Goal: Task Accomplishment & Management: Use online tool/utility

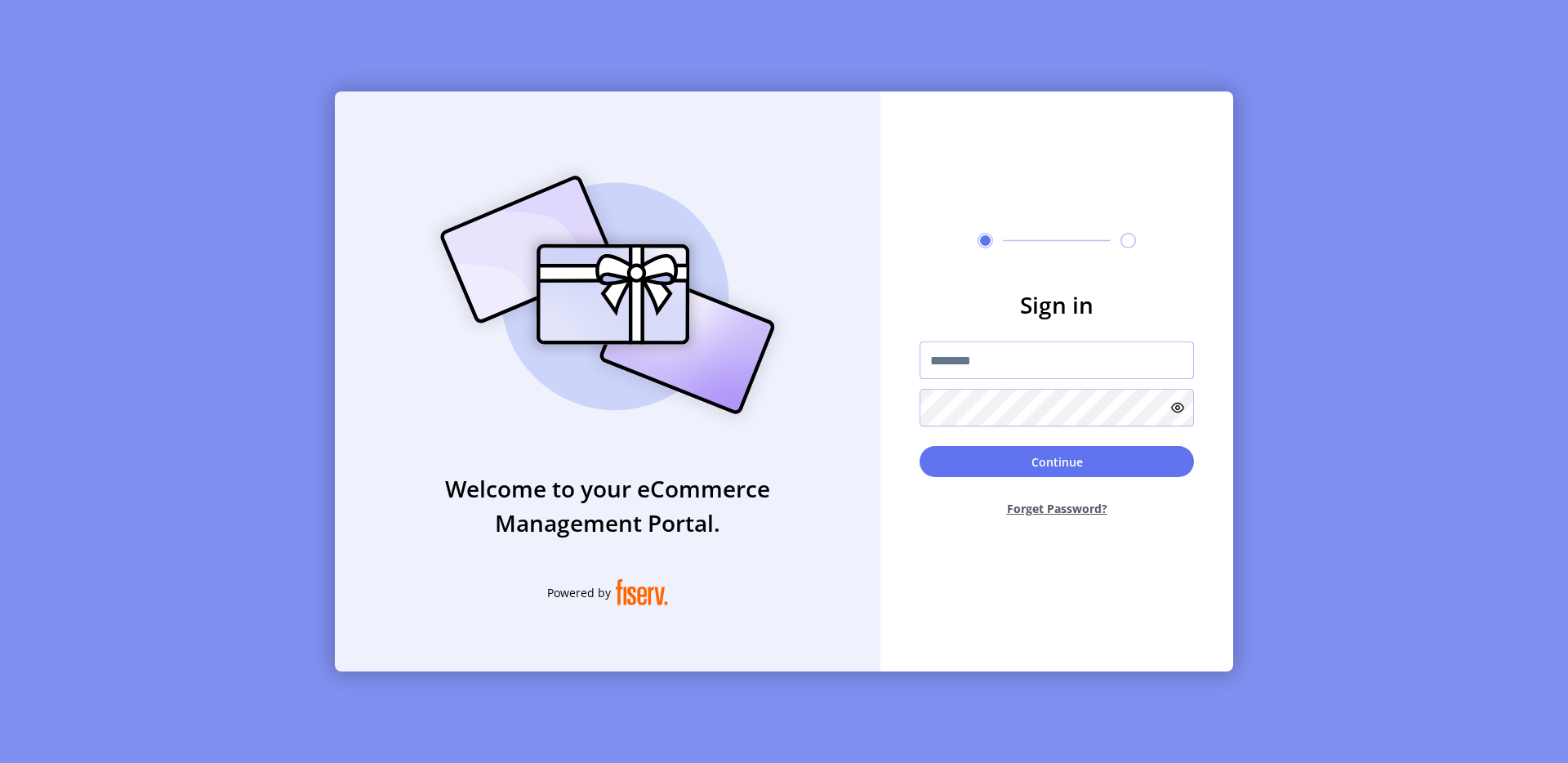
click at [1006, 365] on input "text" at bounding box center [1056, 360] width 274 height 37
click at [984, 354] on input "text" at bounding box center [1056, 360] width 274 height 37
type input "**********"
click at [1008, 470] on button "Continue" at bounding box center [1056, 461] width 274 height 31
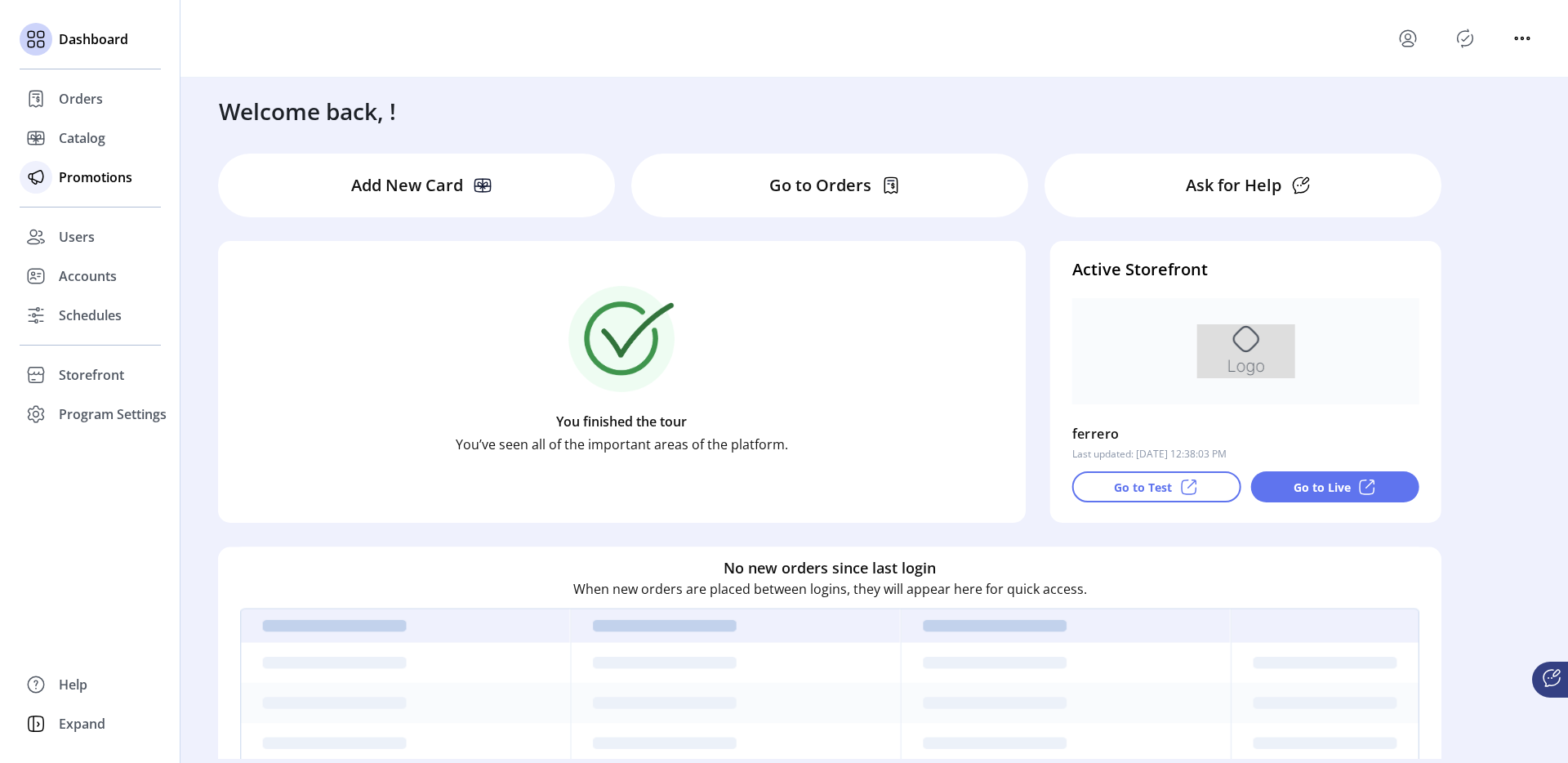
click at [104, 194] on div "Promotions" at bounding box center [90, 178] width 141 height 39
click at [70, 170] on span "Promotions" at bounding box center [95, 177] width 74 height 20
click at [47, 189] on icon at bounding box center [36, 177] width 26 height 26
click at [14, 160] on div "Dashboard Orders Catalog Promotions Users Accounts Schedules Storefront Configu…" at bounding box center [90, 382] width 180 height 763
click at [65, 163] on div "Promotions" at bounding box center [90, 178] width 141 height 39
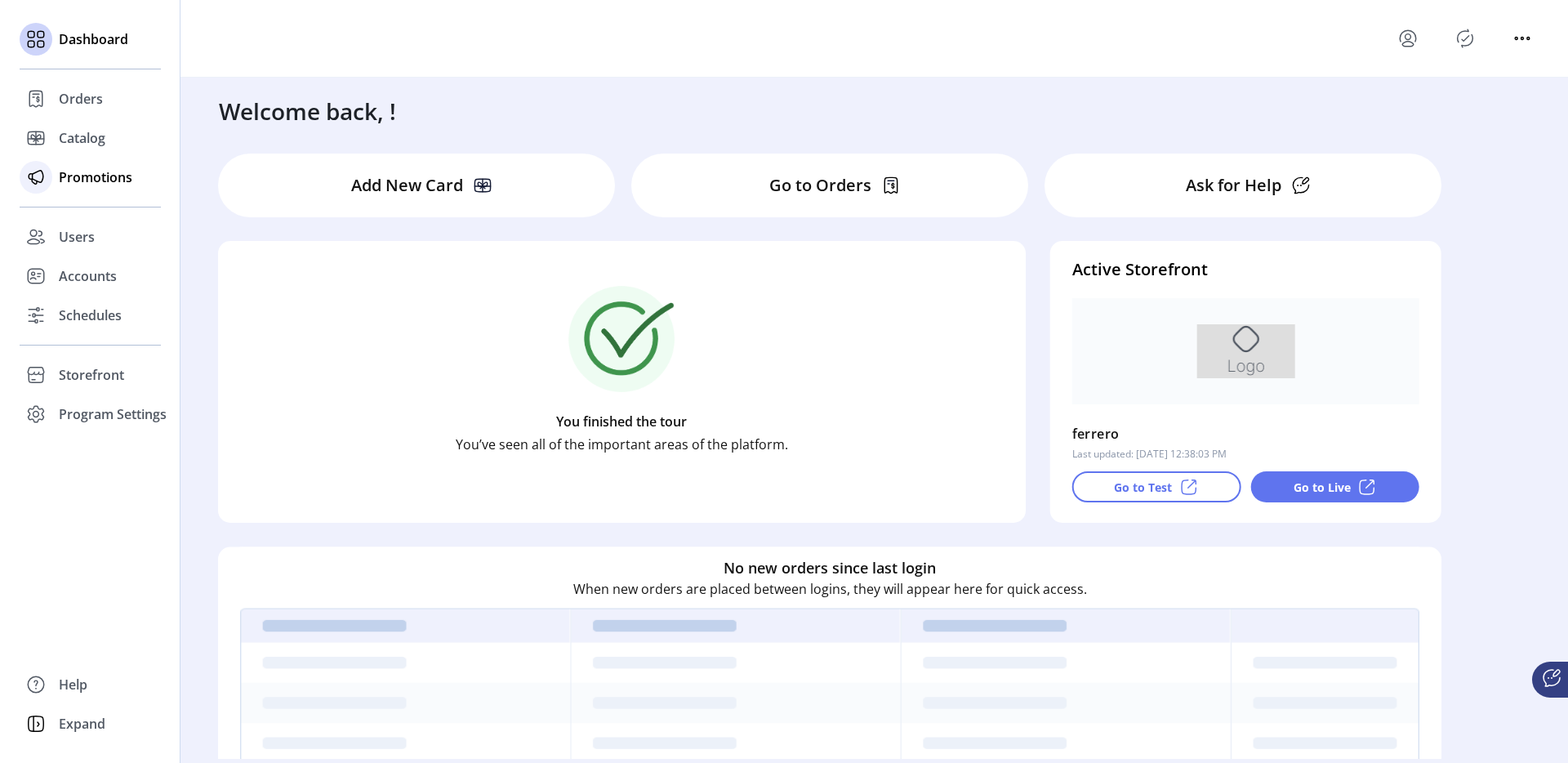
click at [69, 163] on div "Promotions" at bounding box center [90, 178] width 141 height 39
click at [69, 164] on div "Promotions" at bounding box center [90, 178] width 141 height 39
click at [86, 148] on div "Catalog" at bounding box center [90, 138] width 141 height 39
click at [66, 190] on div "Promotions" at bounding box center [90, 178] width 141 height 39
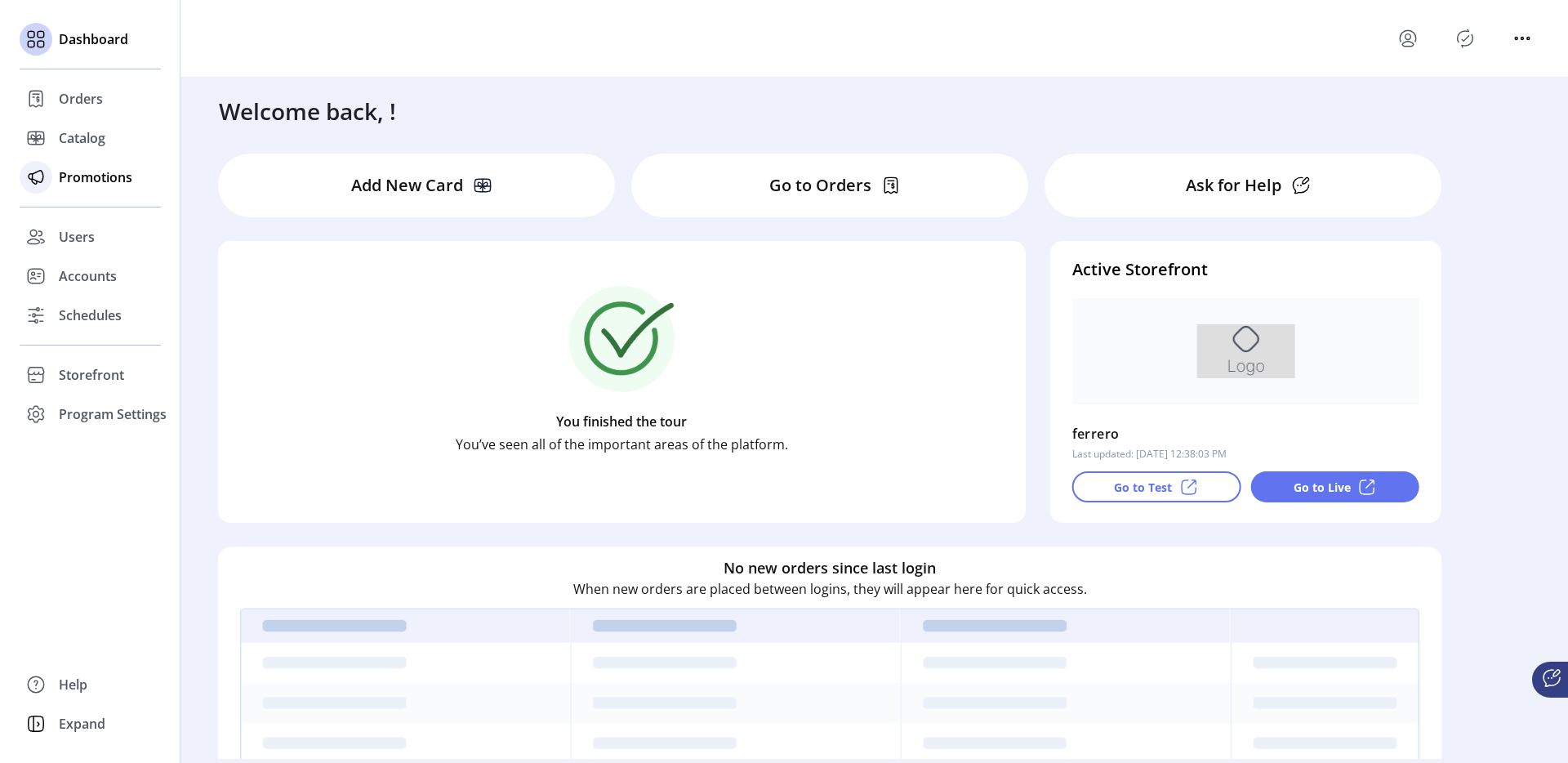
click at [111, 170] on span "Promotions" at bounding box center [95, 177] width 74 height 20
click at [81, 126] on div "Catalog" at bounding box center [90, 138] width 141 height 39
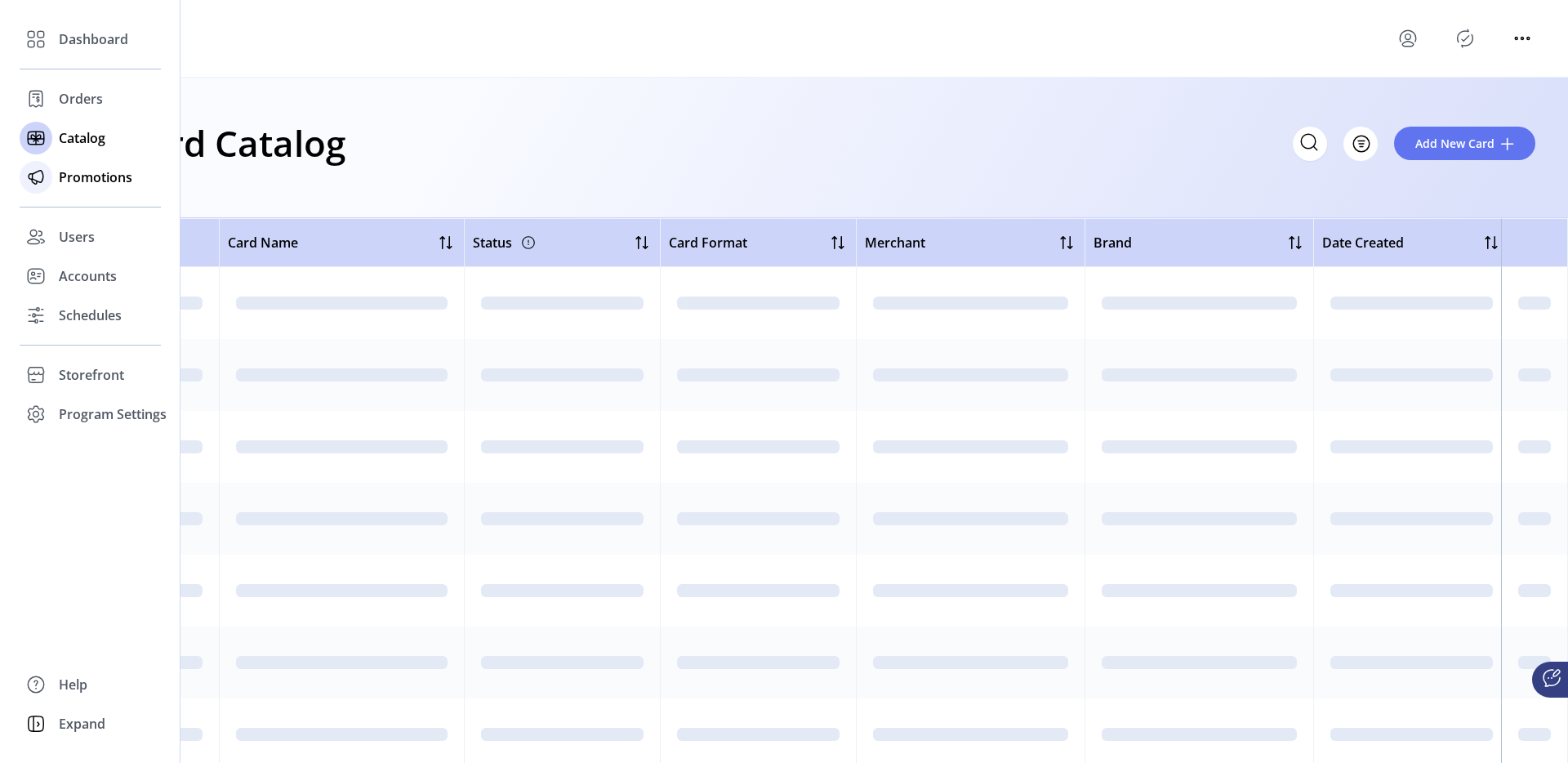
click at [94, 176] on span "Promotions" at bounding box center [95, 177] width 74 height 20
click at [94, 169] on span "Promotions" at bounding box center [95, 177] width 74 height 20
click at [94, 184] on span "Promotions" at bounding box center [95, 177] width 74 height 20
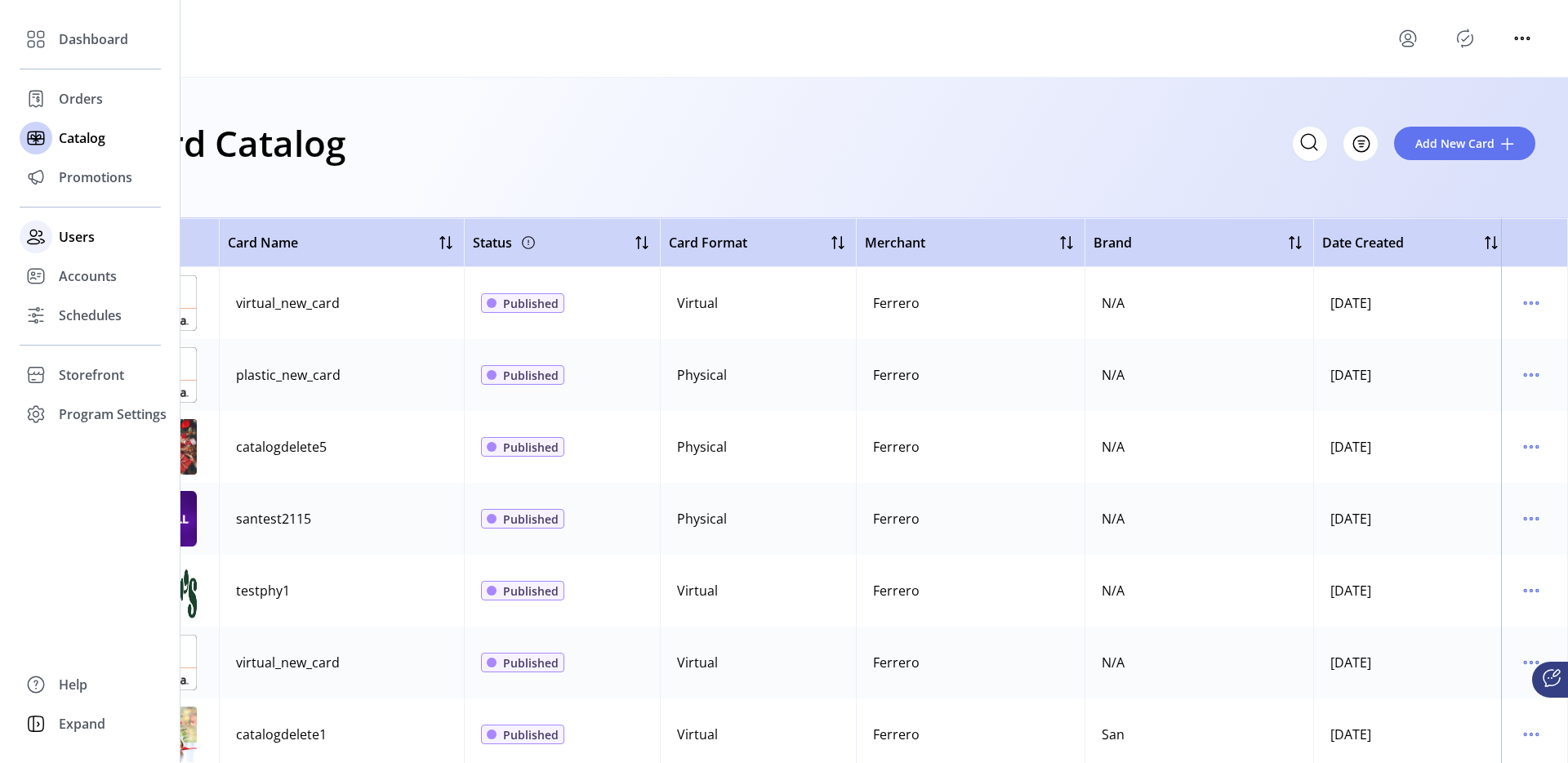
click at [86, 228] on span "Users" at bounding box center [76, 236] width 36 height 20
click at [79, 271] on span "Accounts" at bounding box center [87, 275] width 58 height 20
click at [89, 325] on div "Schedules" at bounding box center [90, 315] width 141 height 39
click at [100, 369] on span "Storefront" at bounding box center [91, 375] width 65 height 20
click at [99, 415] on span "Configuration" at bounding box center [101, 407] width 86 height 20
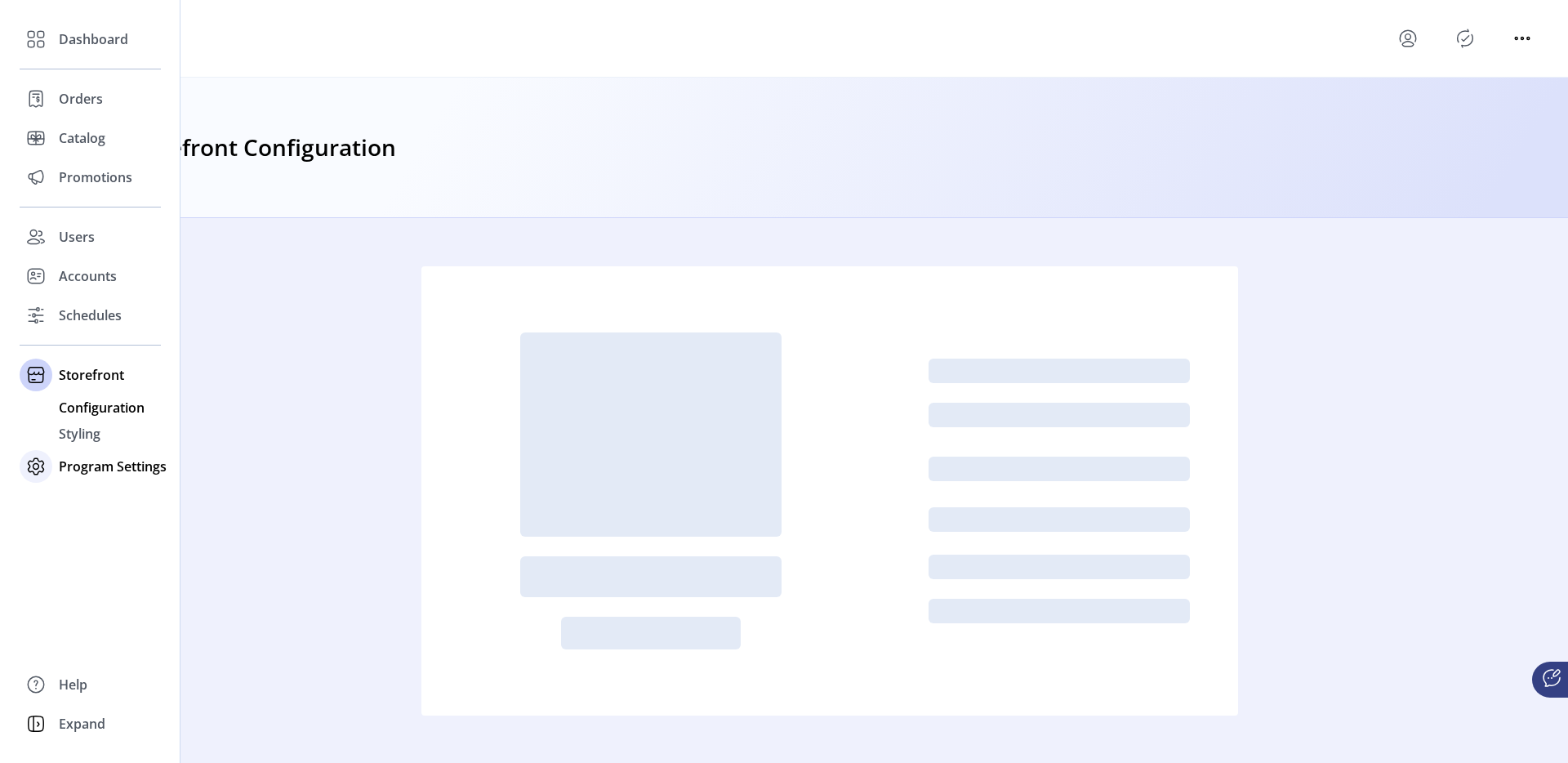
click at [87, 462] on span "Program Settings" at bounding box center [112, 466] width 108 height 20
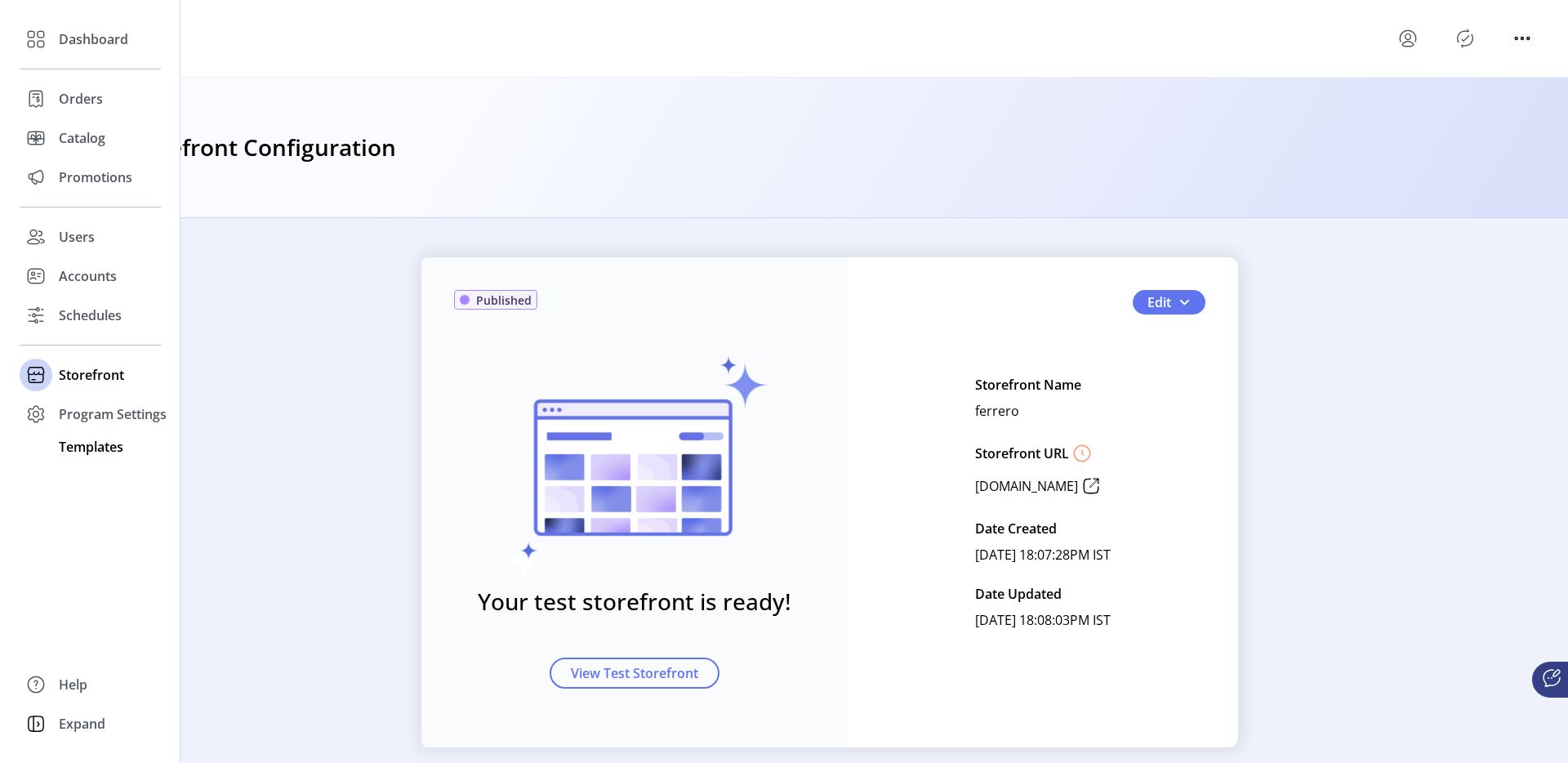
click at [92, 437] on span "Templates" at bounding box center [91, 446] width 65 height 20
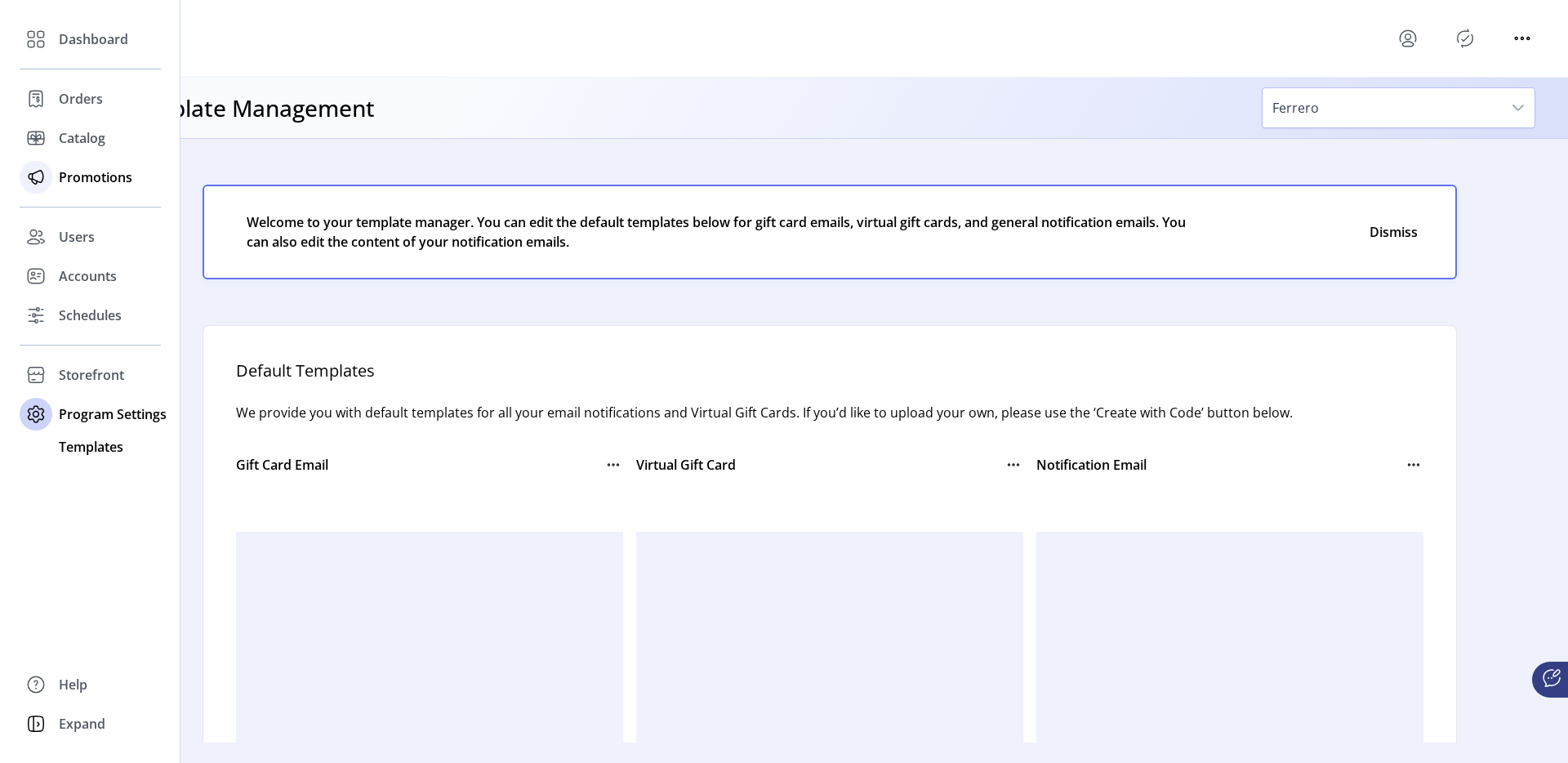
click at [77, 193] on div "Promotions" at bounding box center [90, 178] width 141 height 39
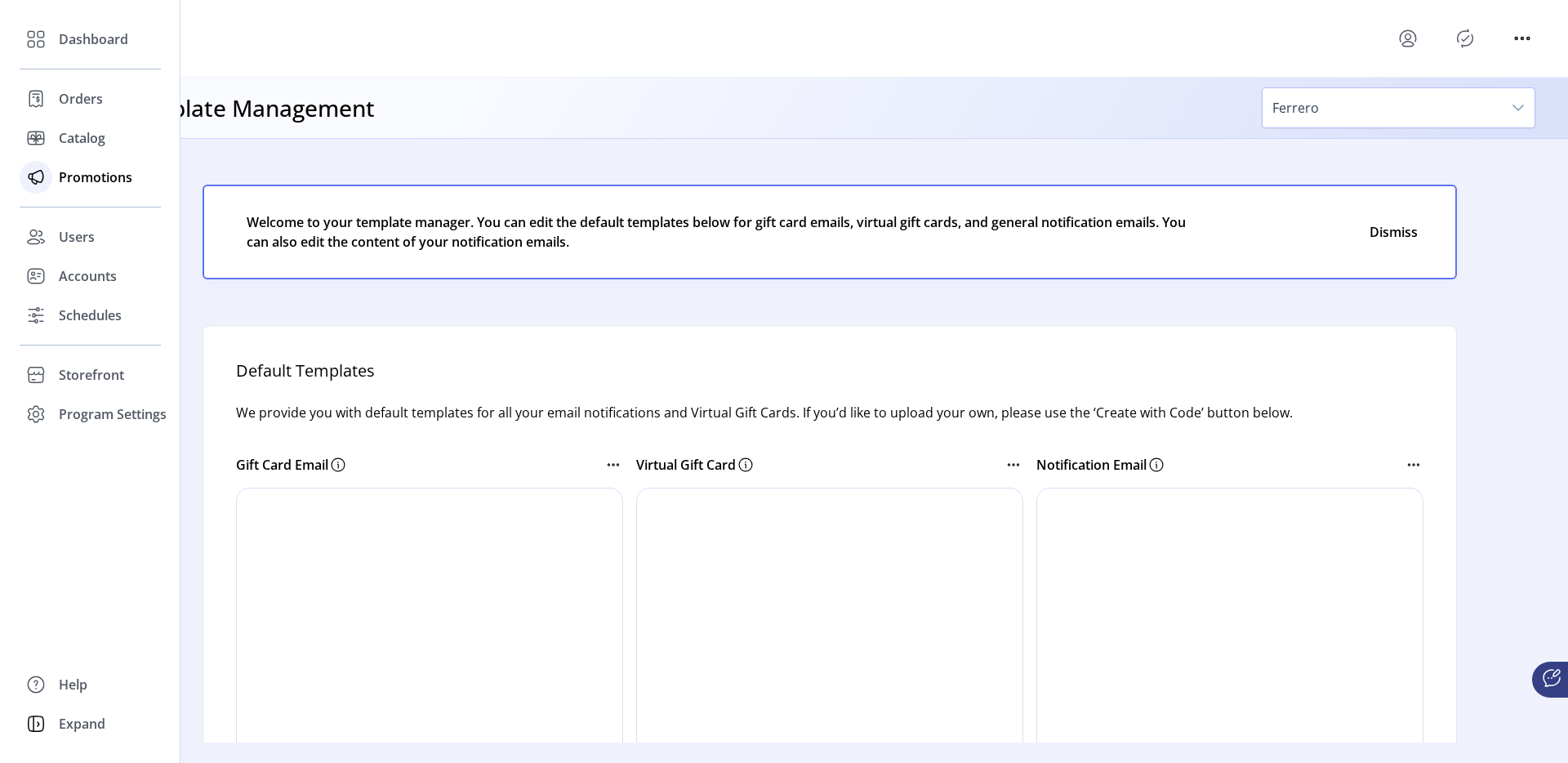
click at [88, 178] on span "Promotions" at bounding box center [95, 177] width 74 height 20
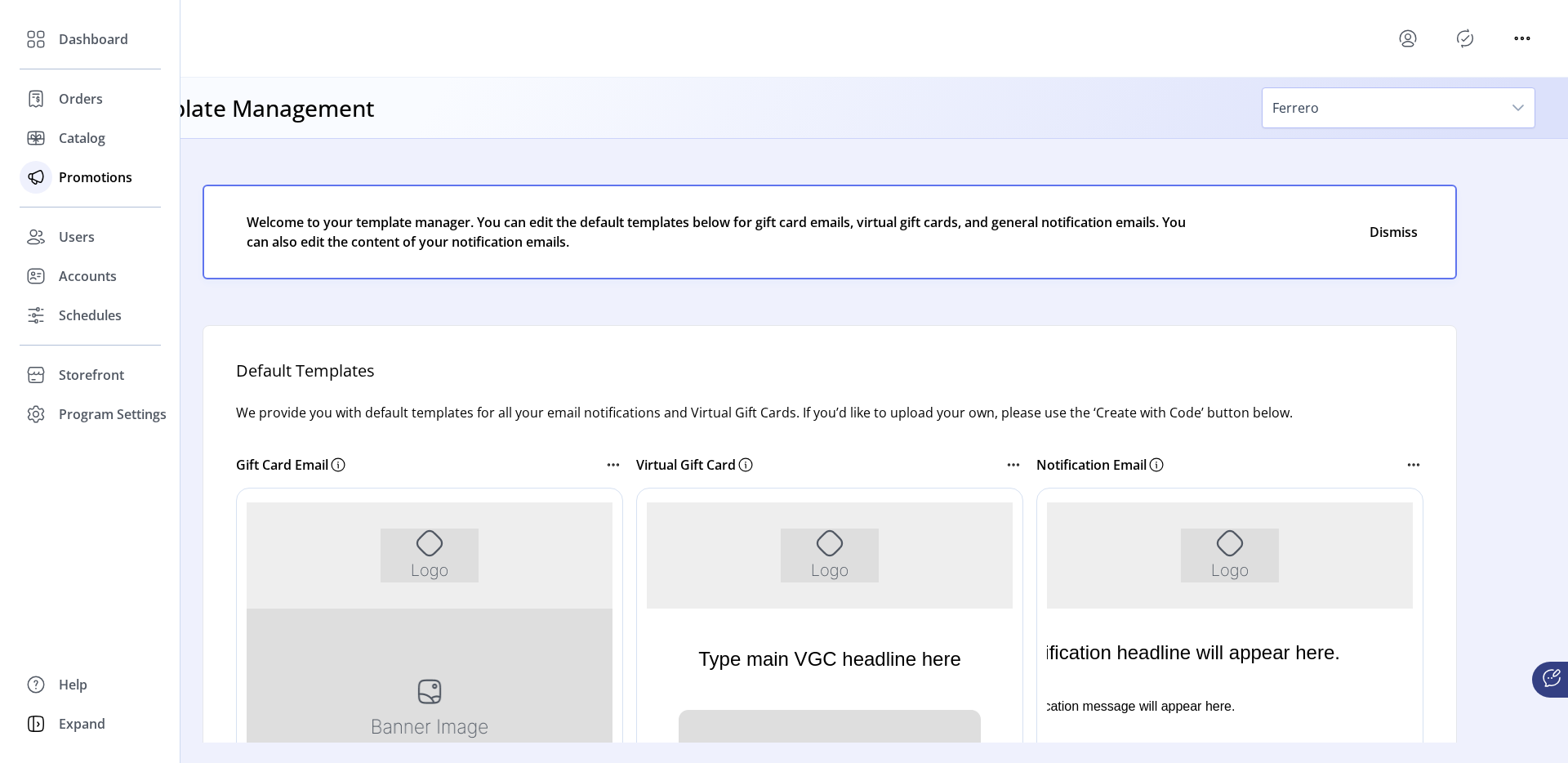
click at [53, 181] on div "Promotions" at bounding box center [90, 178] width 141 height 39
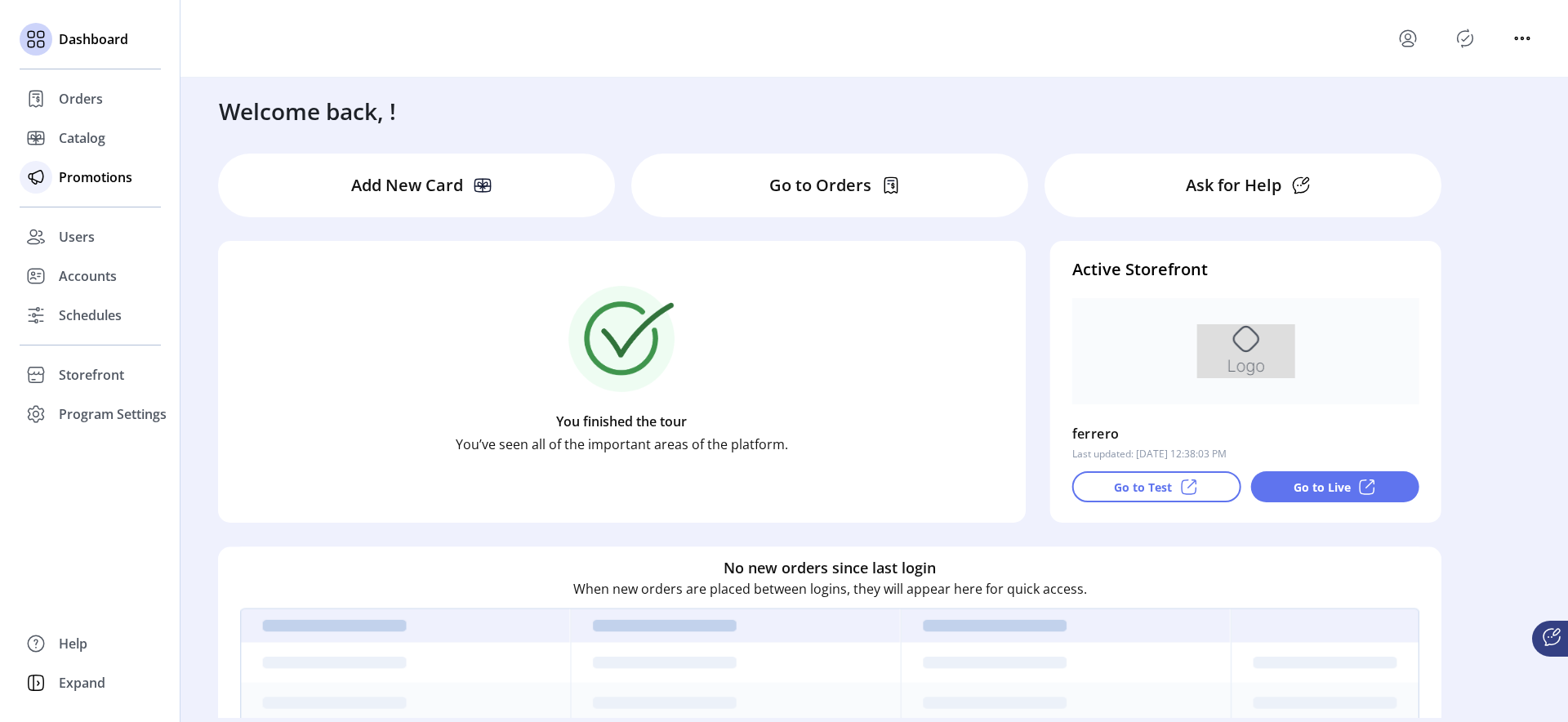
click at [43, 192] on div at bounding box center [36, 178] width 32 height 39
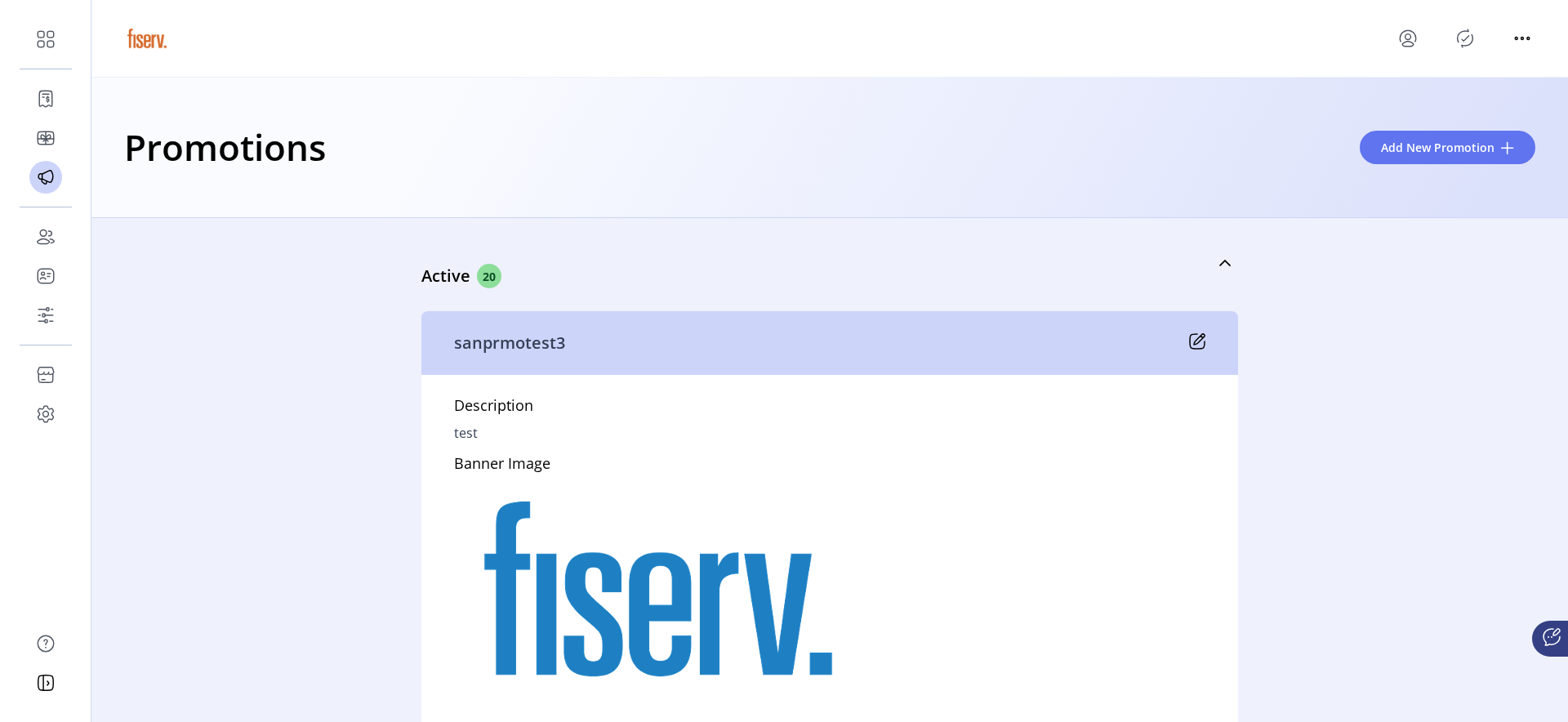
click at [1198, 338] on icon at bounding box center [1199, 339] width 10 height 10
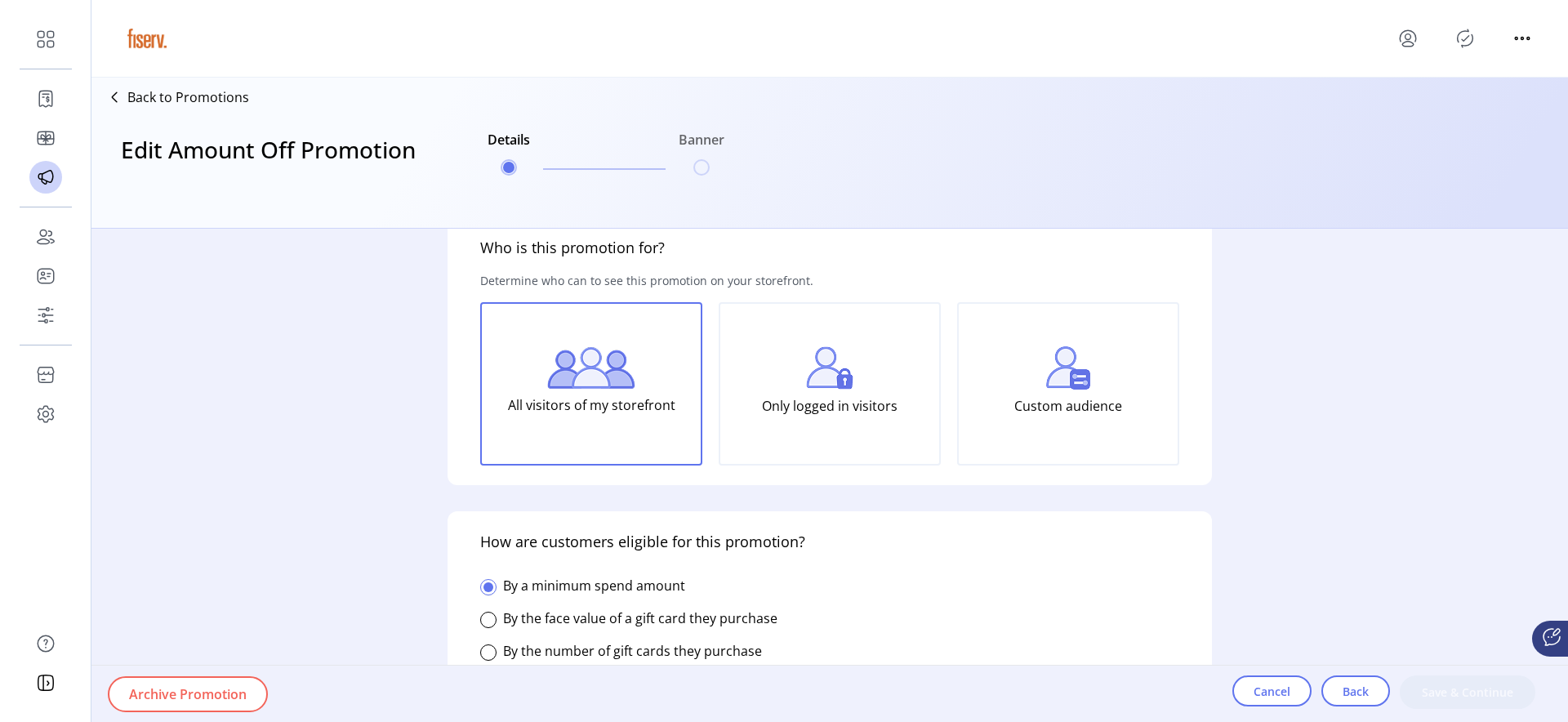
type input "**"
type input "*****"
type input "**********"
type input "*****"
type input "**********"
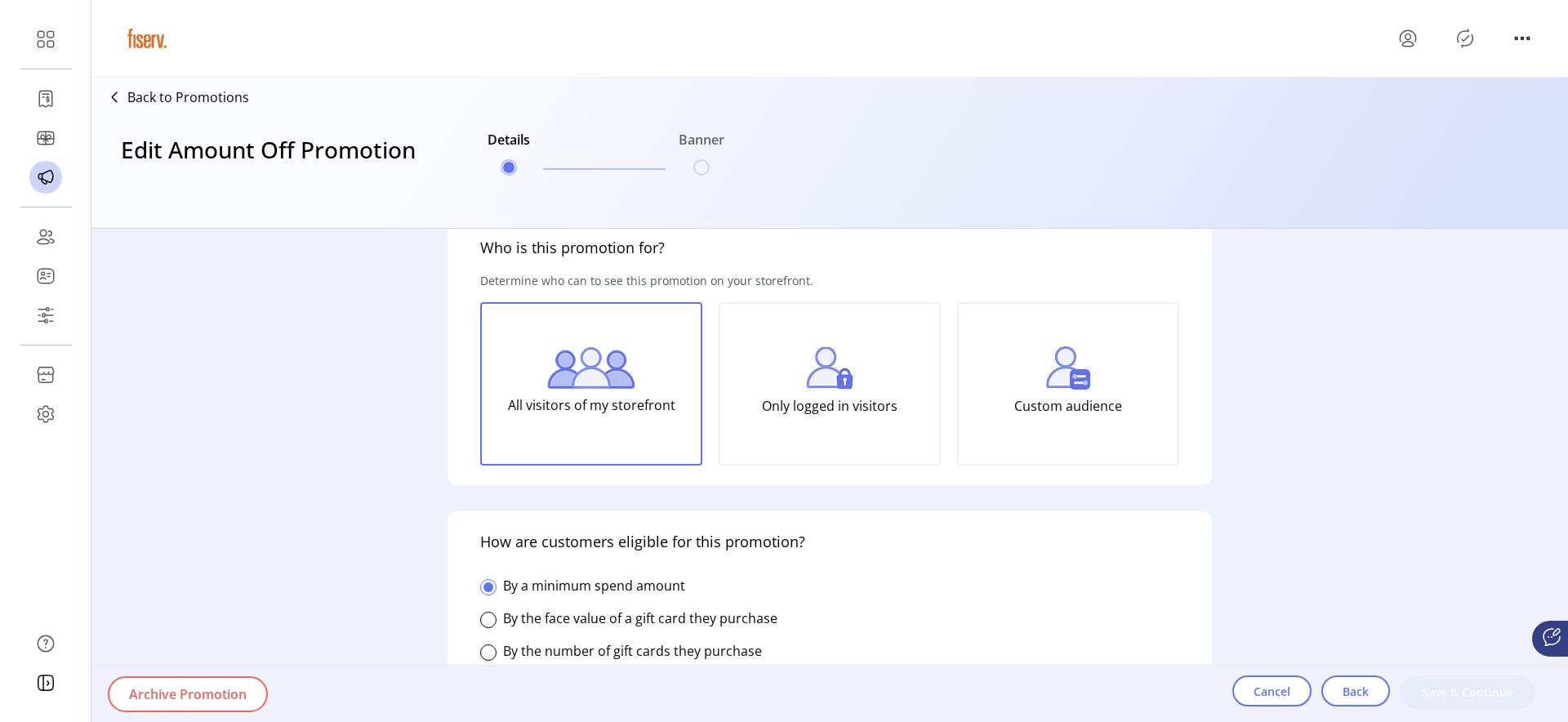
type textarea "****"
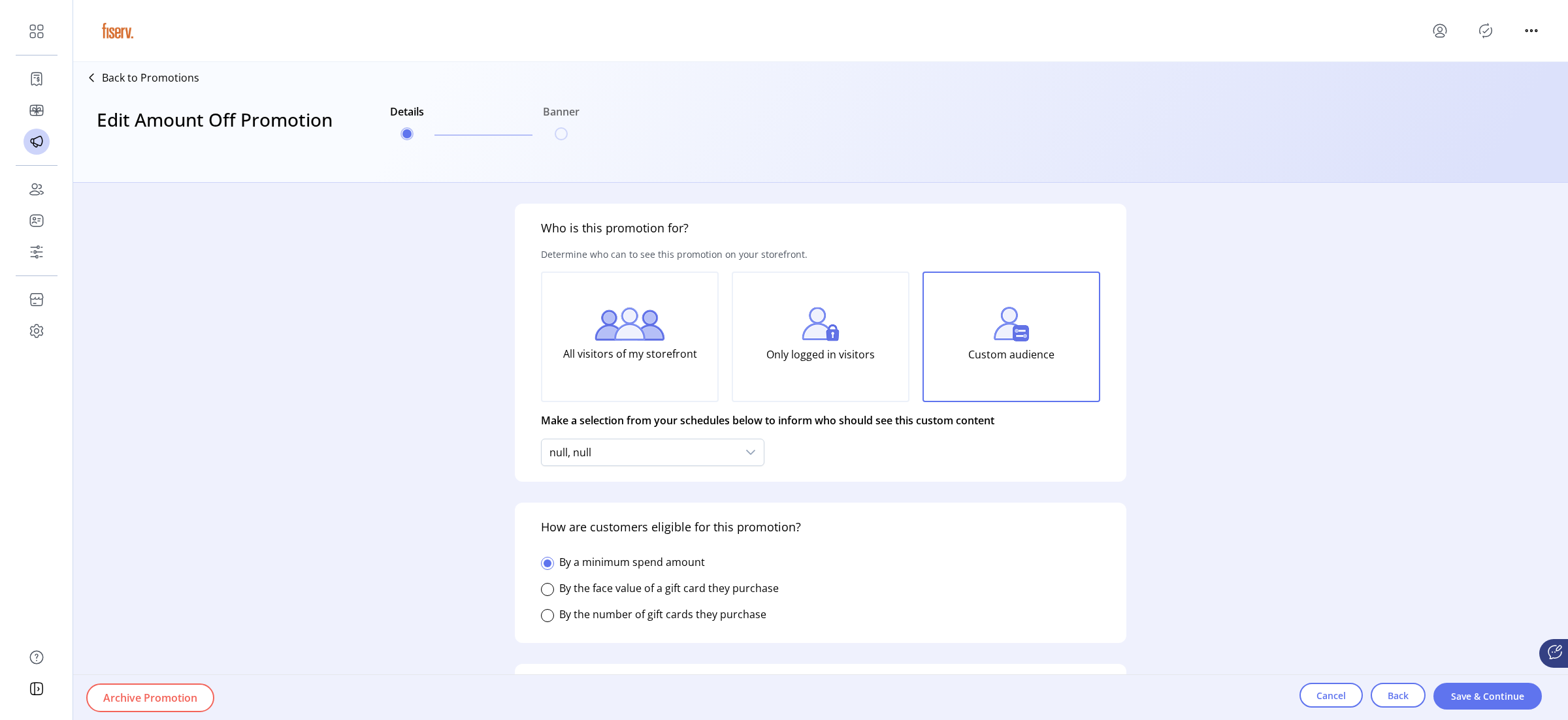
click at [160, 92] on div "Edit Amount Off Promotion Details Banner" at bounding box center [331, 132] width 506 height 89
click at [173, 90] on div "Edit Amount Off Promotion Details Banner" at bounding box center [331, 132] width 506 height 89
click at [185, 77] on p "Back to Promotions" at bounding box center [150, 77] width 97 height 16
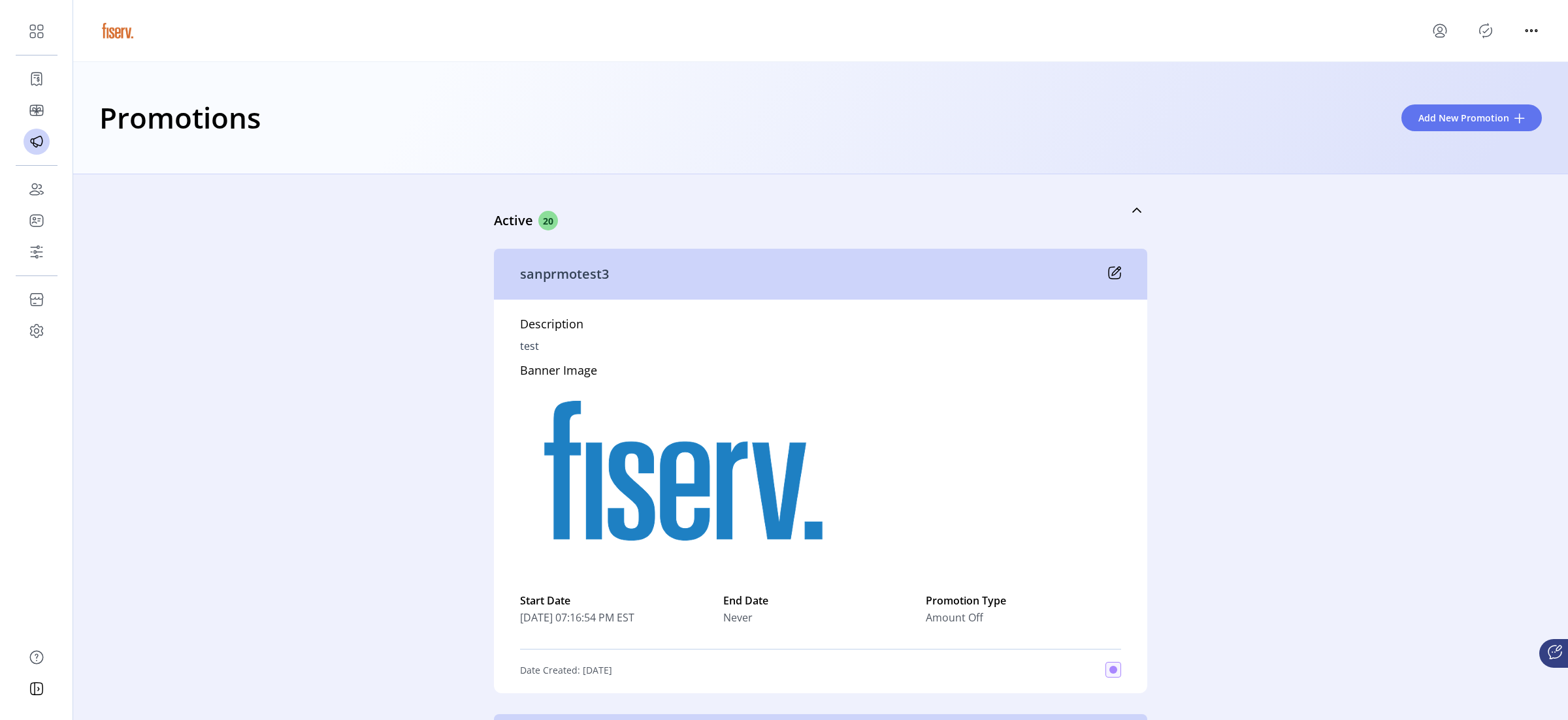
click at [1254, 33] on icon "Publisher Panel" at bounding box center [1486, 31] width 12 height 14
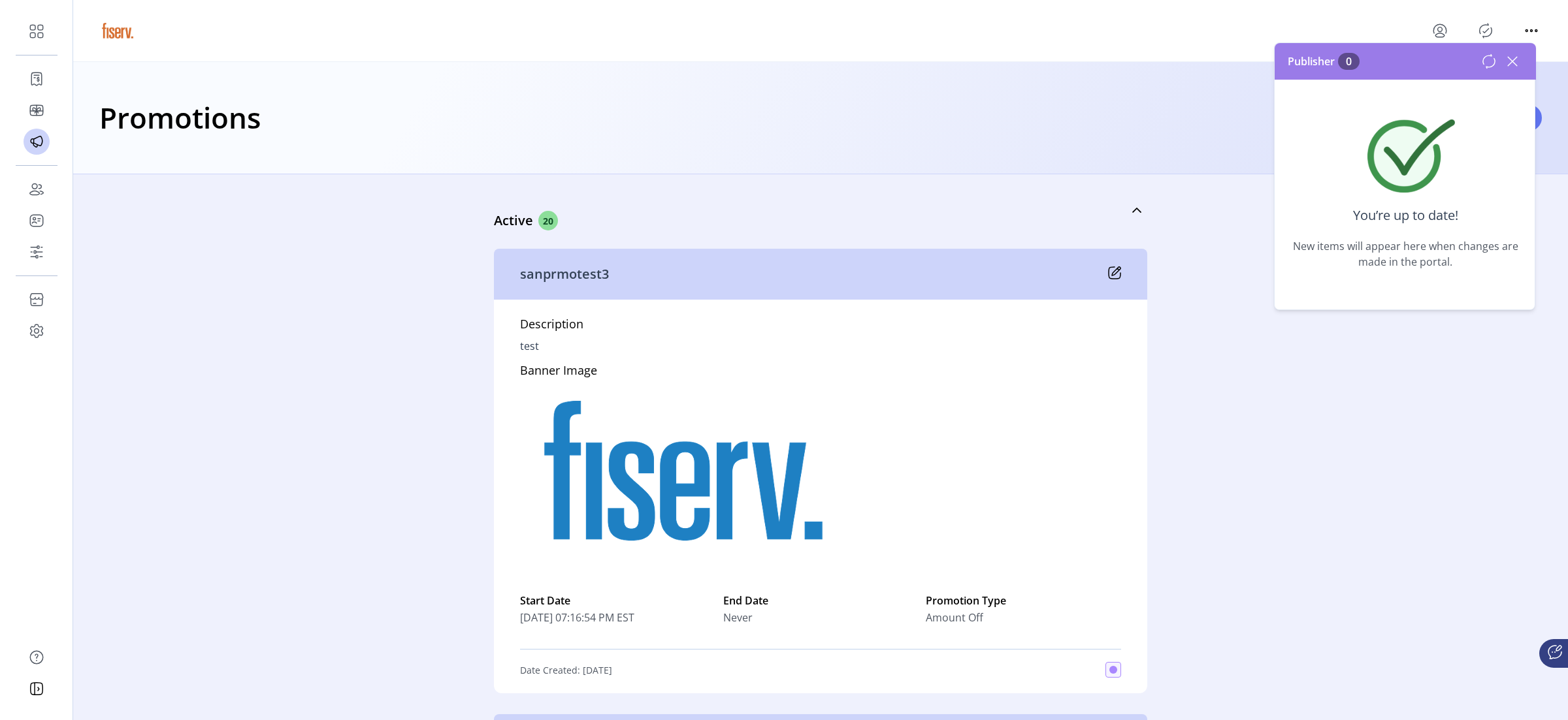
click at [1254, 67] on icon at bounding box center [1512, 61] width 21 height 21
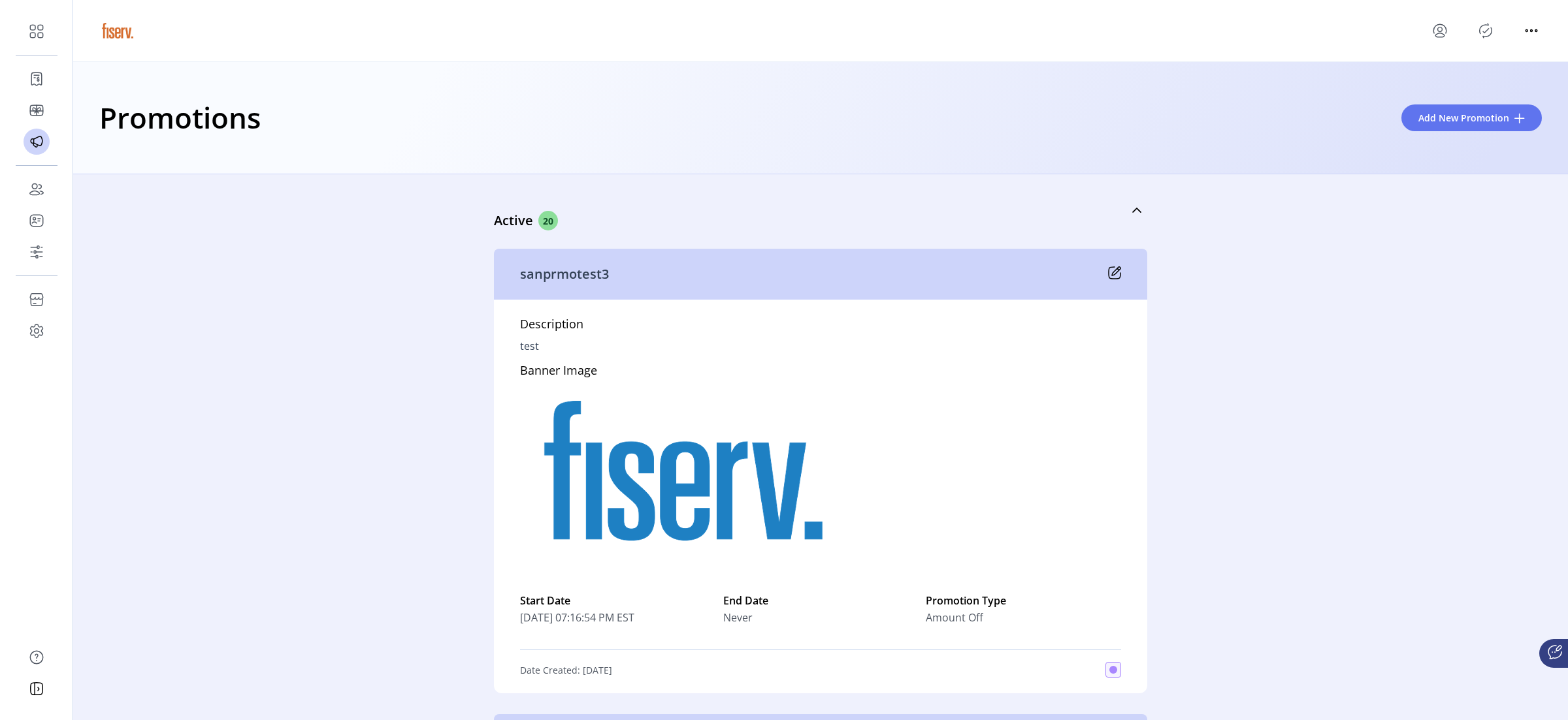
click at [1254, 25] on icon "menu" at bounding box center [1440, 29] width 12 height 9
click at [1254, 67] on link "Profile" at bounding box center [1486, 61] width 114 height 21
click at [1254, 25] on icon "menu" at bounding box center [1440, 29] width 12 height 9
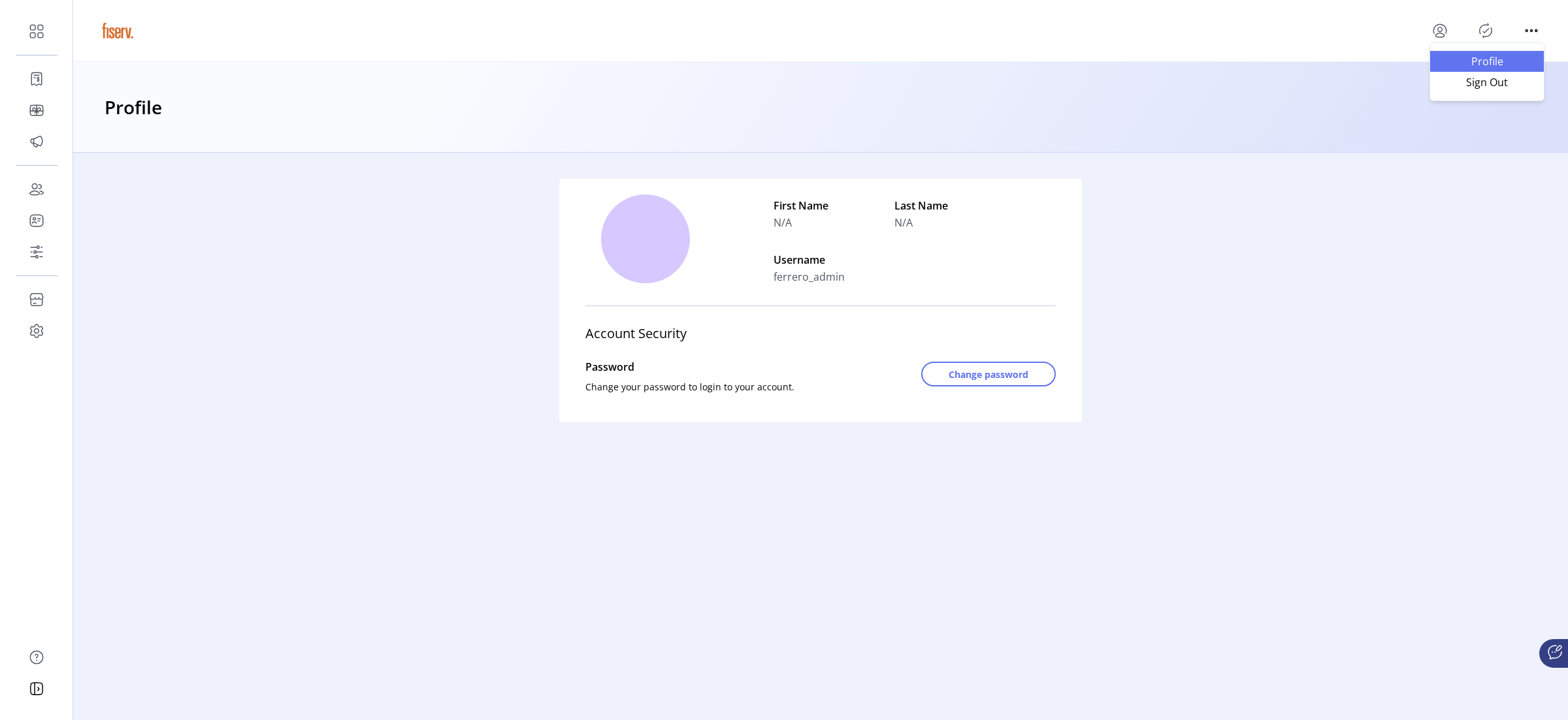
click at [1254, 61] on span "Profile" at bounding box center [1487, 61] width 98 height 10
click at [1019, 378] on span "Change password" at bounding box center [988, 374] width 80 height 14
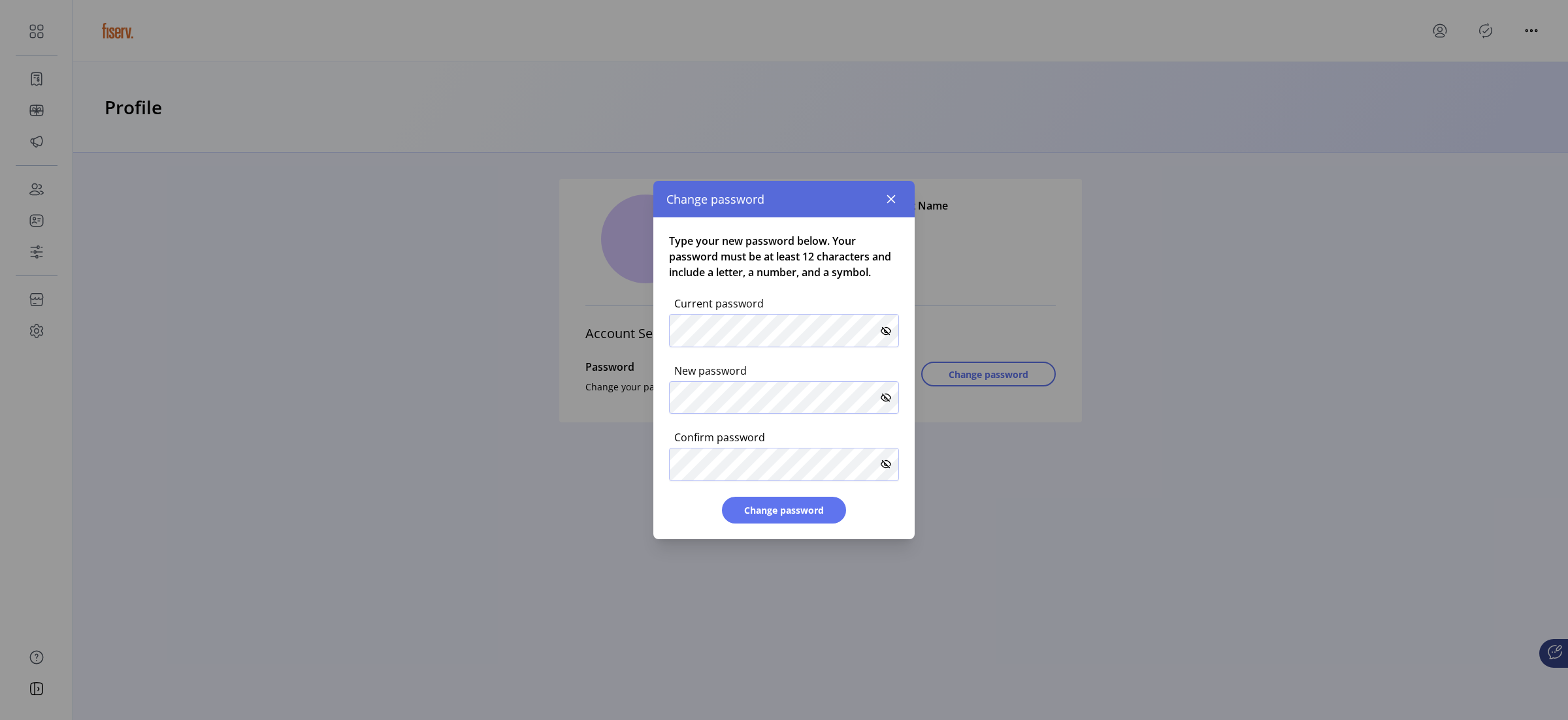
click at [882, 336] on span at bounding box center [886, 331] width 10 height 10
click at [888, 334] on span at bounding box center [886, 331] width 10 height 10
click at [892, 200] on icon "button" at bounding box center [891, 199] width 8 height 8
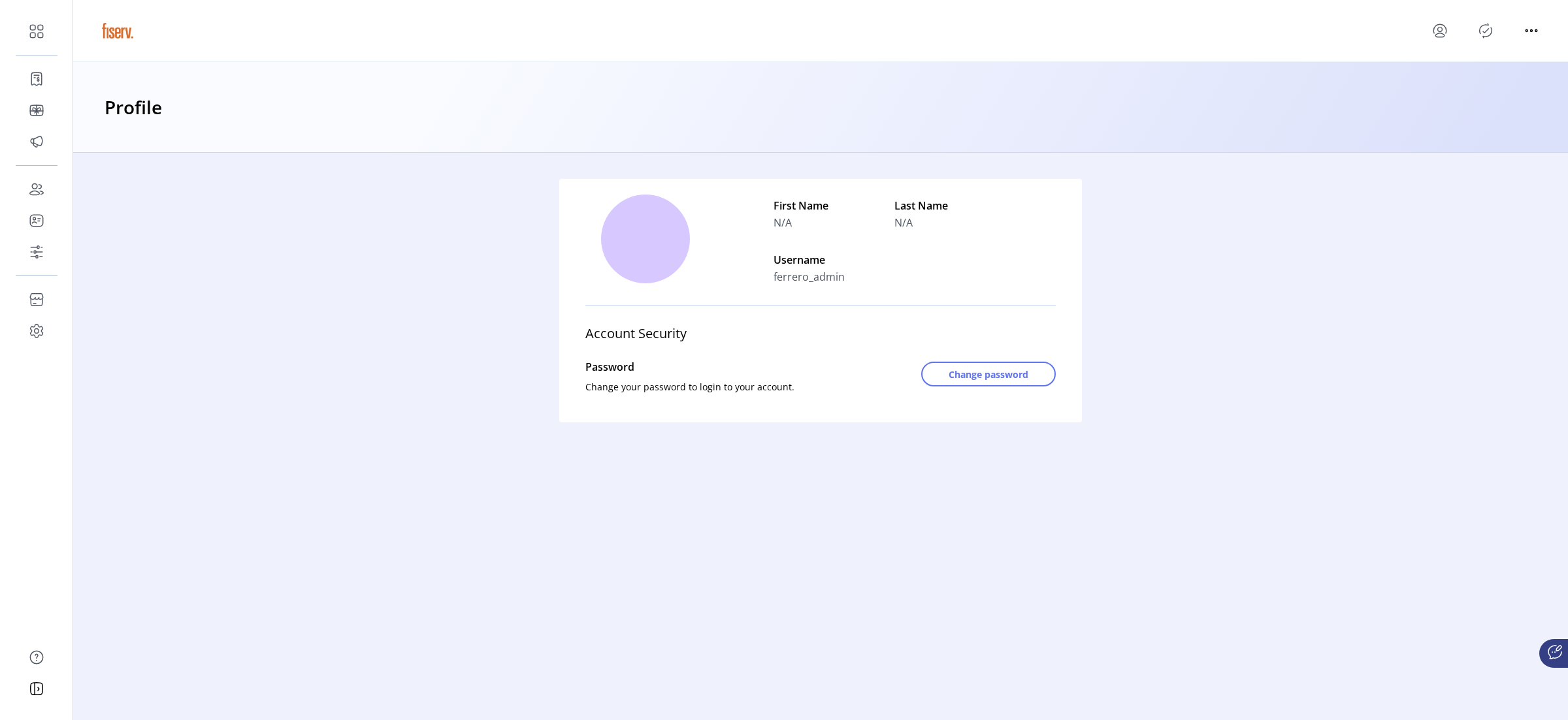
click at [1254, 27] on icon "menu" at bounding box center [1440, 29] width 12 height 9
click at [1254, 75] on link "Sign Out" at bounding box center [1486, 82] width 114 height 21
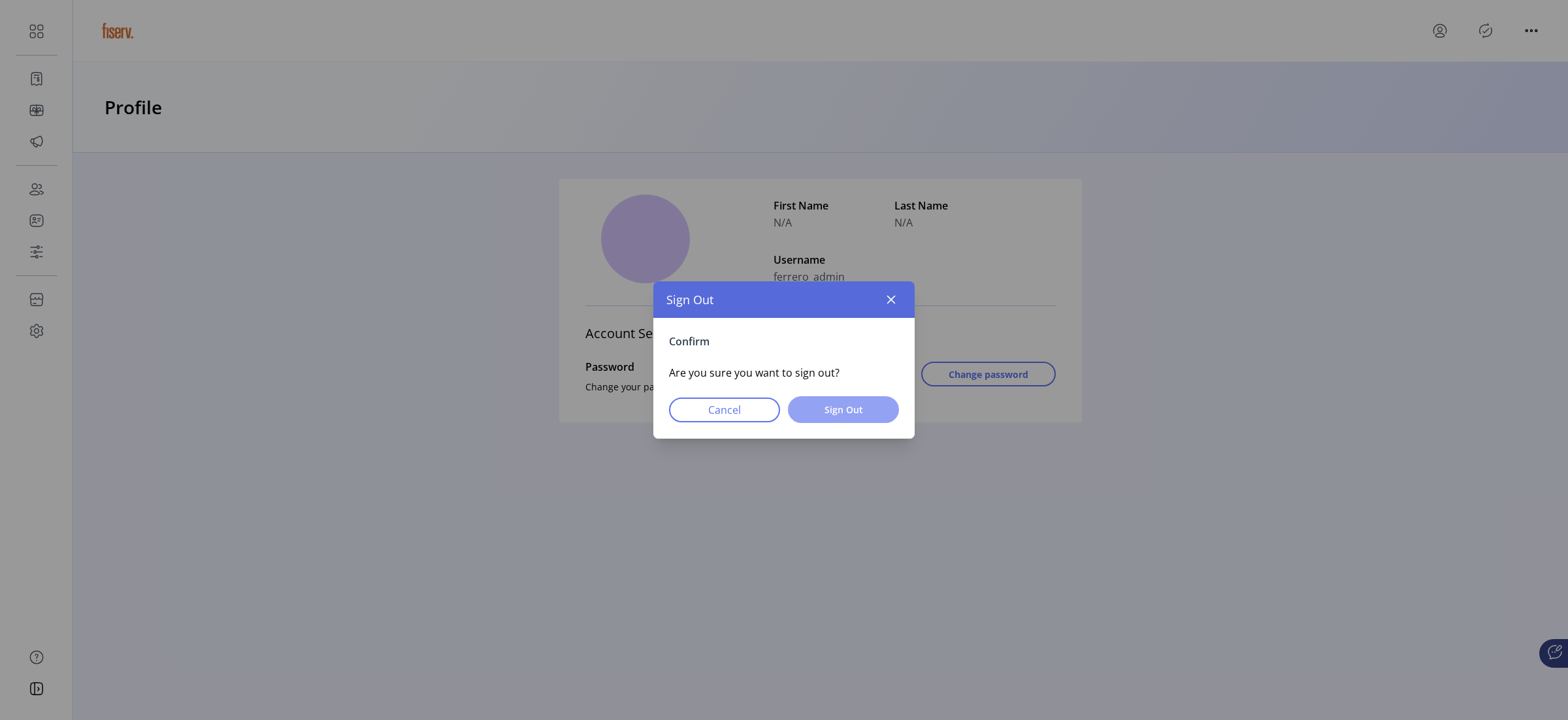
click at [867, 416] on span "Sign Out" at bounding box center [843, 410] width 77 height 14
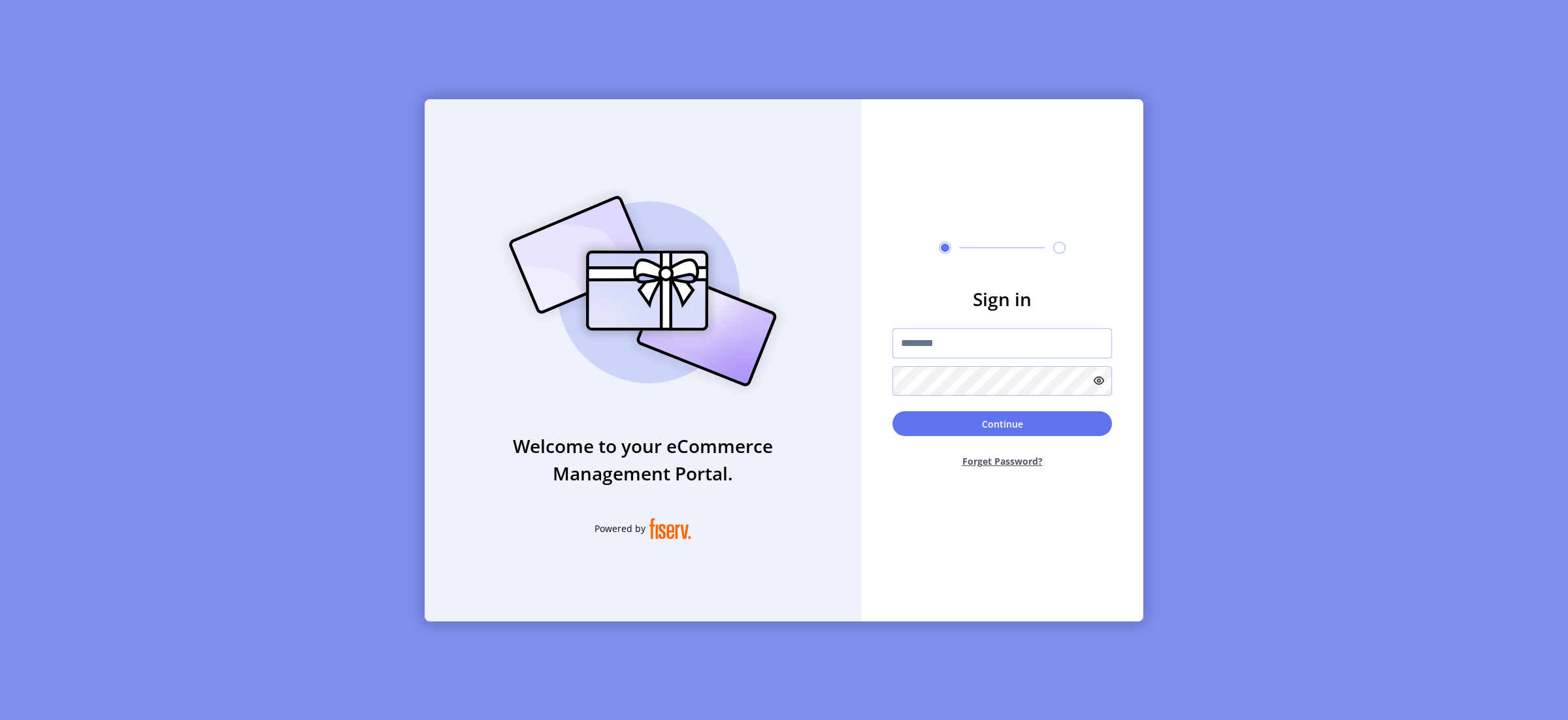
click at [922, 338] on input "text" at bounding box center [1002, 343] width 220 height 30
type input "**********"
click at [959, 428] on button "Continue" at bounding box center [1002, 424] width 220 height 25
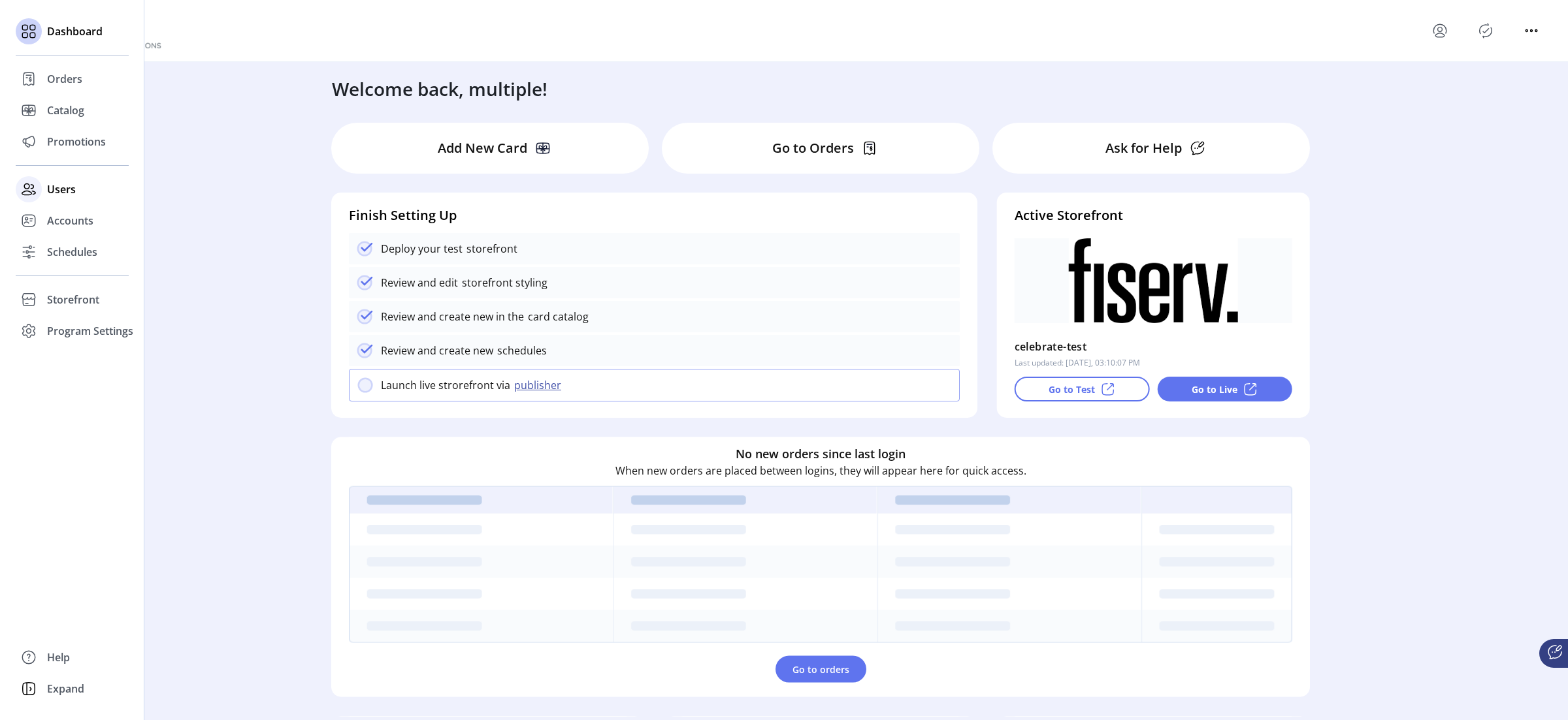
click at [36, 199] on icon at bounding box center [29, 189] width 21 height 21
click at [54, 116] on span "Catalog" at bounding box center [65, 110] width 37 height 16
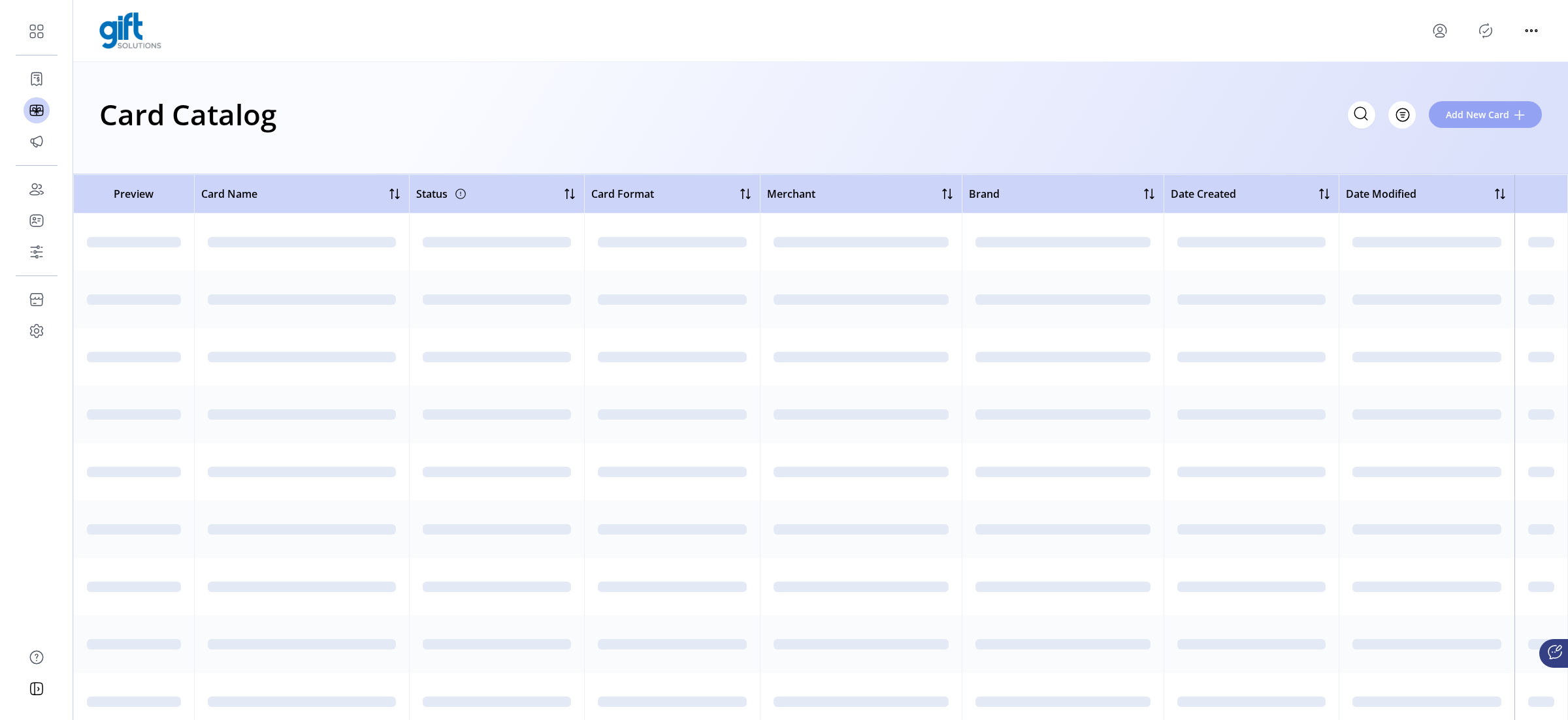
click at [1254, 116] on span "Add New Card" at bounding box center [1477, 115] width 63 height 14
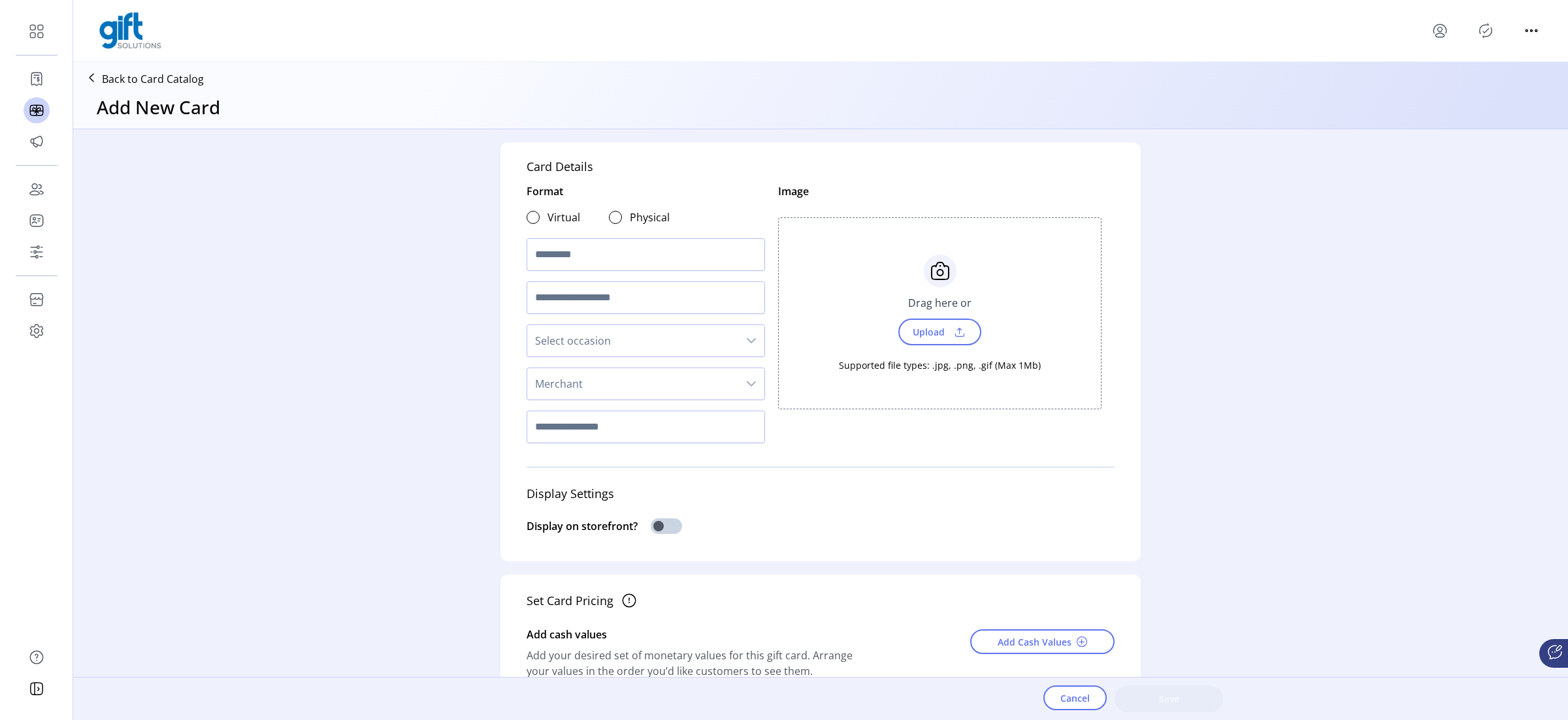
click at [609, 381] on span "Merchant" at bounding box center [633, 384] width 211 height 31
click at [565, 454] on li "Gift" at bounding box center [646, 446] width 232 height 26
click at [437, 437] on div "Card Details Format Virtual Physical Select occasion Gift Image Choose Upload C…" at bounding box center [820, 411] width 1495 height 564
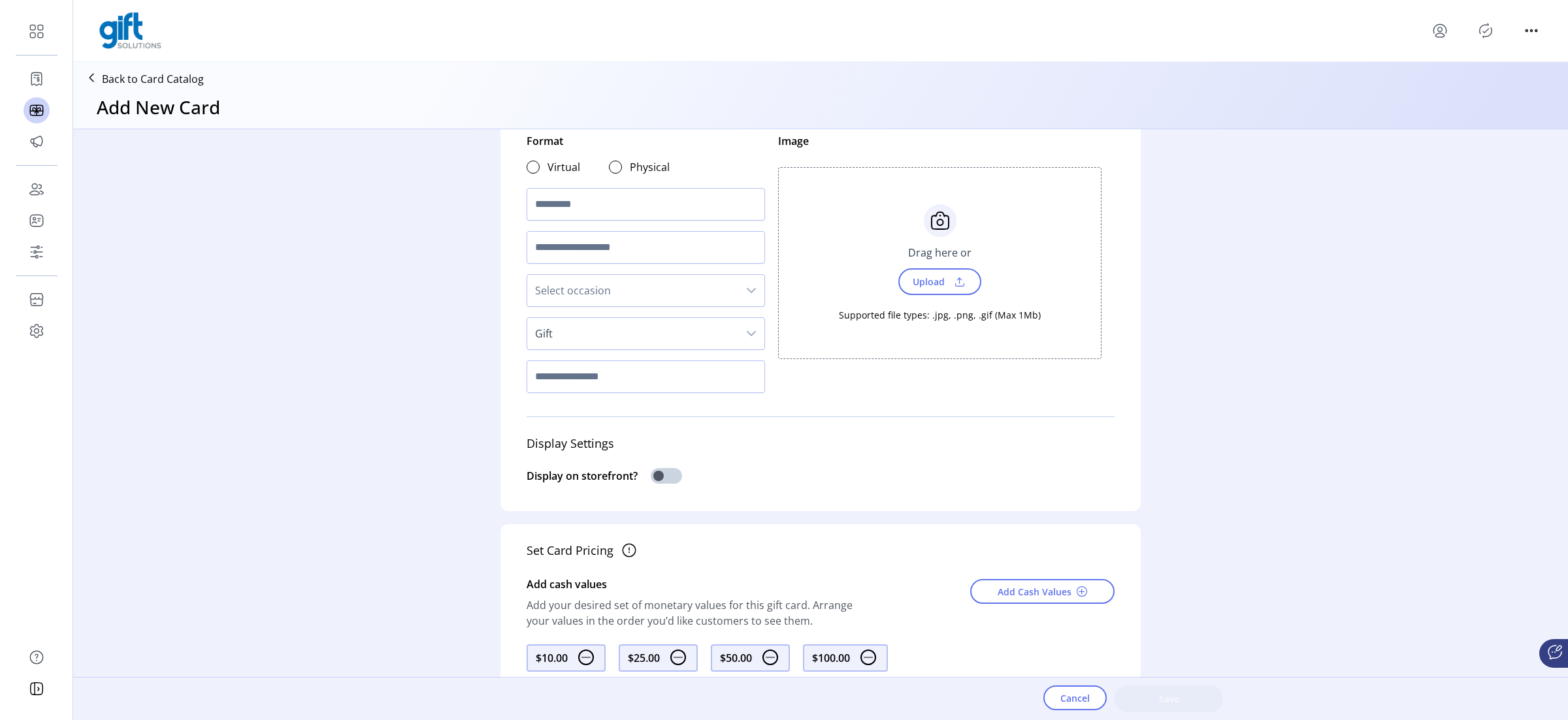
scroll to position [56, 0]
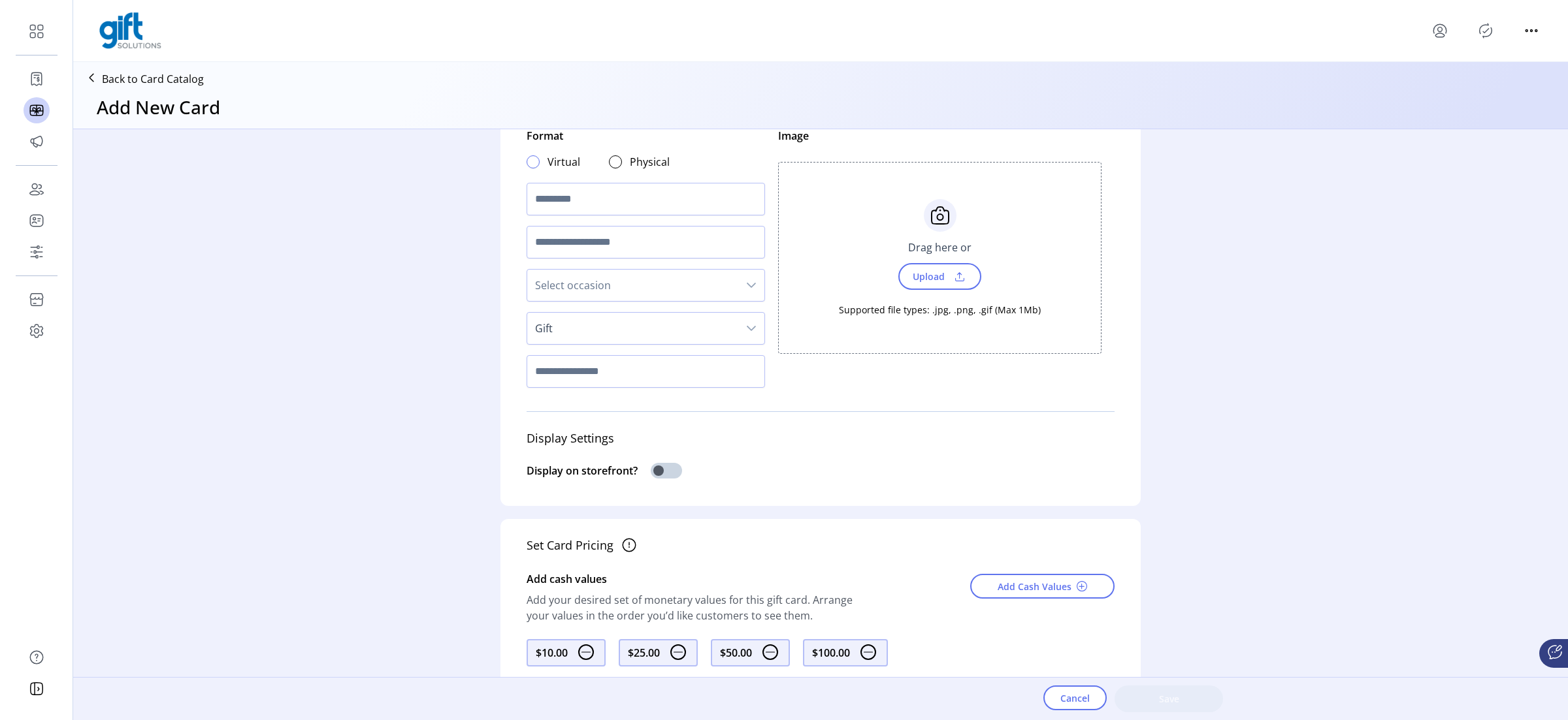
click at [529, 164] on div at bounding box center [533, 162] width 13 height 13
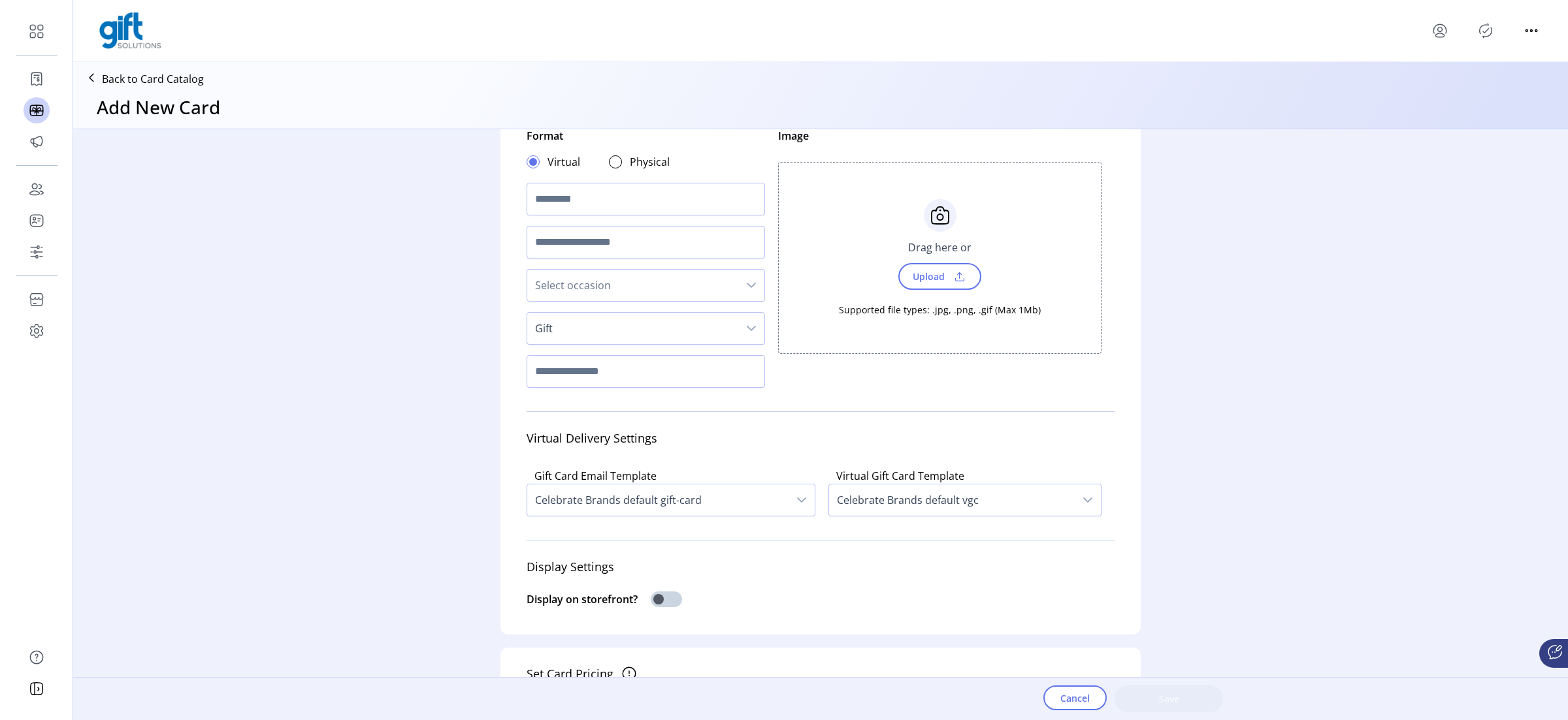
scroll to position [7, 4]
click at [705, 505] on span "Celebrate Brands default gift-card" at bounding box center [658, 500] width 261 height 31
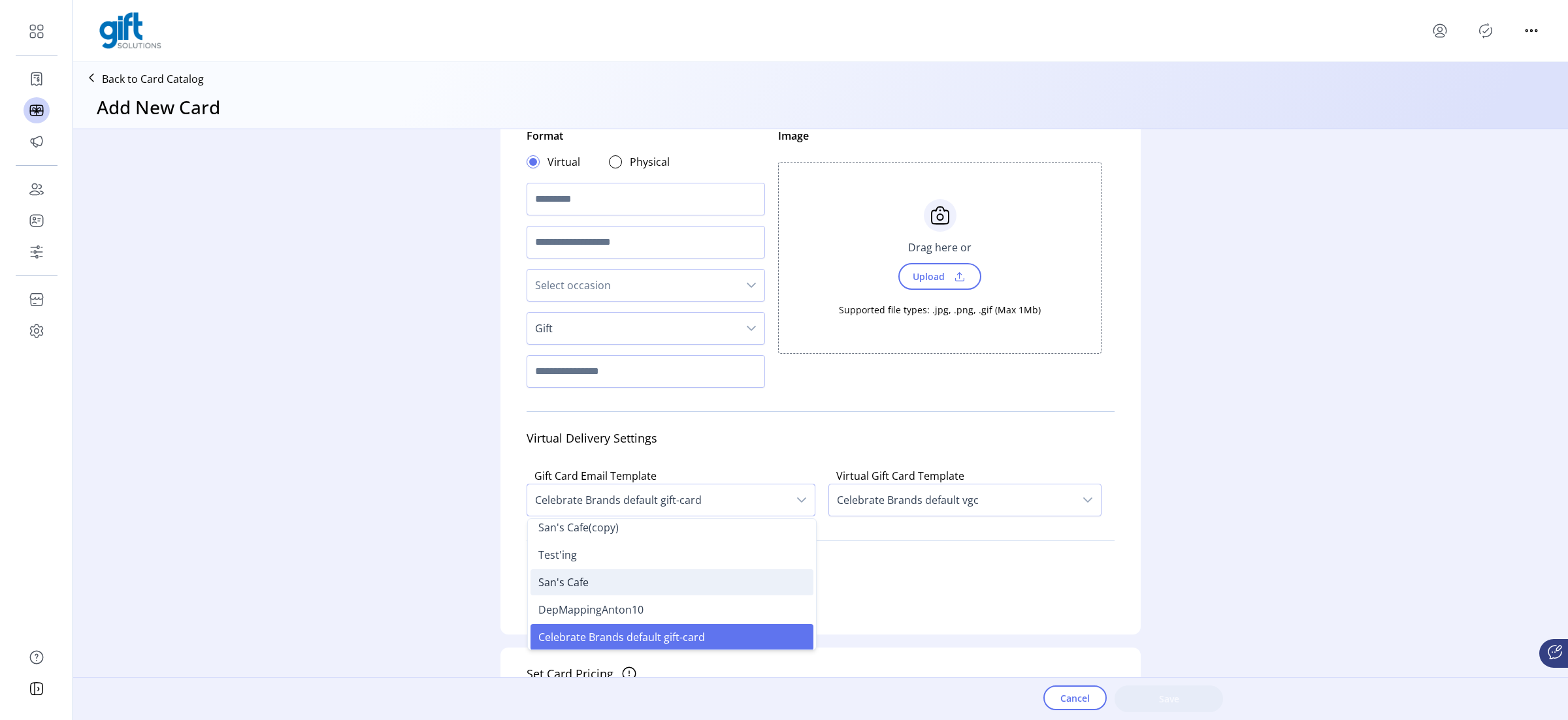
scroll to position [0, 0]
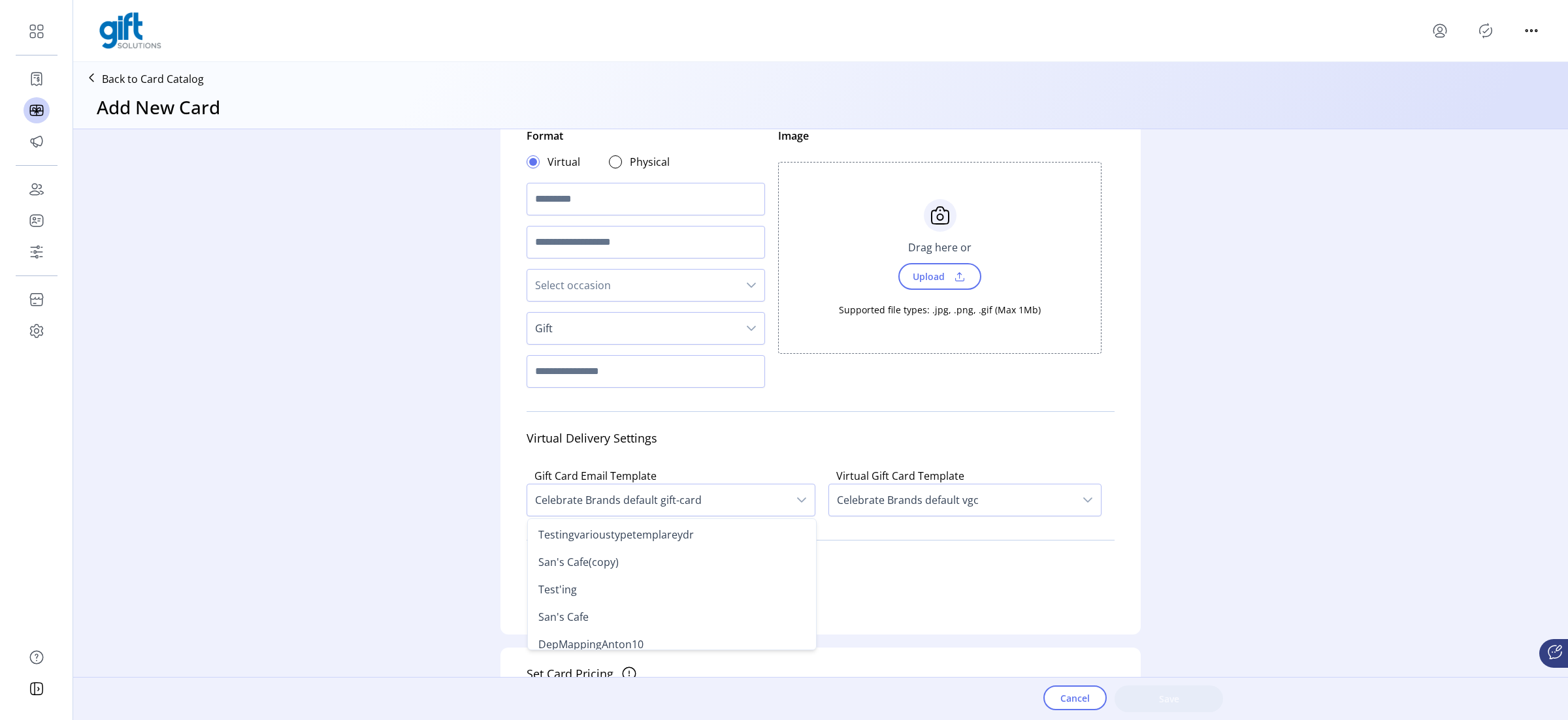
click at [456, 500] on div "Card Details Format Virtual Physical Select occasion Gift Image Choose Upload C…" at bounding box center [820, 411] width 1495 height 564
click at [563, 344] on span "Gift" at bounding box center [633, 328] width 211 height 31
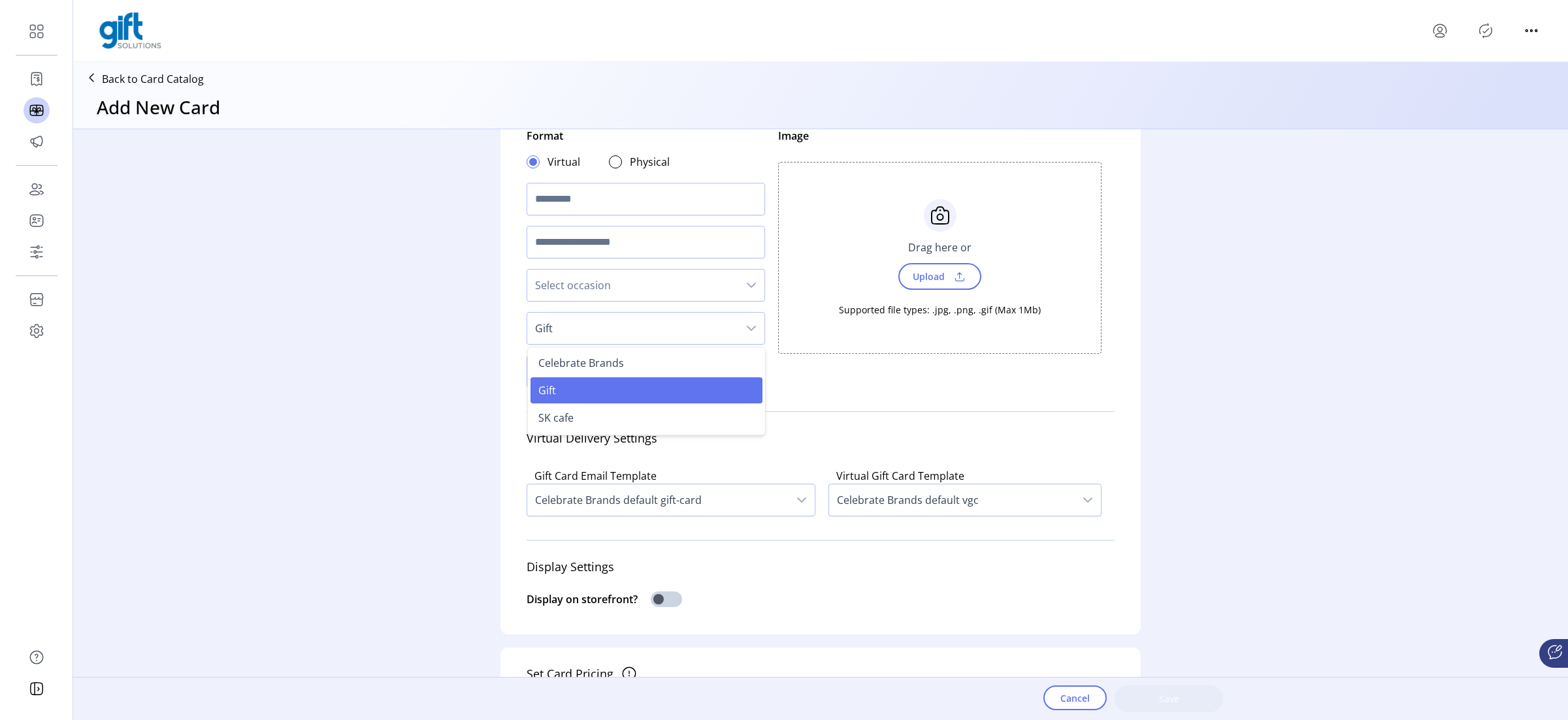
click at [563, 391] on li "Gift" at bounding box center [646, 391] width 232 height 26
click at [562, 336] on span "Gift" at bounding box center [633, 328] width 211 height 31
click at [562, 359] on span "Celebrate Brands" at bounding box center [581, 363] width 86 height 14
click at [637, 495] on span "Celebrate Brands default gift-card" at bounding box center [658, 500] width 261 height 31
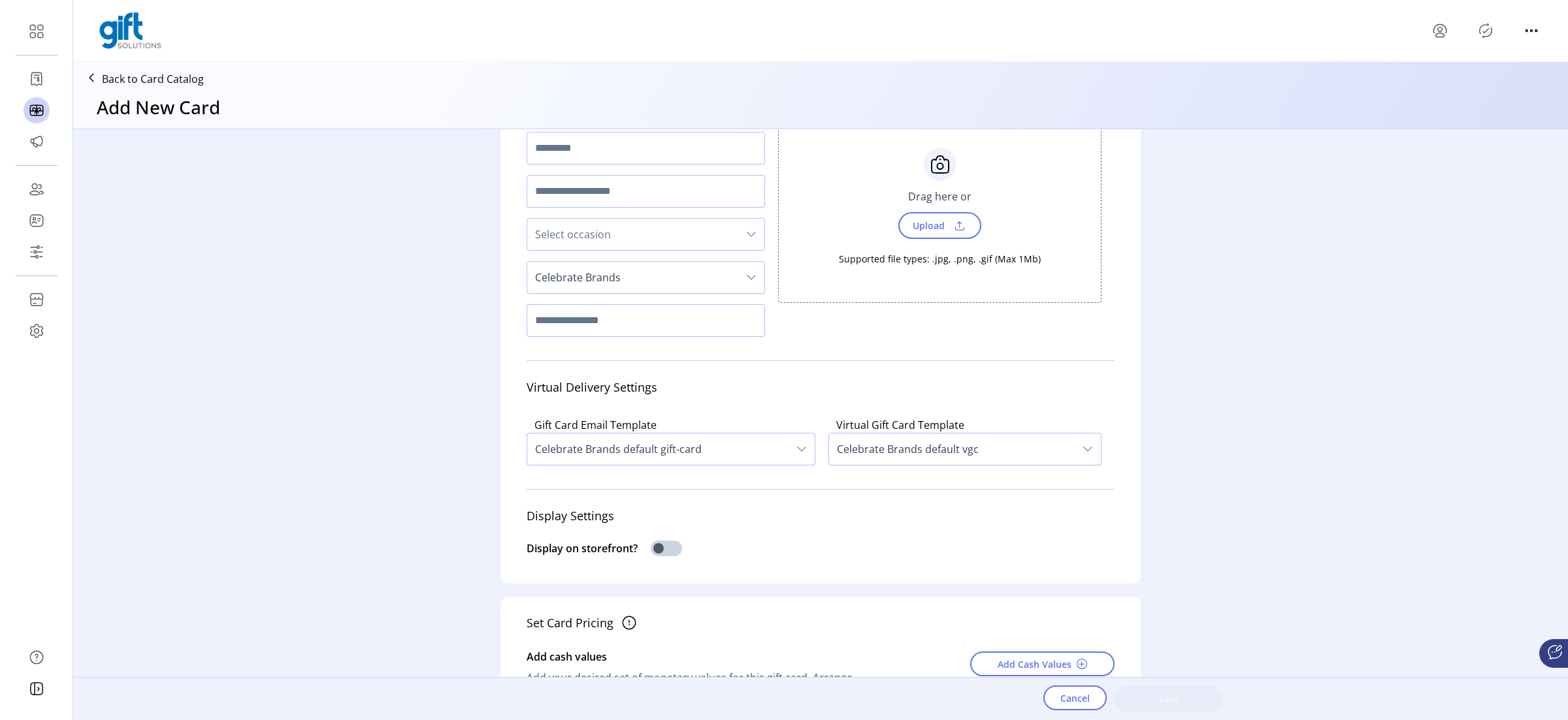
scroll to position [107, 0]
click at [653, 445] on span "Celebrate Brands default gift-card" at bounding box center [658, 449] width 261 height 31
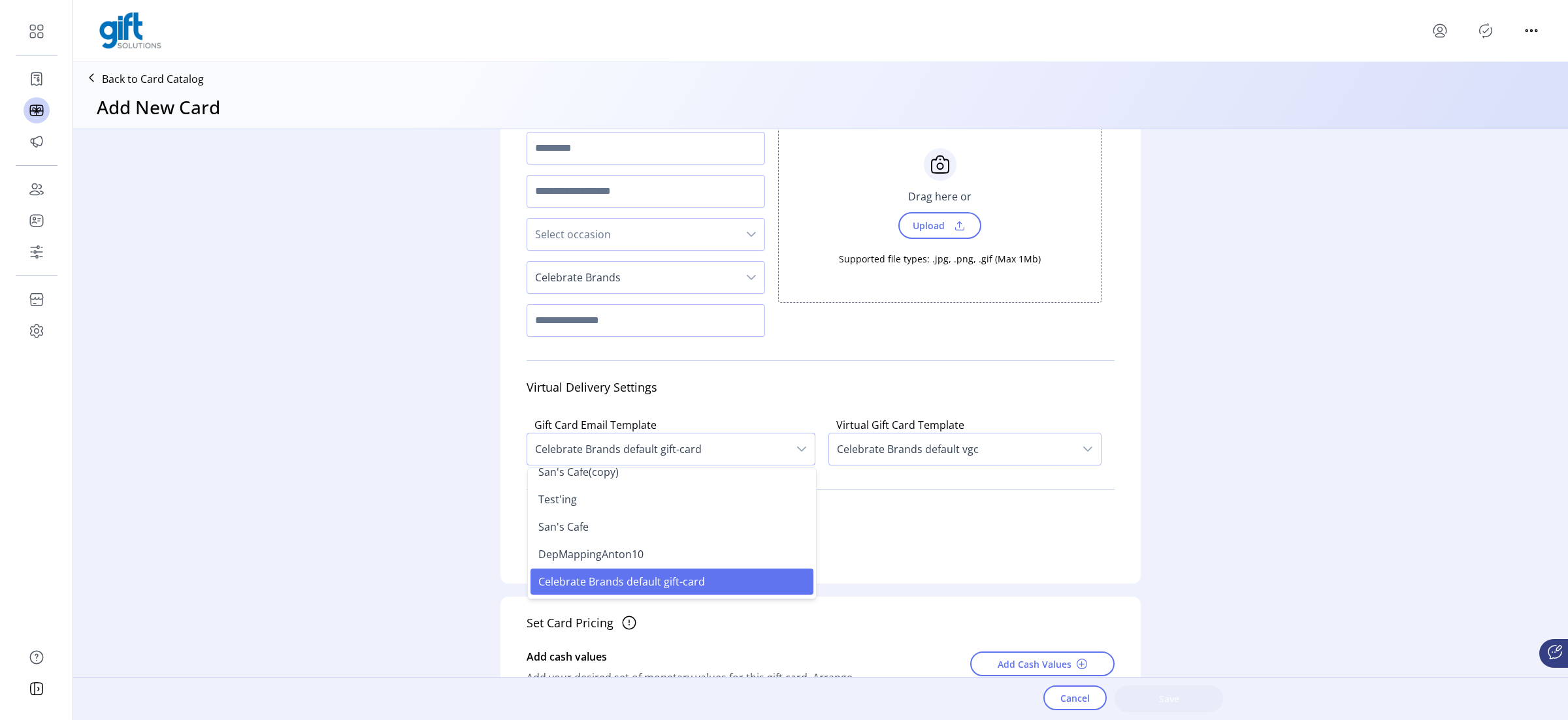
click at [339, 431] on div "Card Details Format Virtual Physical Select occasion Celebrate Brands Image Cho…" at bounding box center [820, 411] width 1495 height 564
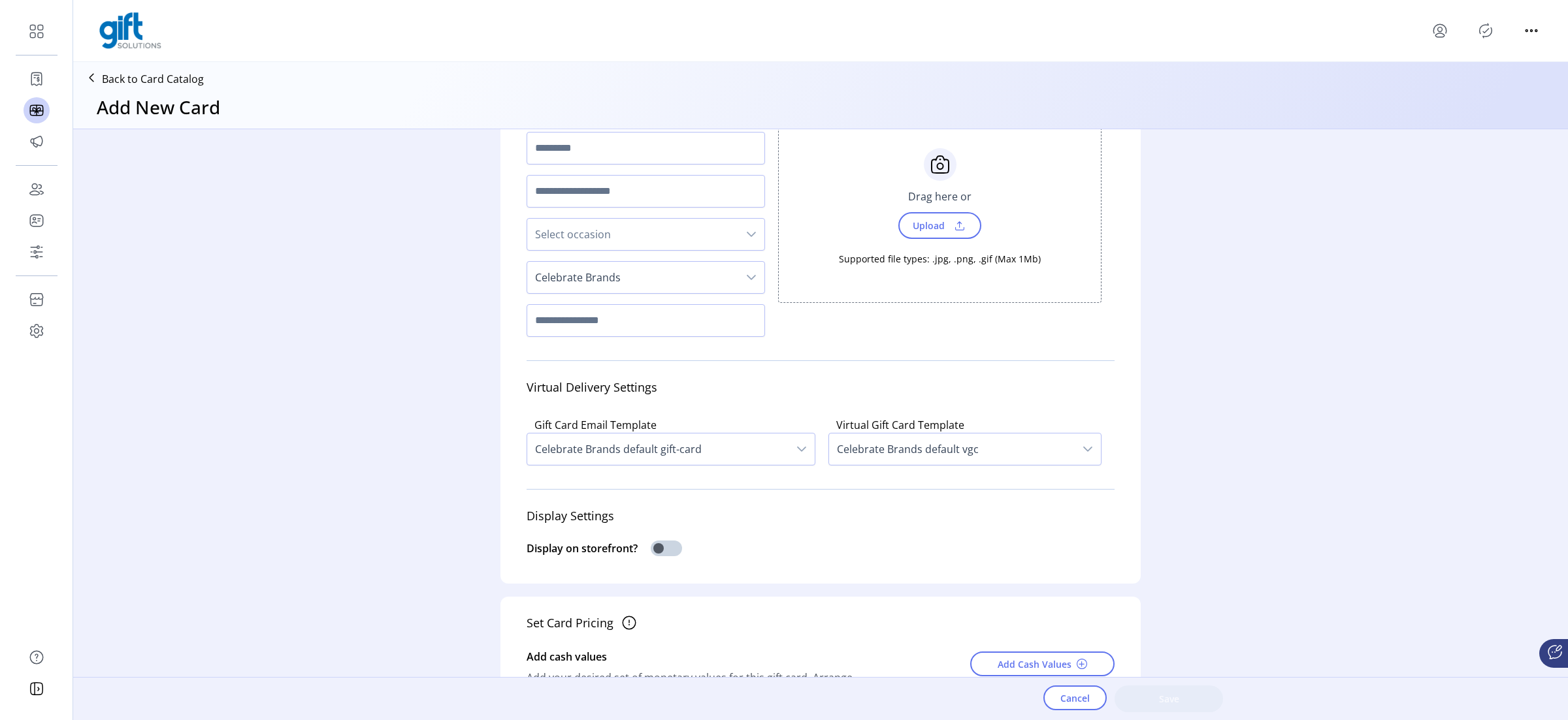
click at [899, 464] on span "Celebrate Brands default vgc" at bounding box center [952, 449] width 245 height 31
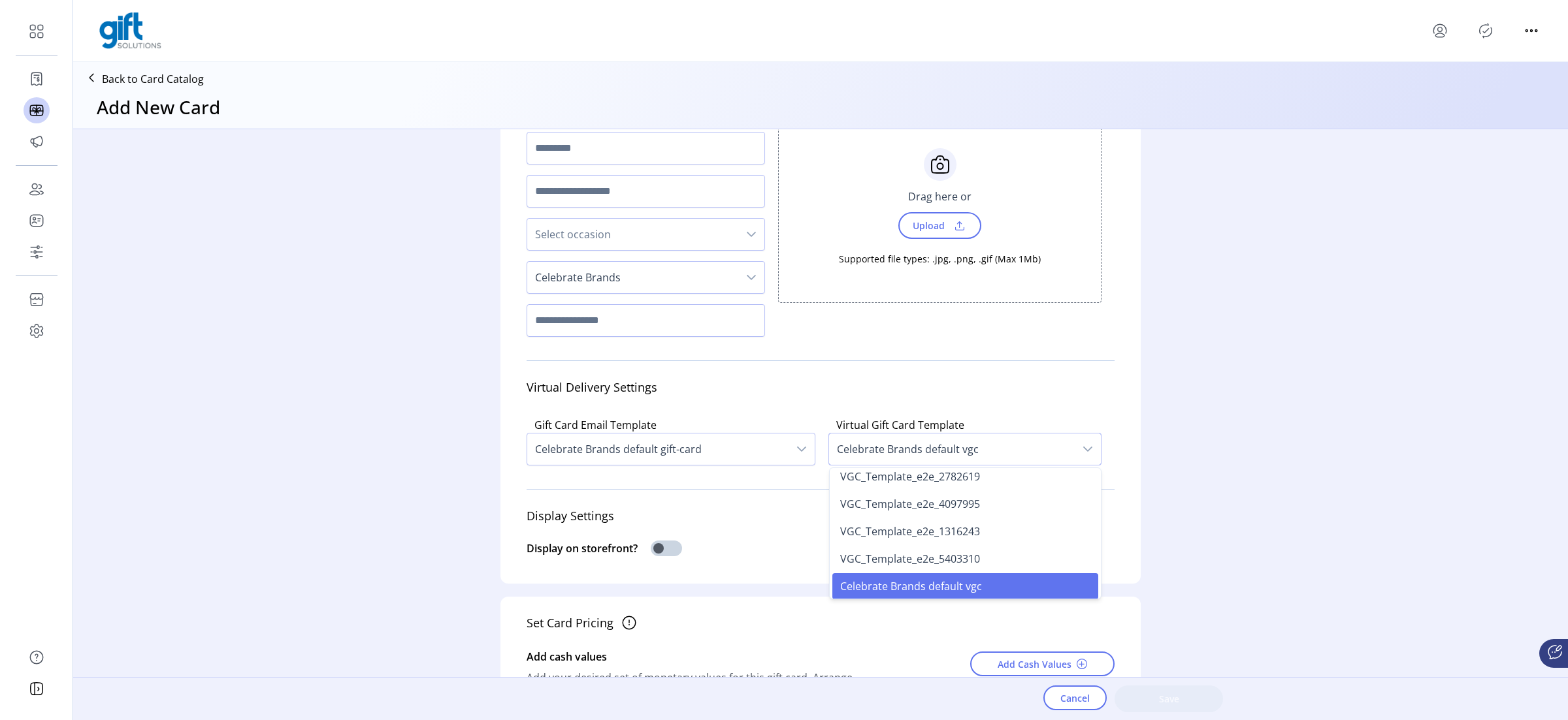
scroll to position [0, 0]
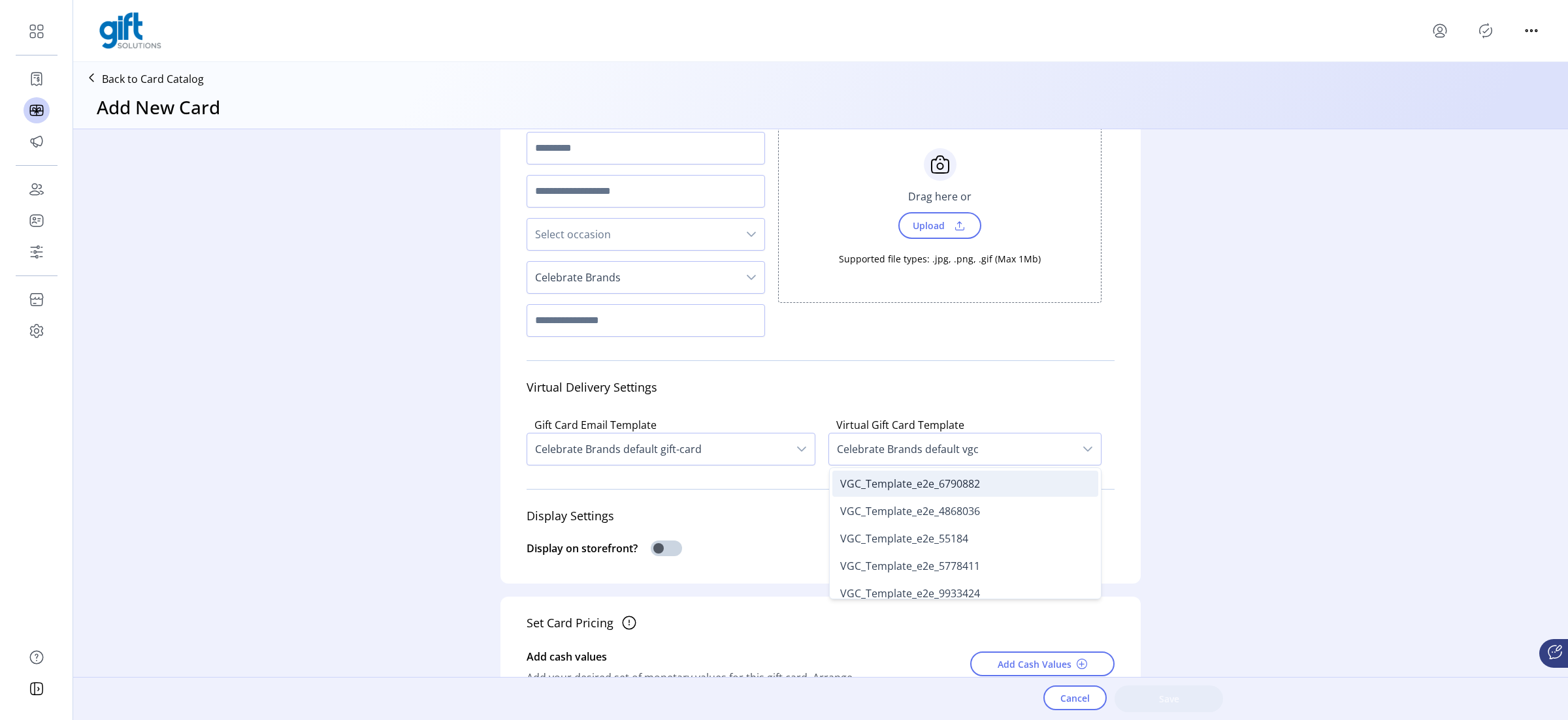
click at [867, 481] on span "VGC_Template_e2e_6790882" at bounding box center [910, 484] width 140 height 14
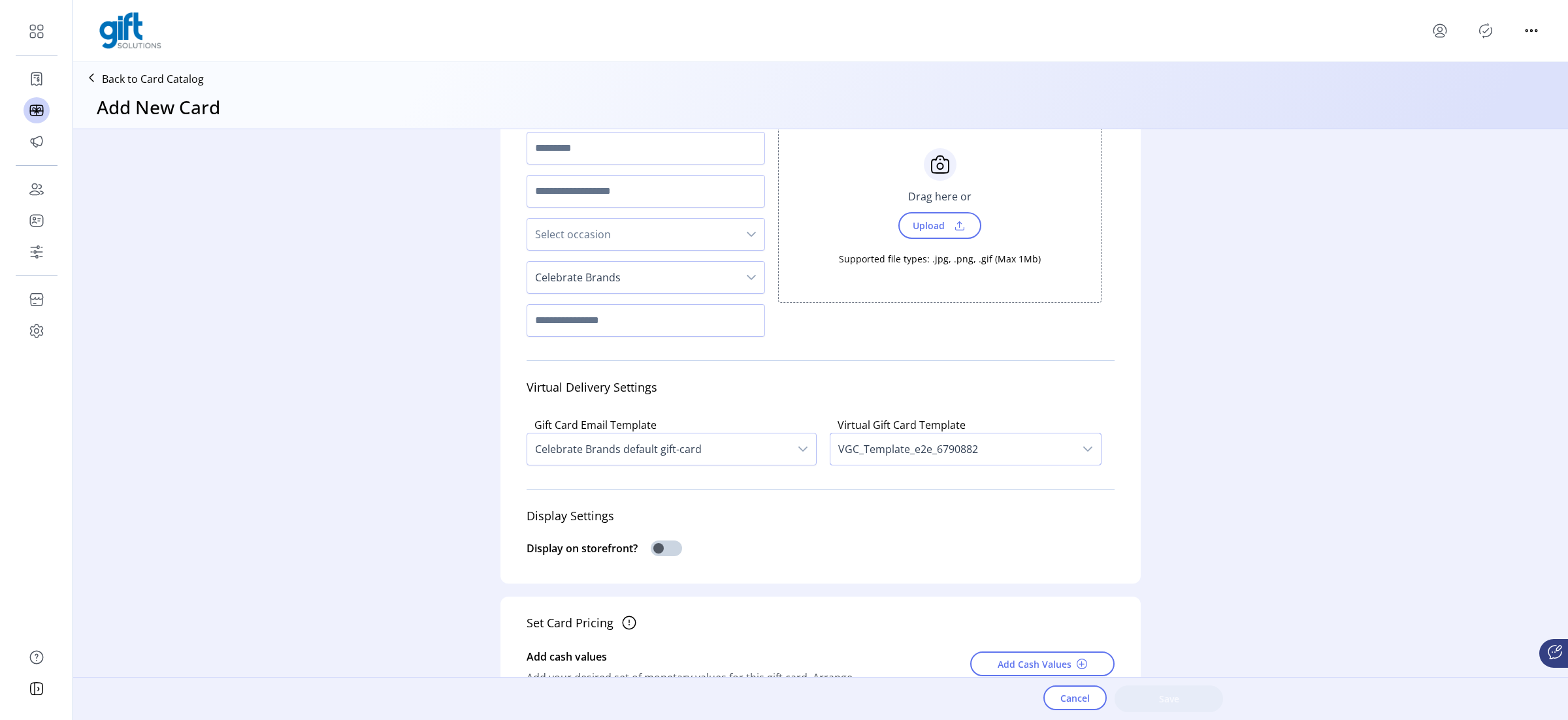
click at [882, 456] on span "VGC_Template_e2e_6790882" at bounding box center [952, 449] width 244 height 31
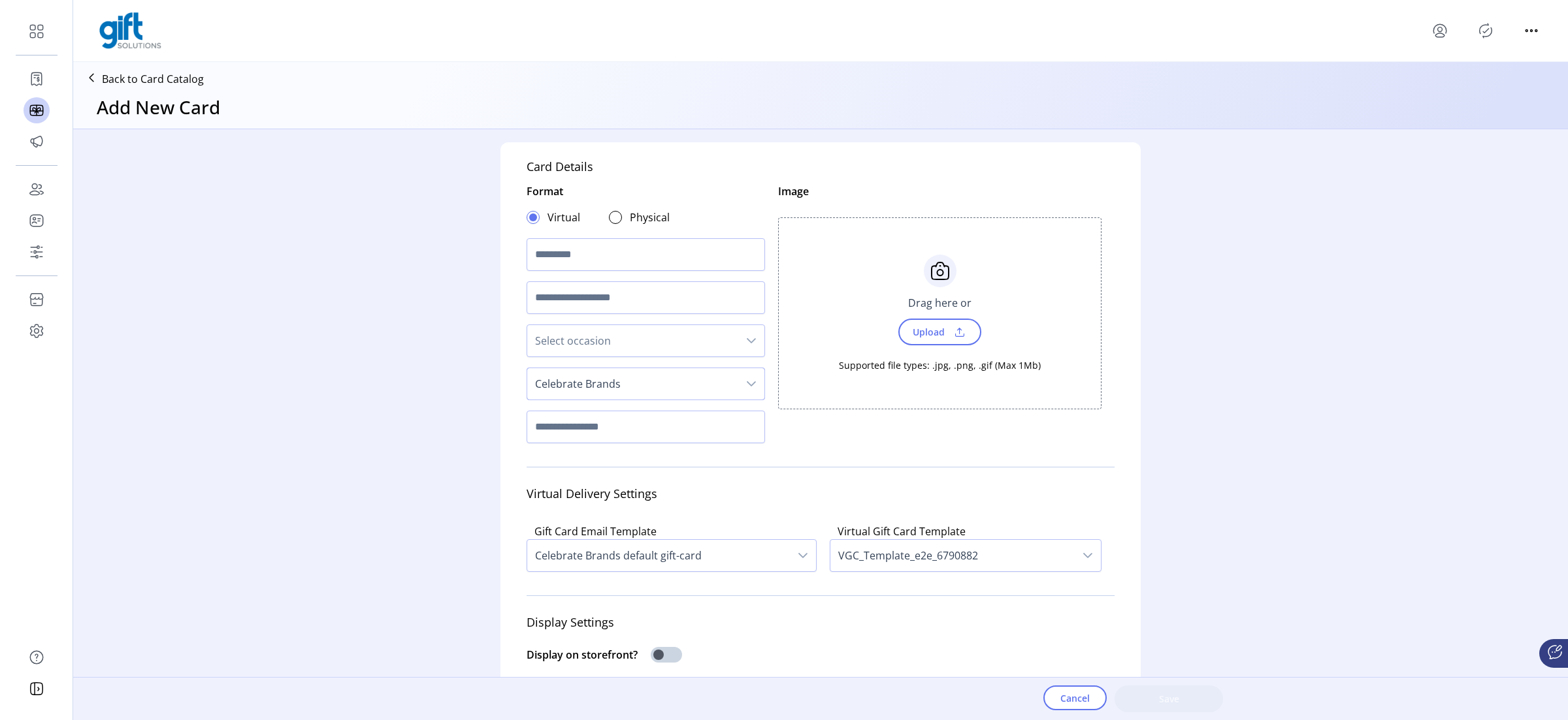
click at [628, 372] on span "Celebrate Brands" at bounding box center [633, 384] width 211 height 31
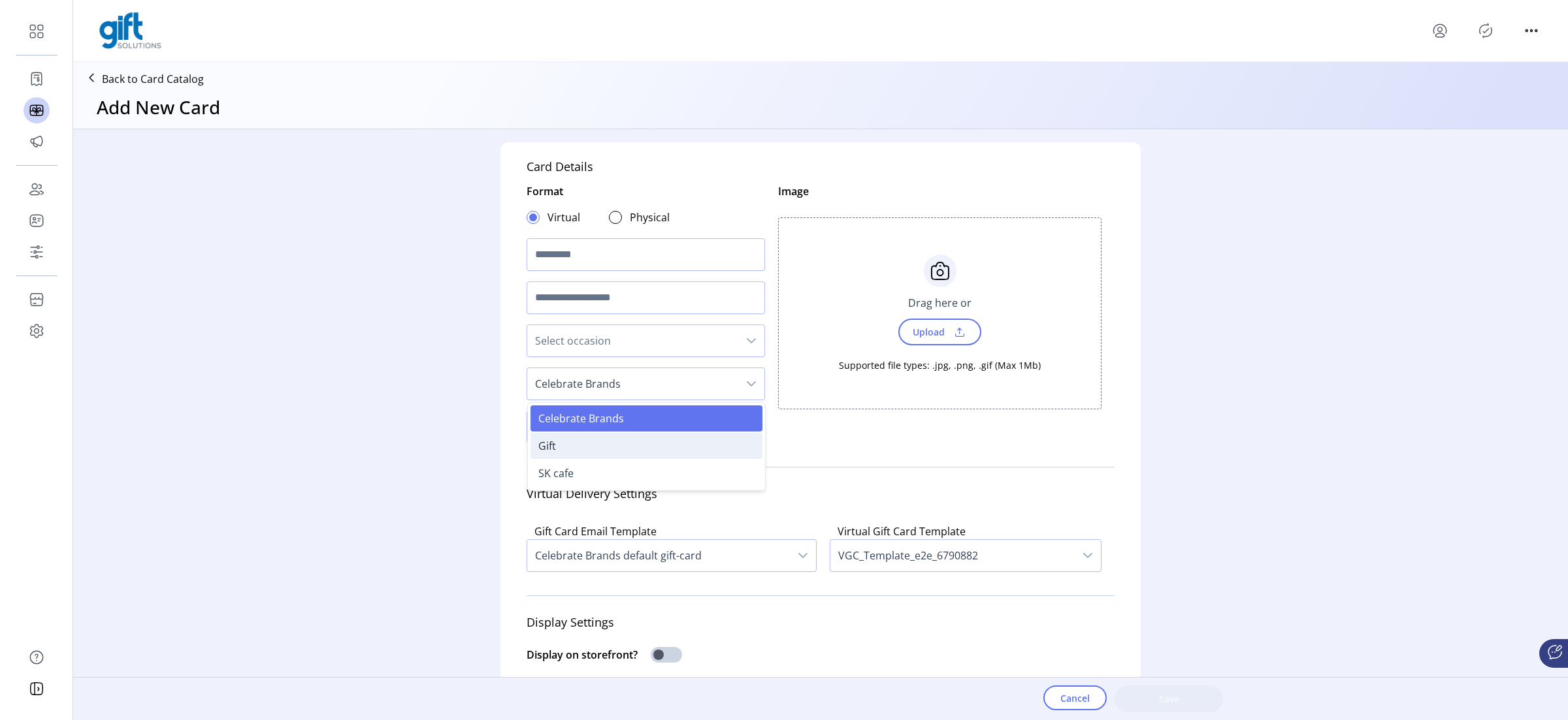
click at [593, 454] on li "Gift" at bounding box center [646, 446] width 232 height 26
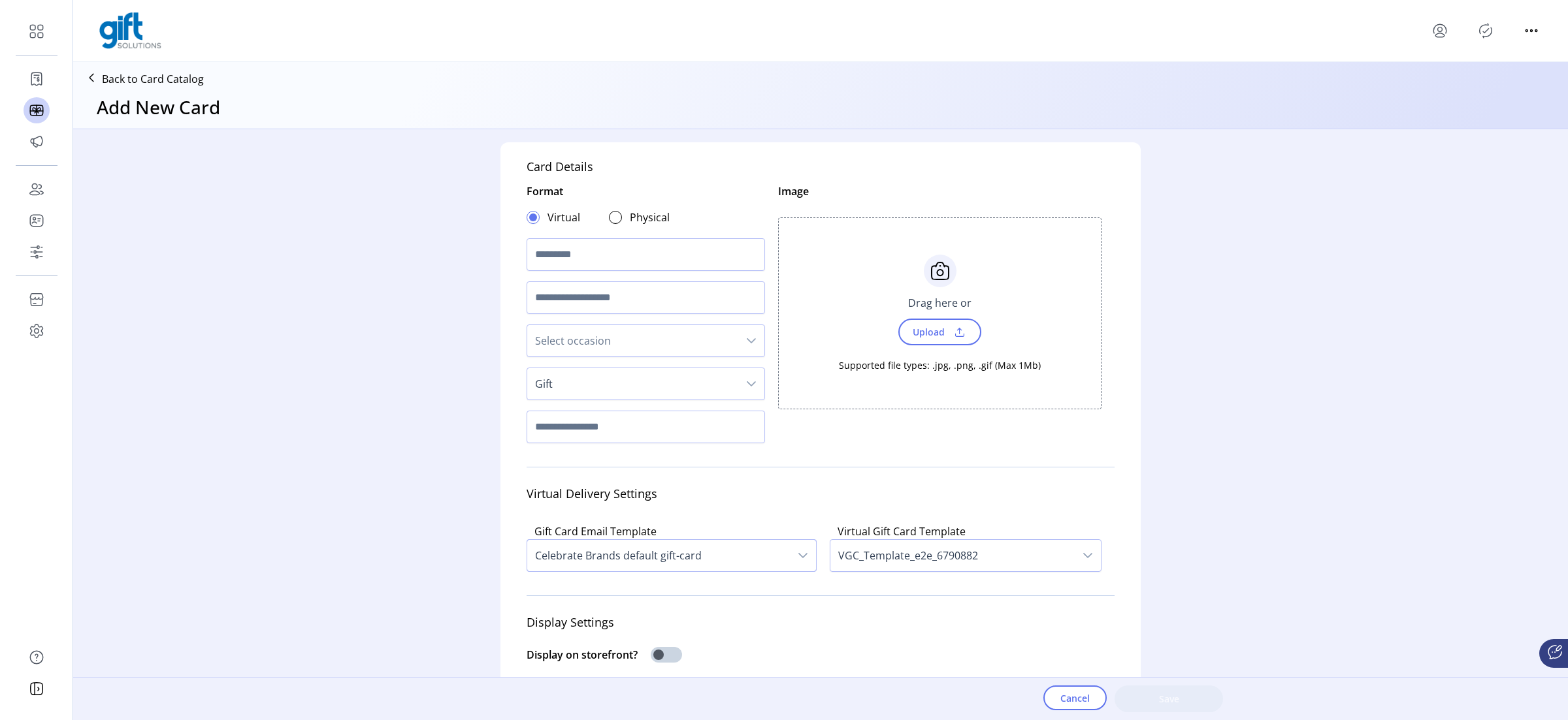
click at [672, 567] on span "Celebrate Brands default gift-card" at bounding box center [659, 556] width 262 height 31
click at [612, 395] on span "Gift" at bounding box center [633, 384] width 211 height 31
click at [593, 422] on span "Celebrate Brands" at bounding box center [581, 418] width 86 height 14
click at [141, 72] on p "Back to Card Catalog" at bounding box center [153, 79] width 102 height 16
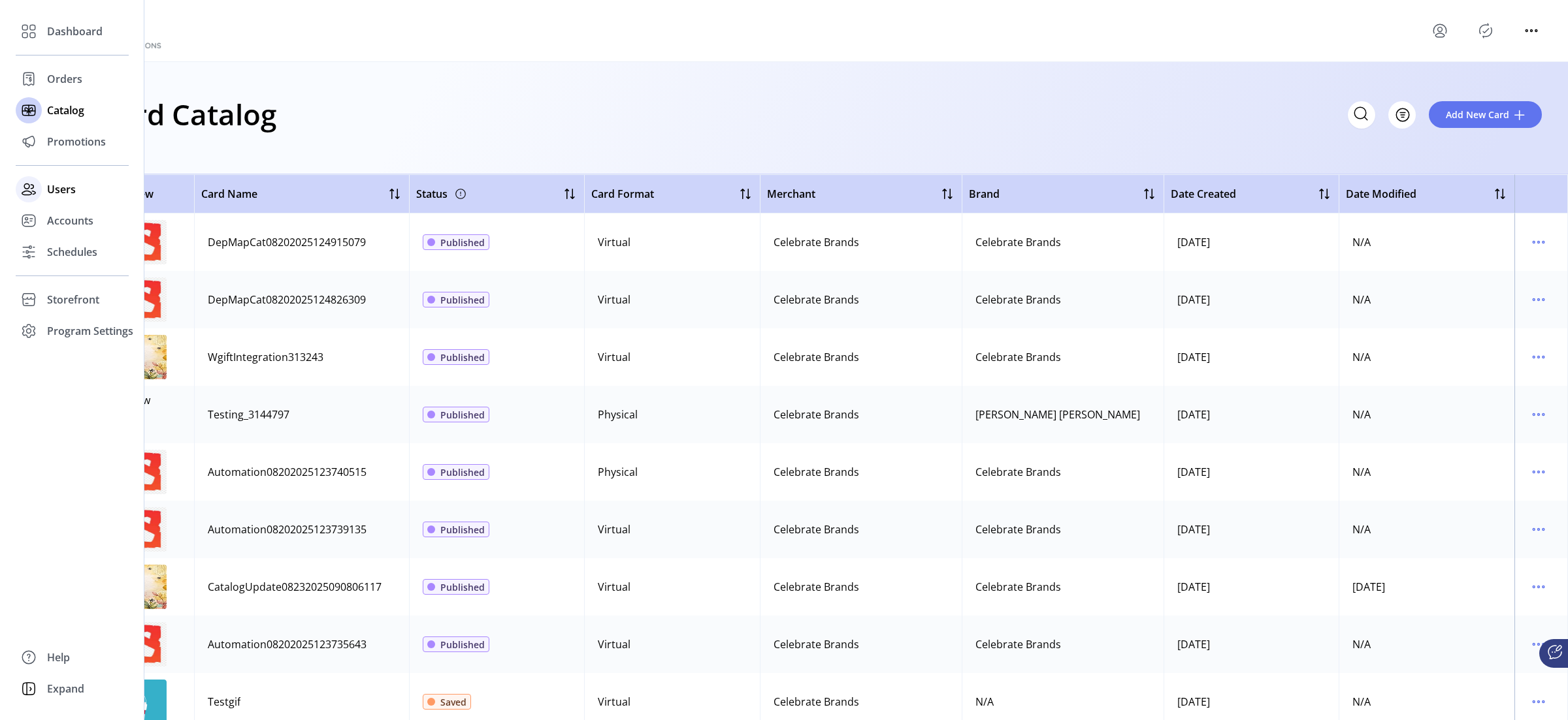
click at [63, 199] on div "Users" at bounding box center [72, 190] width 113 height 31
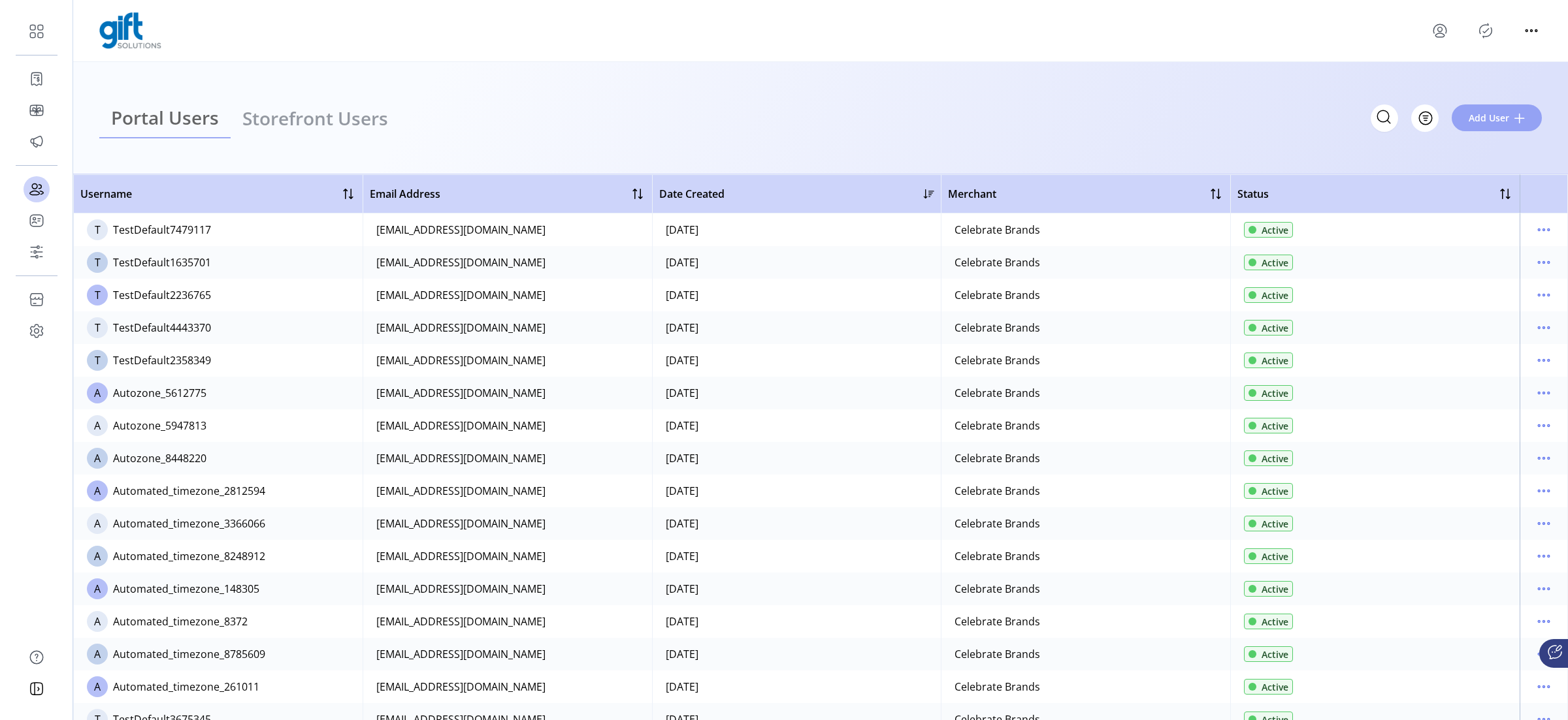
click at [1254, 122] on span "Add User" at bounding box center [1489, 118] width 41 height 14
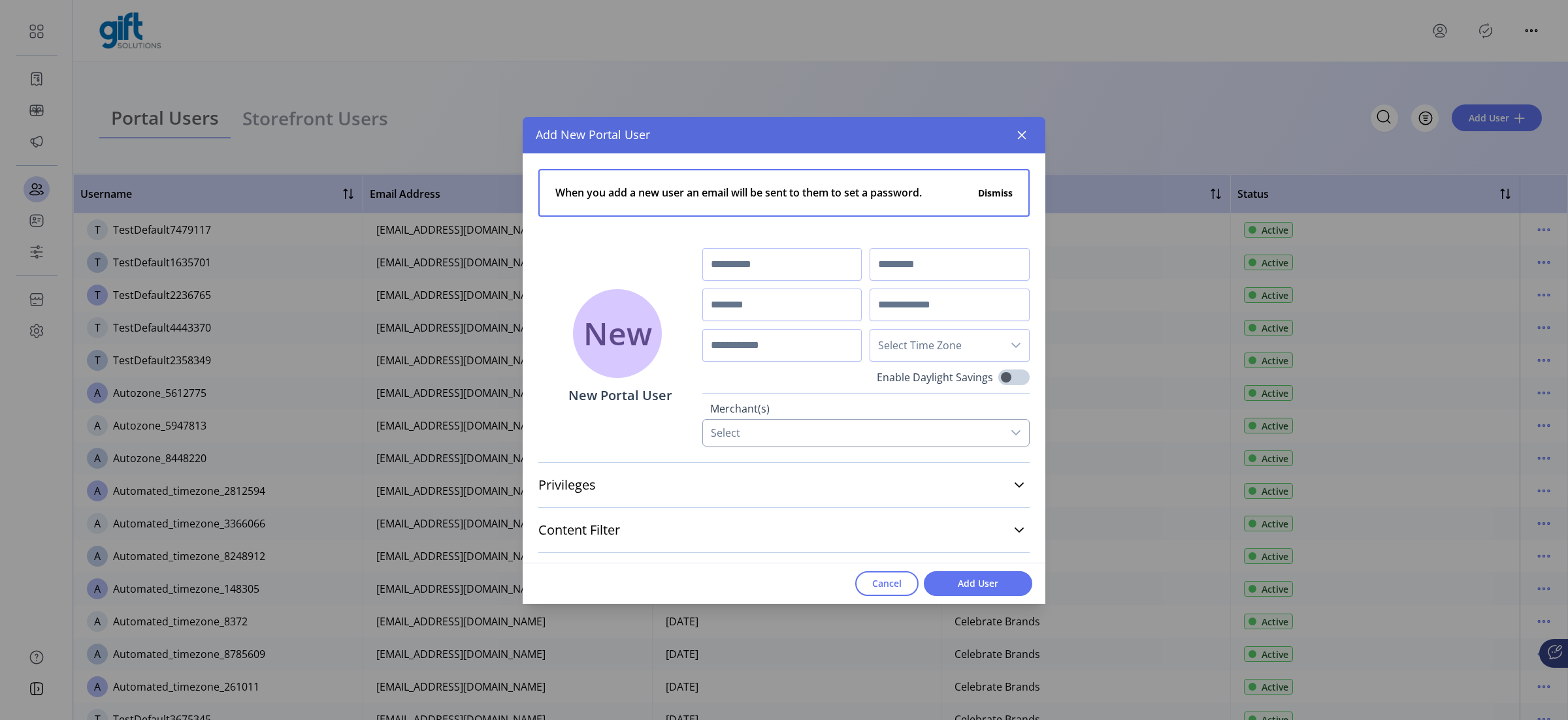
click at [715, 436] on div "Select" at bounding box center [725, 433] width 45 height 26
click at [729, 500] on li "Celebrate Brands" at bounding box center [865, 488] width 317 height 26
click at [575, 412] on div "New New Portal User" at bounding box center [620, 347] width 164 height 198
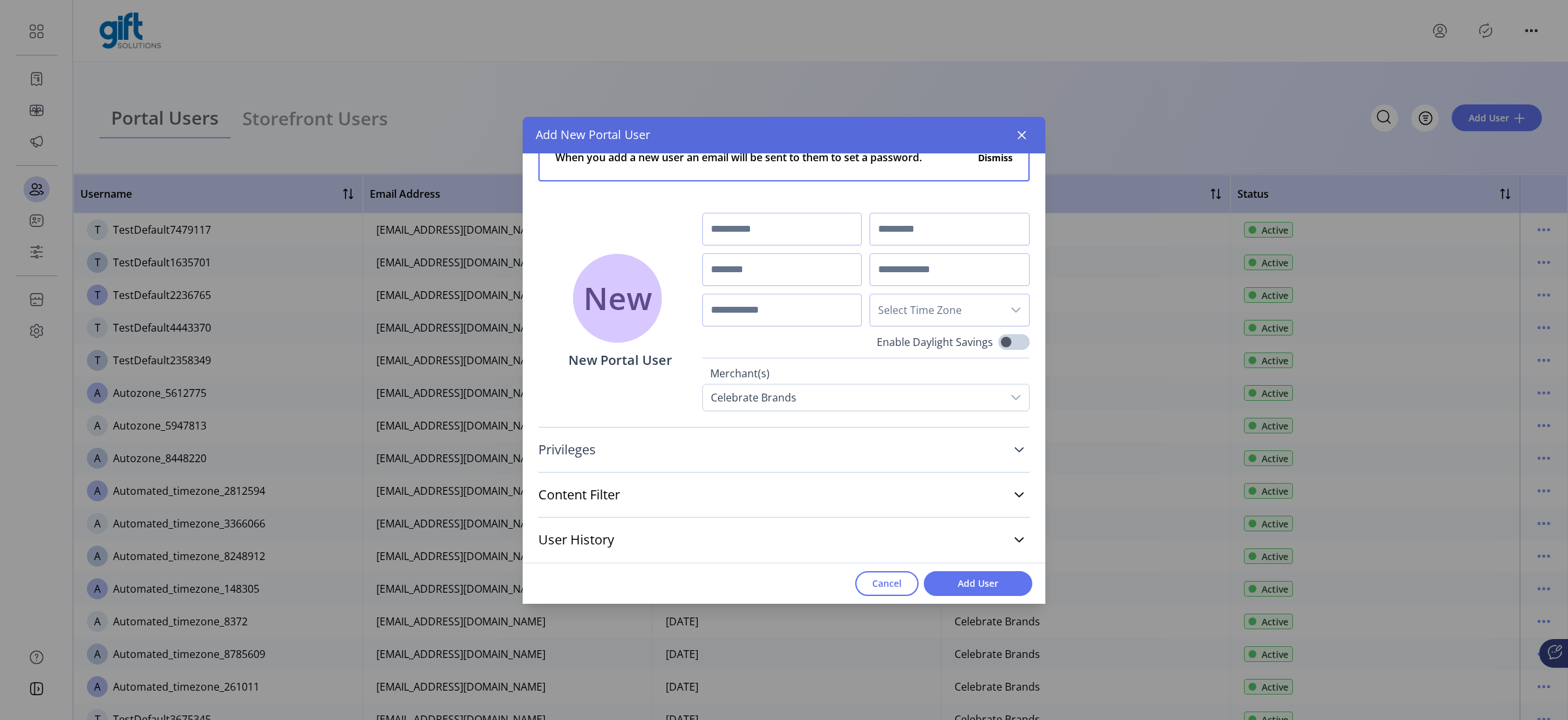
click at [666, 435] on link "Privileges" at bounding box center [784, 450] width 491 height 29
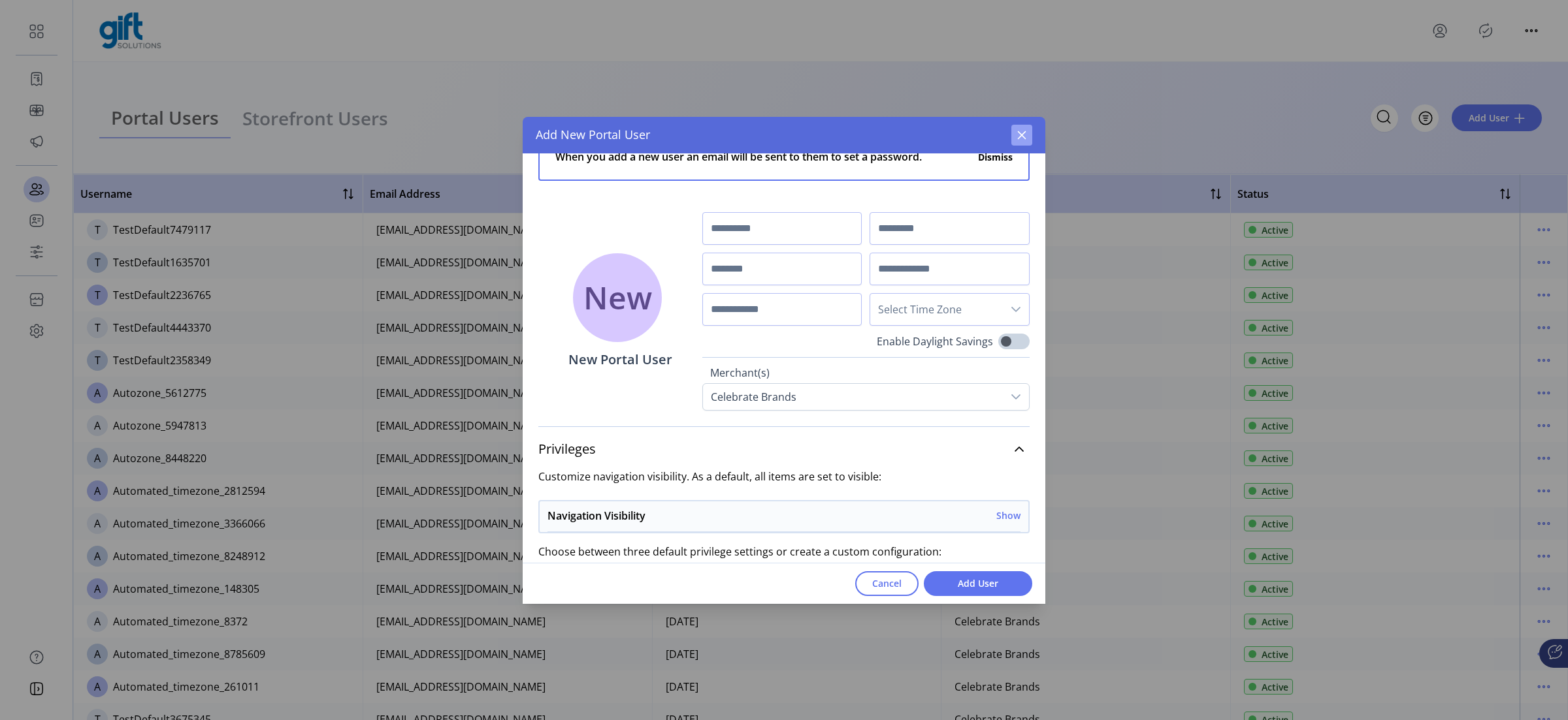
click at [1013, 143] on button "button" at bounding box center [1022, 135] width 21 height 21
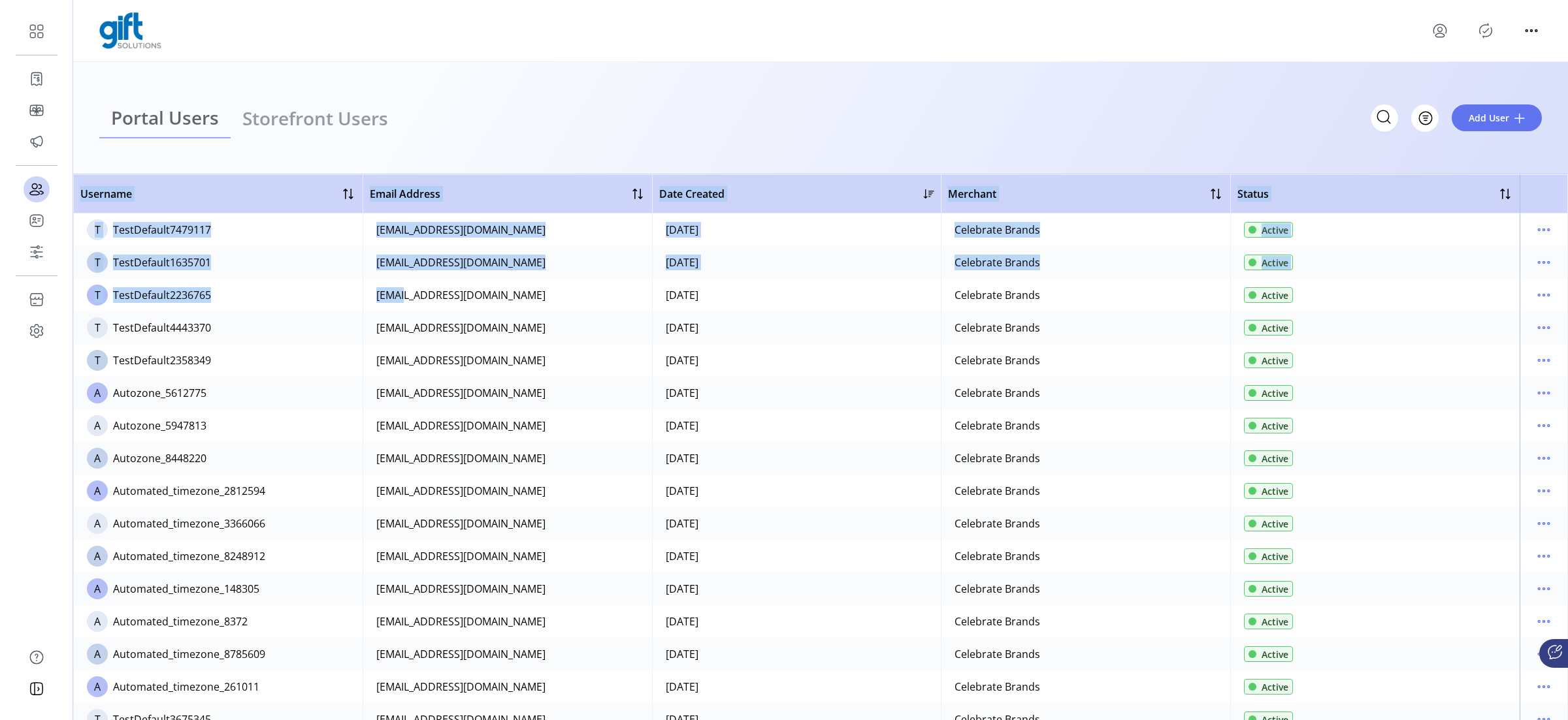
drag, startPoint x: 1013, startPoint y: 143, endPoint x: 612, endPoint y: 296, distance: 429.2
click at [612, 296] on app-user-list "Portal Users Storefront Users Filter Add User Username Email Address Date Creat…" at bounding box center [820, 391] width 1495 height 658
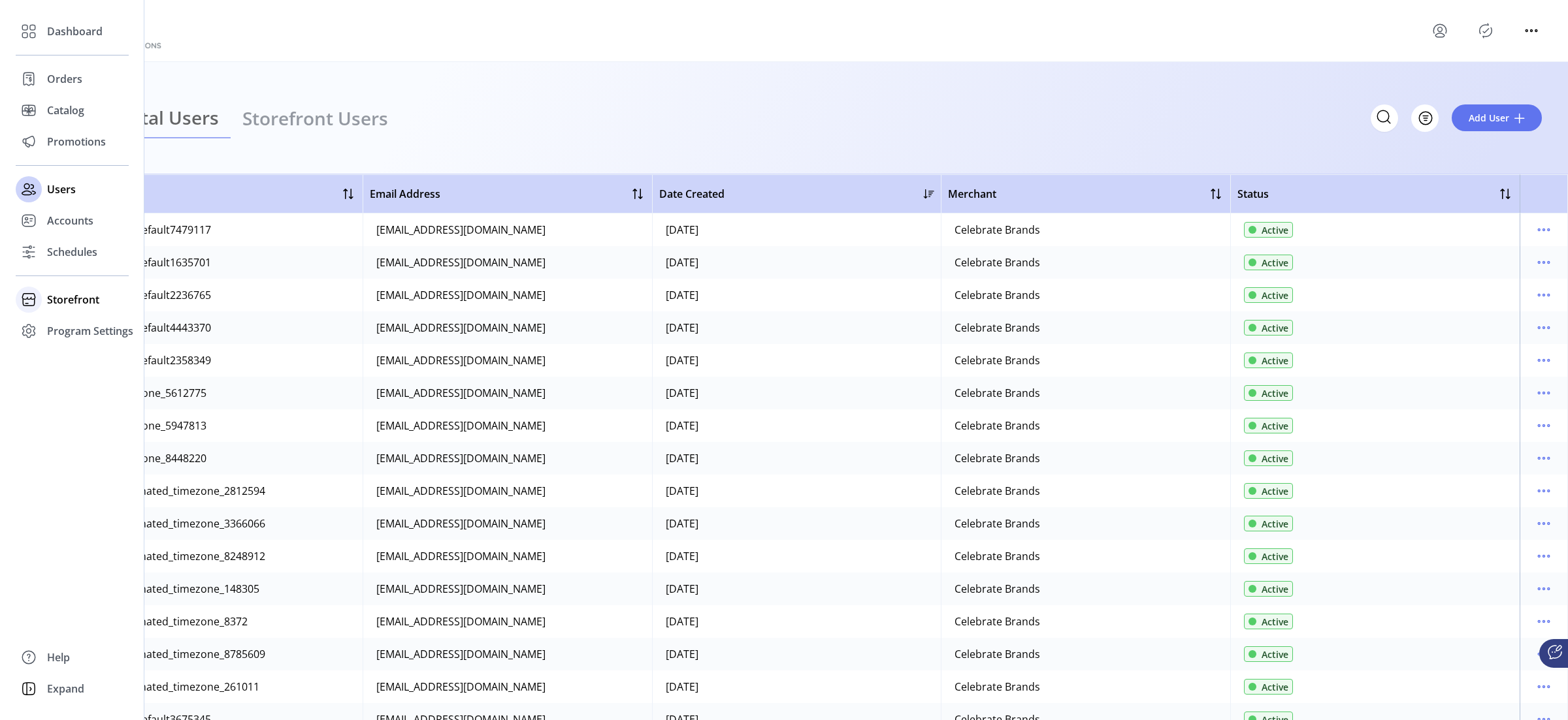
click at [62, 301] on span "Storefront" at bounding box center [73, 300] width 52 height 16
click at [59, 321] on span "Configuration" at bounding box center [81, 325] width 69 height 16
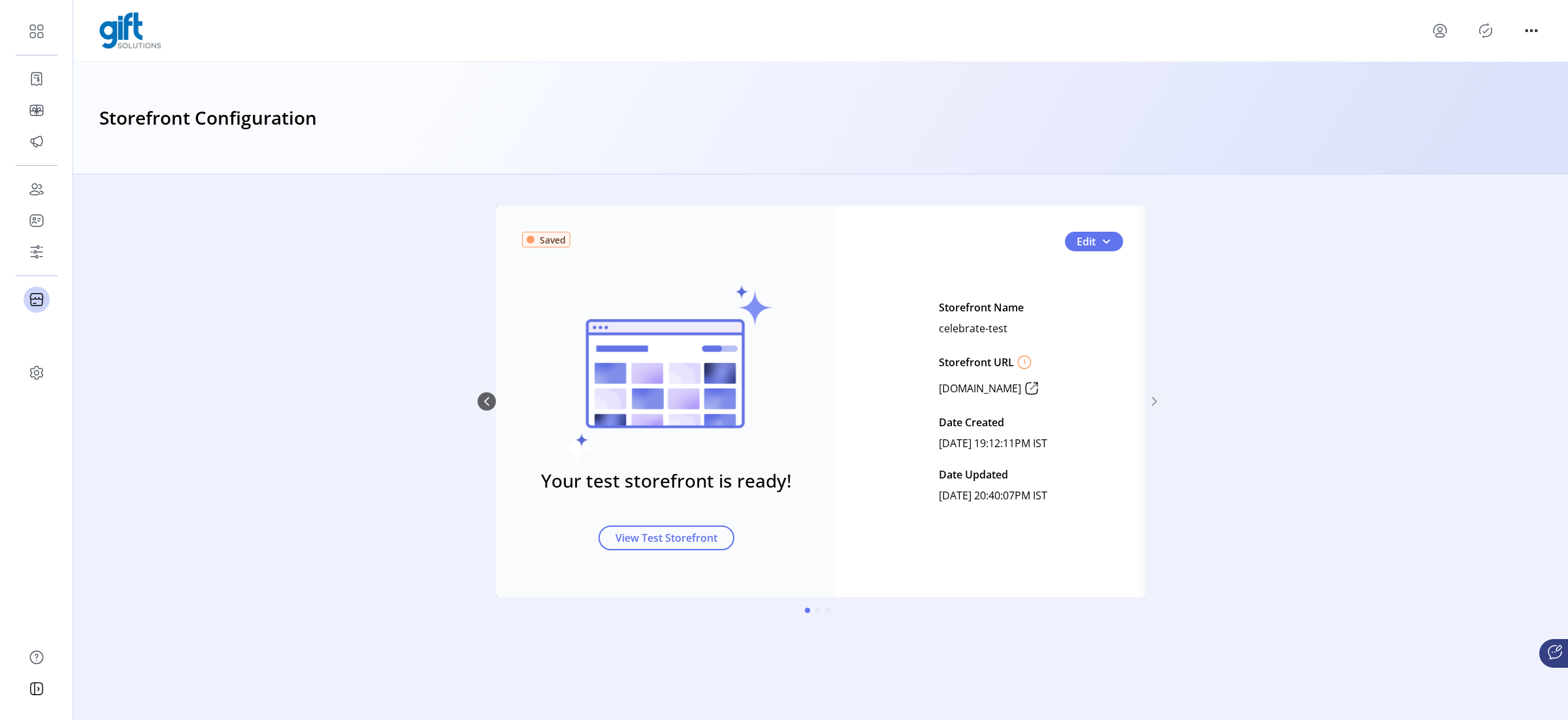
click at [1157, 407] on button "Next Page" at bounding box center [1154, 401] width 18 height 18
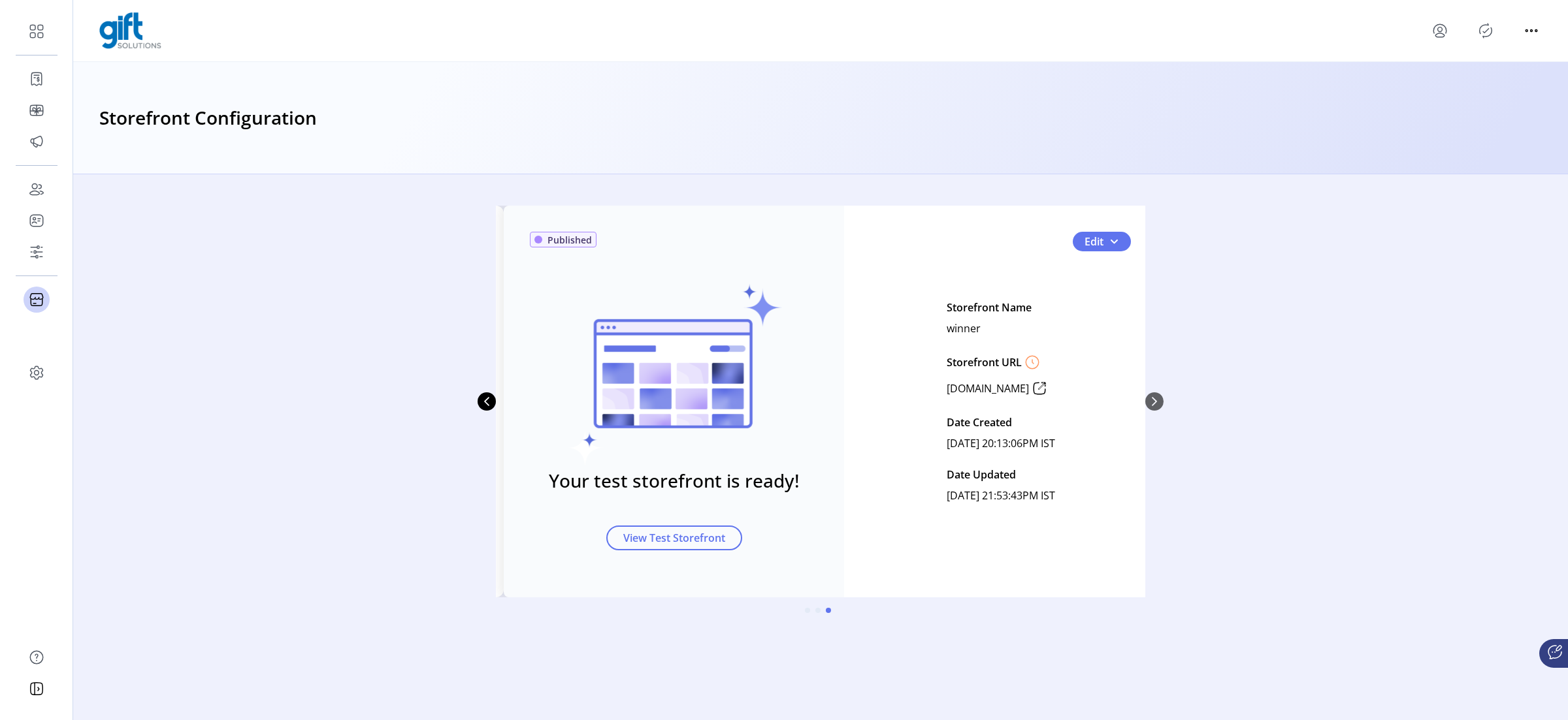
click at [1149, 399] on div "Saved Your test storefront is ready! View Test Storefront Edit Storefront Name …" at bounding box center [820, 401] width 686 height 392
click at [493, 406] on button "Previous Page" at bounding box center [487, 401] width 18 height 18
click at [495, 405] on div "Saved Your test storefront is ready! View Test Storefront Edit Storefront Name …" at bounding box center [173, 401] width 653 height 392
click at [486, 403] on icon "Previous Page" at bounding box center [487, 401] width 5 height 9
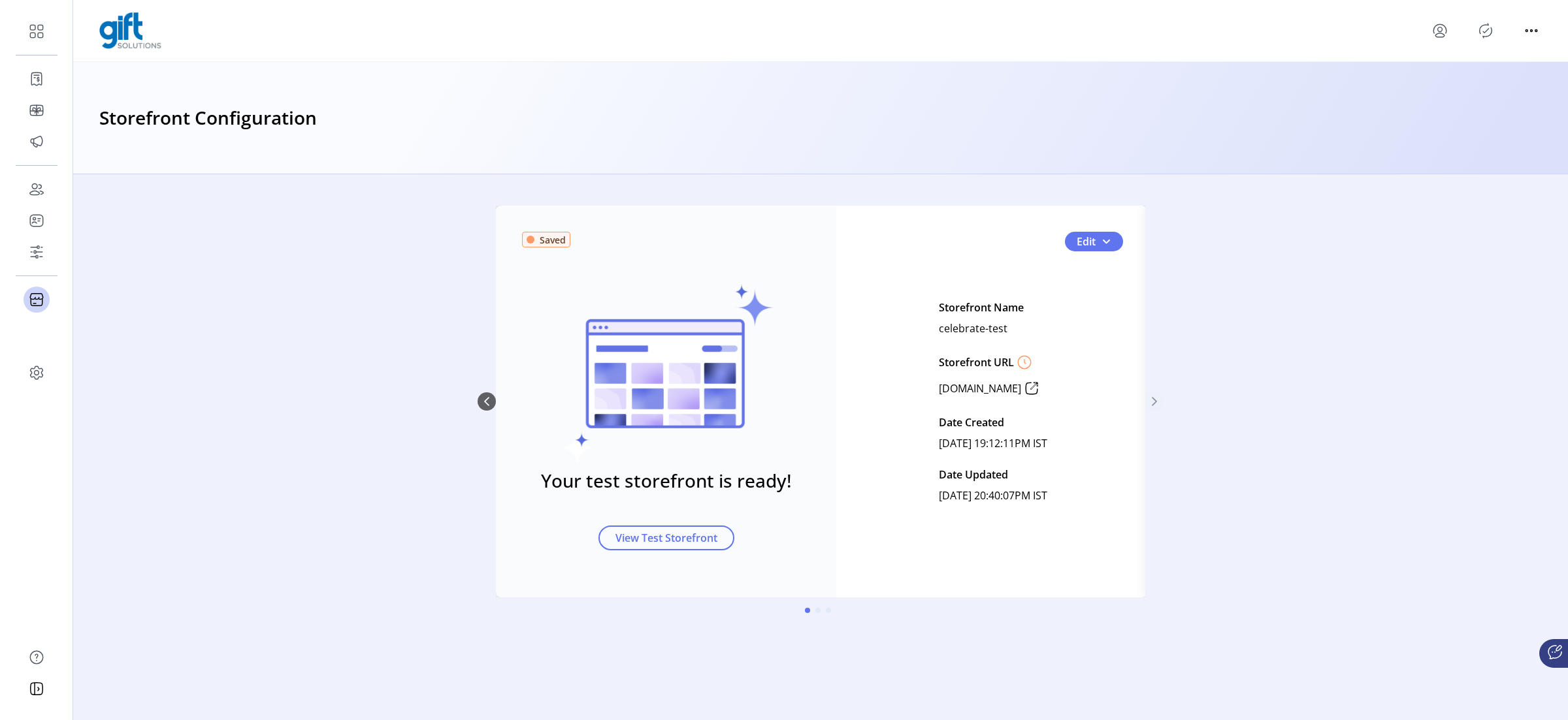
click at [1155, 395] on button "Next Page" at bounding box center [1154, 401] width 18 height 18
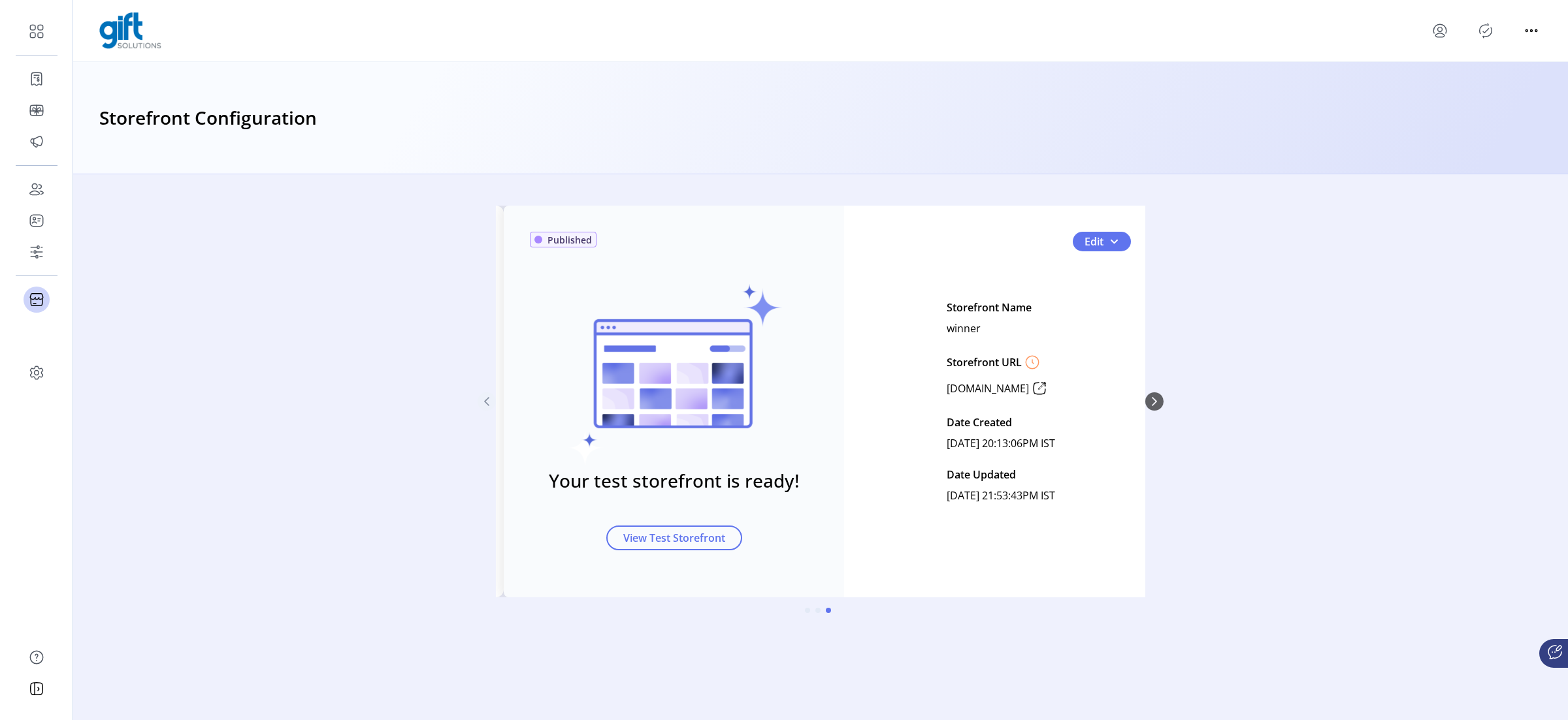
click at [485, 408] on button "Previous Page" at bounding box center [487, 401] width 18 height 18
click at [1153, 401] on icon "Next Page" at bounding box center [1154, 401] width 10 height 10
click at [1121, 232] on button "Edit" at bounding box center [1102, 241] width 58 height 20
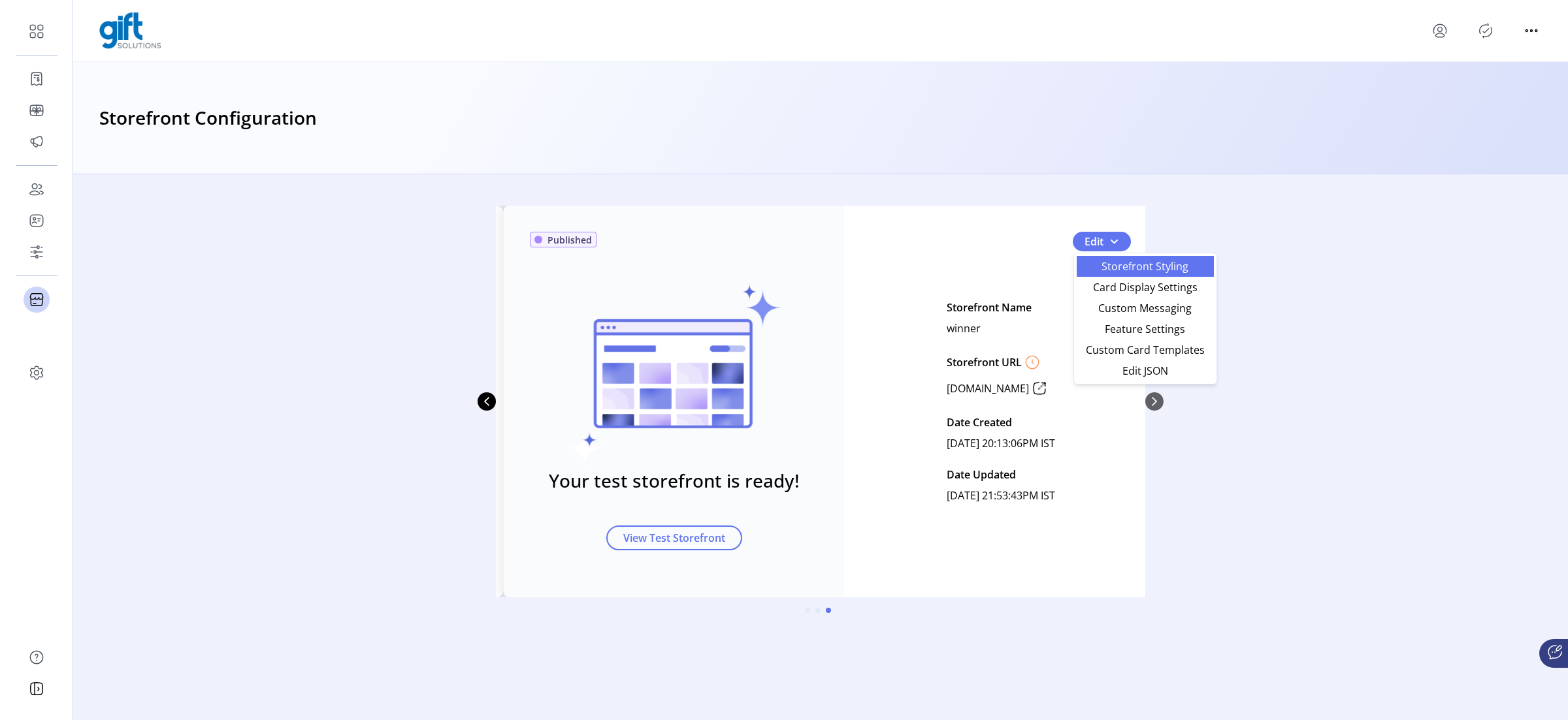
click at [1123, 262] on span "Storefront Styling" at bounding box center [1145, 266] width 122 height 10
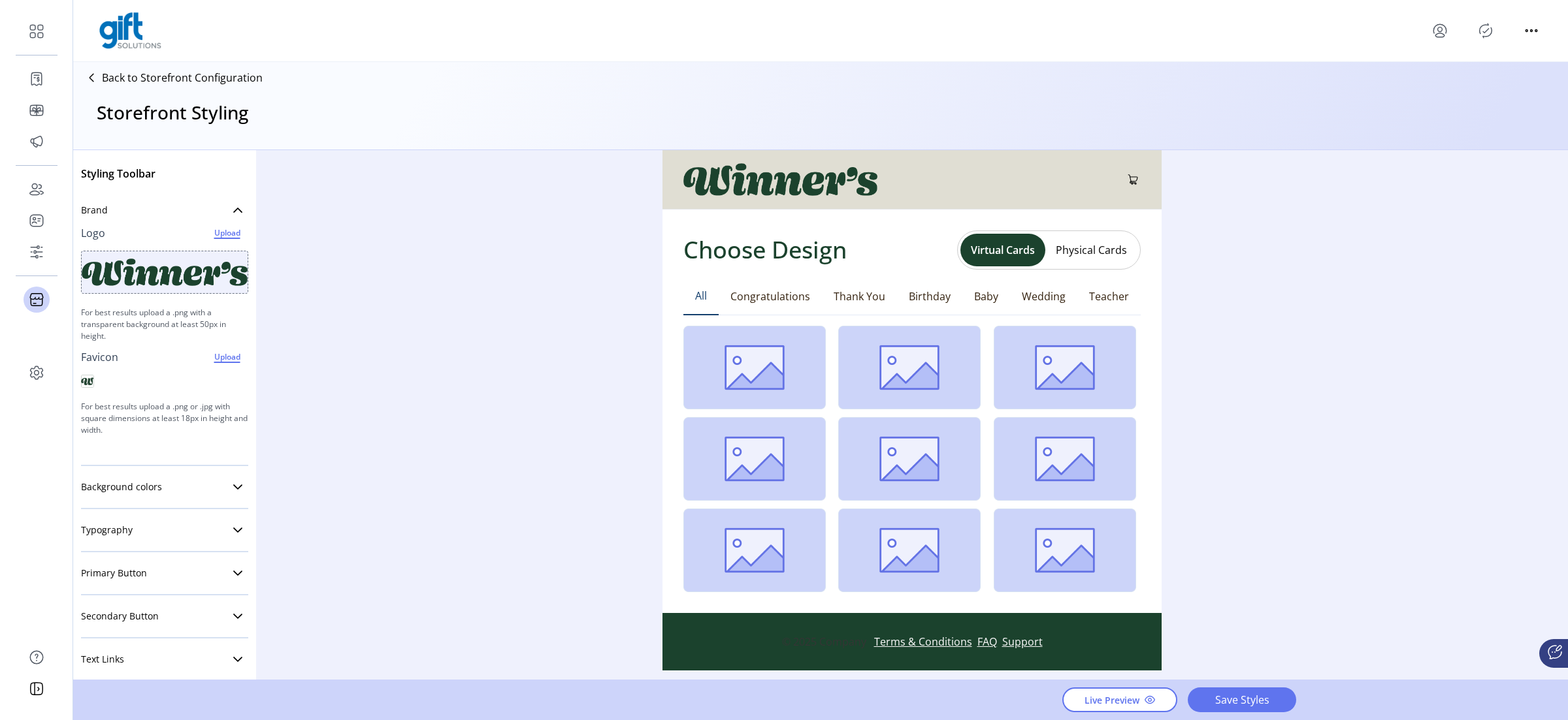
click at [165, 72] on p "Back to Storefront Configuration" at bounding box center [182, 77] width 160 height 16
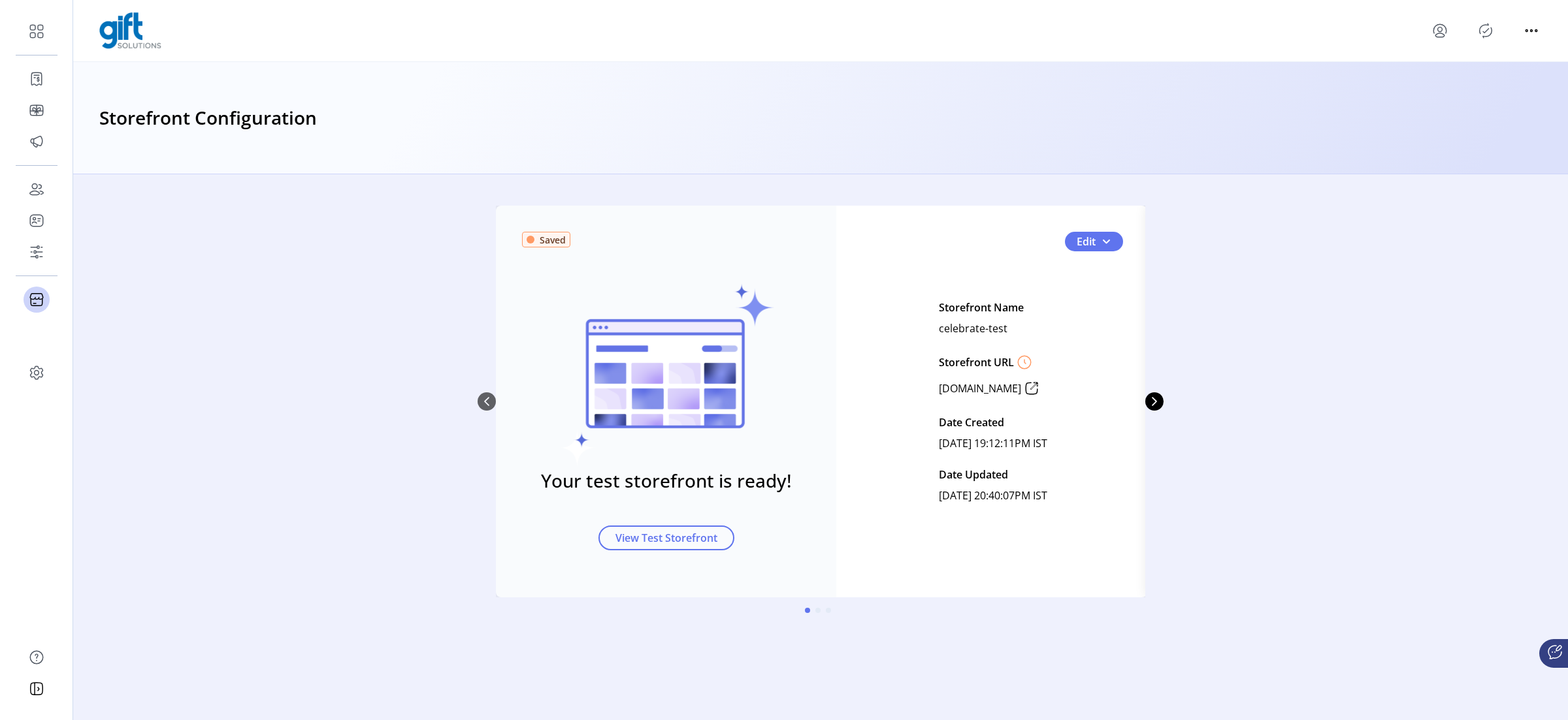
click at [491, 397] on div "Saved Your test storefront is ready! View Test Storefront Edit Storefront Name …" at bounding box center [820, 401] width 686 height 392
click at [1149, 401] on icon "Next Page" at bounding box center [1154, 401] width 10 height 10
click at [1155, 403] on icon "Next Page" at bounding box center [1154, 401] width 10 height 10
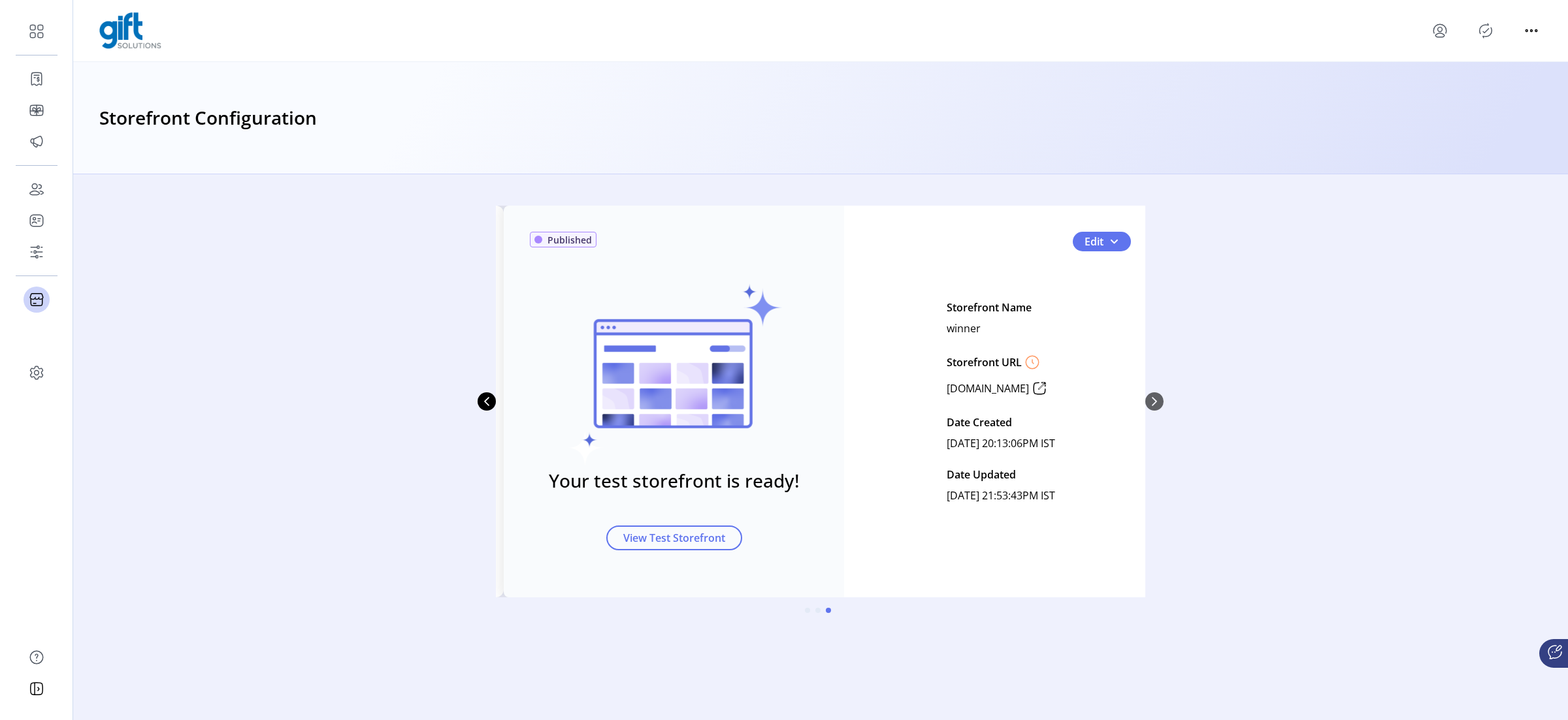
click at [1254, 32] on icon "Publisher Panel" at bounding box center [1485, 31] width 21 height 21
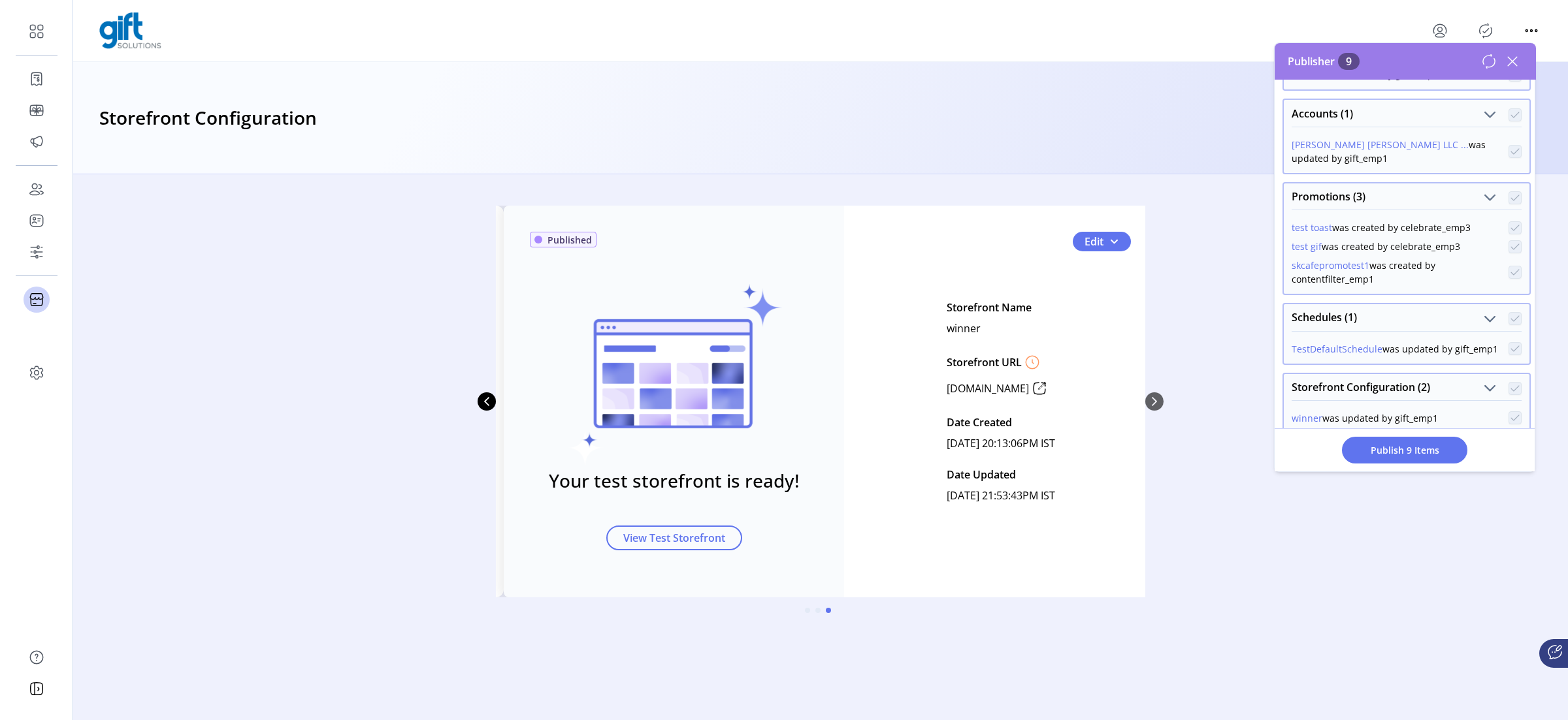
scroll to position [223, 0]
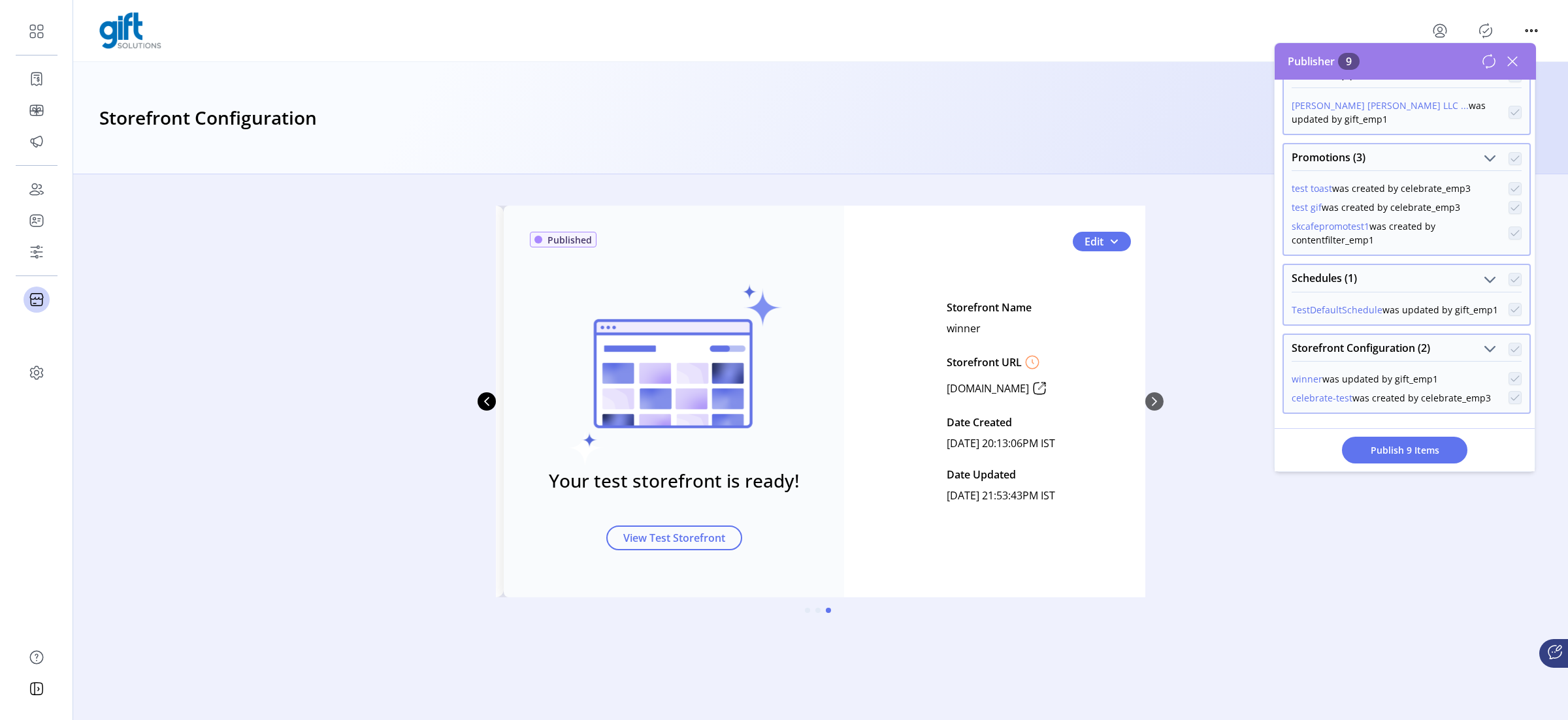
click at [1254, 62] on icon at bounding box center [1512, 61] width 21 height 21
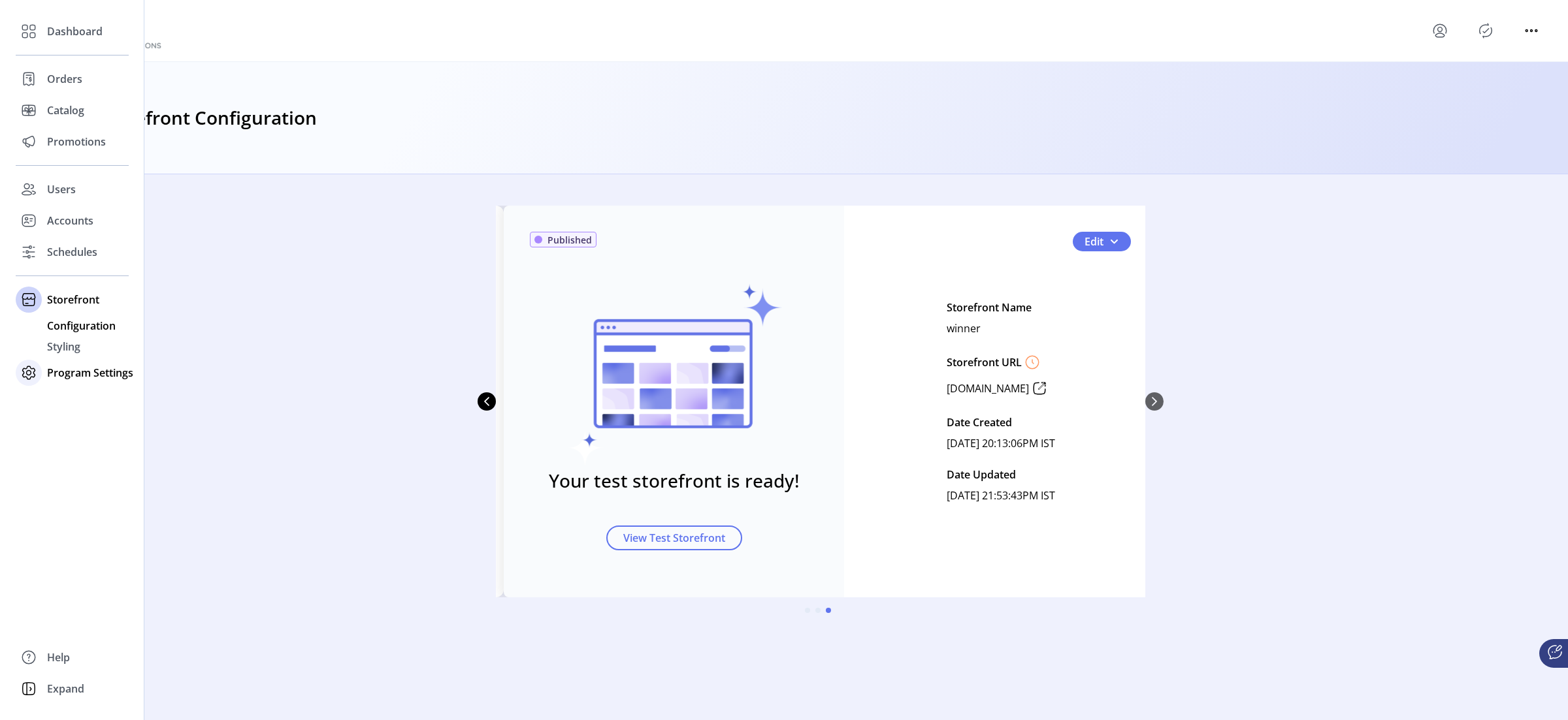
click at [46, 372] on div "Program Settings" at bounding box center [72, 373] width 113 height 31
click at [83, 361] on span "Templates" at bounding box center [73, 357] width 52 height 16
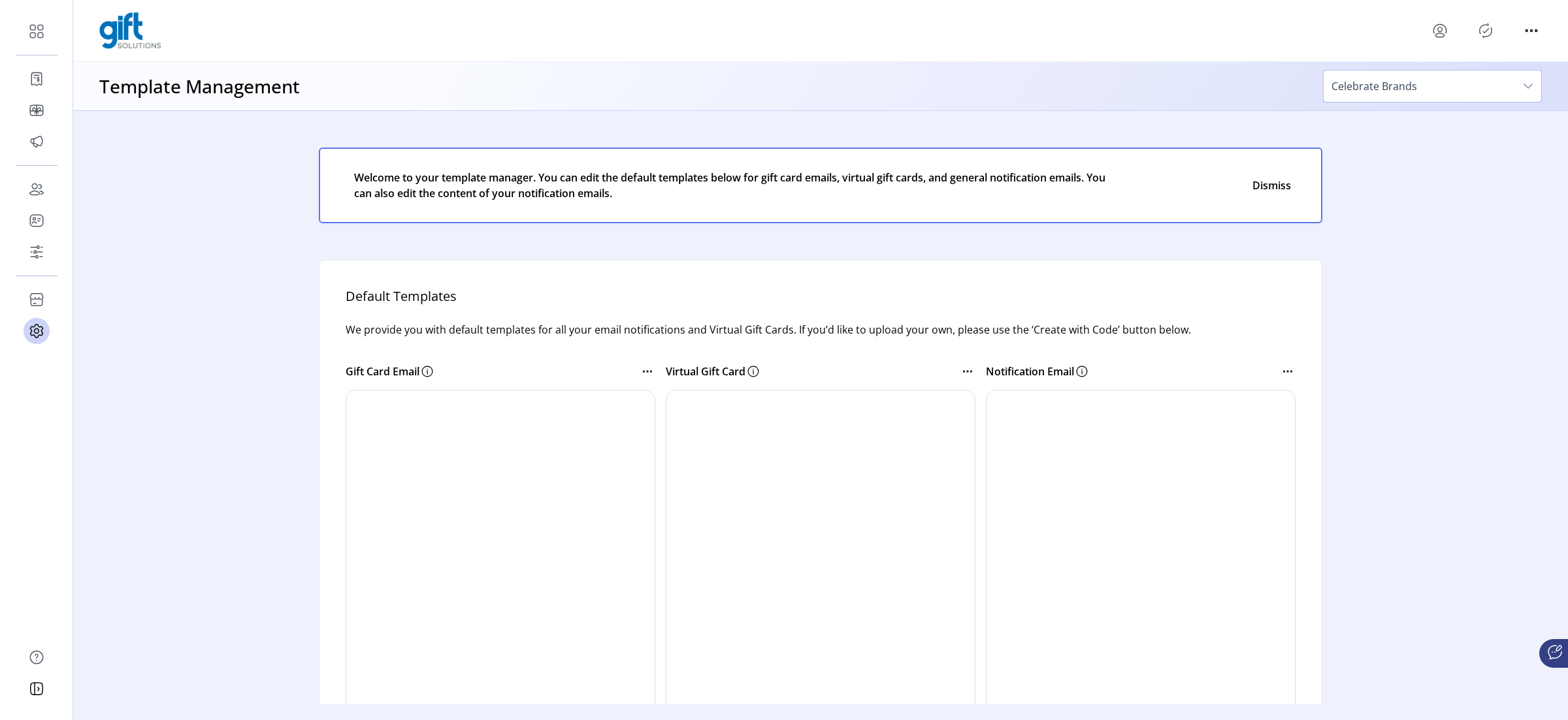
click at [1254, 73] on span "Celebrate Brands" at bounding box center [1419, 86] width 192 height 31
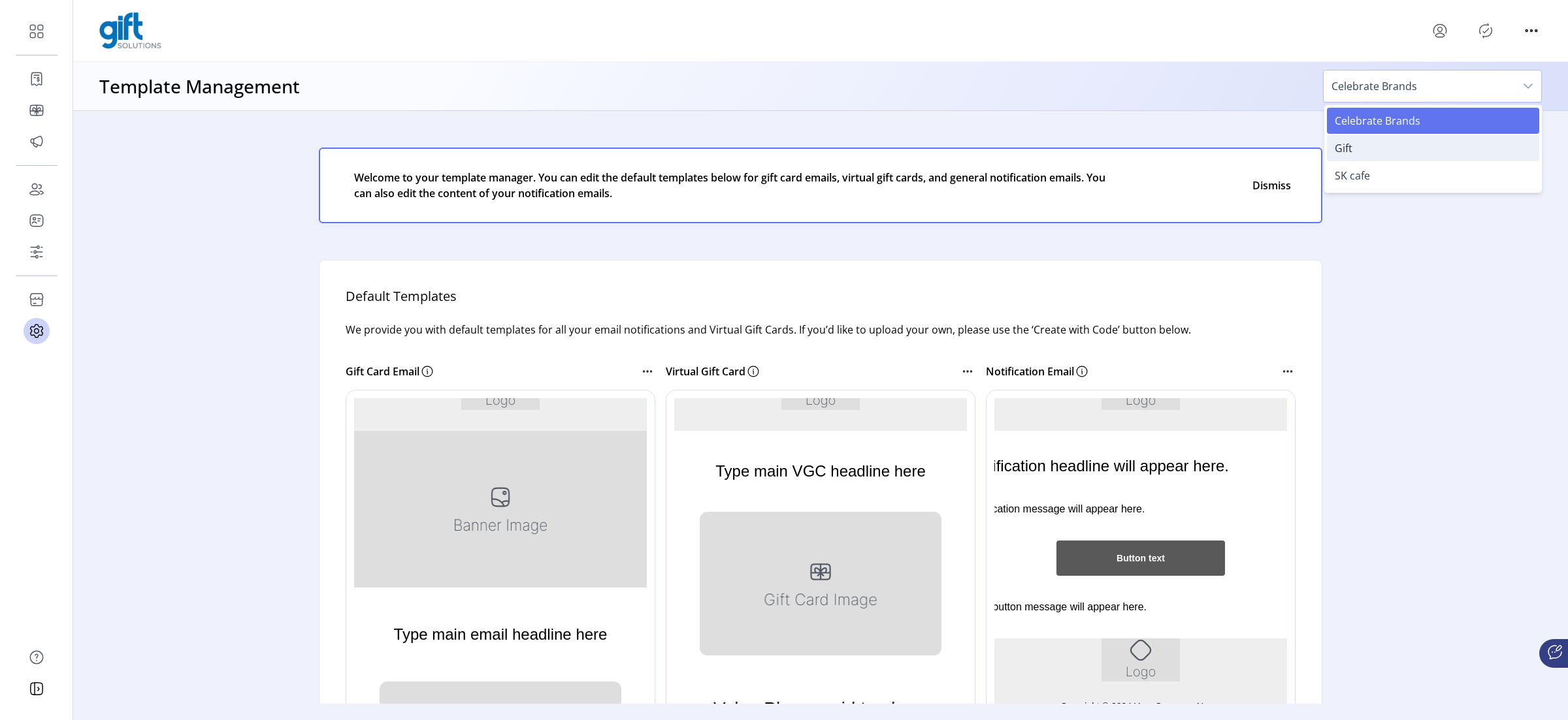
click at [1254, 151] on li "Gift" at bounding box center [1433, 148] width 212 height 26
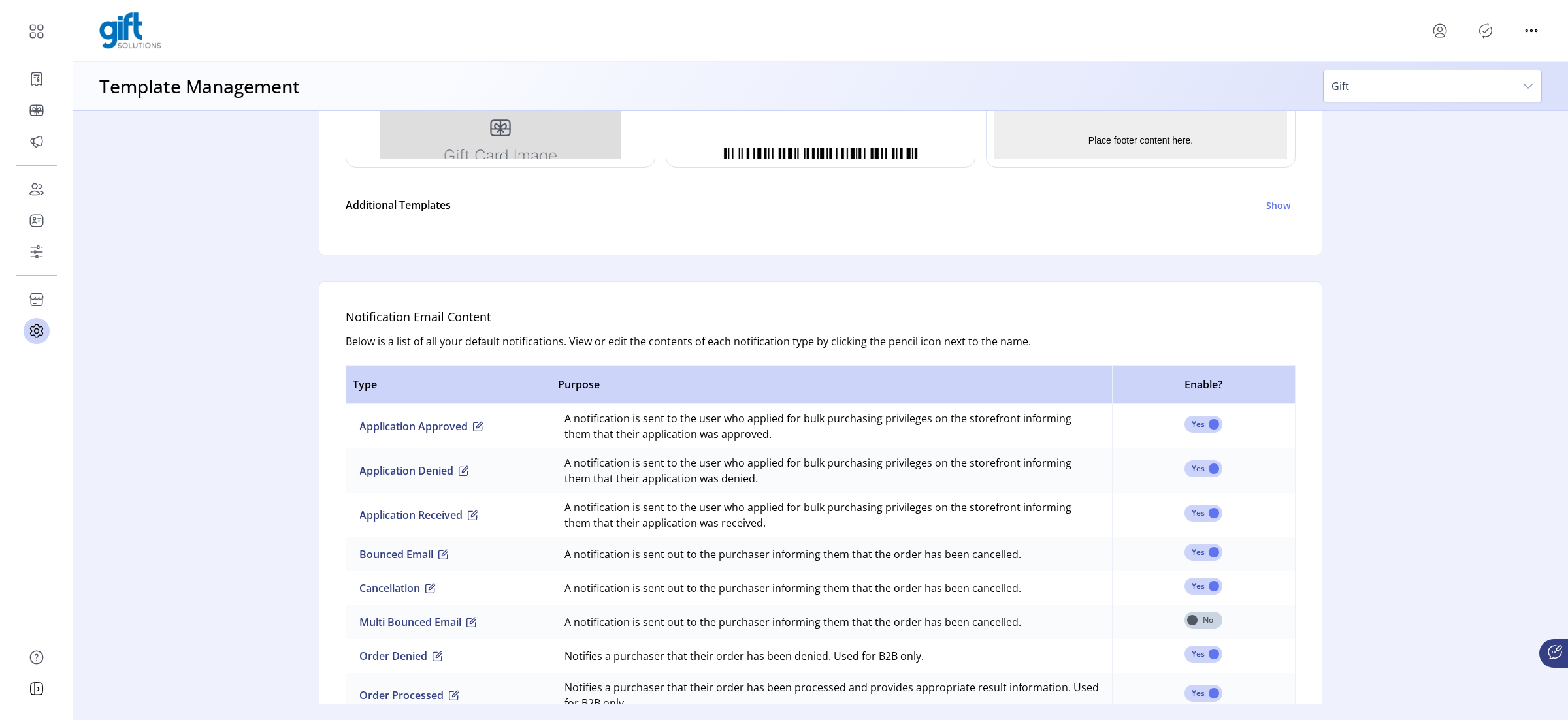
scroll to position [622, 0]
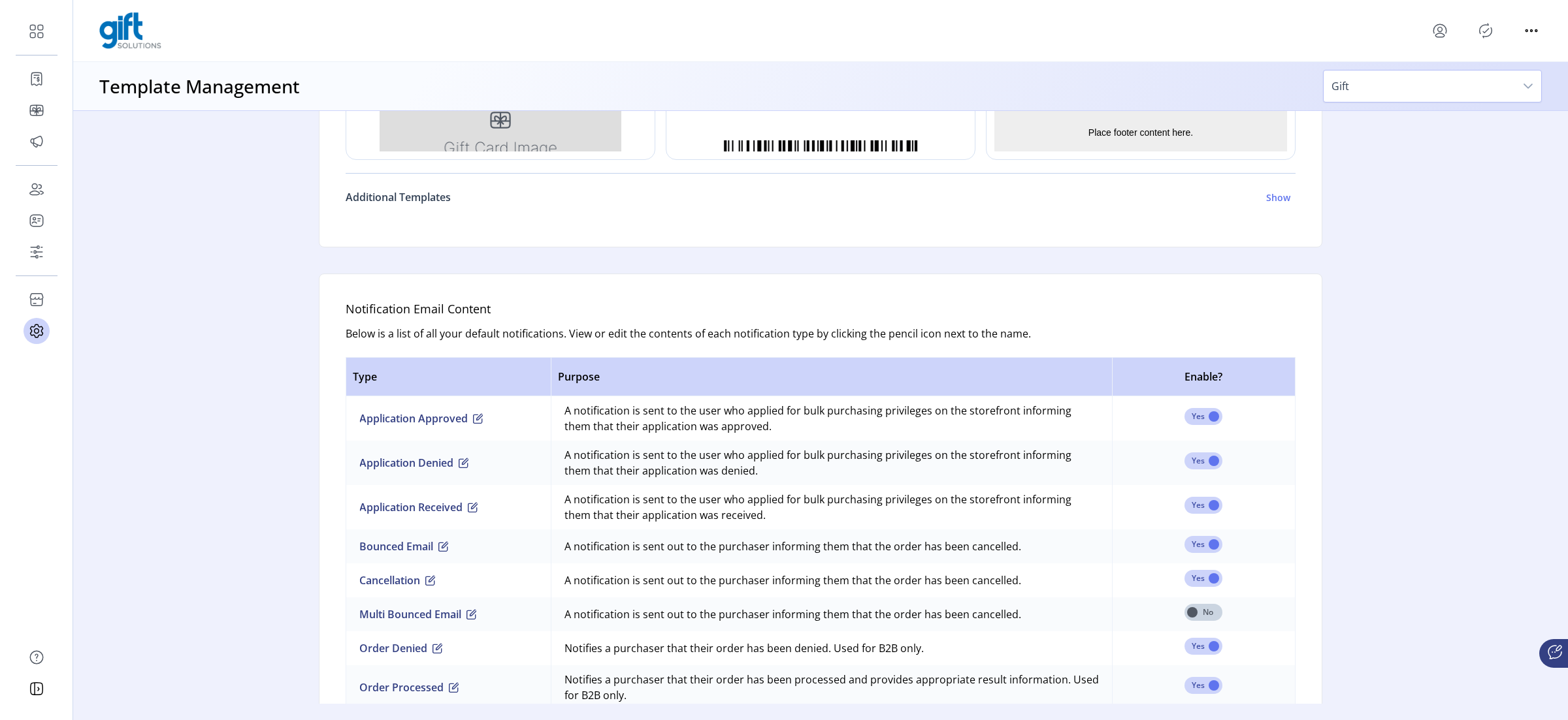
click at [420, 205] on link "Additional Templates Show" at bounding box center [820, 197] width 950 height 31
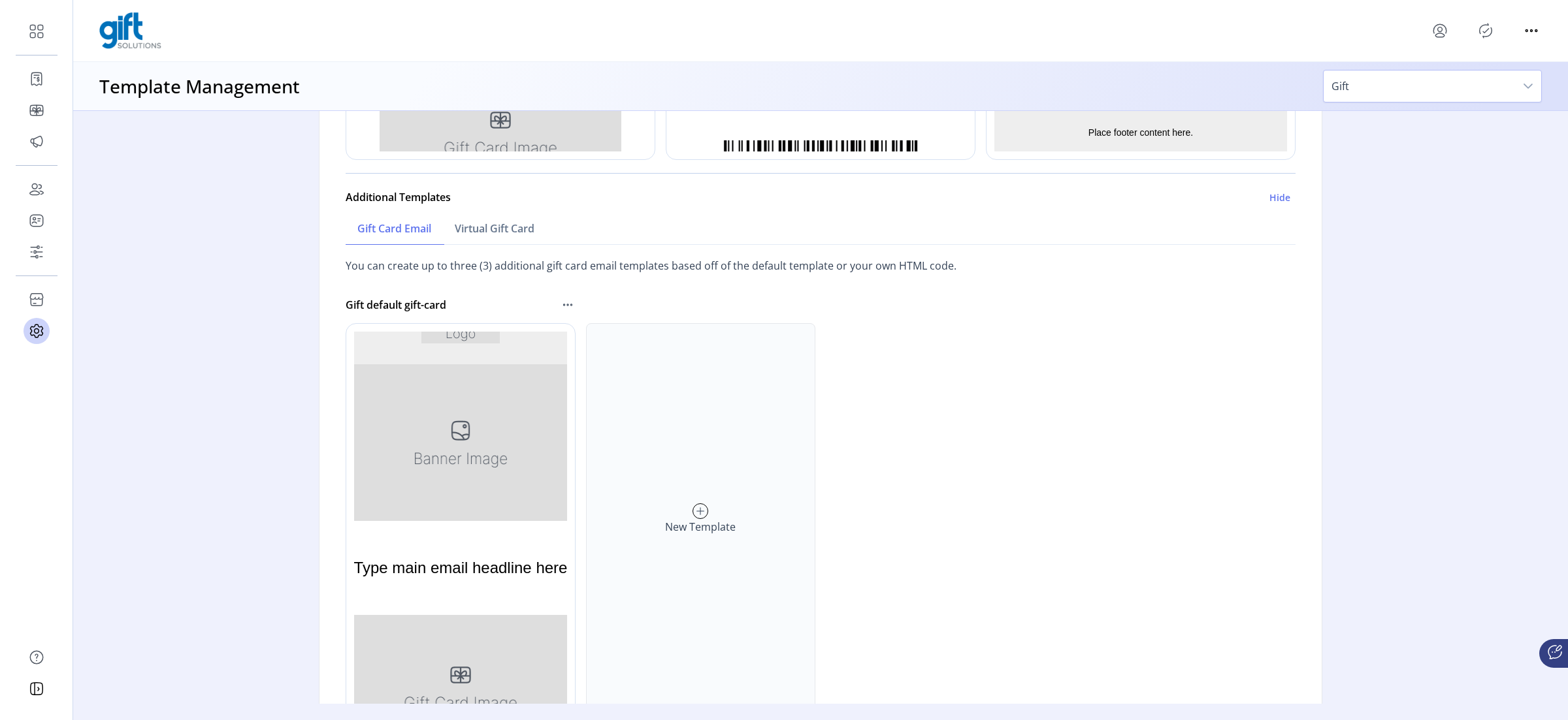
click at [1254, 102] on div "Gift" at bounding box center [1432, 86] width 219 height 33
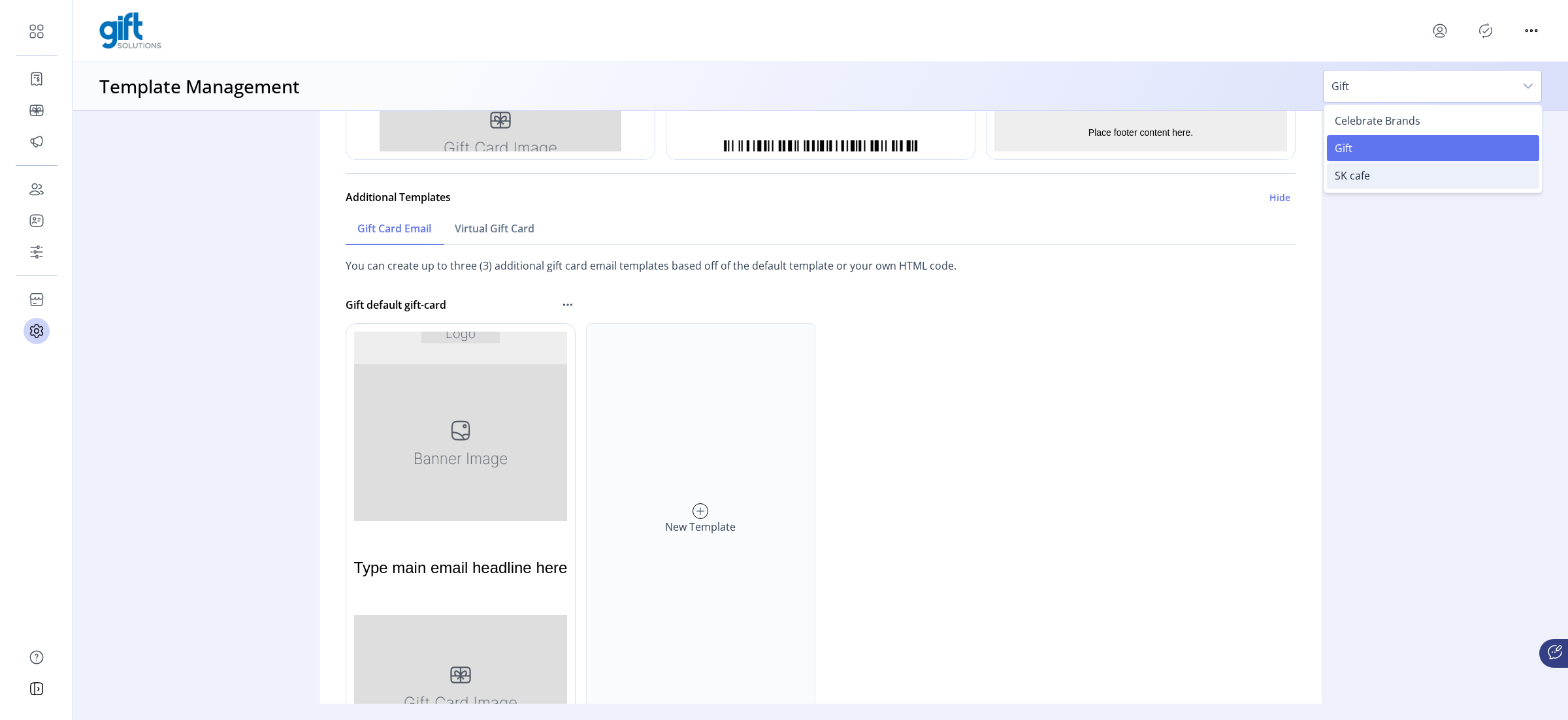
click at [1254, 179] on span "SK cafe" at bounding box center [1353, 175] width 35 height 14
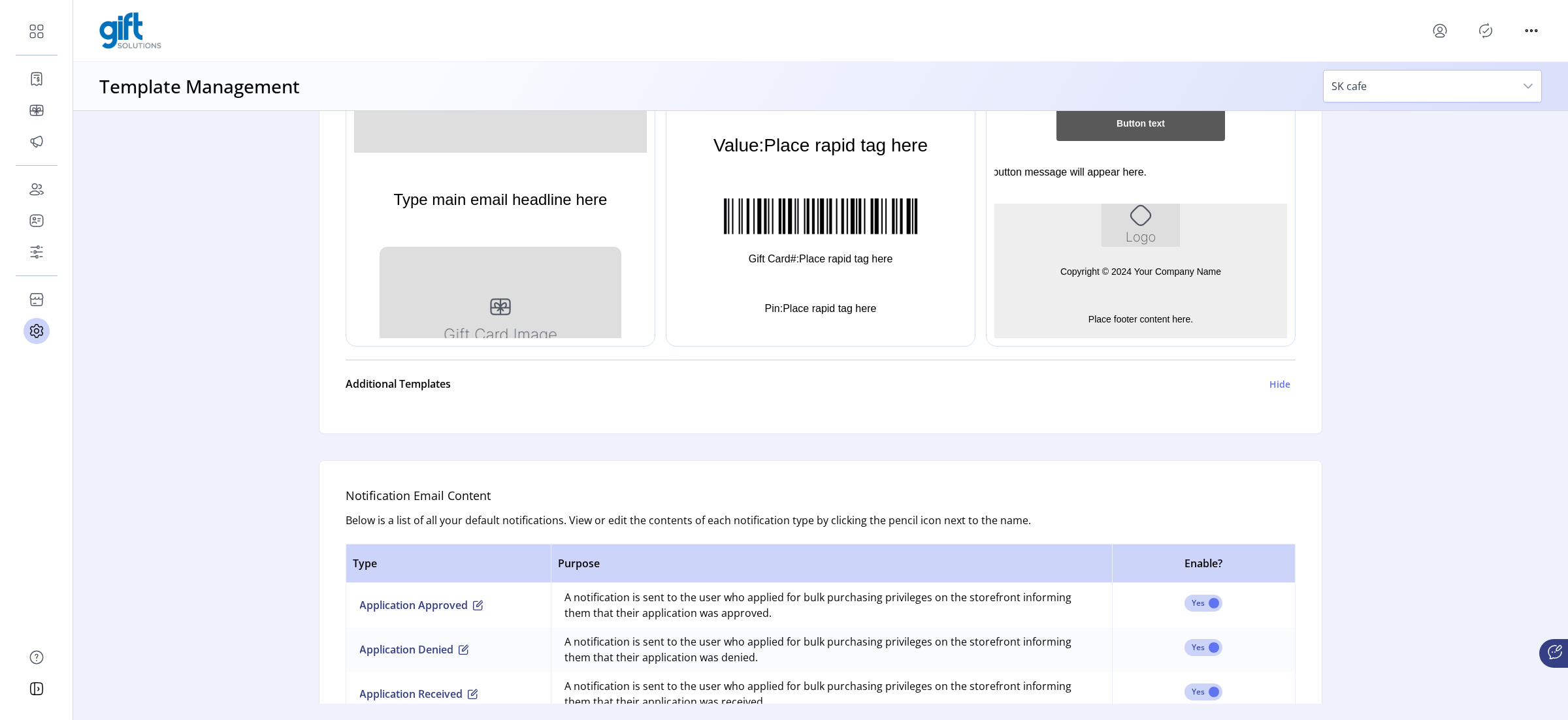
scroll to position [200, 0]
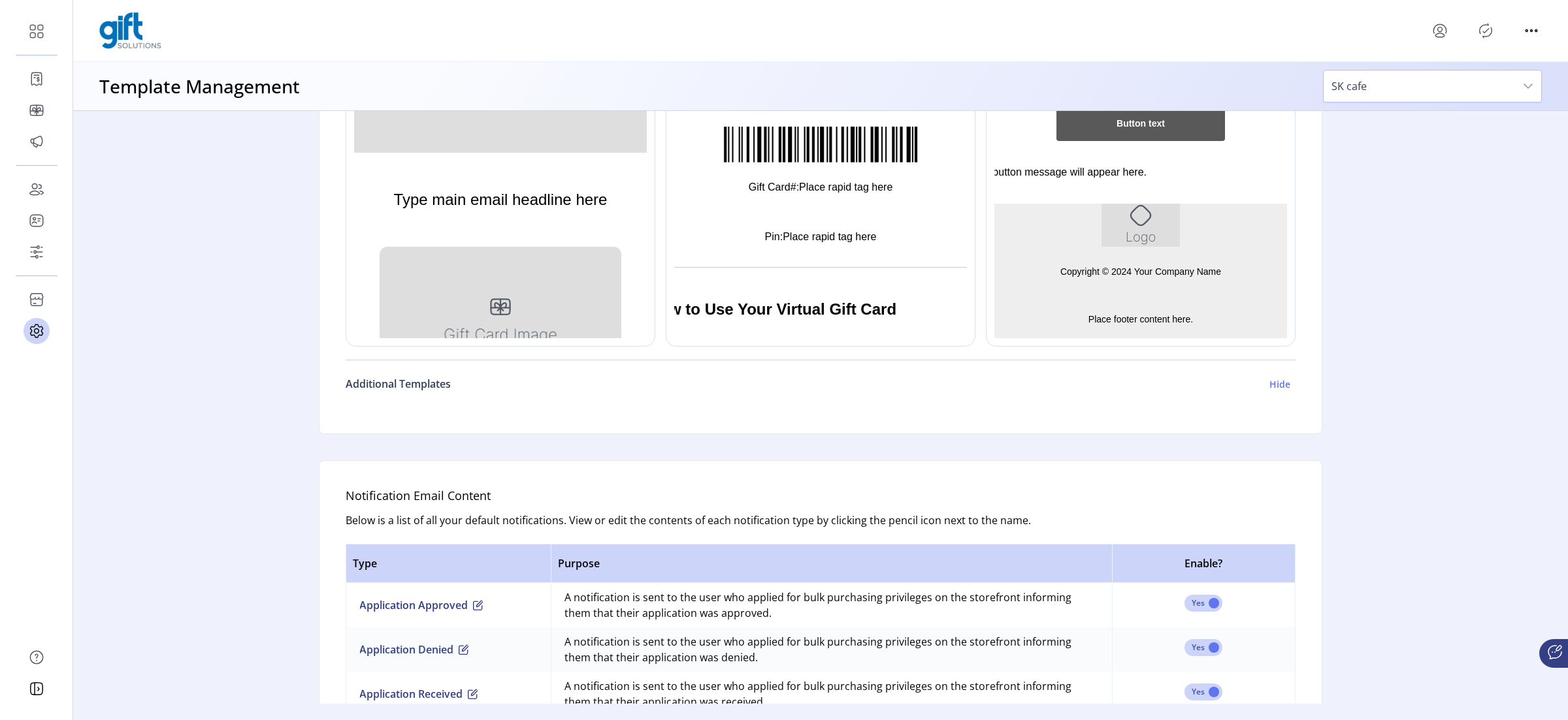
click at [436, 387] on h6 "Additional Templates" at bounding box center [398, 384] width 105 height 16
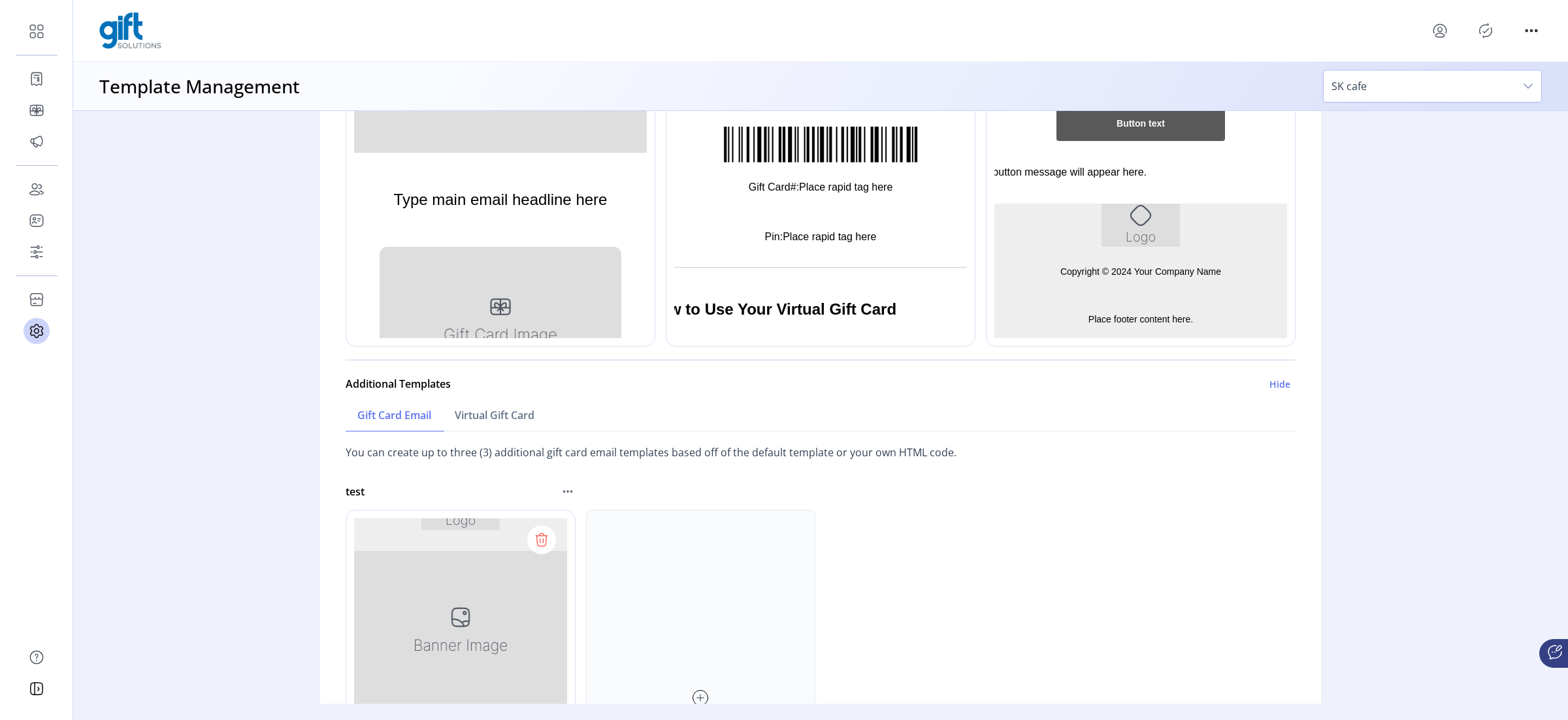
click at [1254, 76] on span "SK cafe" at bounding box center [1419, 86] width 192 height 31
click at [1254, 108] on li "Celebrate Brands" at bounding box center [1433, 121] width 212 height 26
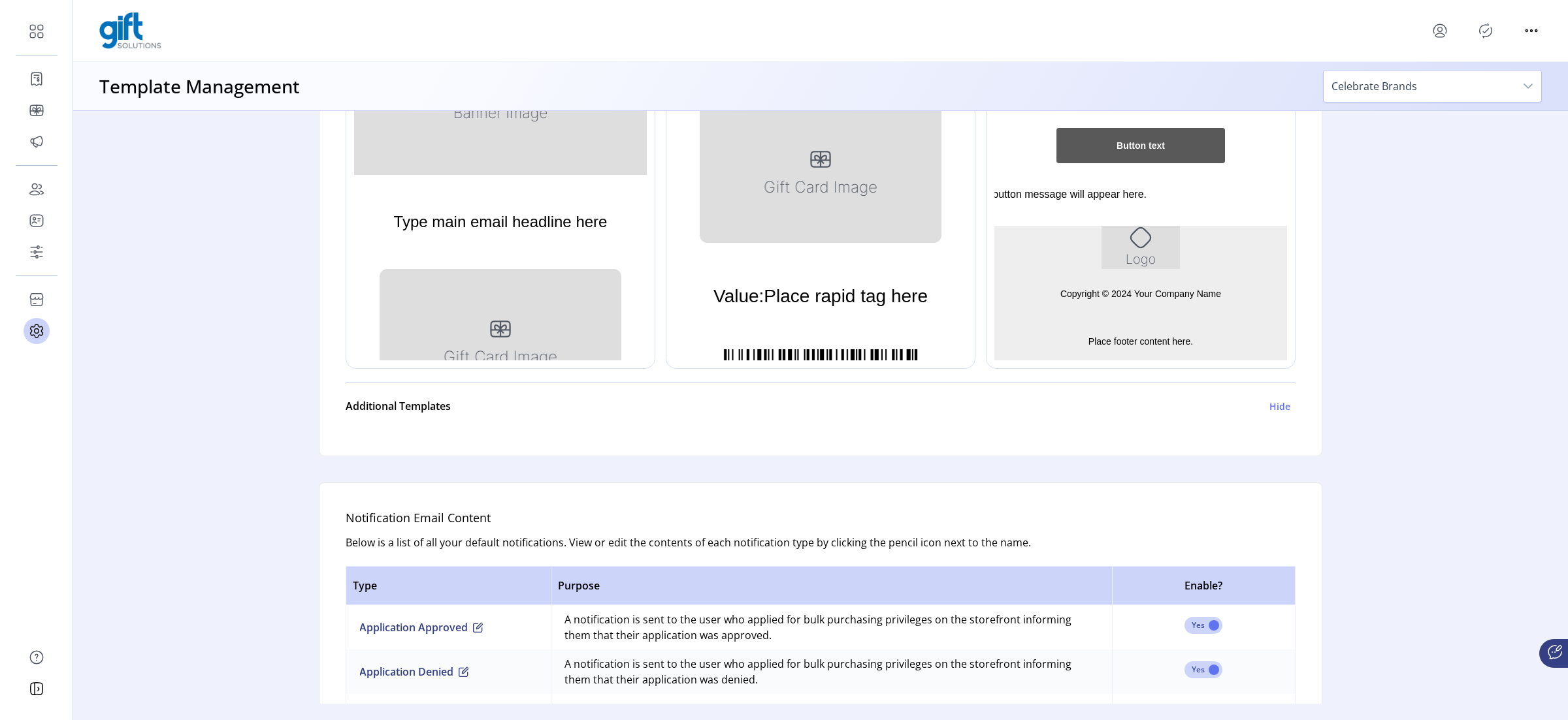
scroll to position [526, 0]
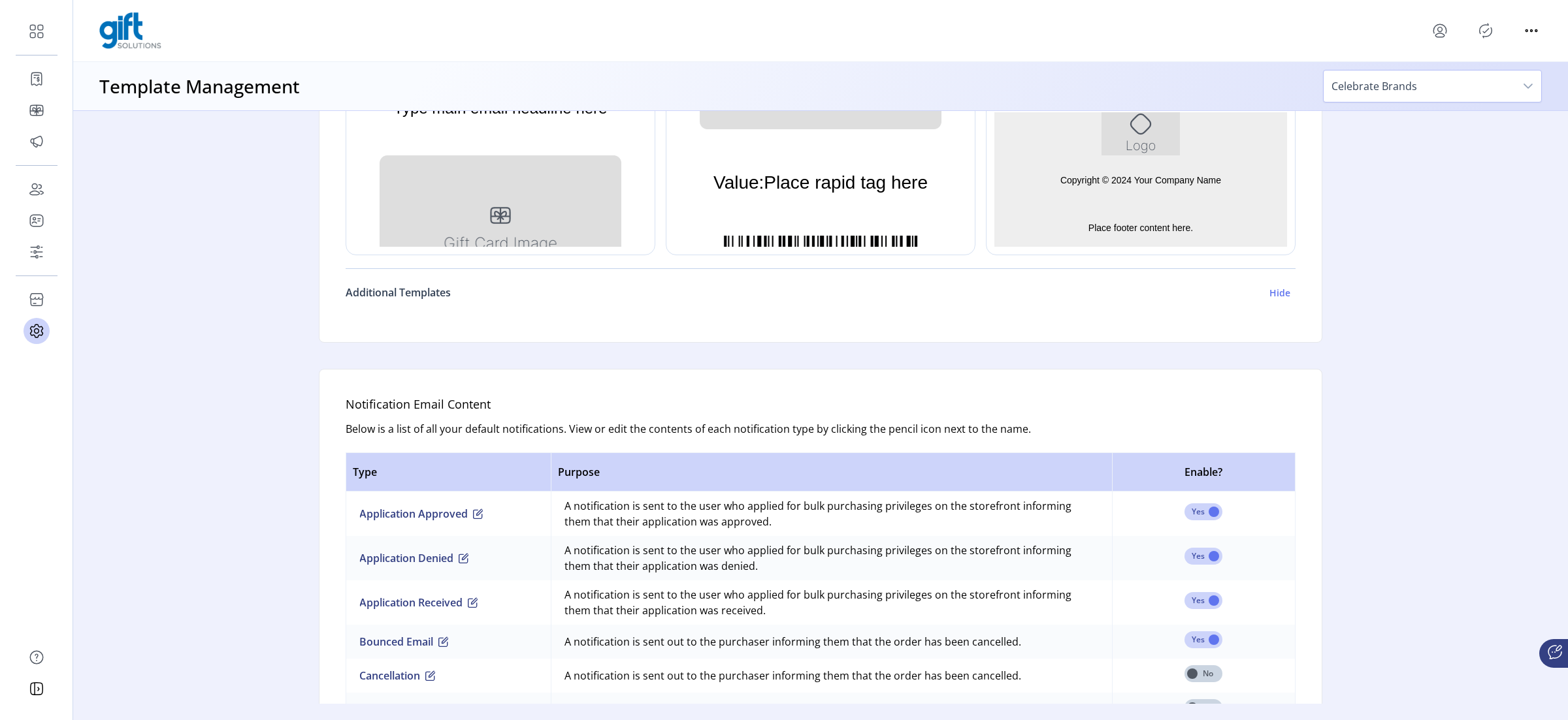
click at [434, 289] on h6 "Additional Templates" at bounding box center [398, 292] width 105 height 16
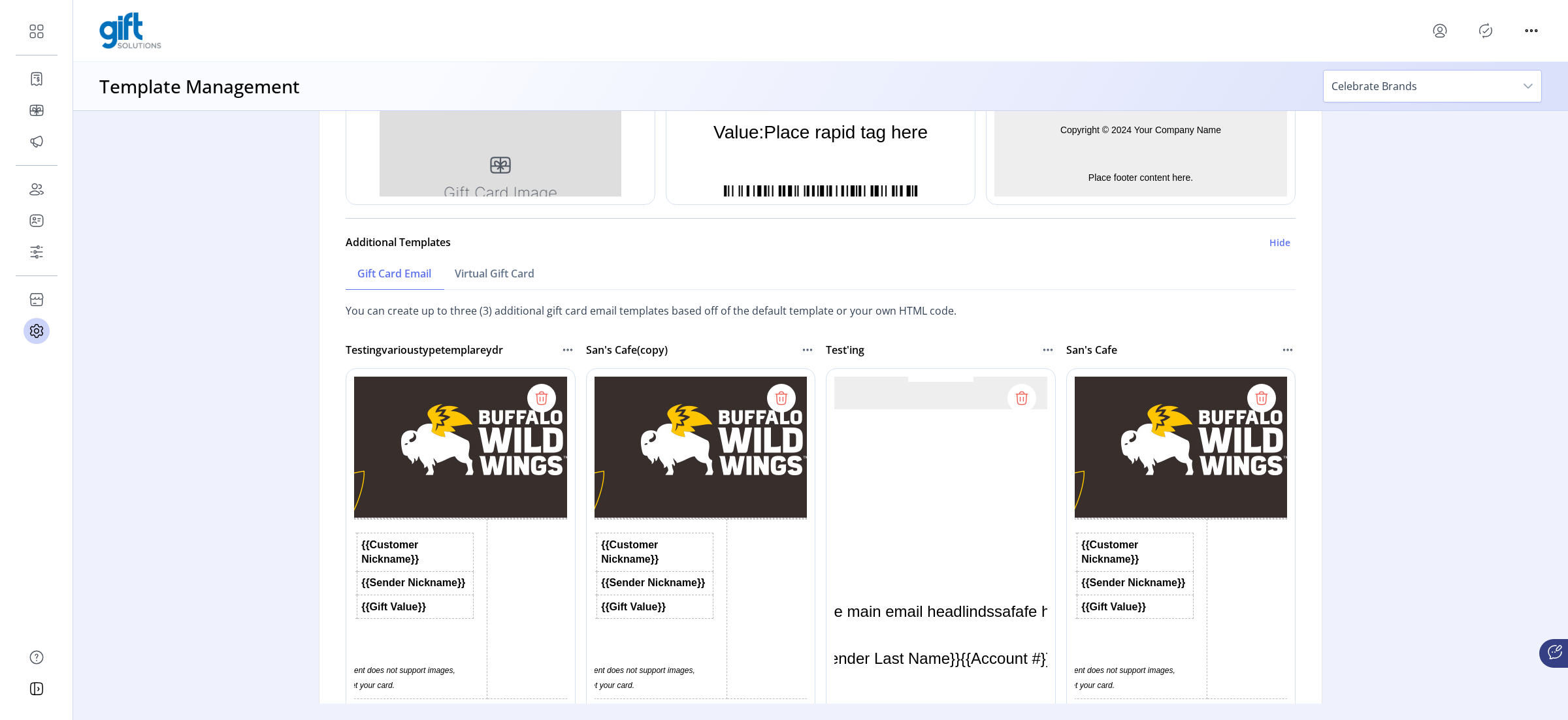
scroll to position [595, 0]
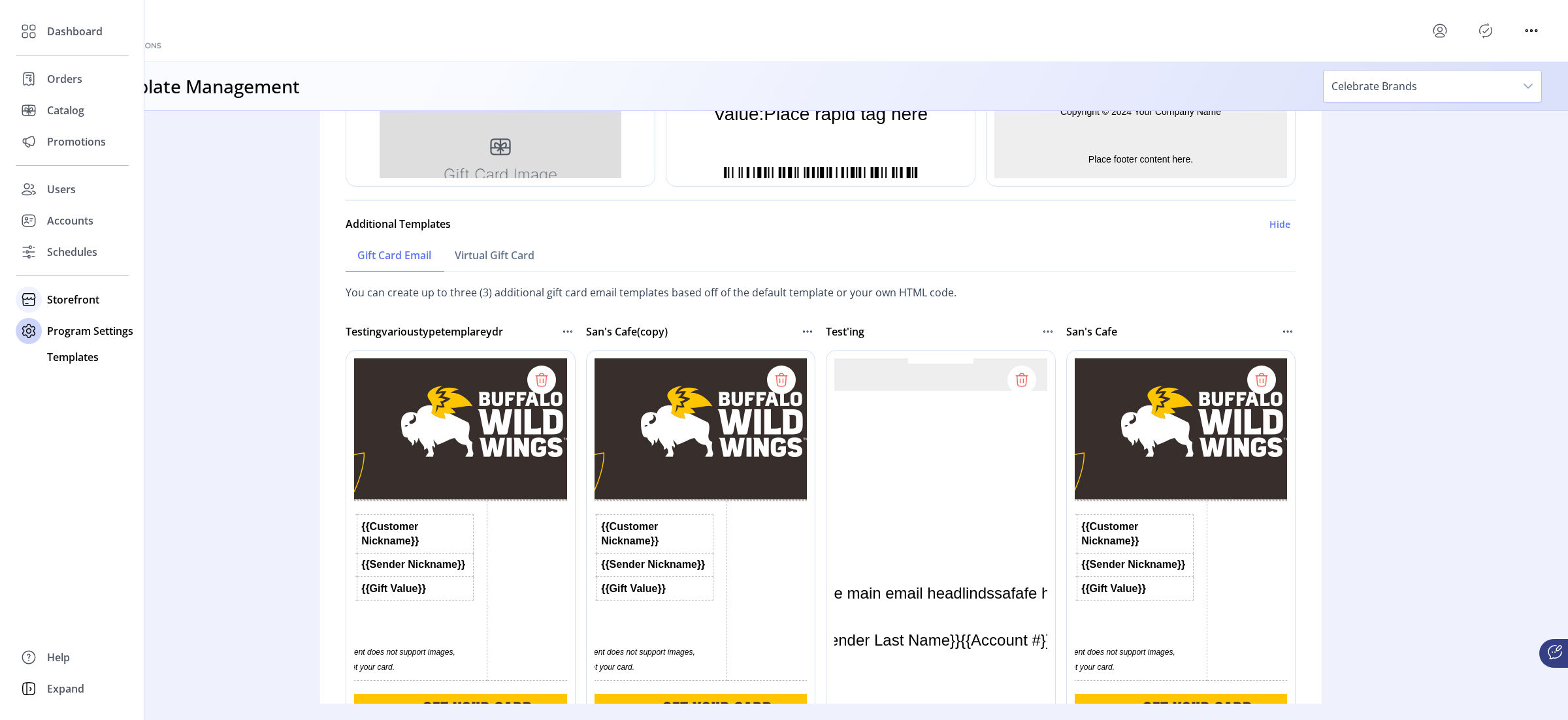
click at [39, 301] on icon at bounding box center [29, 300] width 21 height 21
click at [75, 329] on span "Configuration" at bounding box center [81, 325] width 69 height 16
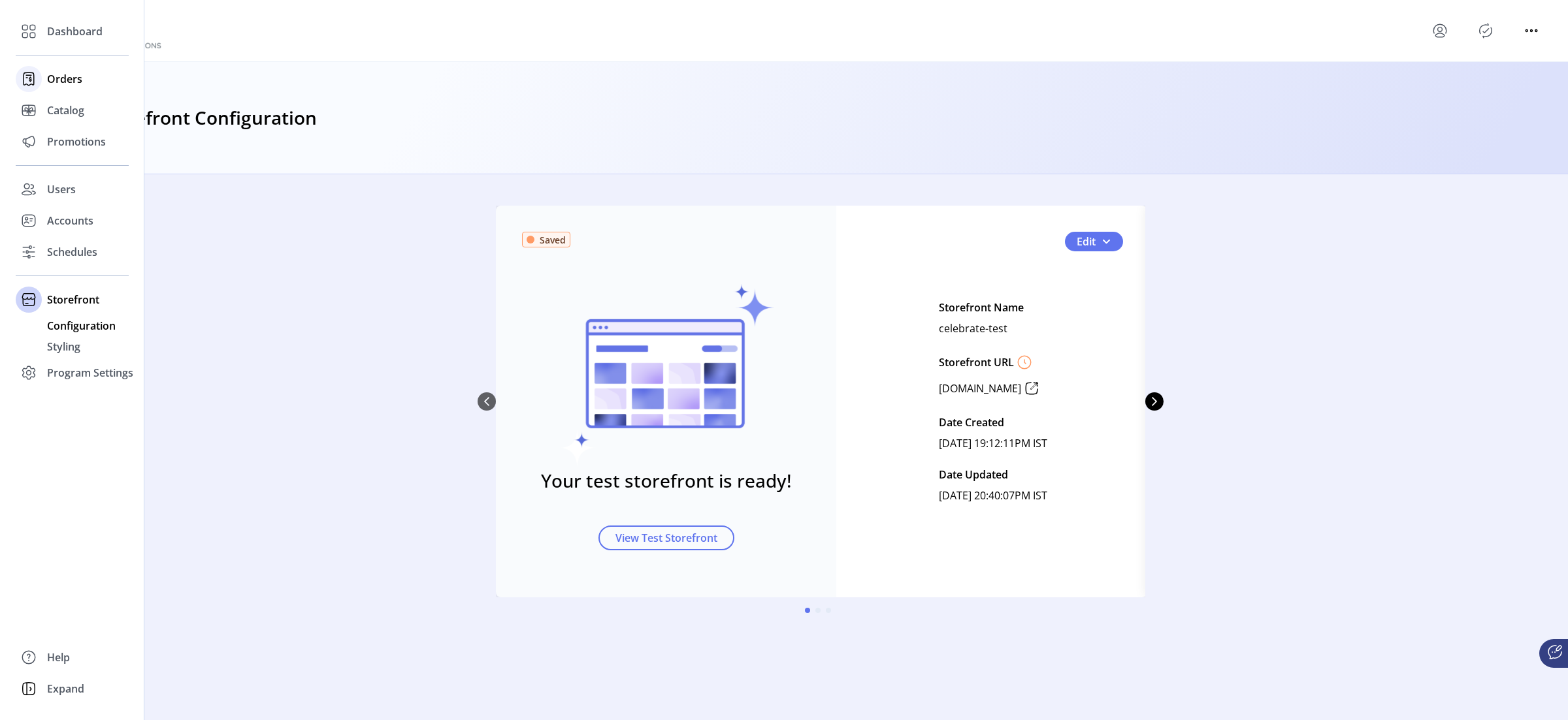
click at [54, 89] on div "Orders" at bounding box center [72, 79] width 113 height 31
click at [71, 29] on span "Dashboard" at bounding box center [75, 31] width 56 height 16
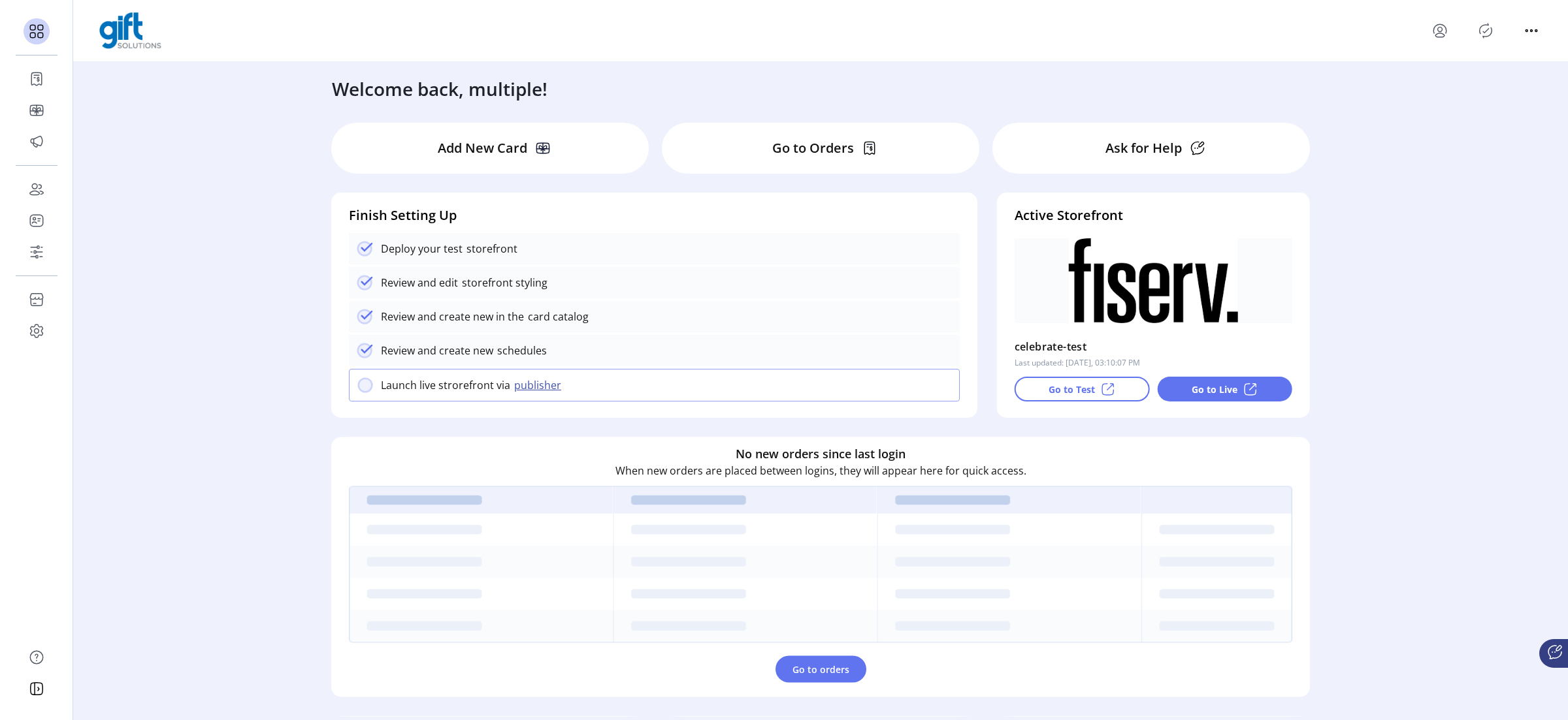
click at [459, 132] on div "Add New Card" at bounding box center [489, 148] width 317 height 51
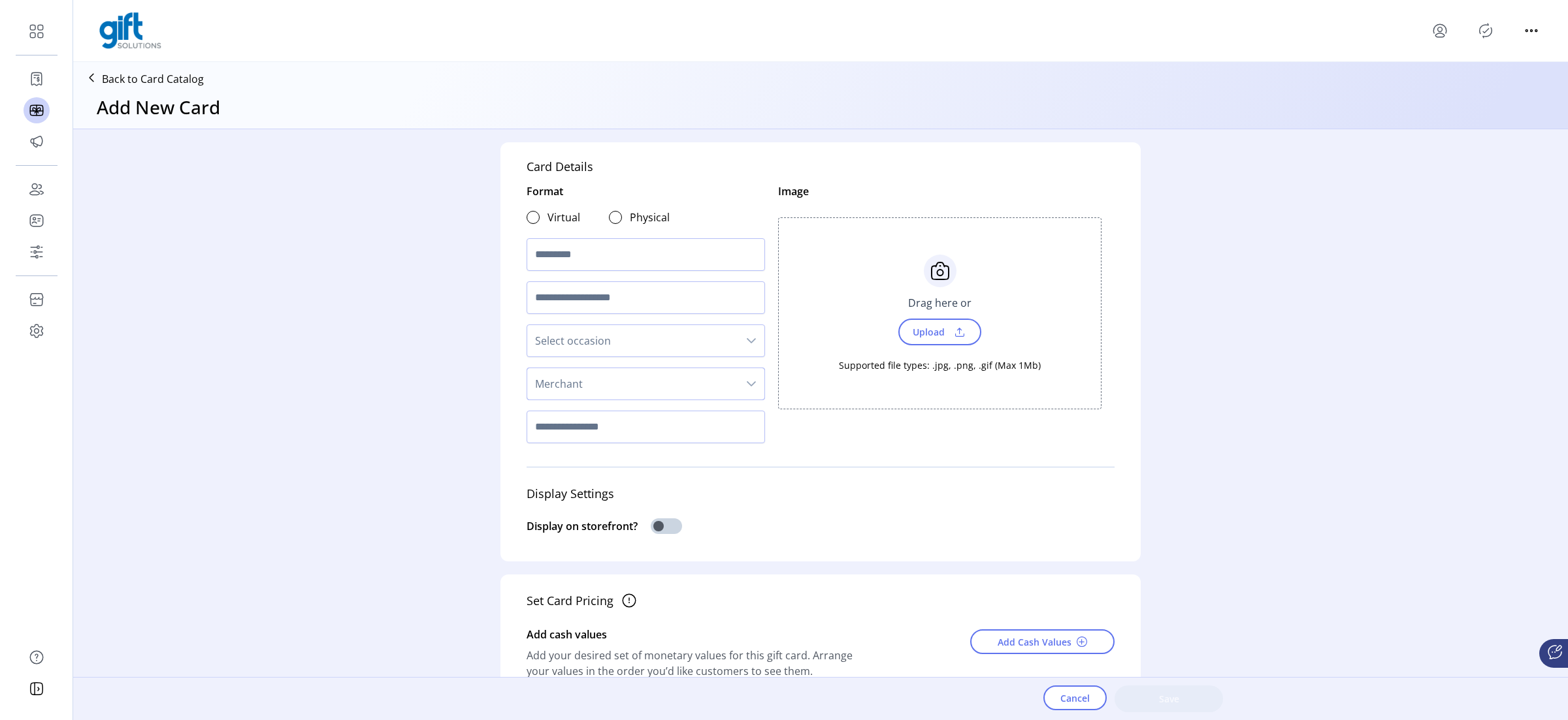
click at [543, 376] on span "Merchant" at bounding box center [633, 384] width 211 height 31
click at [552, 414] on span "Celebrate Brands" at bounding box center [581, 418] width 86 height 14
click at [179, 79] on p "Back to Card Catalog" at bounding box center [153, 79] width 102 height 16
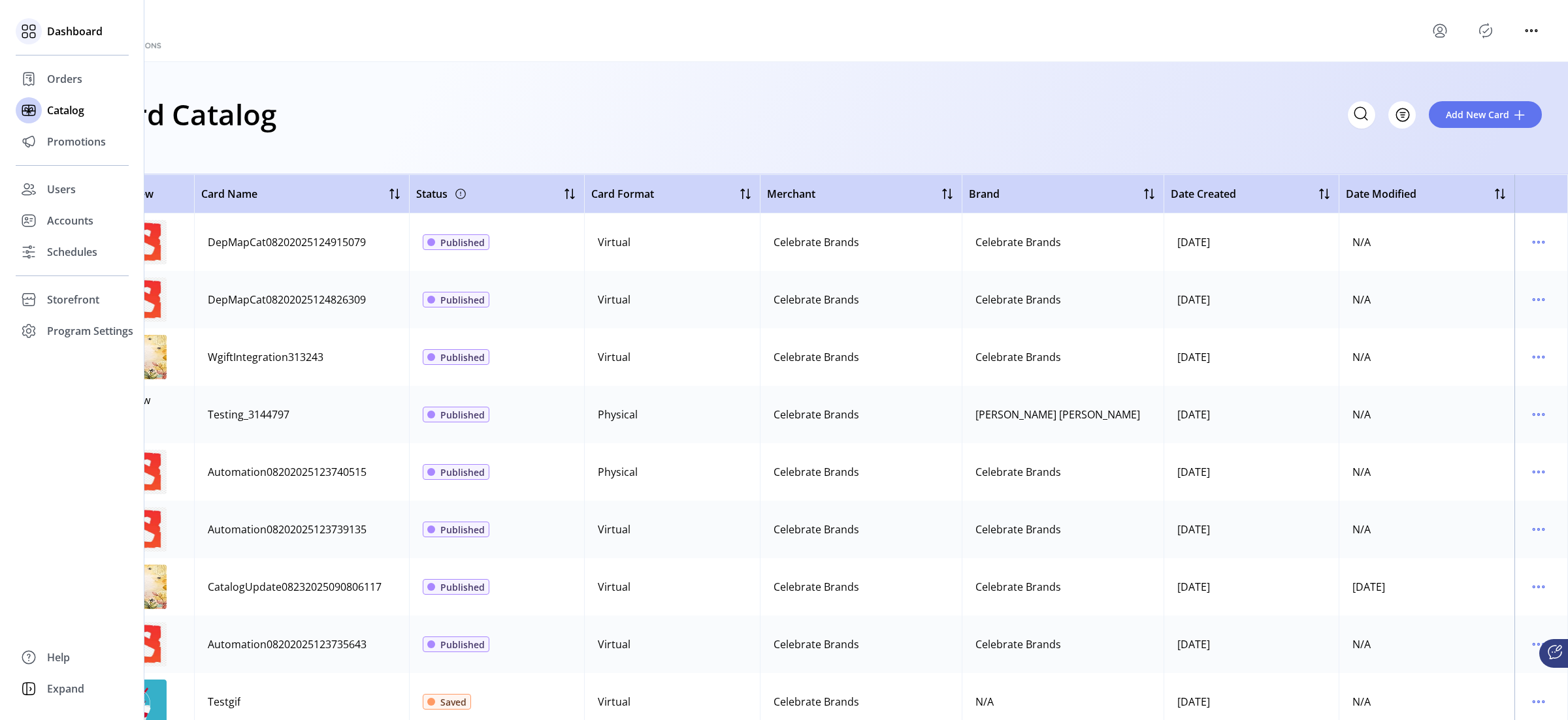
click at [35, 30] on icon at bounding box center [29, 31] width 21 height 21
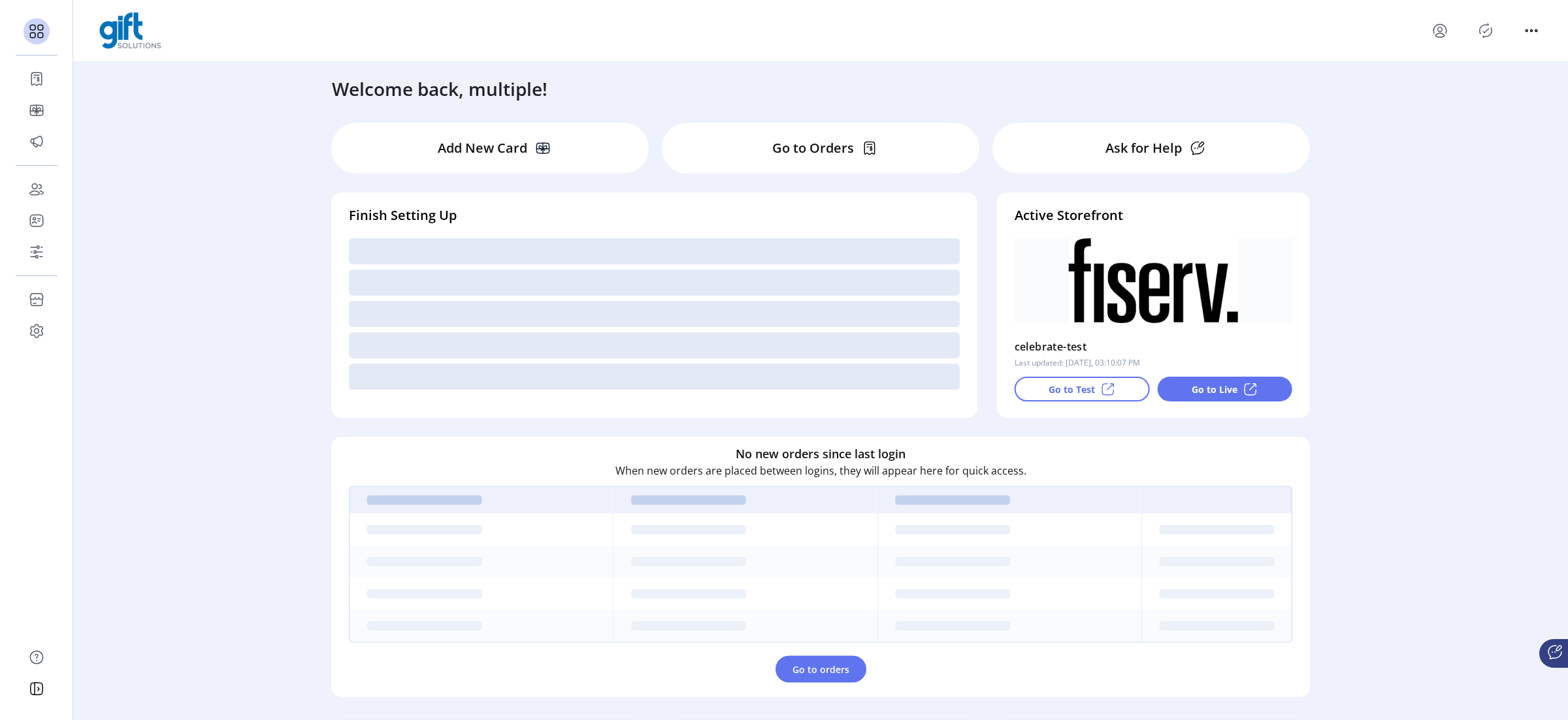
click at [1079, 147] on div "Ask for Help" at bounding box center [1151, 148] width 317 height 51
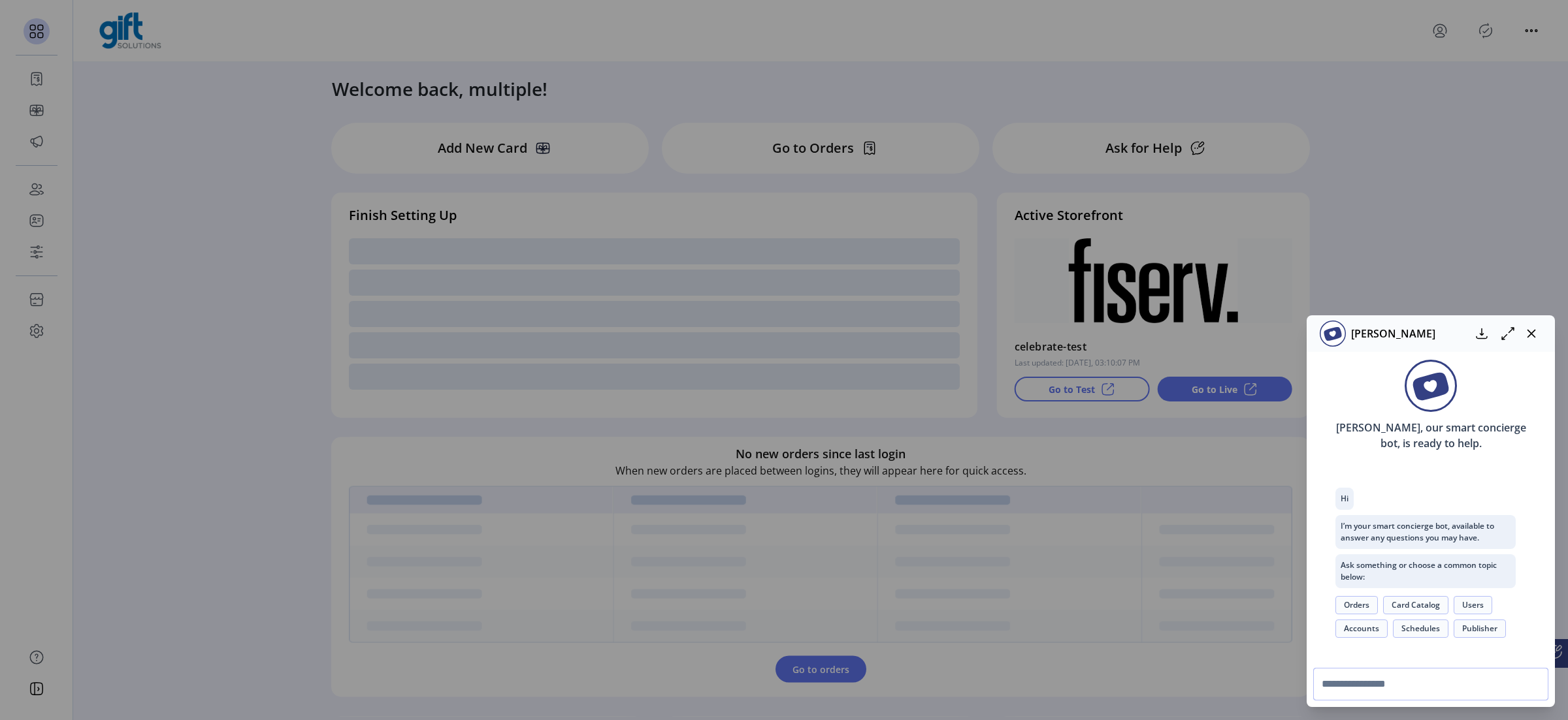
click at [1254, 577] on input "text" at bounding box center [1431, 684] width 235 height 33
type input "**"
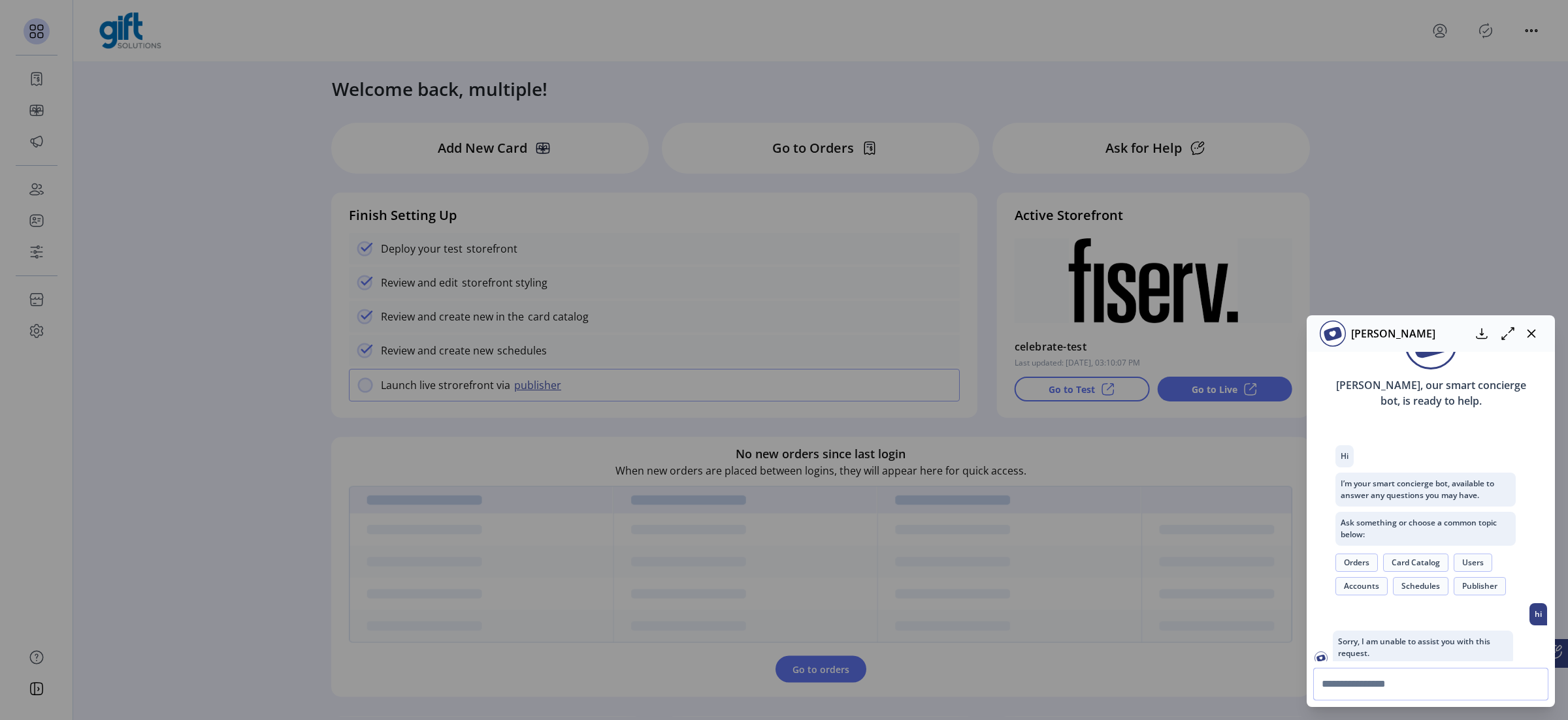
scroll to position [56, 0]
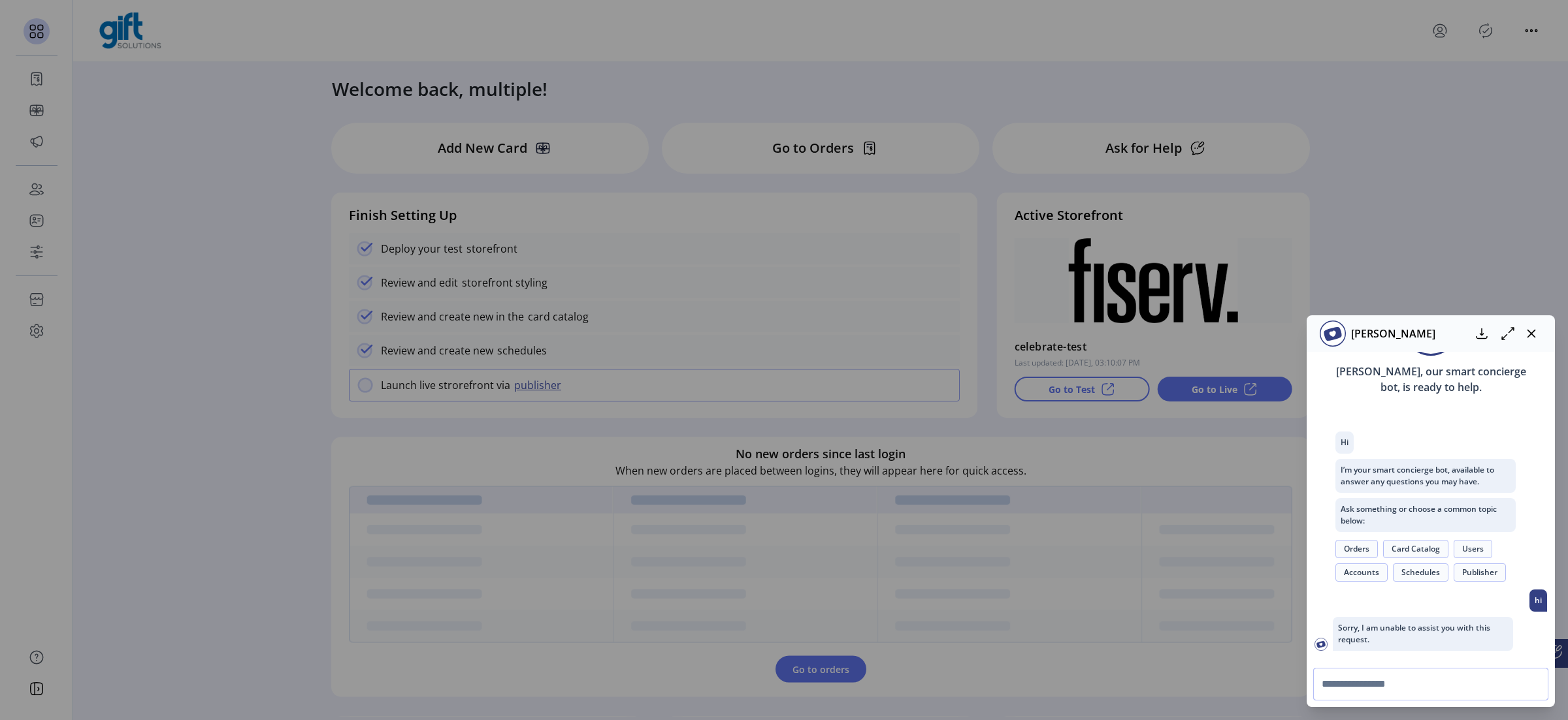
click at [1254, 577] on input "text" at bounding box center [1431, 684] width 235 height 33
type input "****"
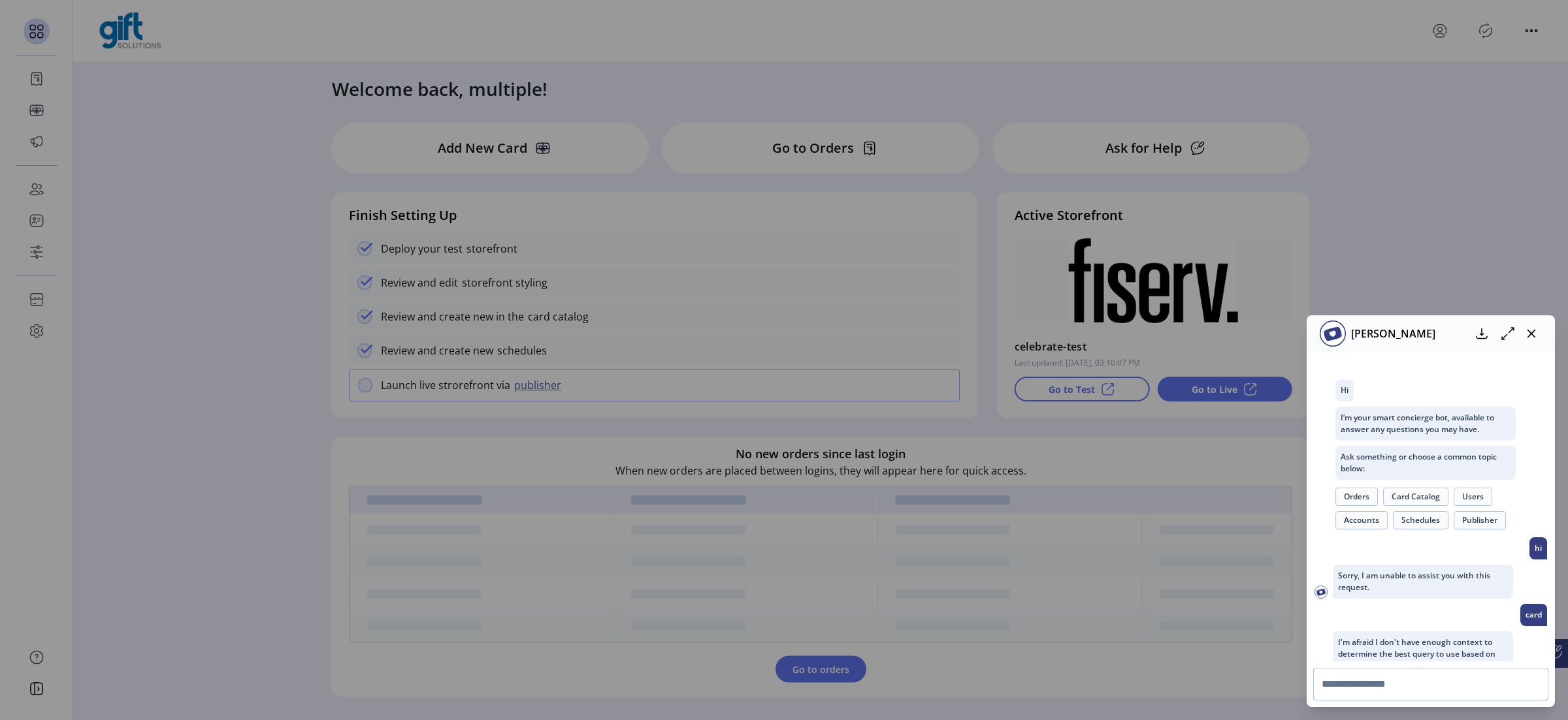
scroll to position [217, 0]
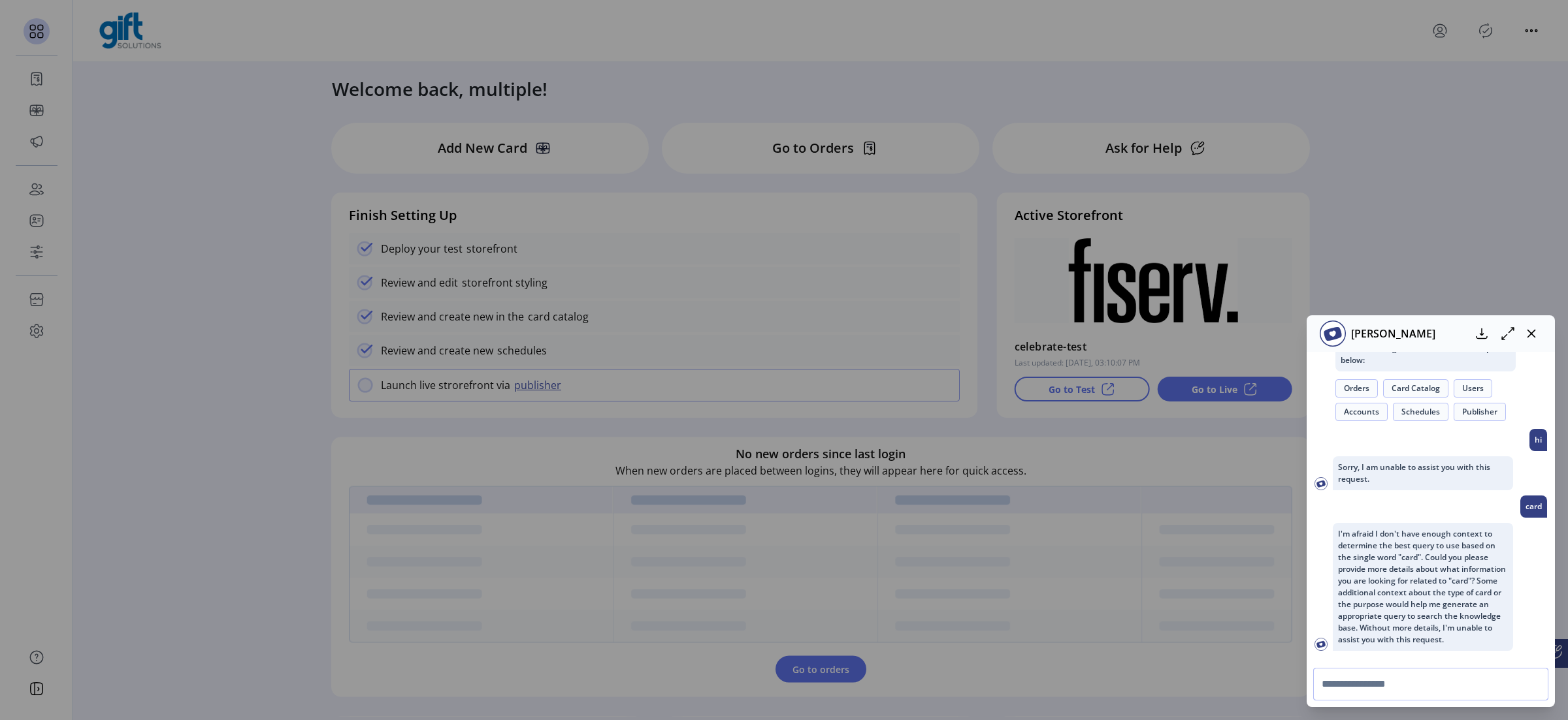
click at [1254, 577] on input "text" at bounding box center [1431, 684] width 235 height 33
type input "*******"
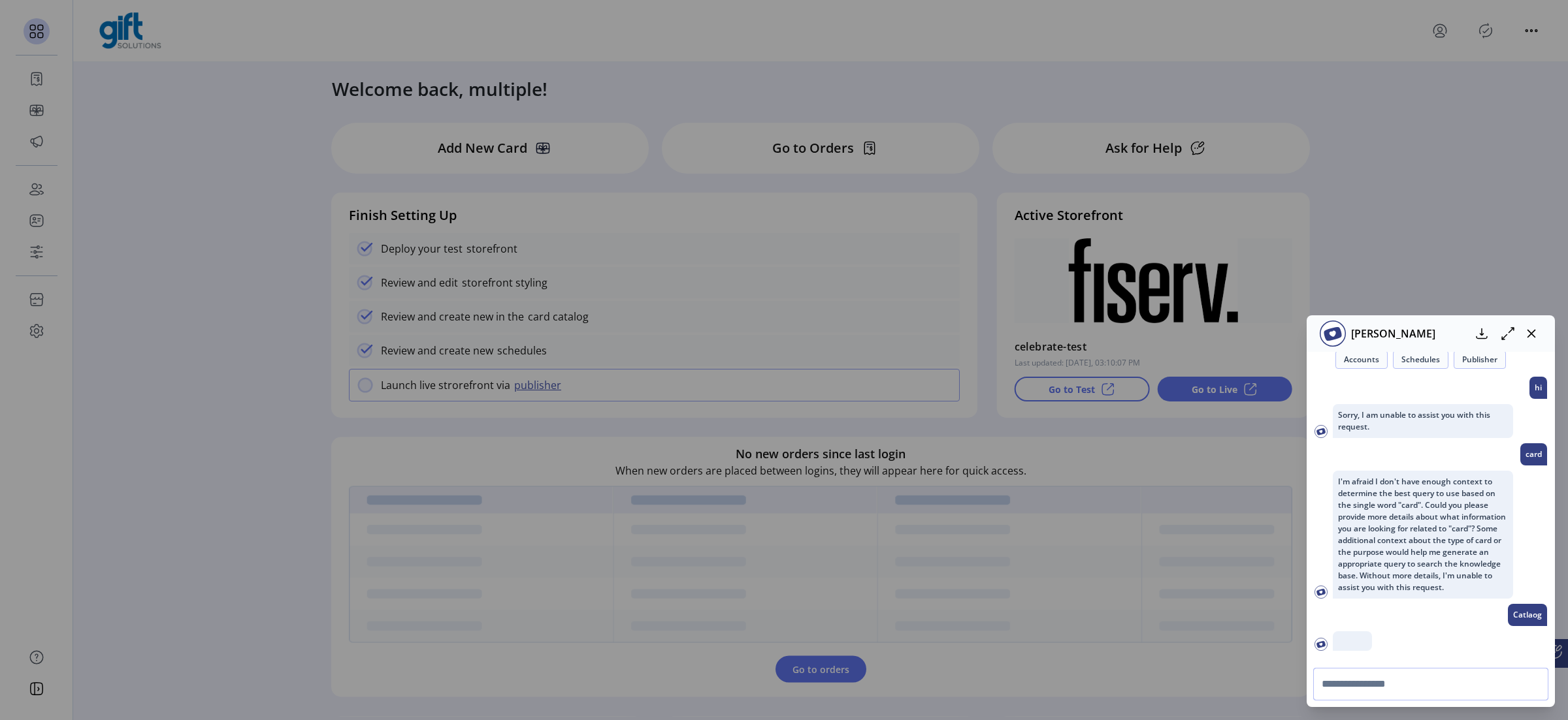
scroll to position [354, 0]
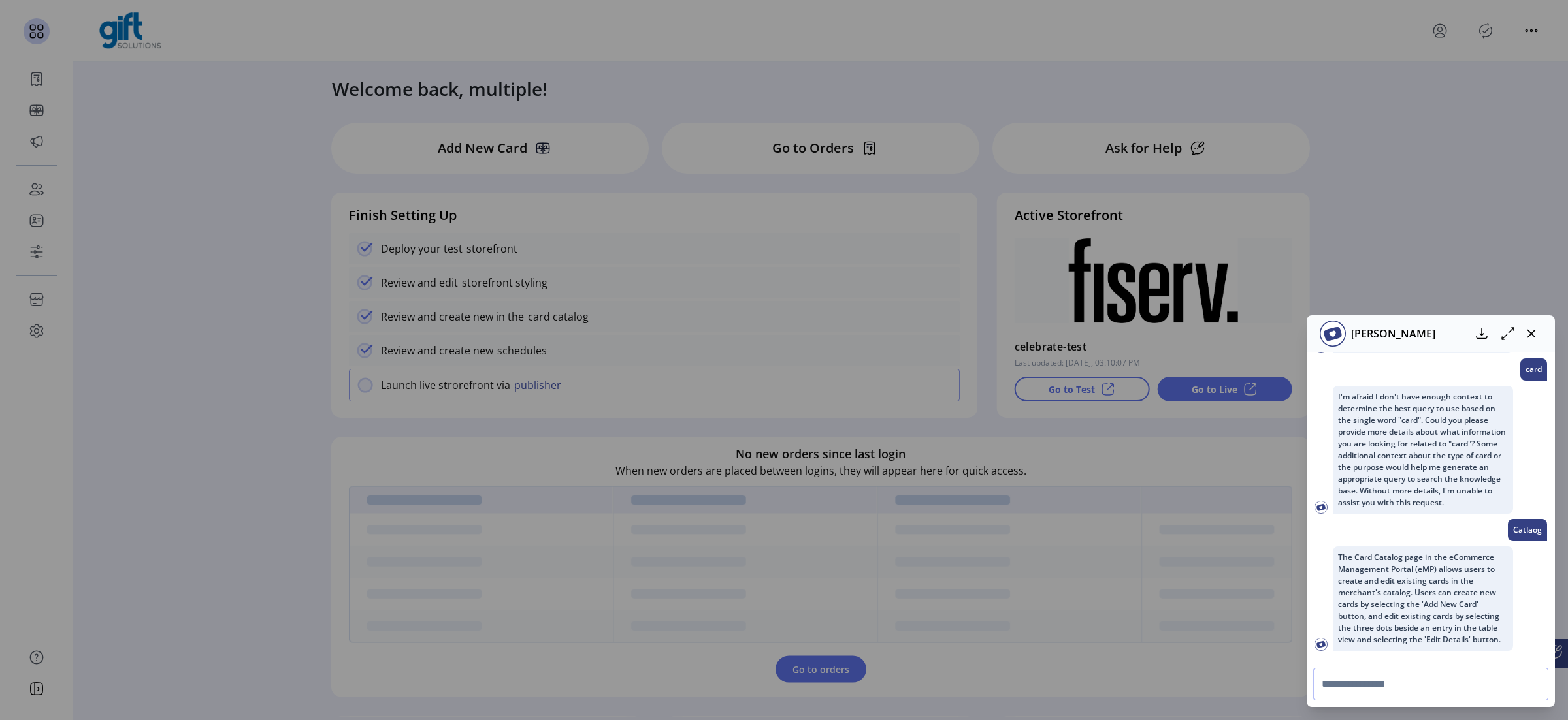
click at [1254, 577] on input "text" at bounding box center [1431, 684] width 235 height 33
type input "*"
type input "**********"
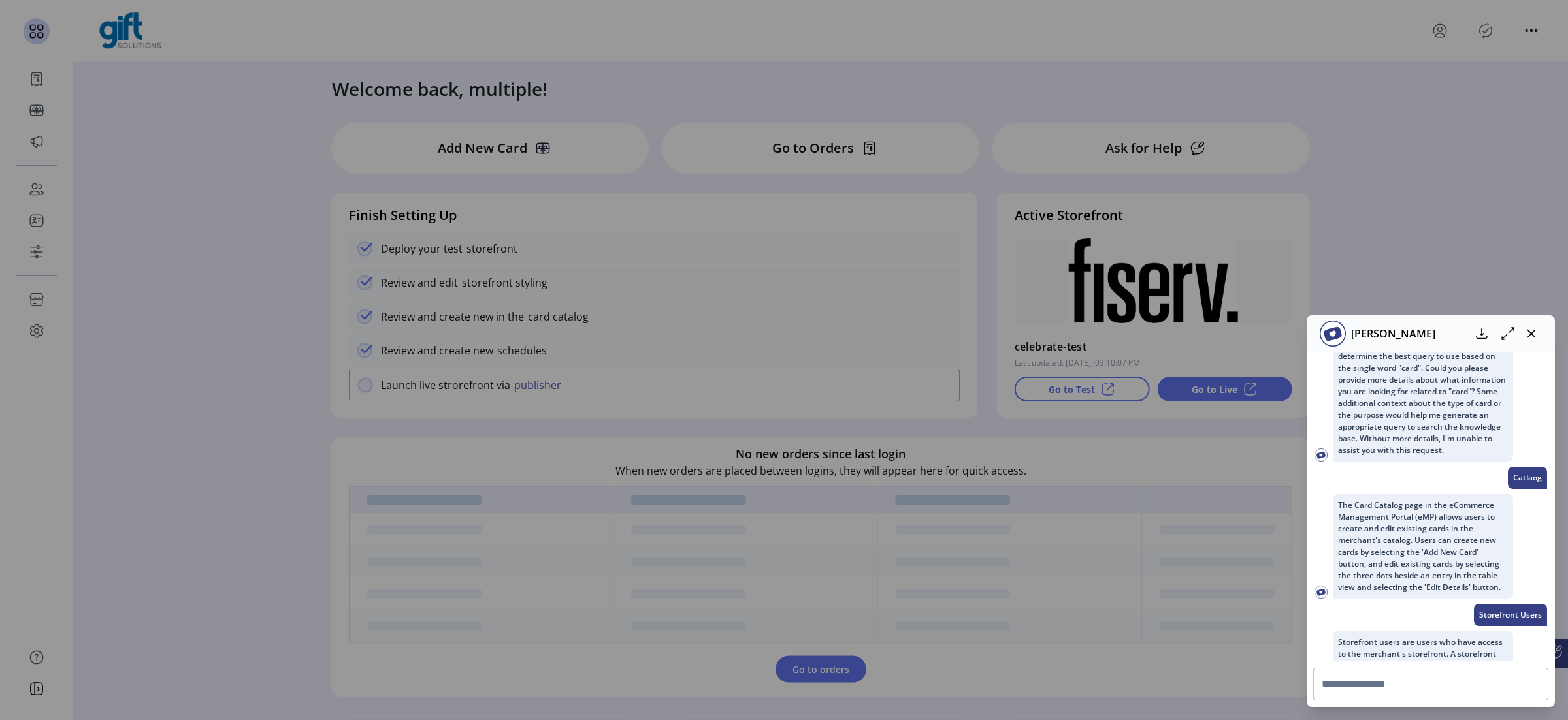
scroll to position [503, 0]
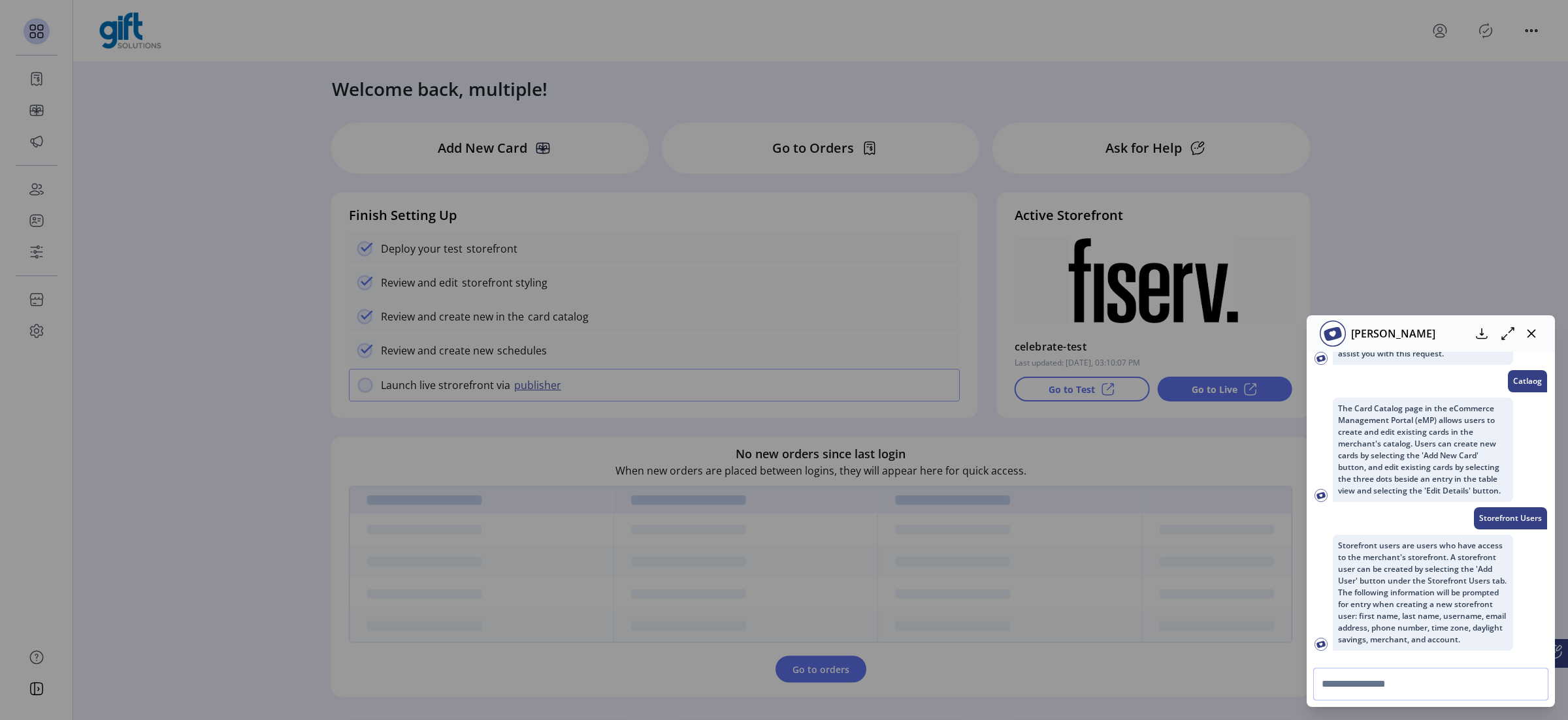
click at [1254, 577] on input "text" at bounding box center [1431, 684] width 235 height 33
type input "********"
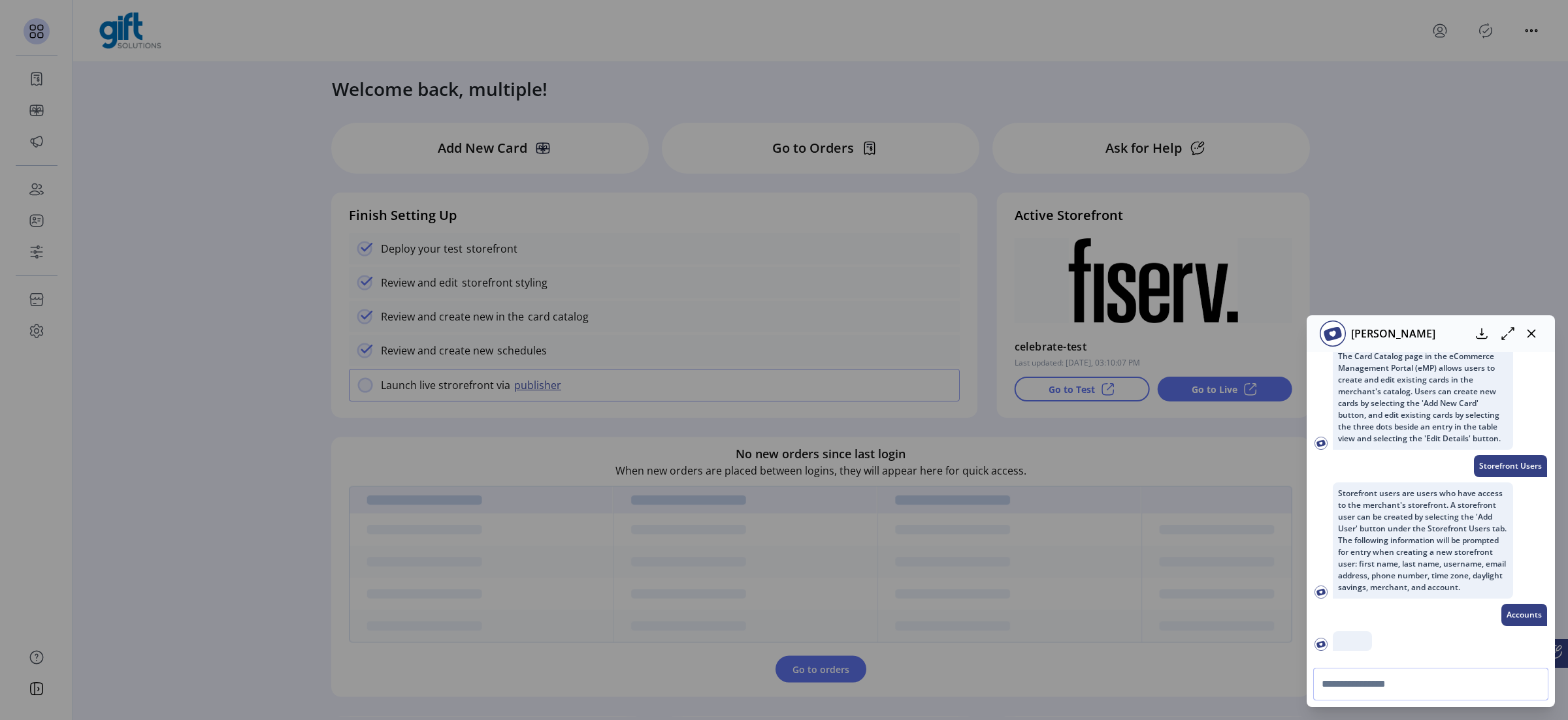
scroll to position [921, 0]
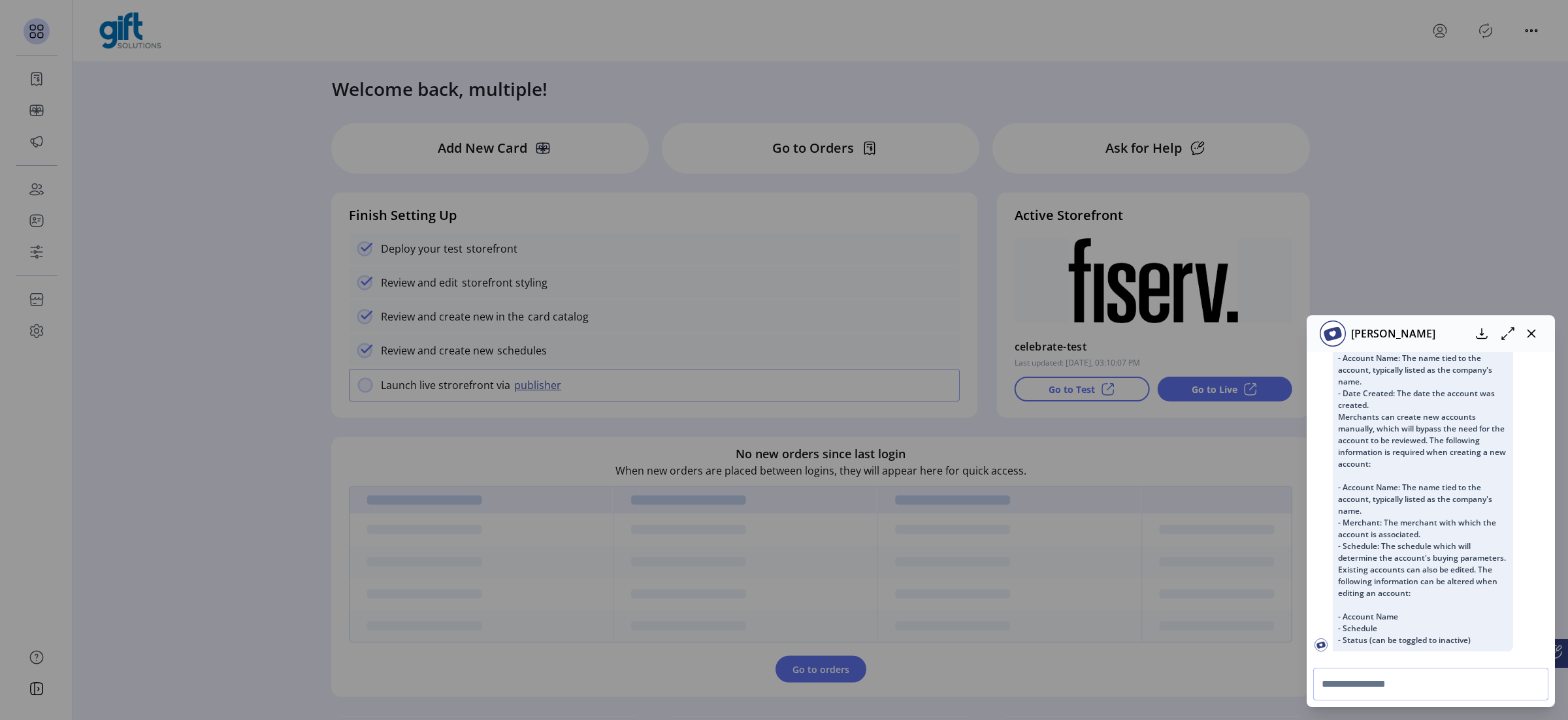
click at [1254, 577] on input "text" at bounding box center [1431, 684] width 235 height 33
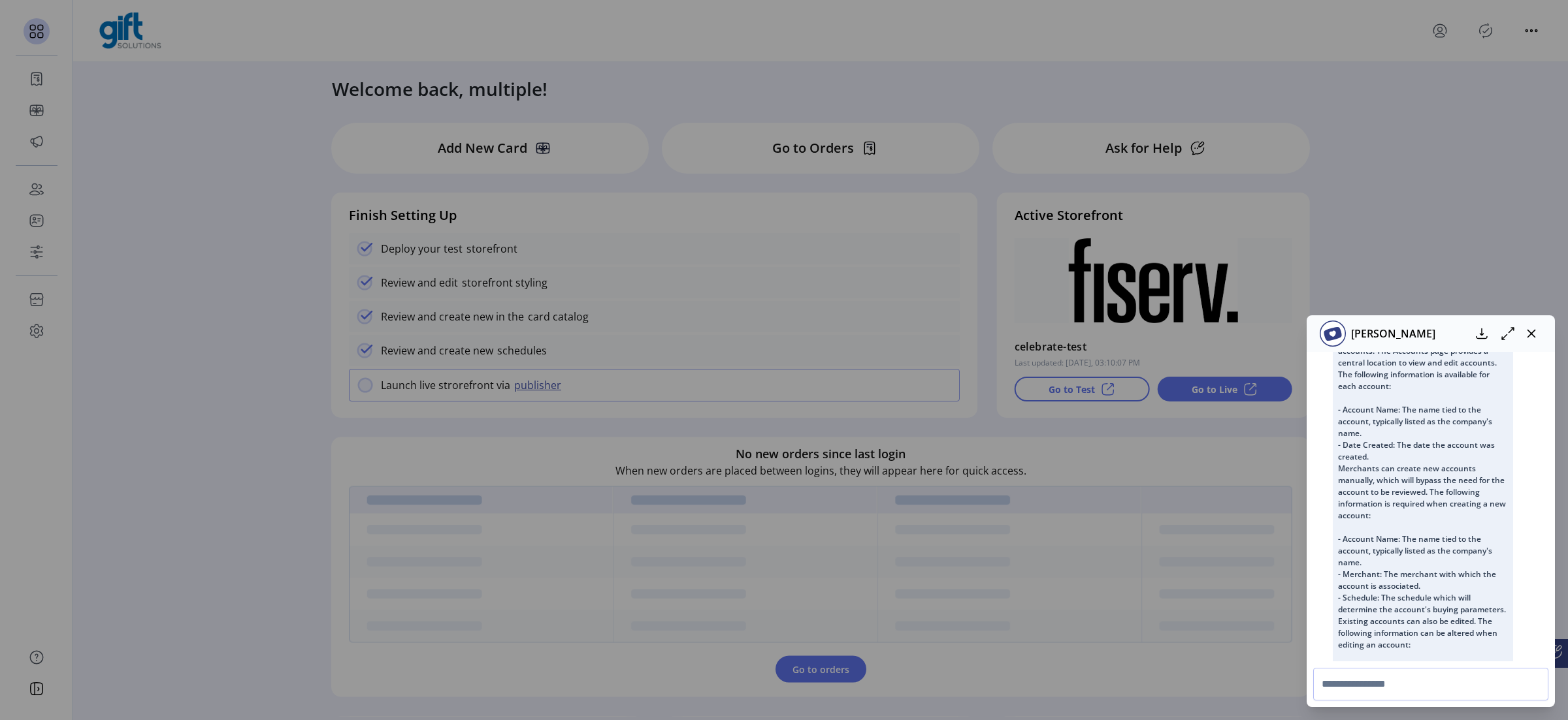
click at [1254, 344] on div "[PERSON_NAME]" at bounding box center [1430, 334] width 248 height 37
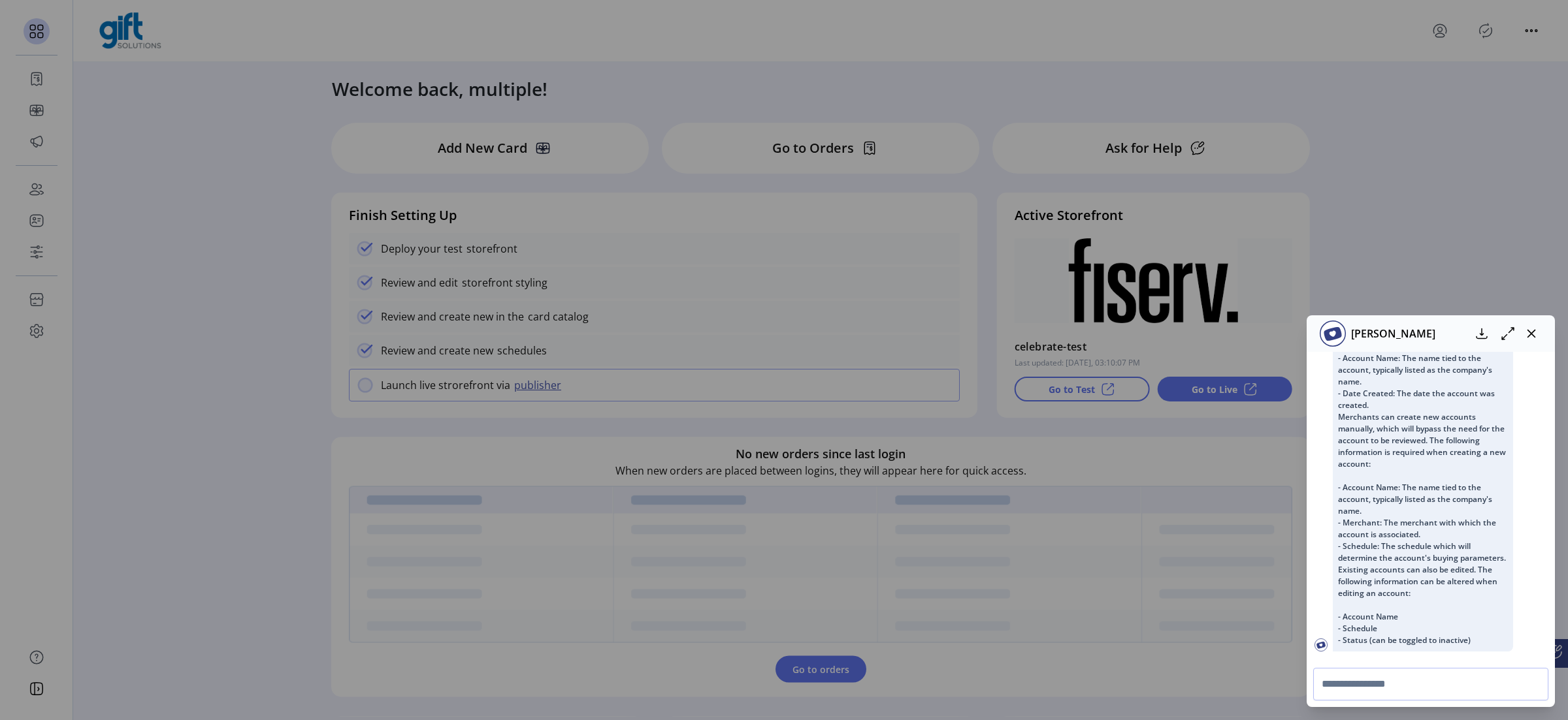
click at [1254, 344] on div "[PERSON_NAME]" at bounding box center [1430, 334] width 248 height 37
click at [1254, 329] on icon "button" at bounding box center [1531, 333] width 10 height 10
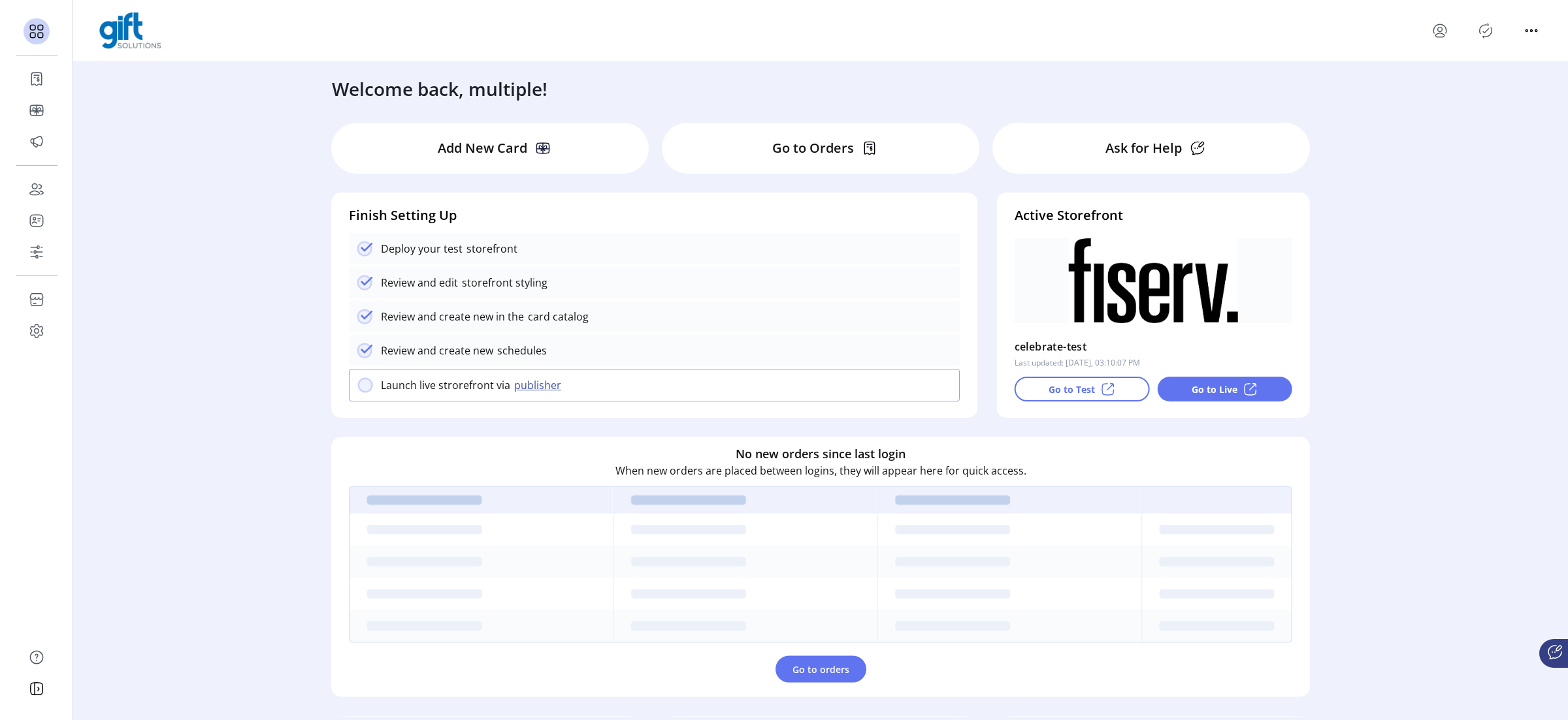
click at [810, 577] on div "No new orders since last login When new orders are placed between logins, they …" at bounding box center [820, 567] width 979 height 260
click at [840, 577] on span "Go to orders" at bounding box center [821, 670] width 57 height 14
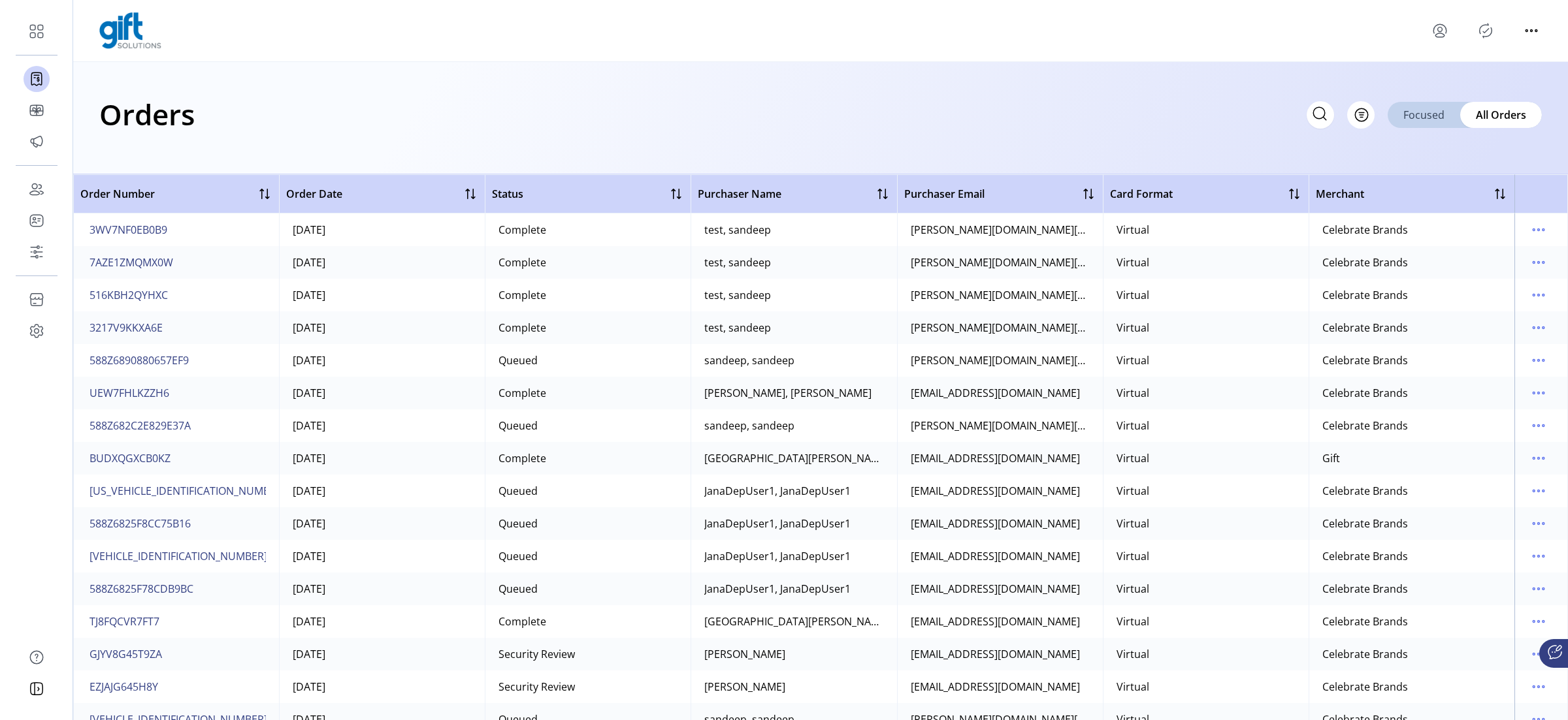
click at [1254, 115] on span "Focused" at bounding box center [1424, 115] width 41 height 16
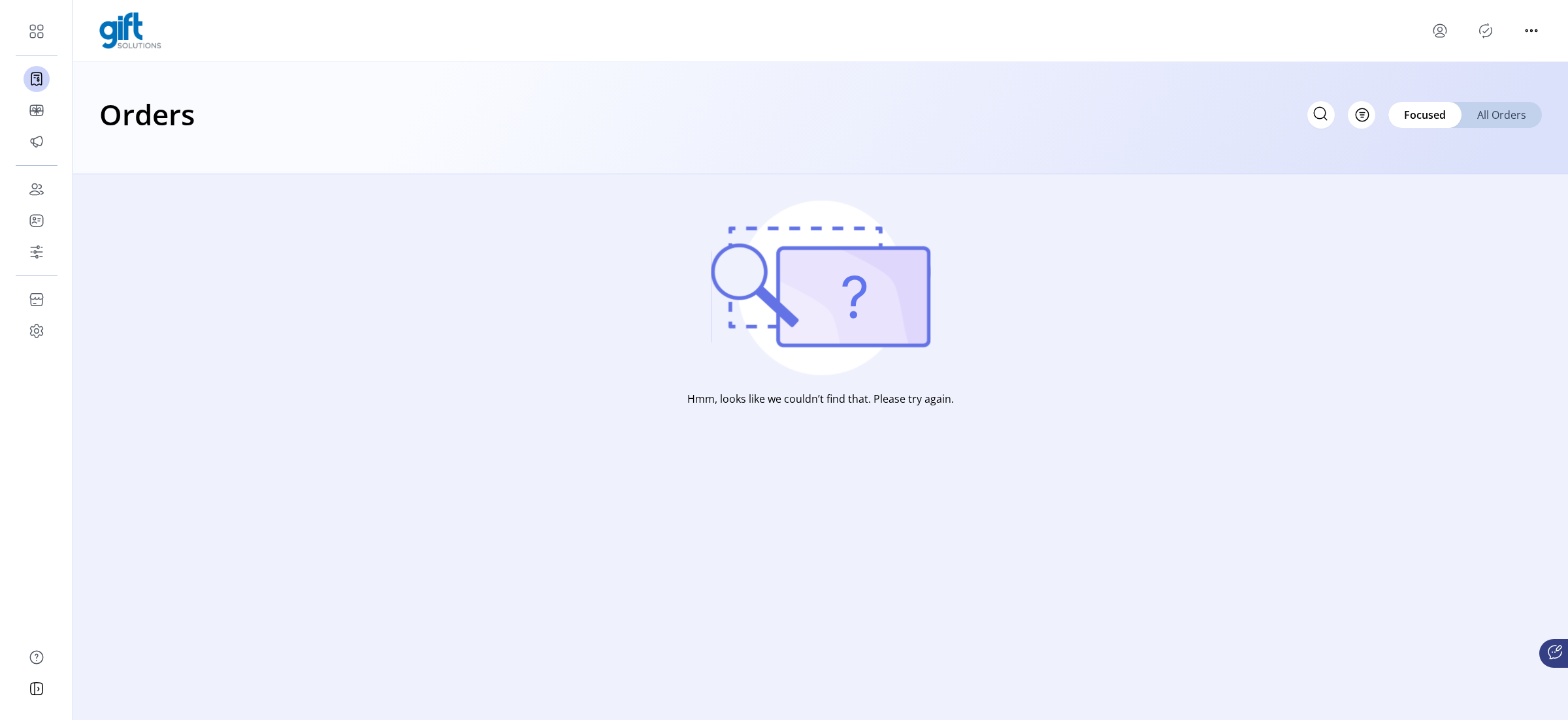
click at [1254, 119] on span "All Orders" at bounding box center [1501, 115] width 49 height 16
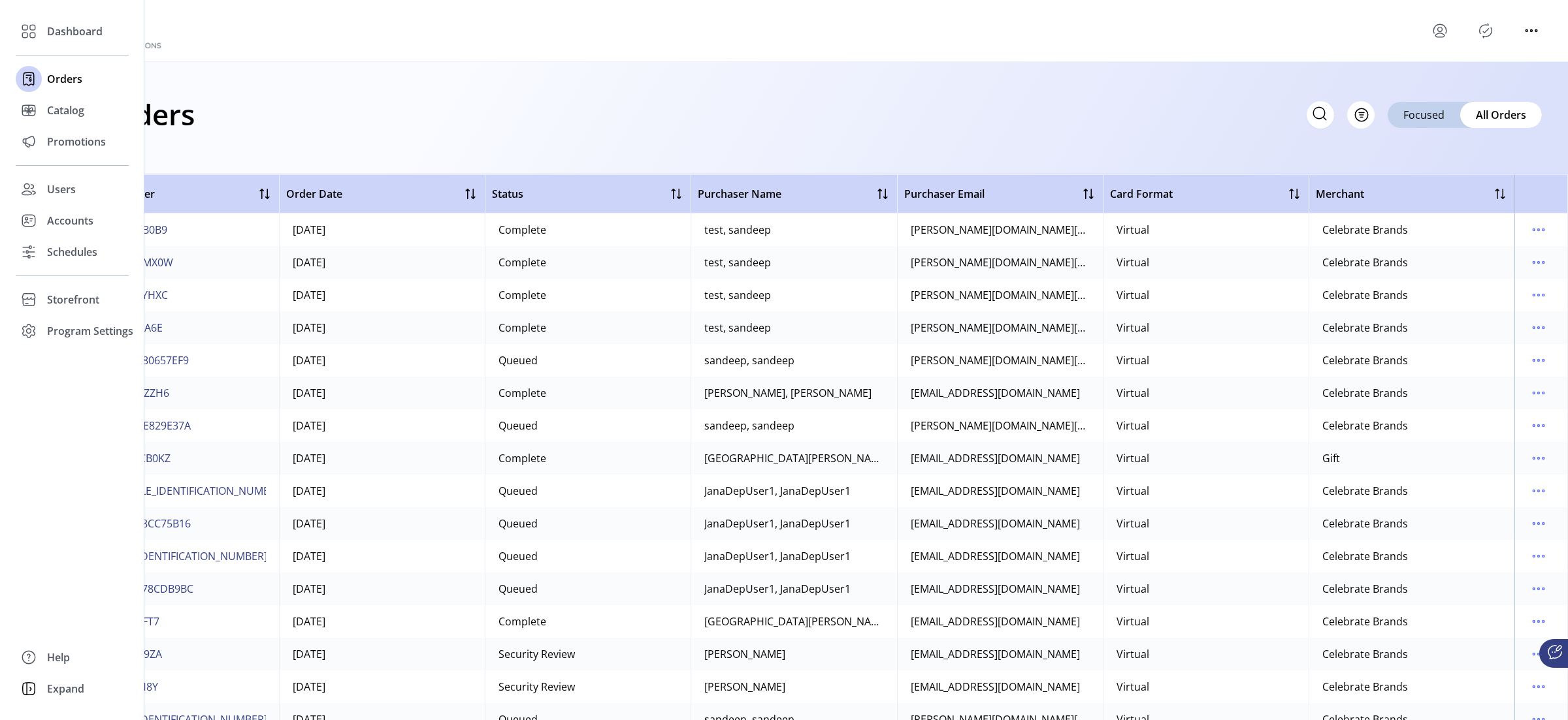
click at [12, 20] on div "Dashboard Orders Catalog Promotions Users Accounts Schedules Storefront Configu…" at bounding box center [72, 360] width 144 height 720
click at [28, 29] on icon at bounding box center [29, 31] width 21 height 21
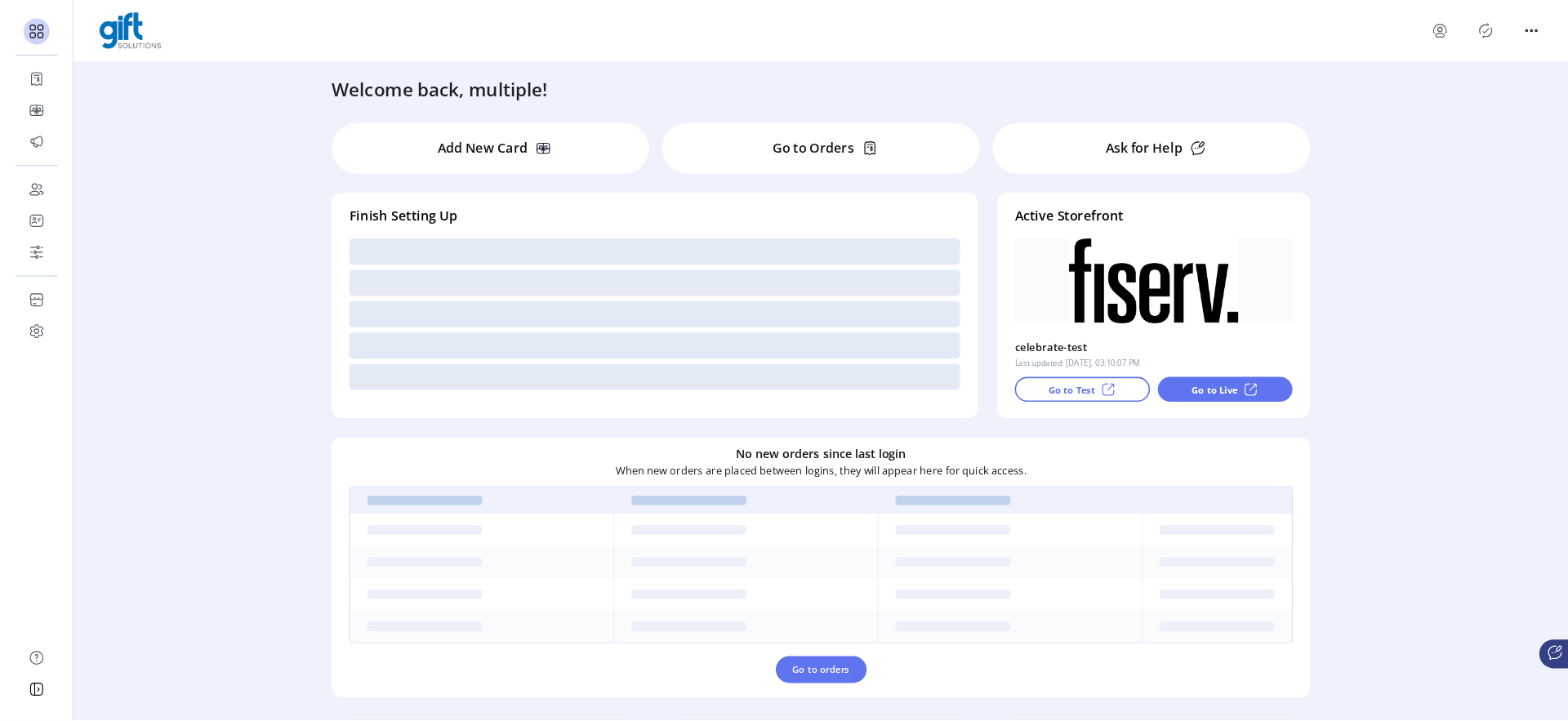
scroll to position [296, 0]
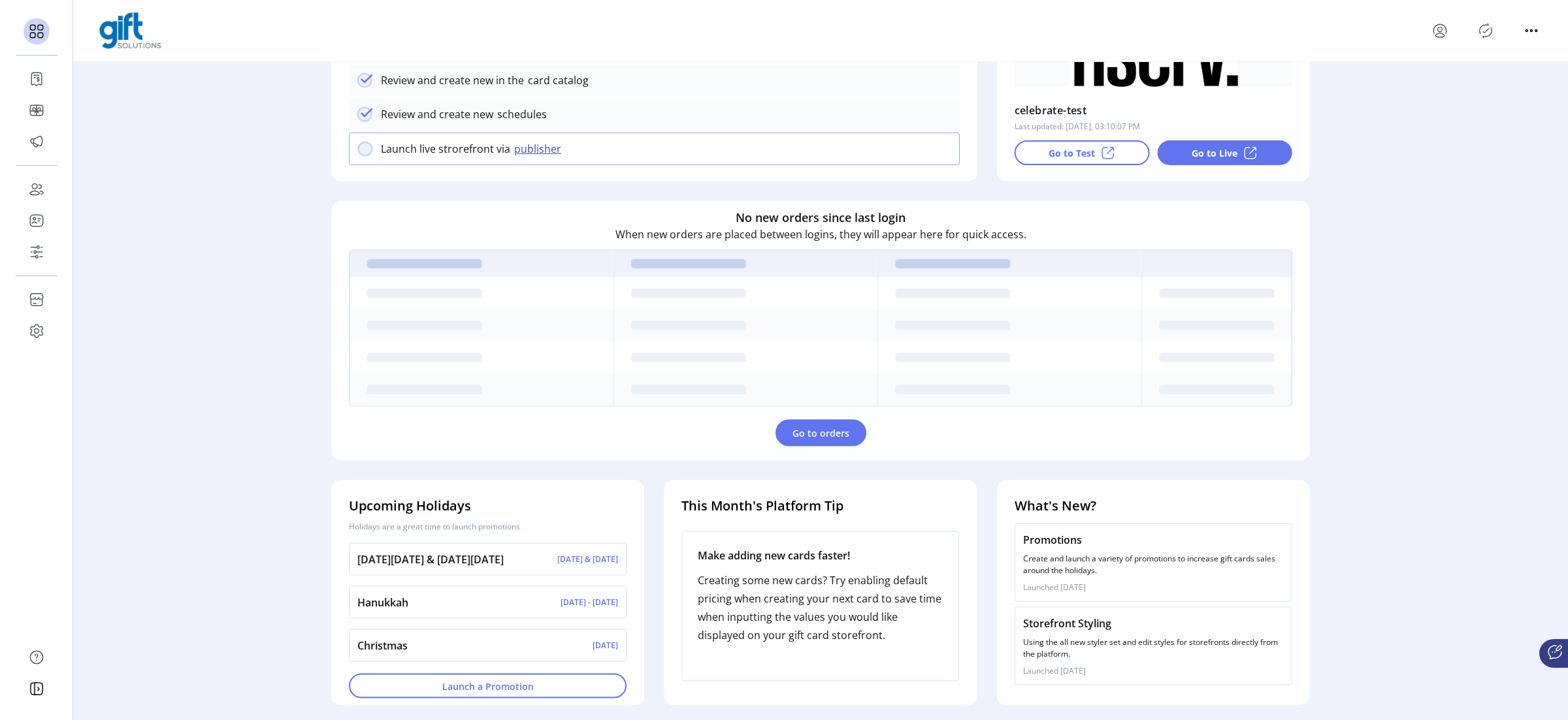
click at [1119, 577] on div "Promotions Create and launch a variety of promotions to increase gift cards sal…" at bounding box center [1153, 562] width 278 height 78
click at [1101, 577] on p "Storefront Styling" at bounding box center [1153, 623] width 261 height 16
click at [1087, 577] on div "Promotions Create and launch a variety of promotions to increase gift cards sal…" at bounding box center [1153, 562] width 278 height 78
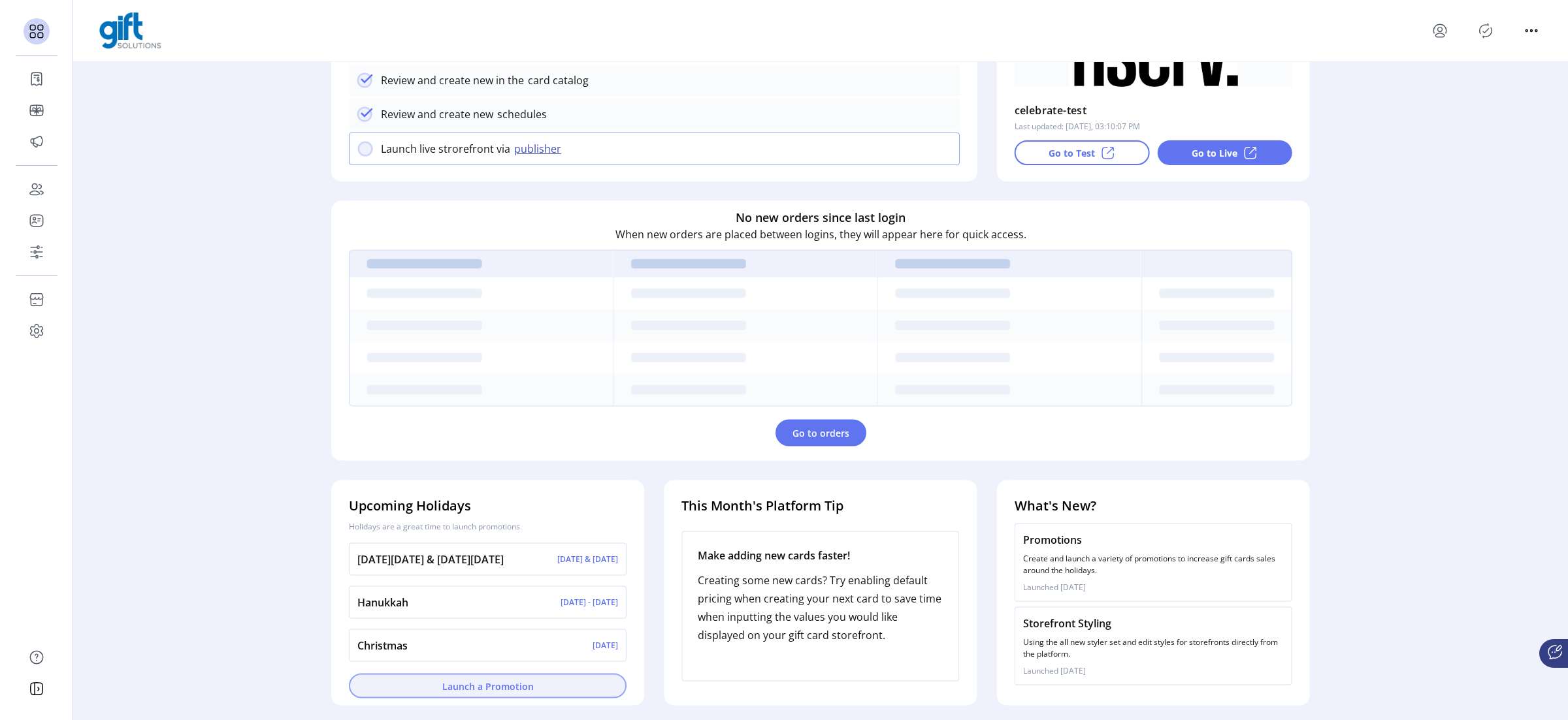
click at [605, 577] on span "Launch a Promotion" at bounding box center [487, 686] width 244 height 14
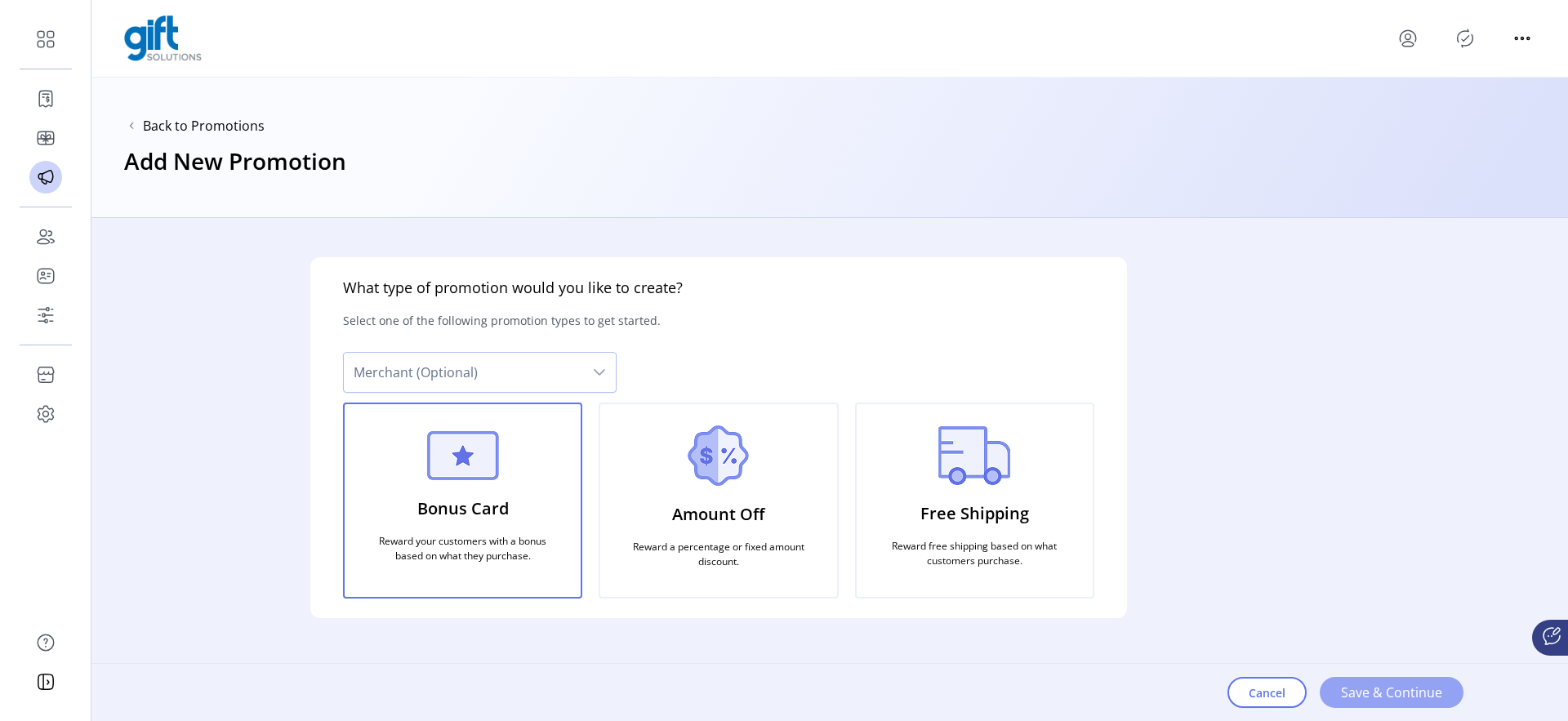
click at [1417, 703] on button "Save & Continue" at bounding box center [1390, 692] width 144 height 31
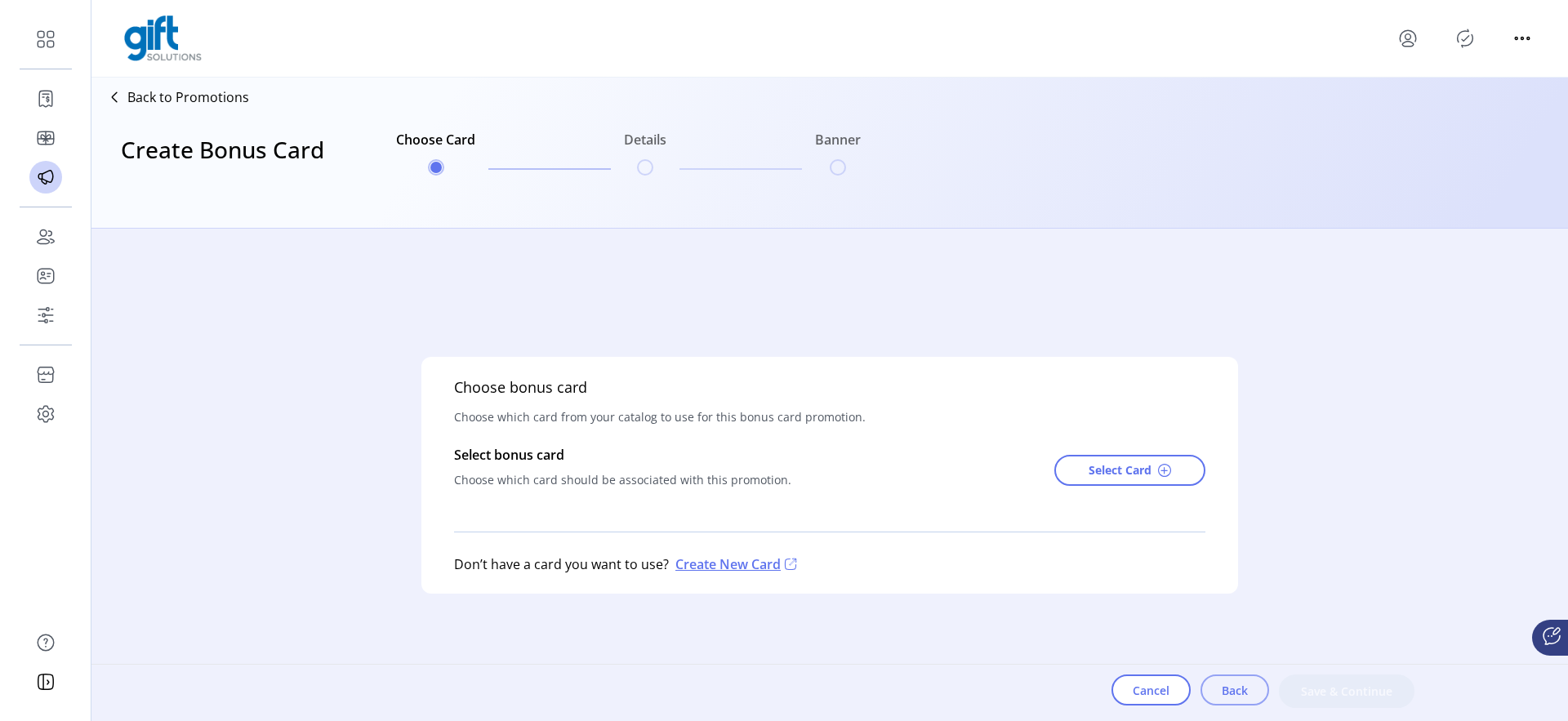
click at [1226, 683] on span "Back" at bounding box center [1234, 690] width 26 height 17
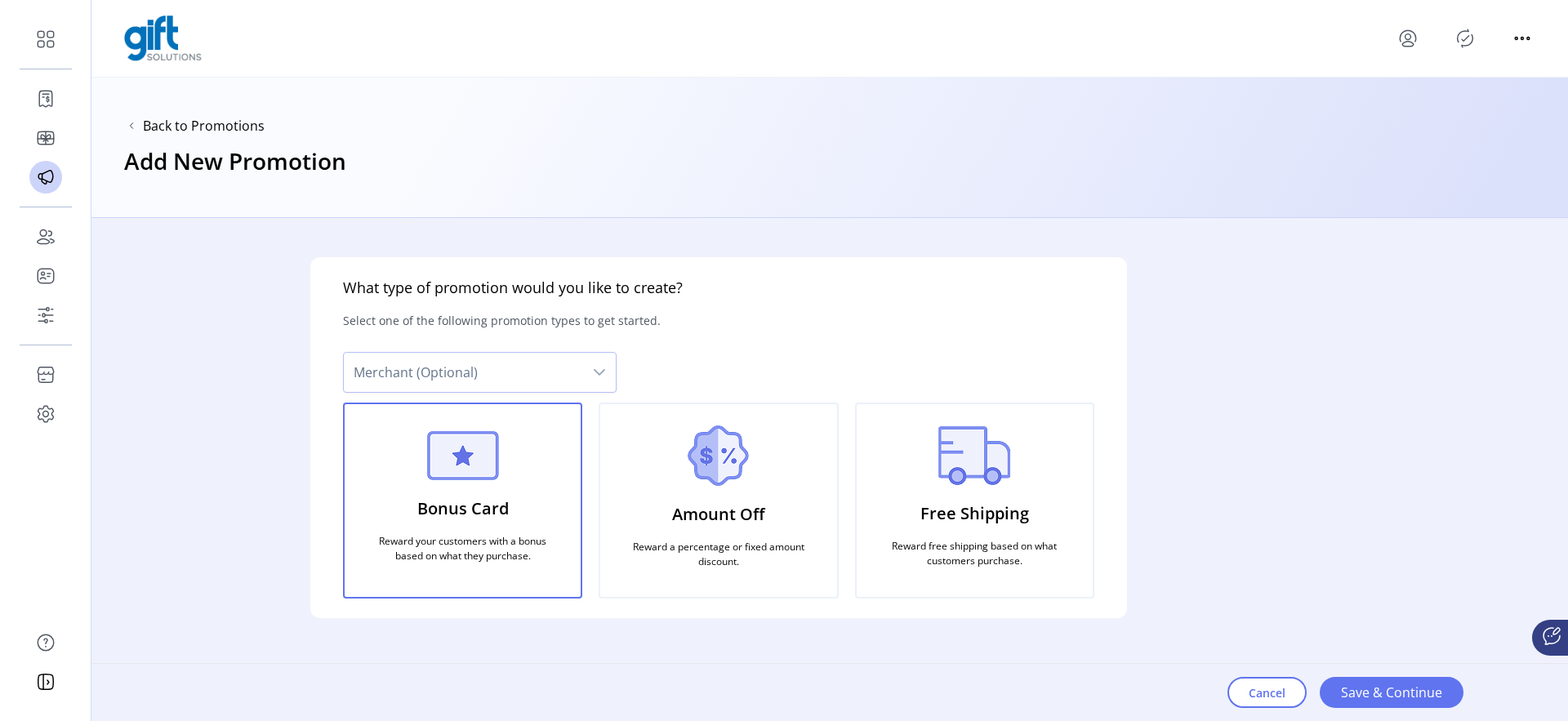
click at [776, 533] on p "Reward a percentage or fixed amount discount." at bounding box center [719, 555] width 197 height 42
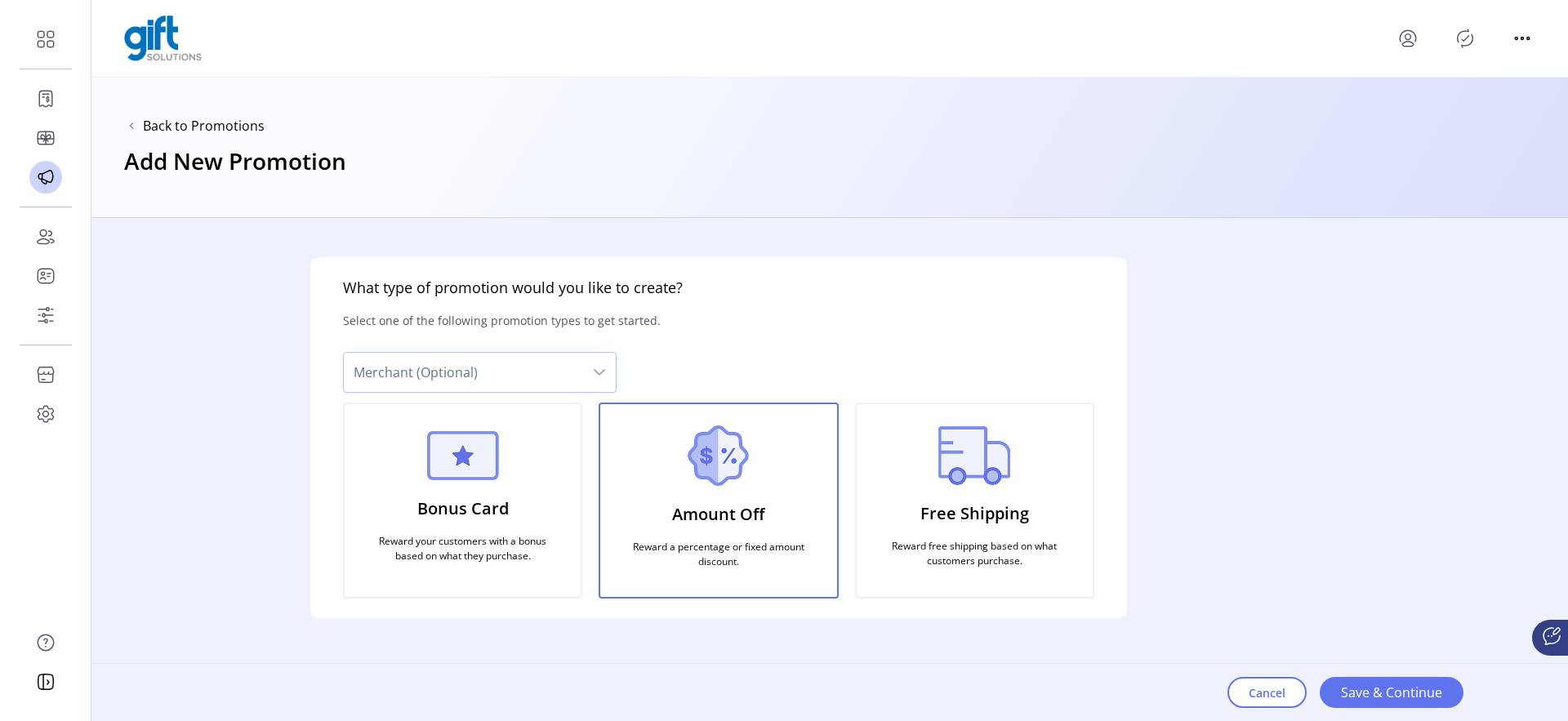
click at [972, 526] on p "Free Shipping" at bounding box center [974, 513] width 109 height 37
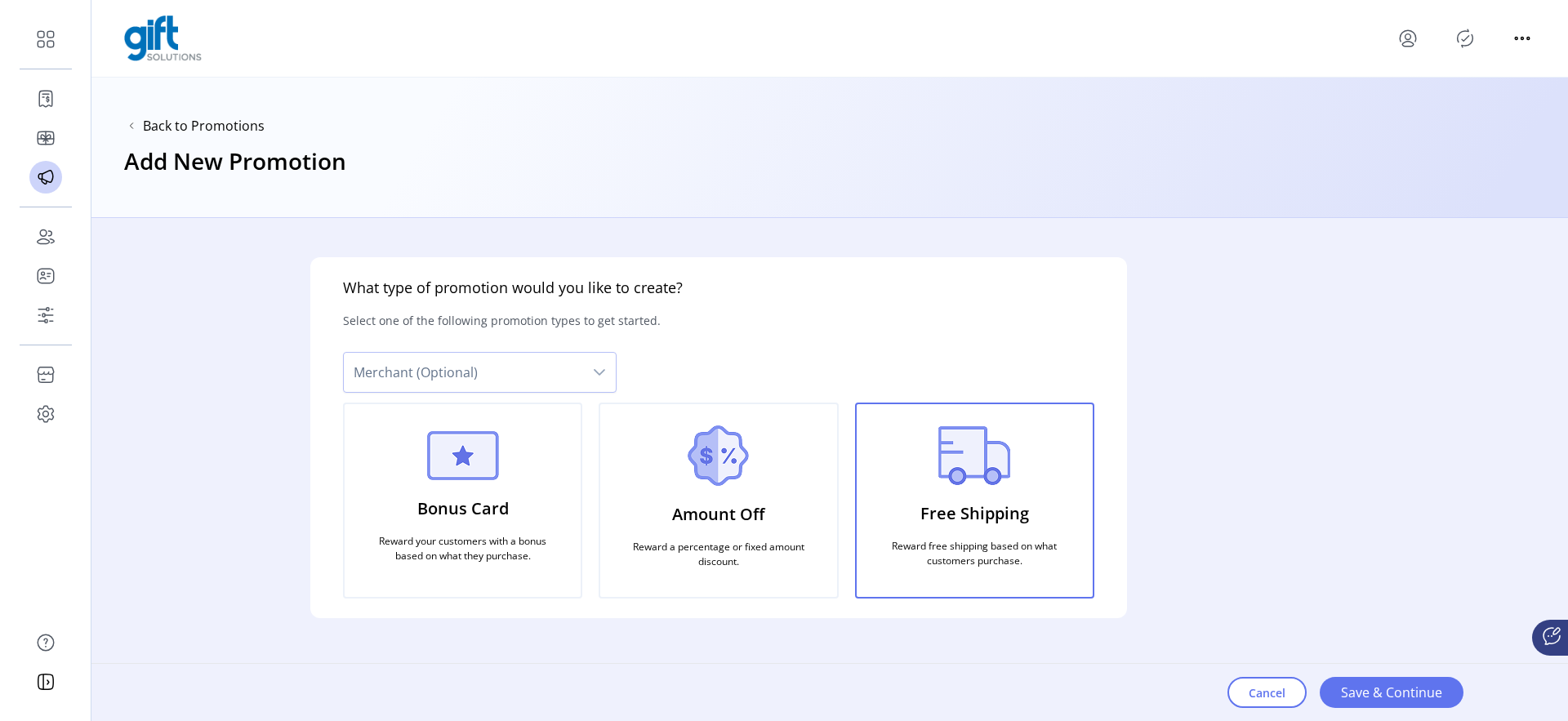
click at [686, 513] on p "Amount Off" at bounding box center [718, 514] width 93 height 37
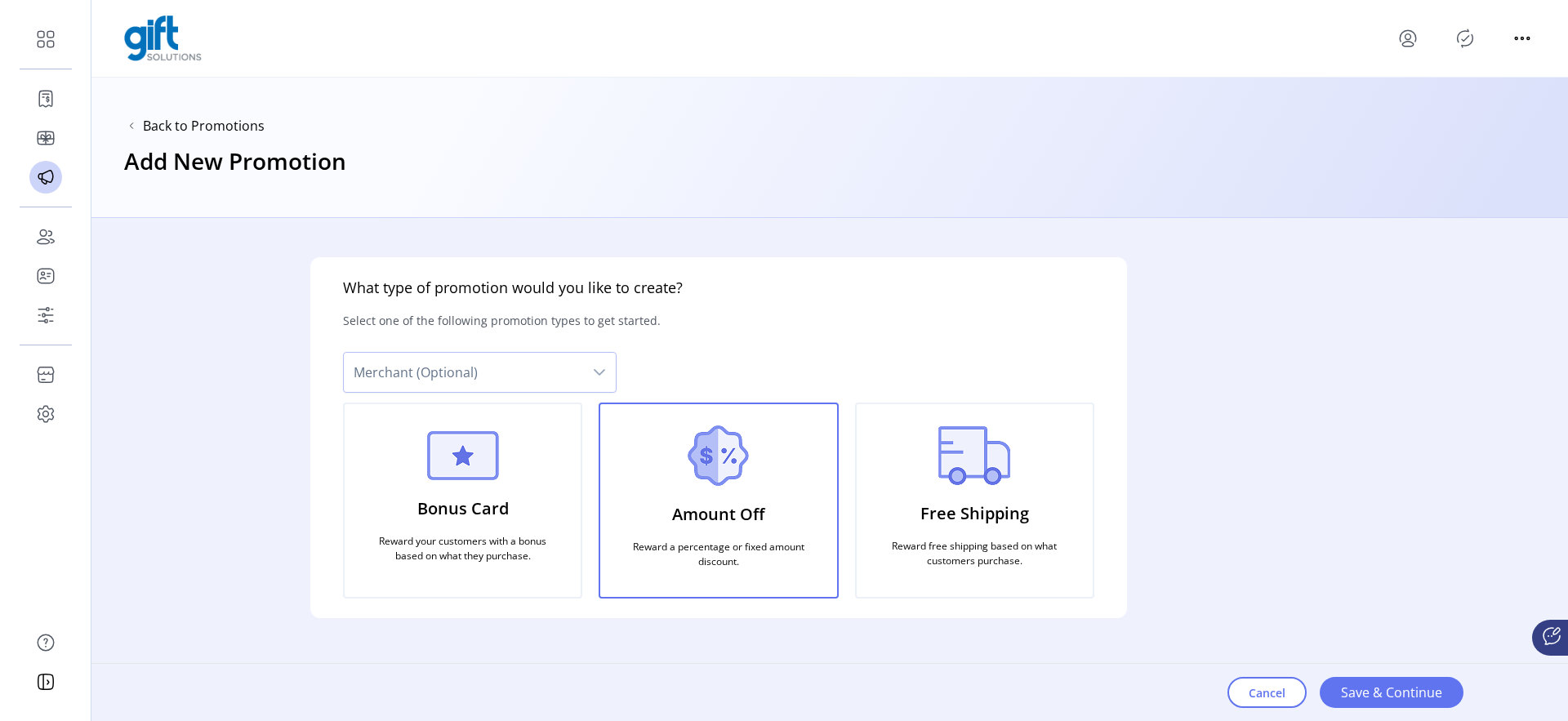
click at [479, 491] on p "Bonus Card" at bounding box center [463, 509] width 92 height 37
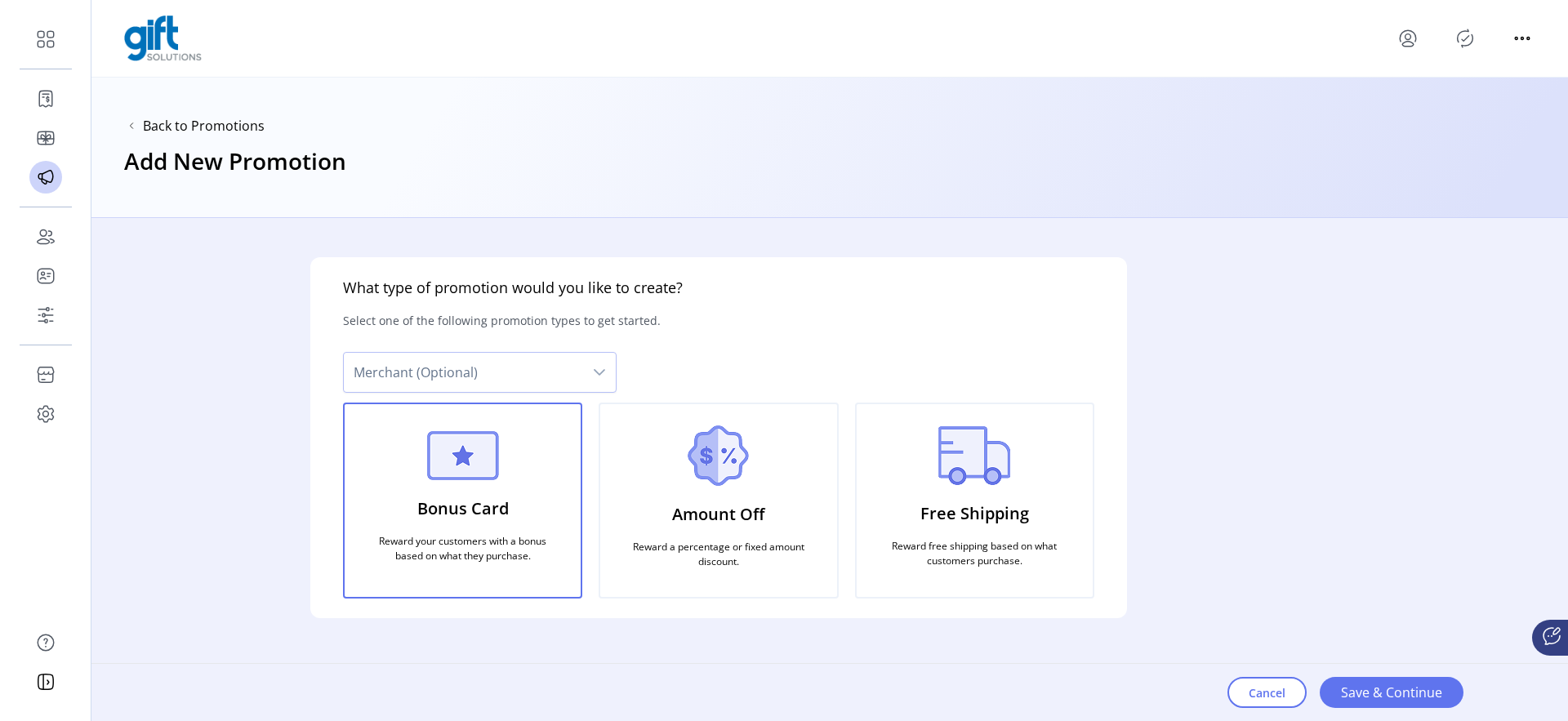
click at [275, 377] on div "What type of promotion would you like to create? Select one of the following pr…" at bounding box center [719, 470] width 1254 height 503
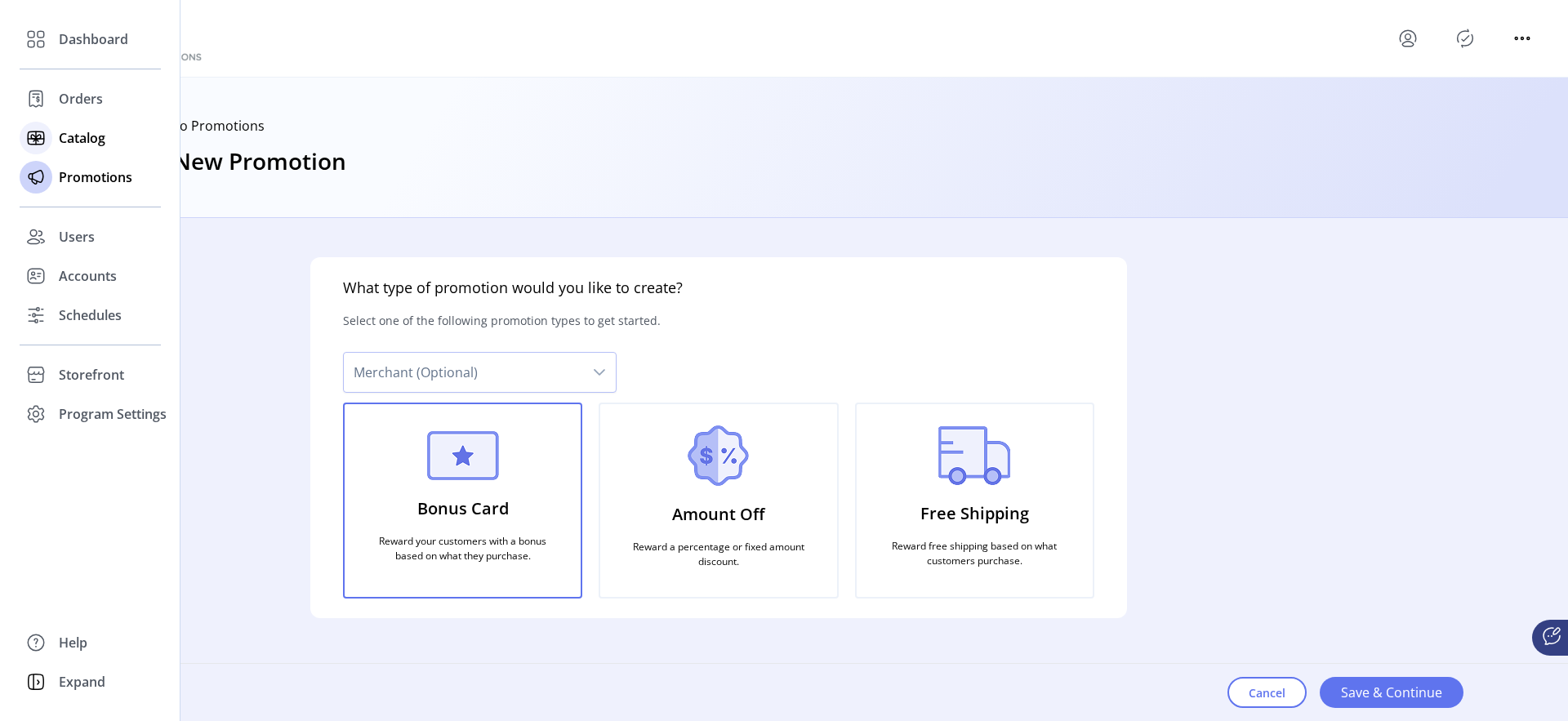
click at [41, 130] on icon at bounding box center [36, 138] width 26 height 26
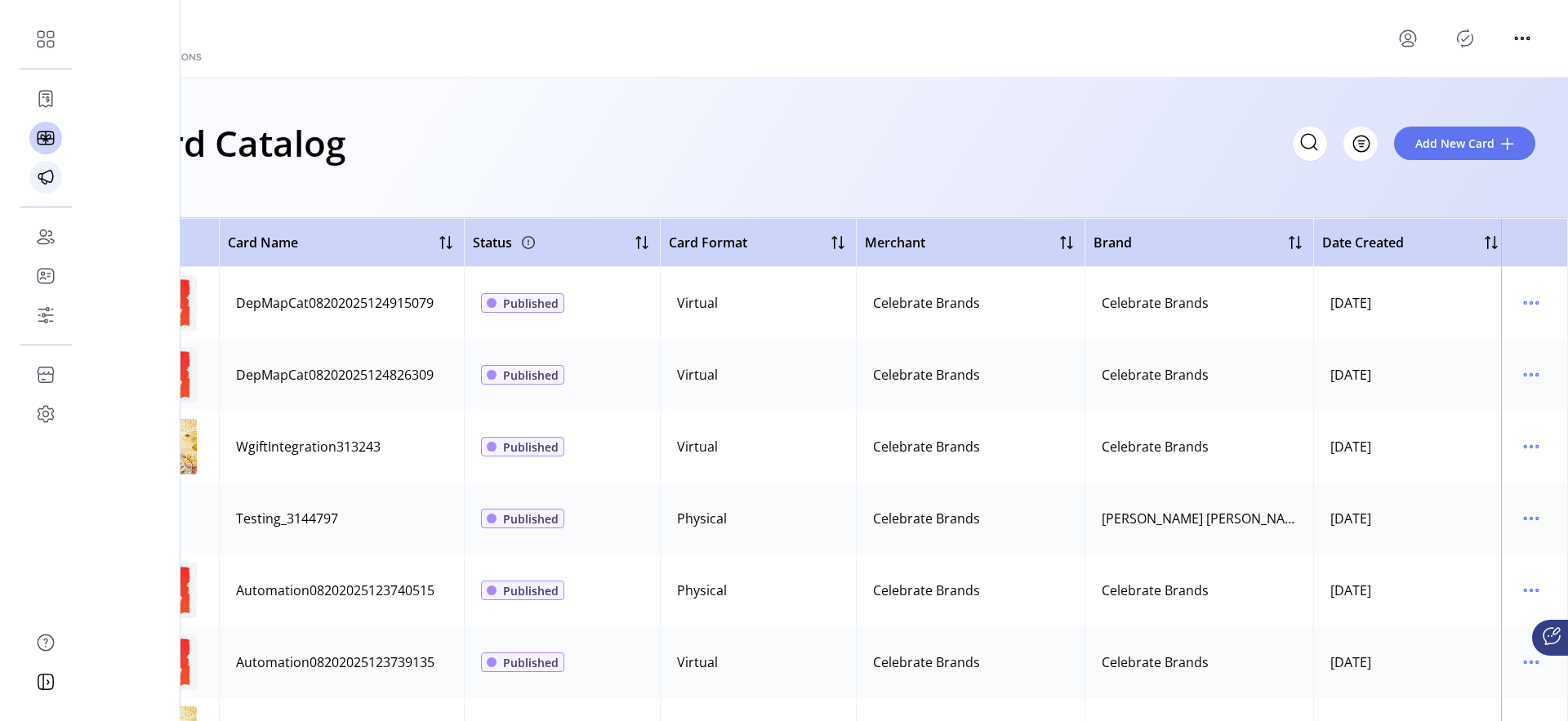
click at [53, 173] on icon at bounding box center [45, 177] width 14 height 12
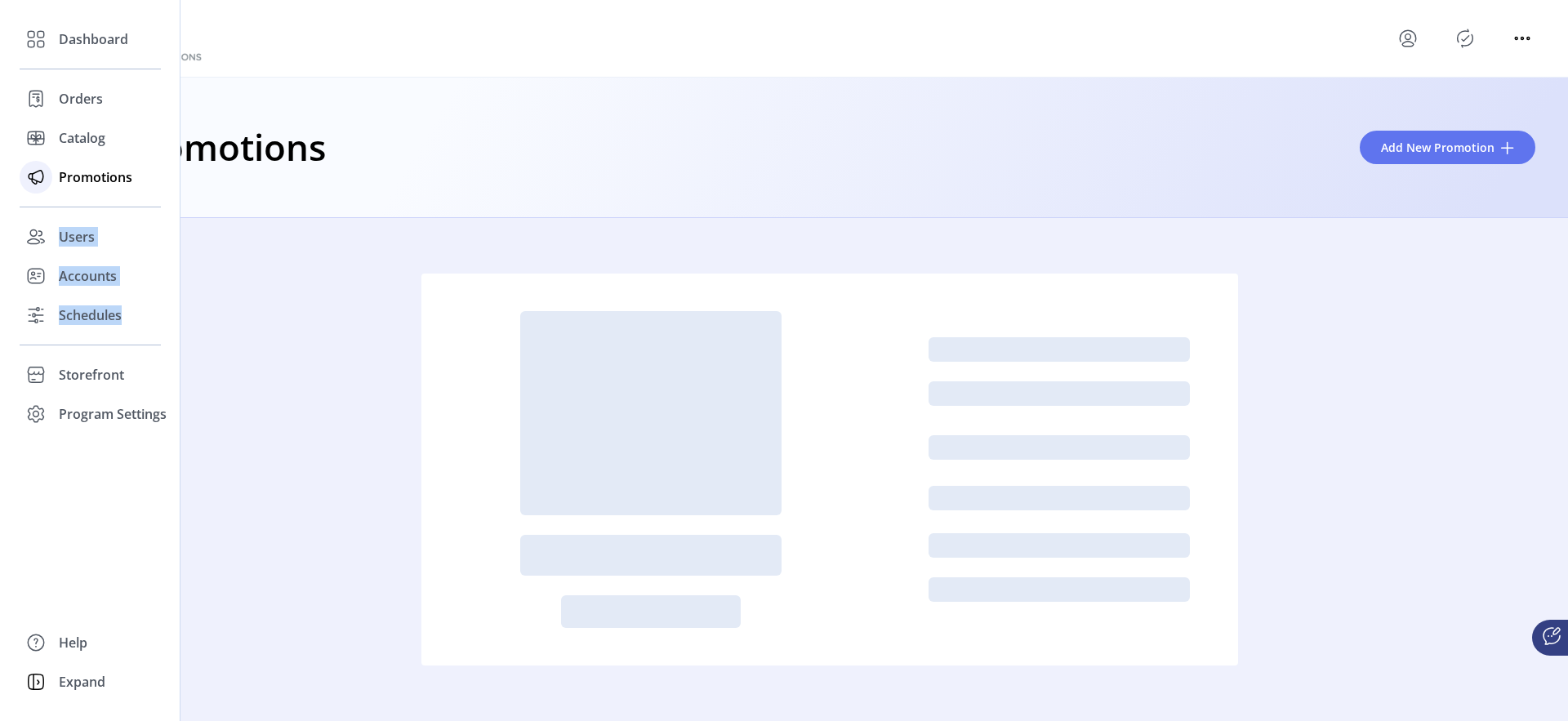
click at [53, 173] on div "Promotions" at bounding box center [90, 177] width 141 height 39
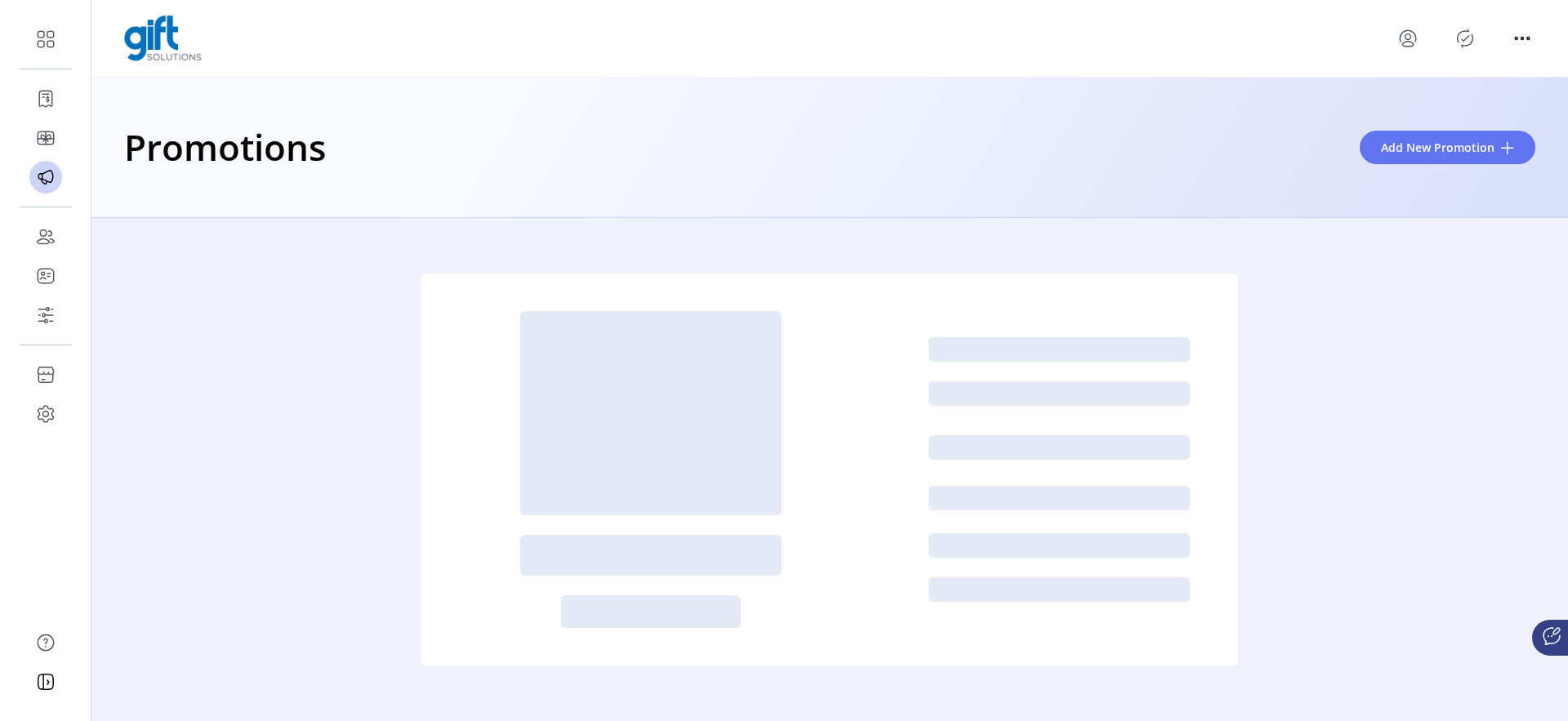
click at [339, 216] on div "Promotions Add New Promotion" at bounding box center [830, 147] width 1476 height 140
click at [1453, 158] on button "Add New Promotion" at bounding box center [1447, 147] width 176 height 33
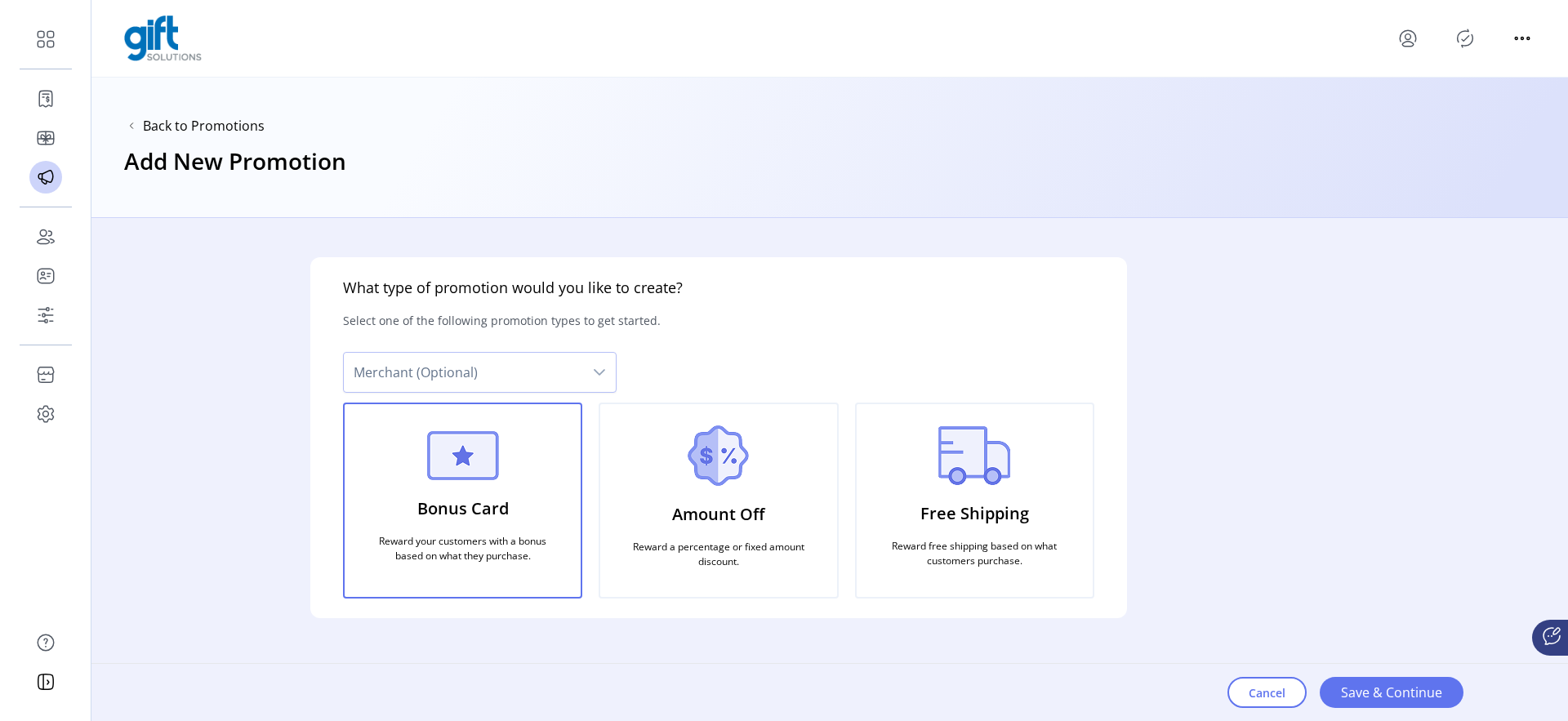
click at [529, 375] on span "Merchant (Optional)" at bounding box center [464, 372] width 240 height 39
click at [557, 372] on span "Merchant (Optional)" at bounding box center [464, 372] width 240 height 39
click at [770, 352] on div "What type of promotion would you like to create? Select one of the following pr…" at bounding box center [718, 437] width 816 height 361
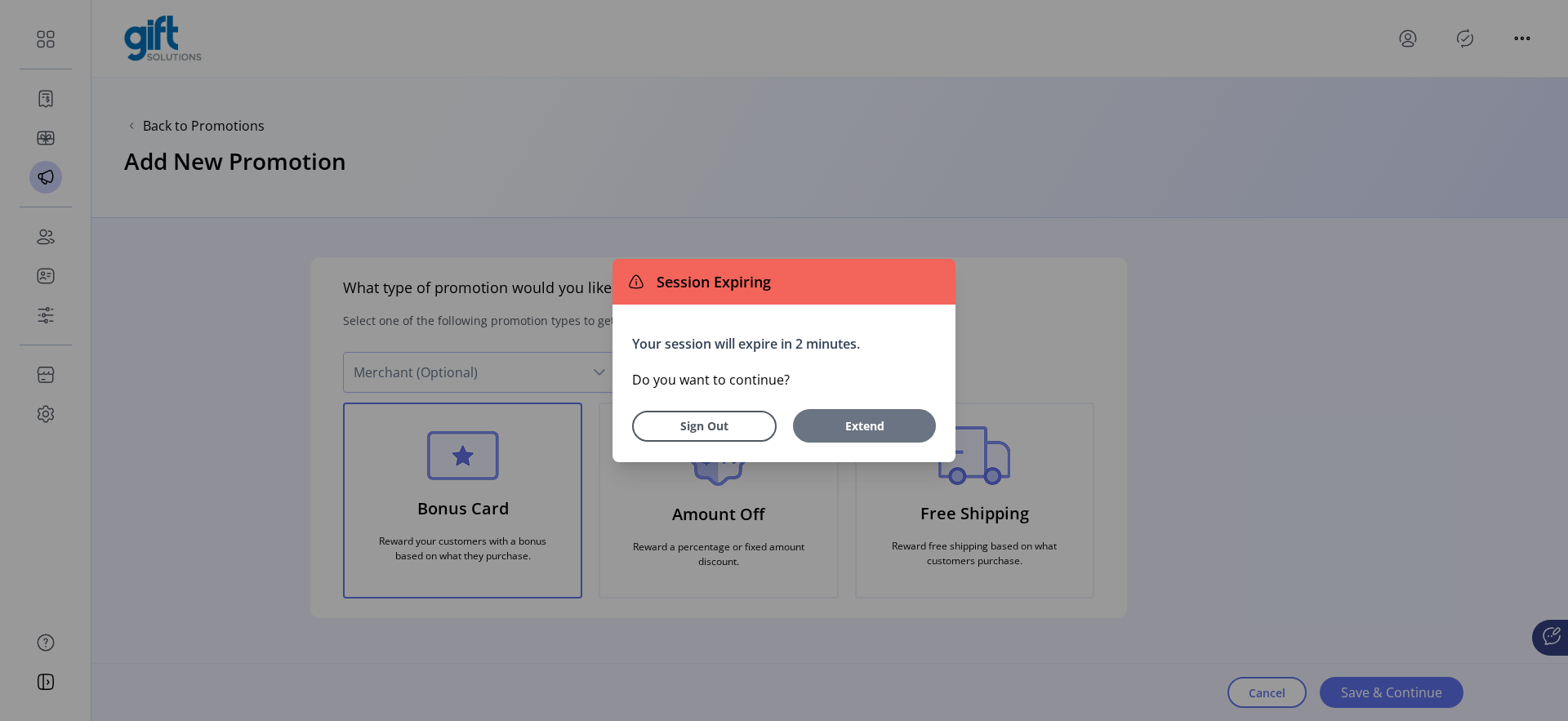
click at [832, 419] on span "Extend" at bounding box center [864, 425] width 127 height 17
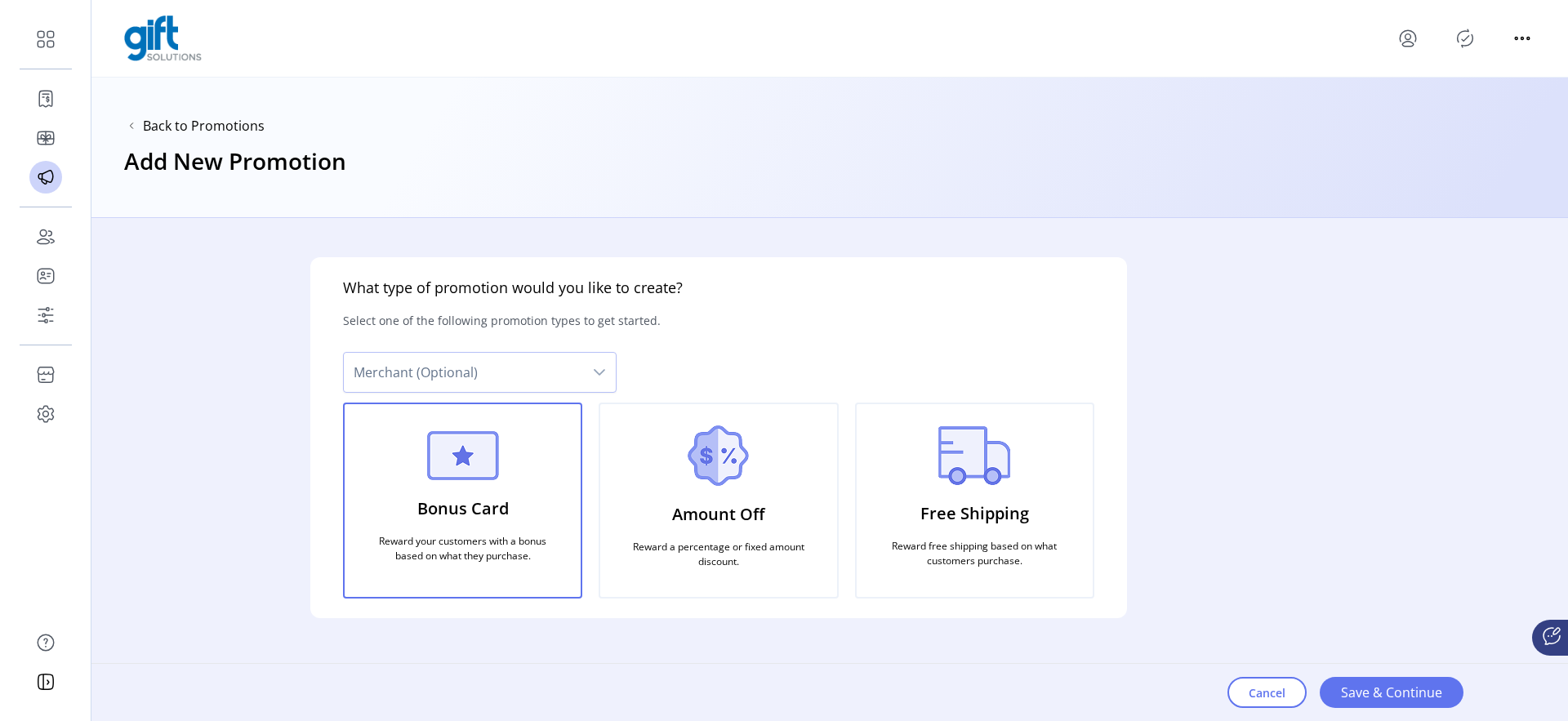
click at [573, 373] on span "Merchant (Optional)" at bounding box center [464, 372] width 240 height 39
click at [682, 352] on div "What type of promotion would you like to create? Select one of the following pr…" at bounding box center [718, 437] width 816 height 361
click at [189, 122] on span "Back to Promotions" at bounding box center [203, 125] width 121 height 20
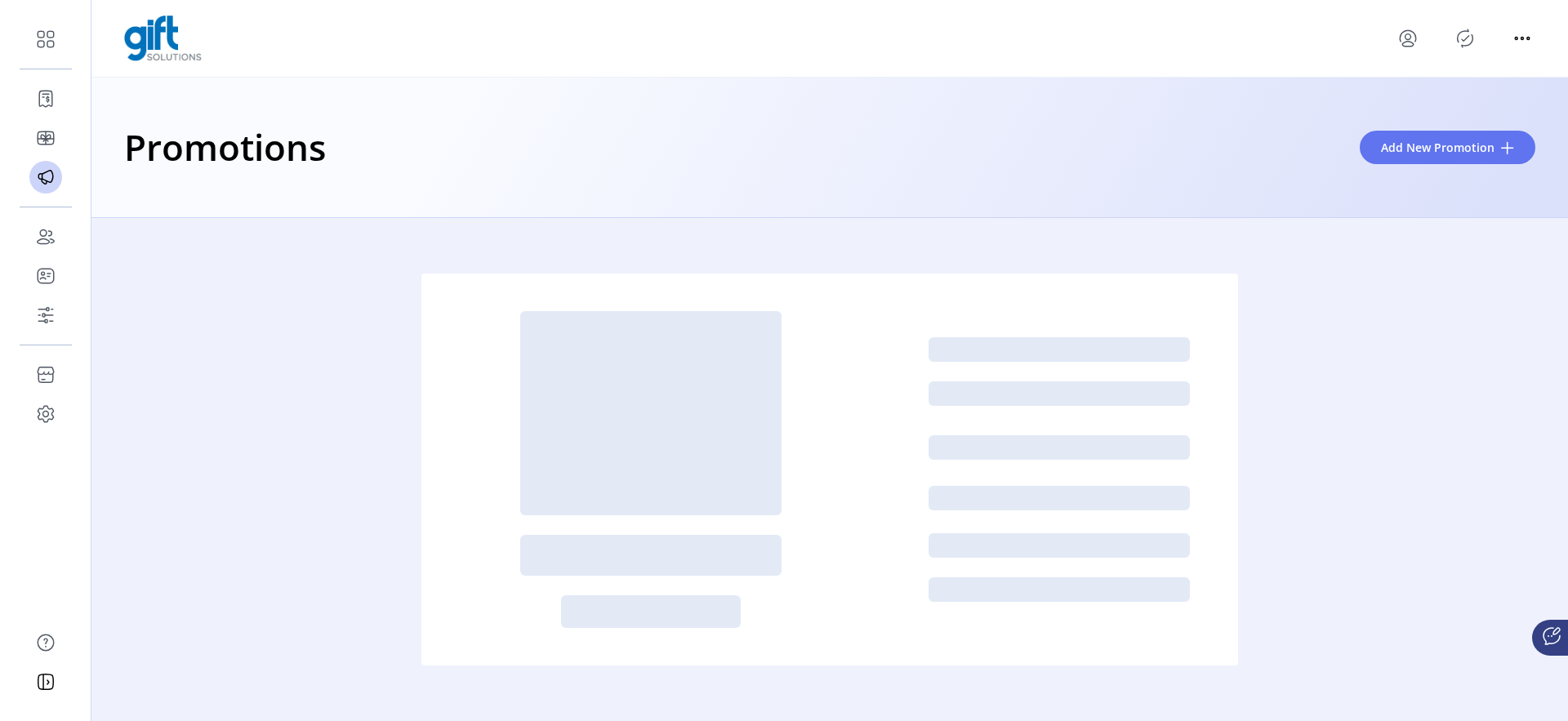
click at [1411, 34] on icon "menu" at bounding box center [1407, 38] width 26 height 26
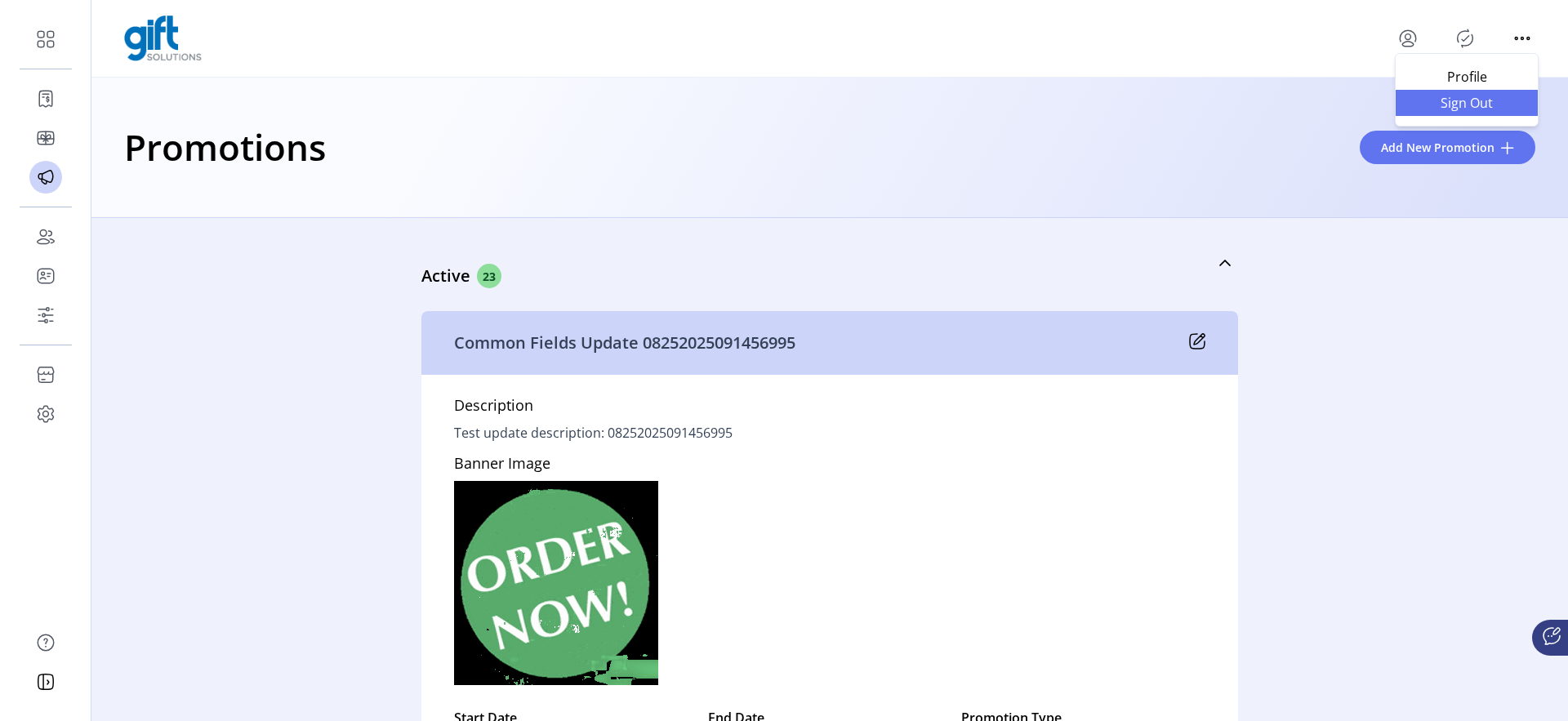
click at [1421, 96] on span "Sign Out" at bounding box center [1466, 102] width 122 height 13
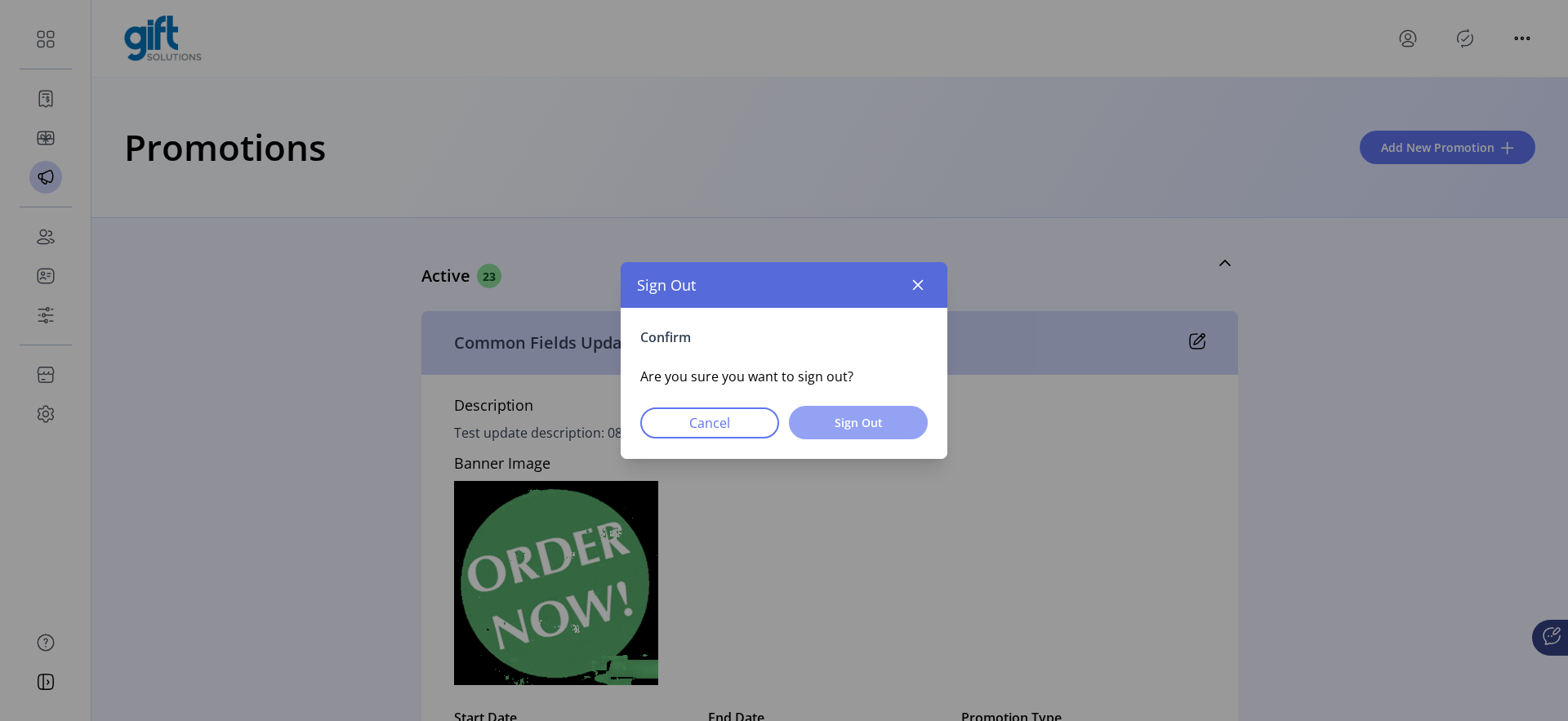
click at [825, 430] on span "Sign Out" at bounding box center [858, 422] width 96 height 17
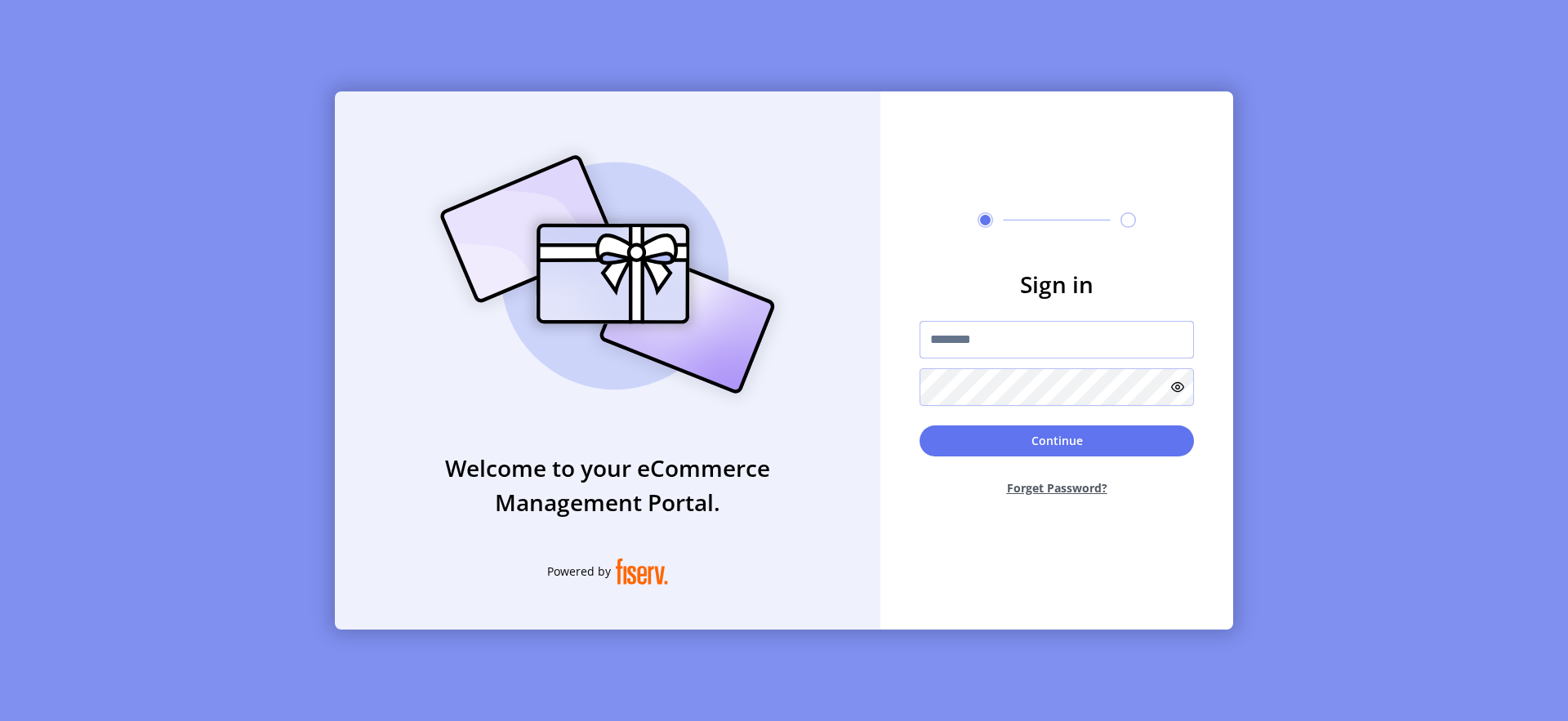
click at [990, 328] on input "text" at bounding box center [1056, 340] width 274 height 37
type input "**********"
click at [1175, 380] on icon at bounding box center [1176, 386] width 13 height 13
drag, startPoint x: 1103, startPoint y: 336, endPoint x: 875, endPoint y: 341, distance: 228.1
click at [875, 341] on div "**********" at bounding box center [783, 360] width 898 height 538
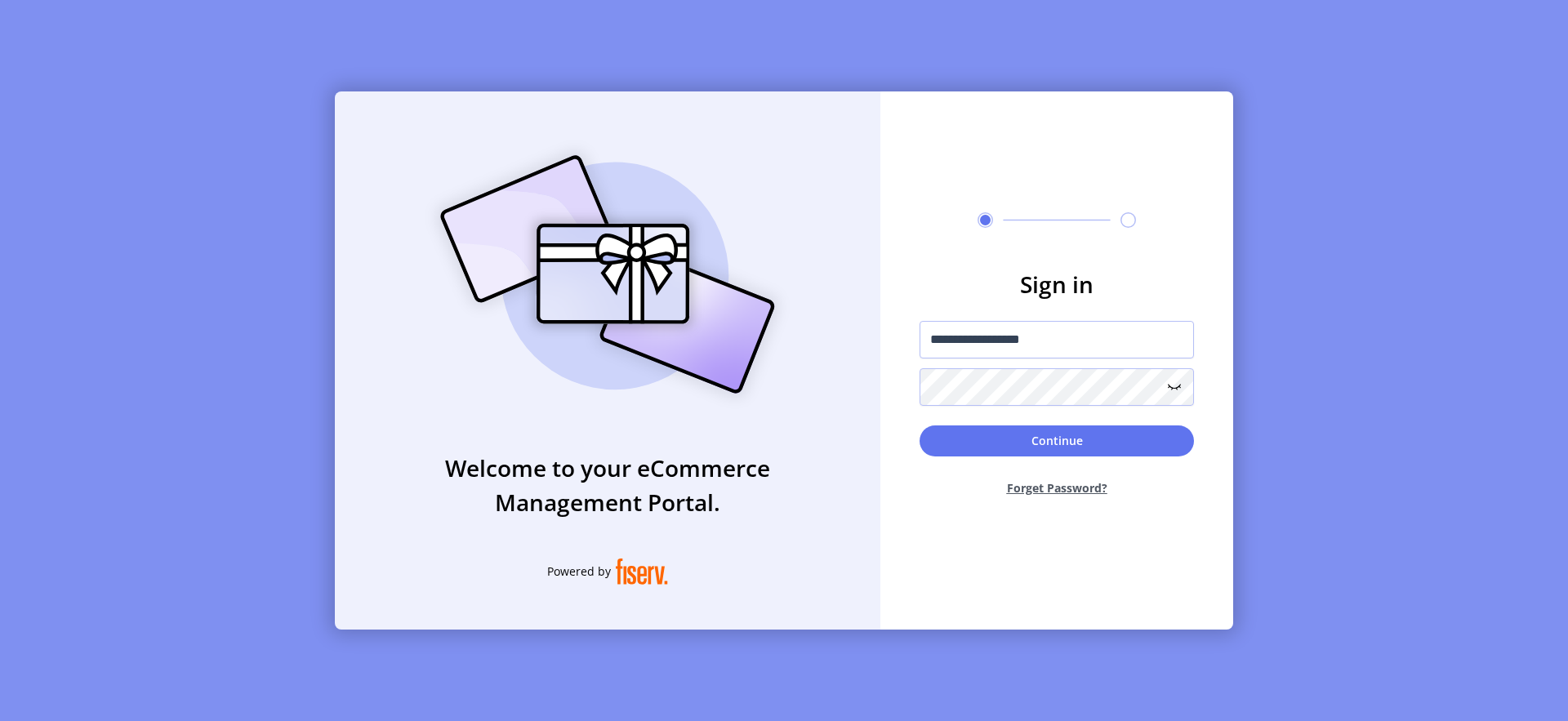
click at [1224, 369] on form "**********" at bounding box center [1056, 387] width 353 height 242
click at [1168, 436] on button "Continue" at bounding box center [1056, 441] width 274 height 31
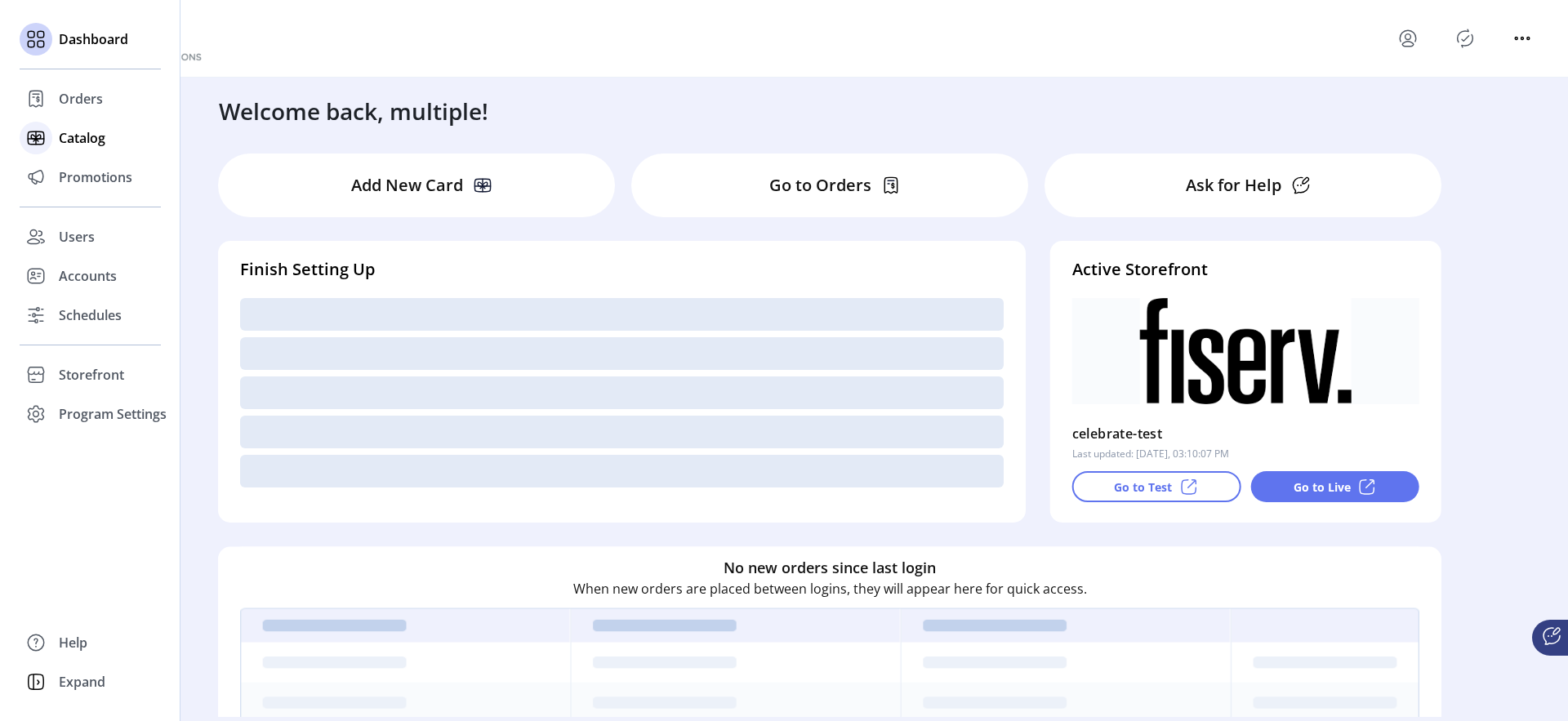
click at [51, 133] on div at bounding box center [36, 138] width 32 height 32
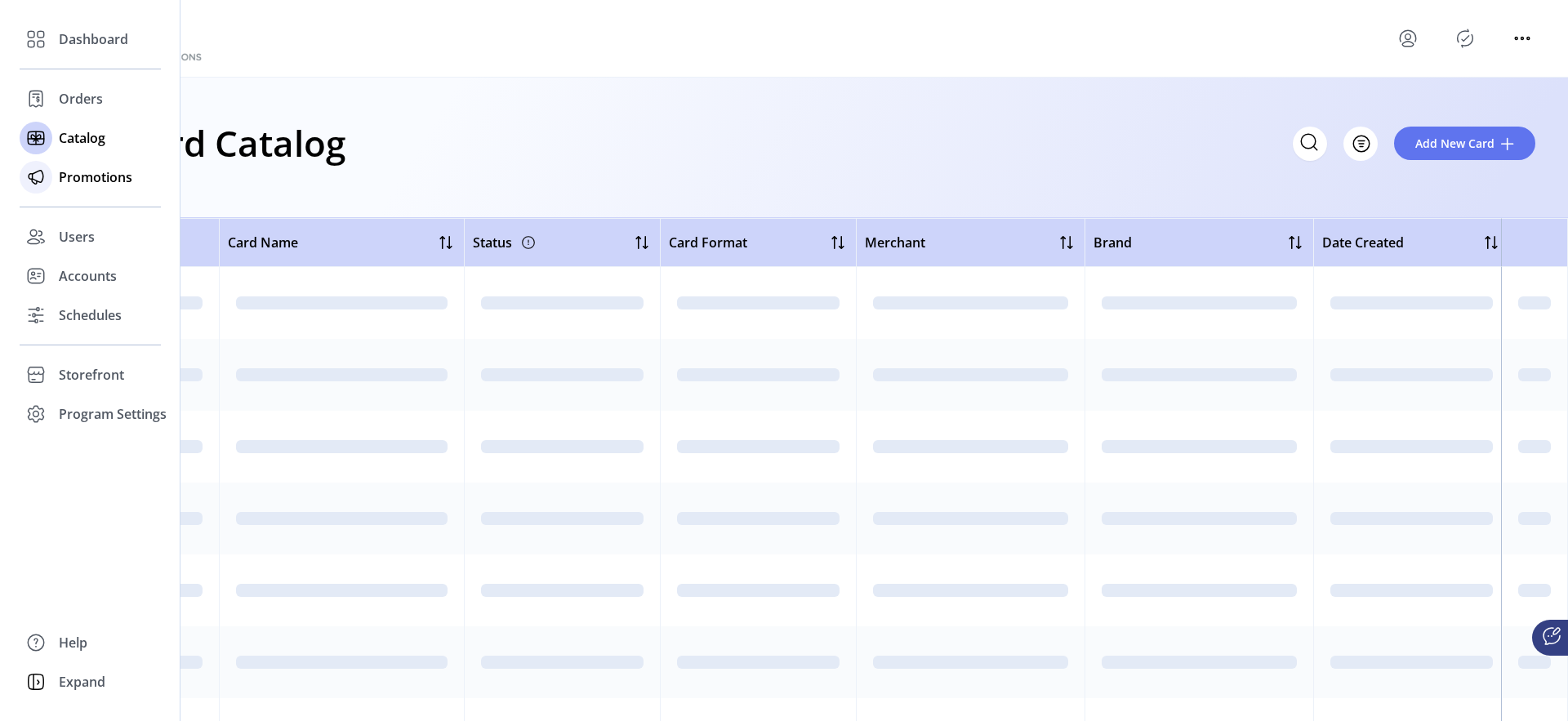
click at [104, 176] on span "Promotions" at bounding box center [95, 177] width 74 height 20
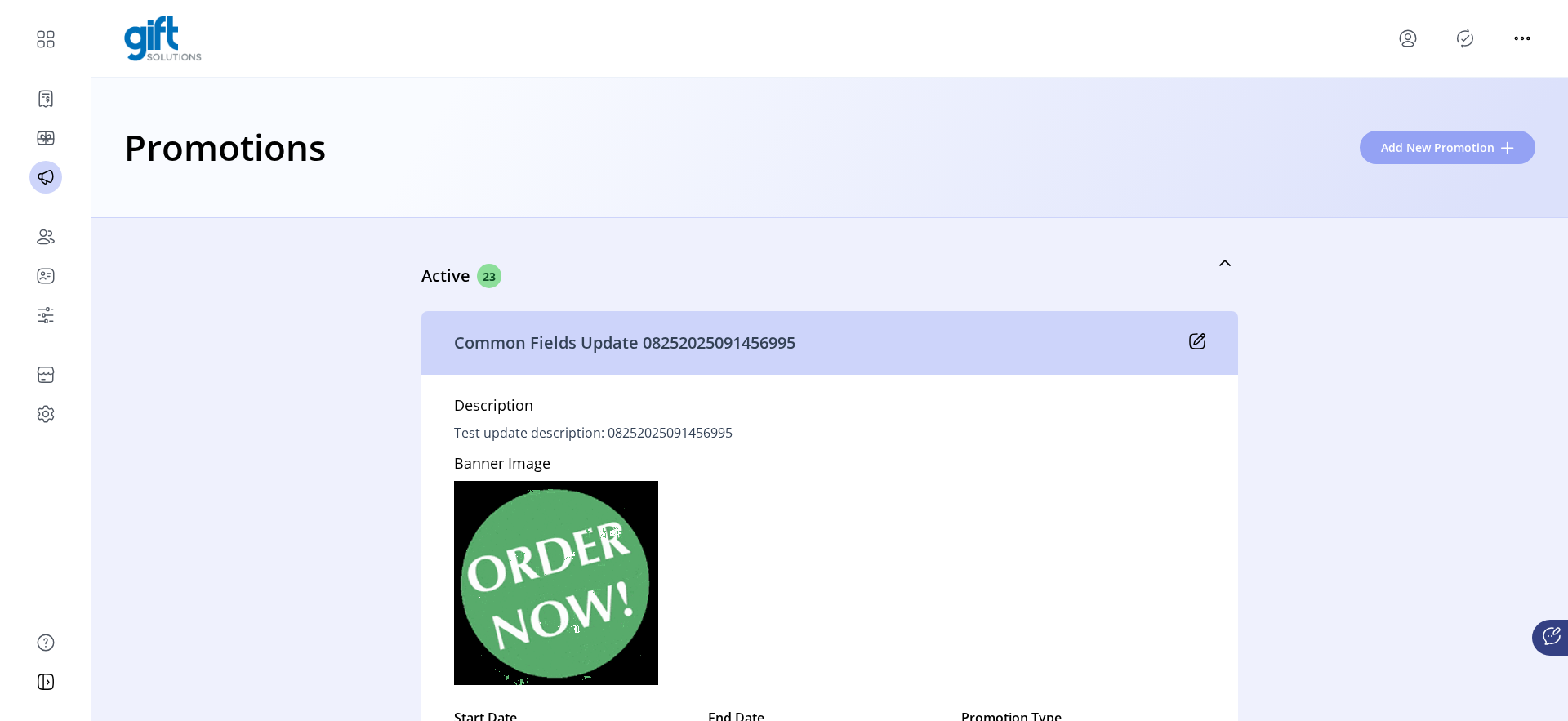
click at [1430, 146] on span "Add New Promotion" at bounding box center [1437, 147] width 114 height 17
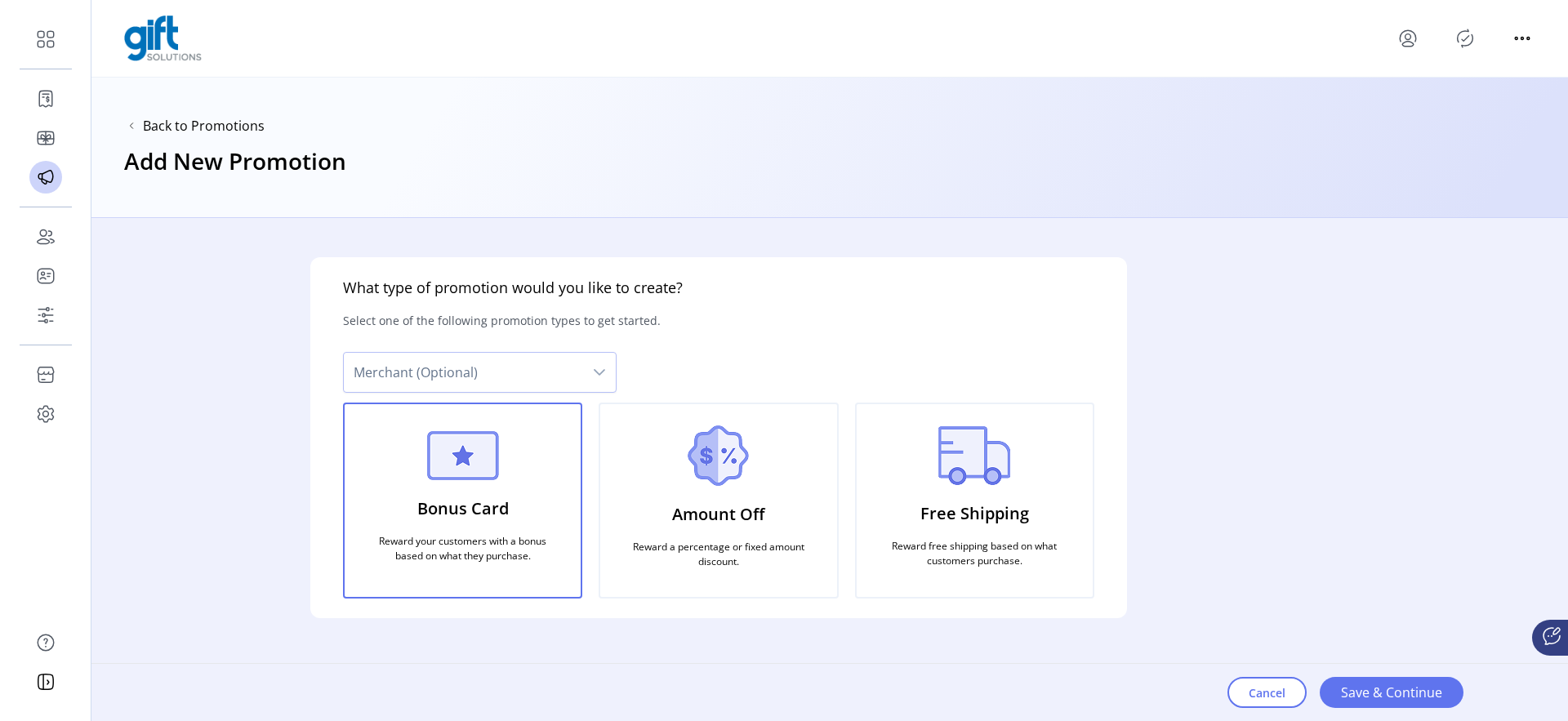
click at [527, 370] on span "Merchant (Optional)" at bounding box center [464, 372] width 240 height 39
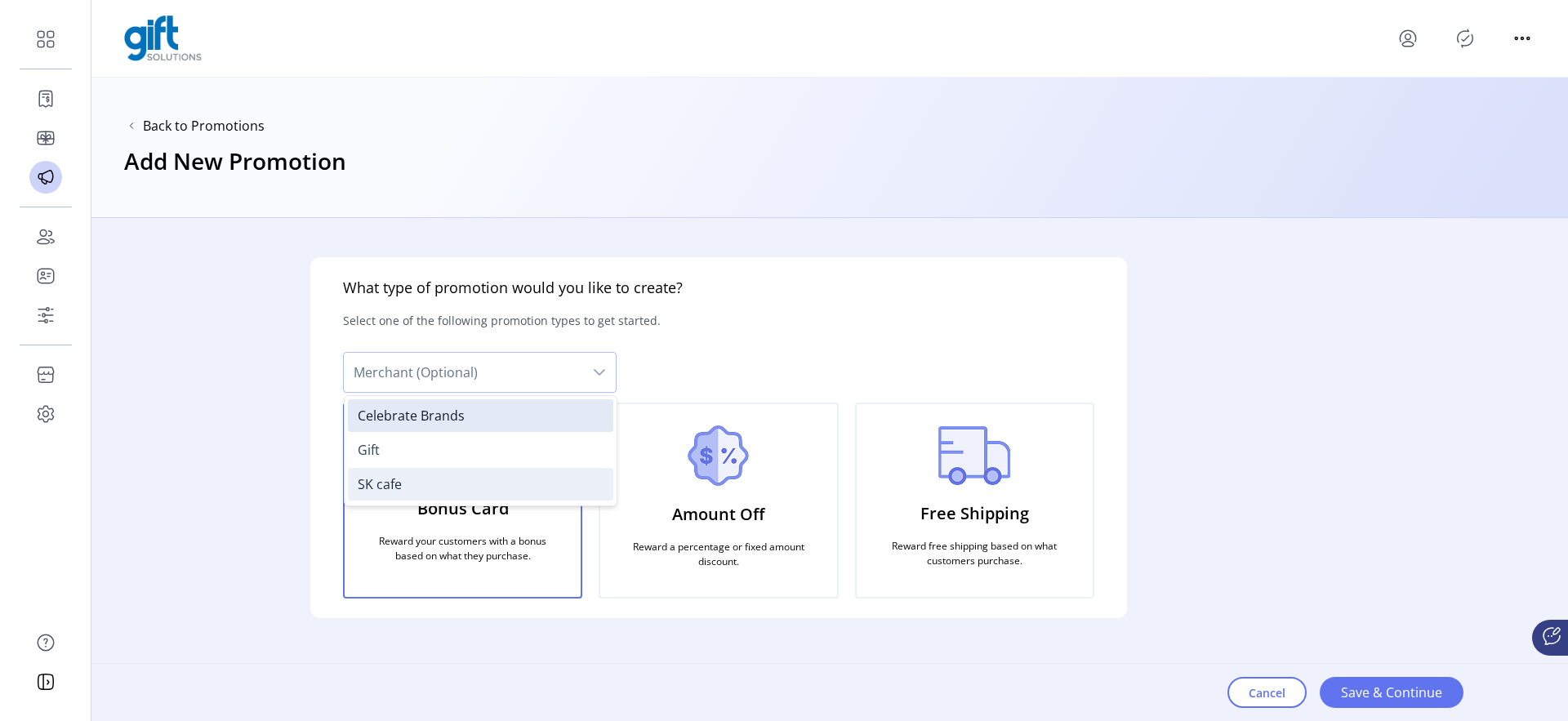
click at [402, 495] on li "SK cafe" at bounding box center [480, 484] width 265 height 32
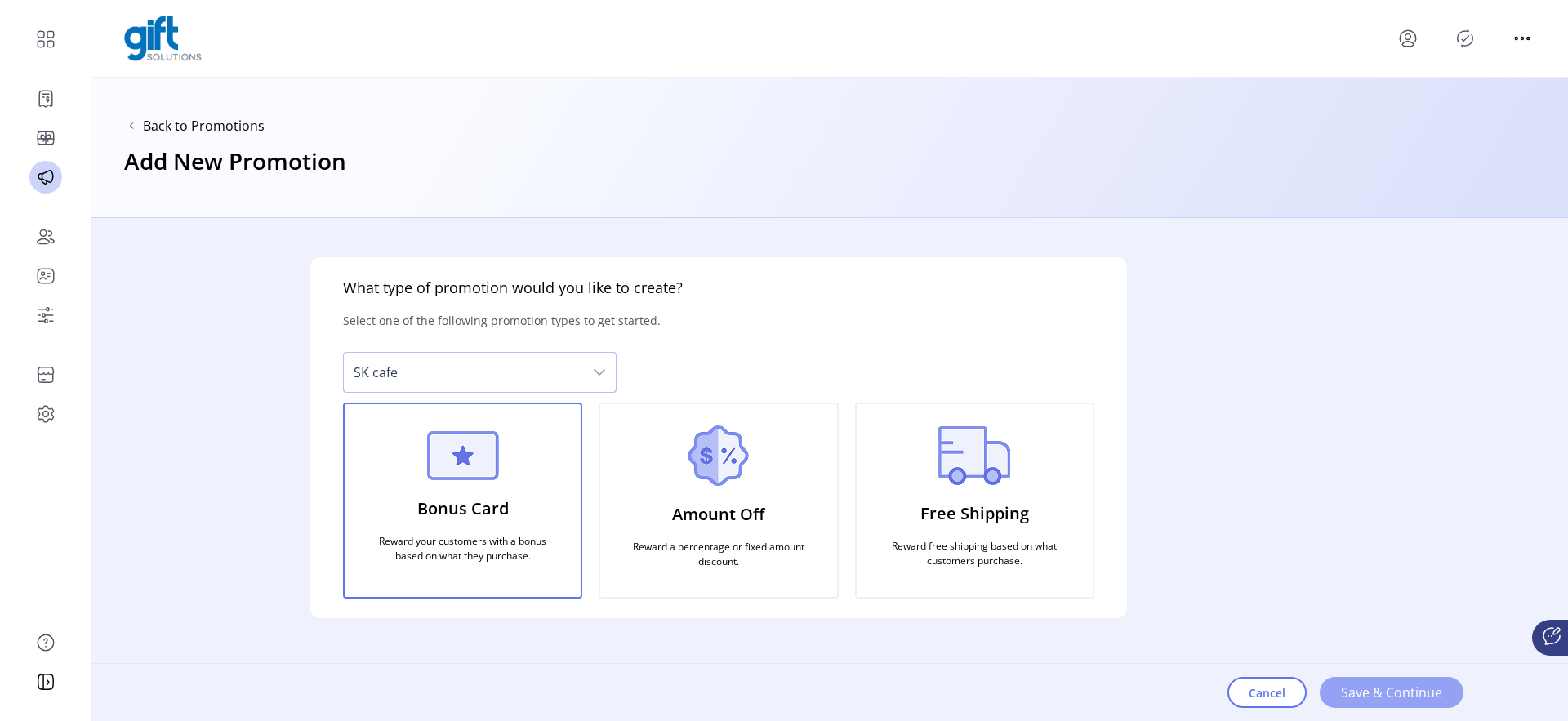
click at [1346, 686] on span "Save & Continue" at bounding box center [1390, 692] width 101 height 20
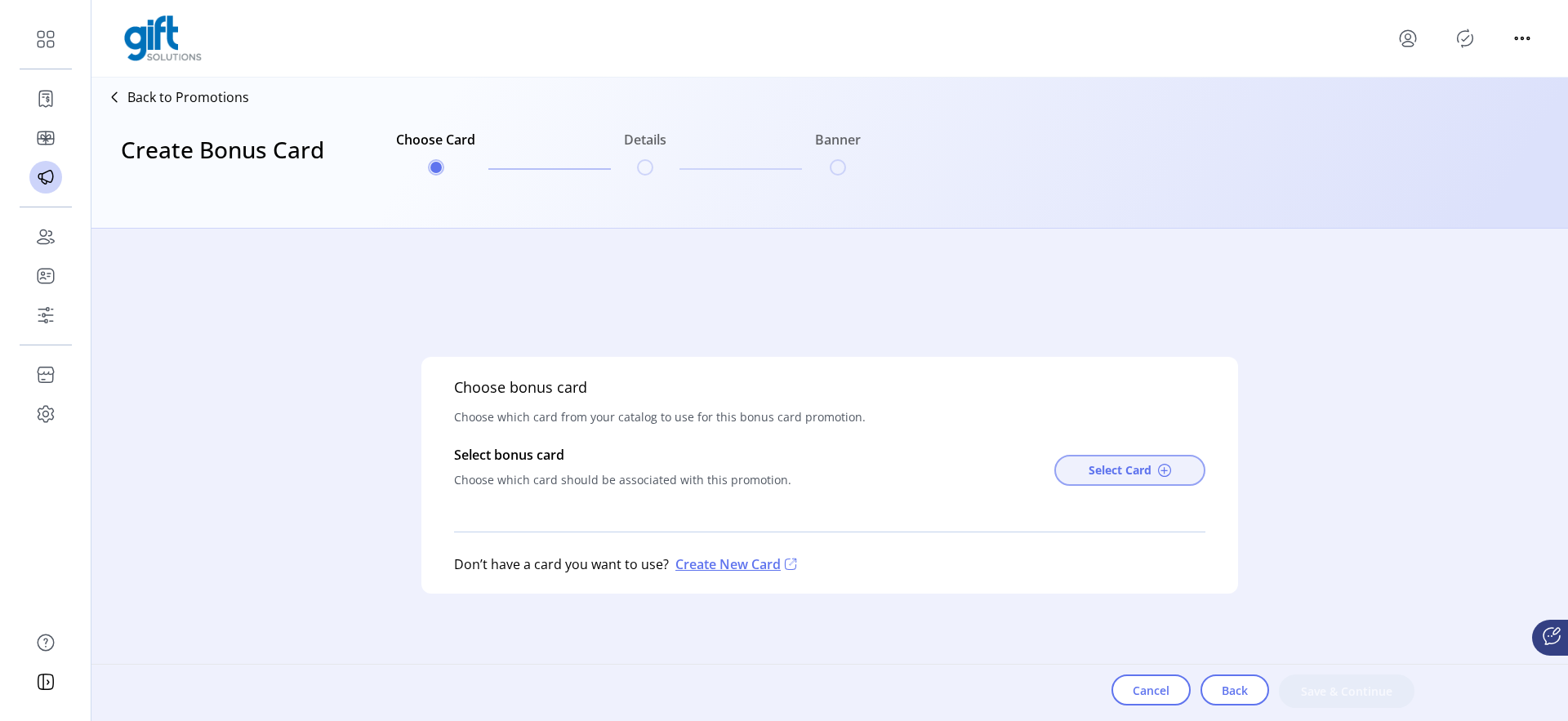
click at [1125, 469] on span "Select Card" at bounding box center [1120, 470] width 63 height 17
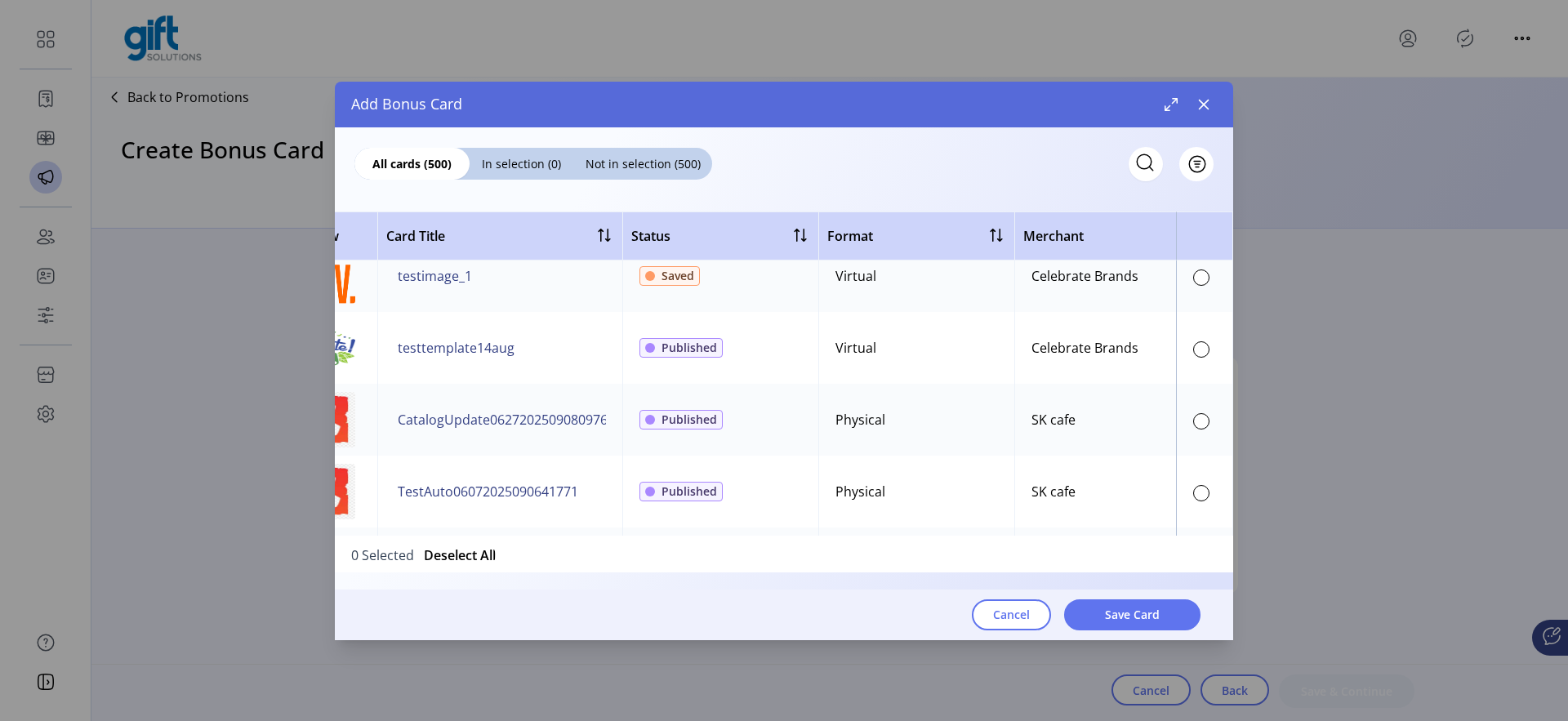
scroll to position [666, 85]
click at [1205, 114] on button "button" at bounding box center [1203, 104] width 26 height 26
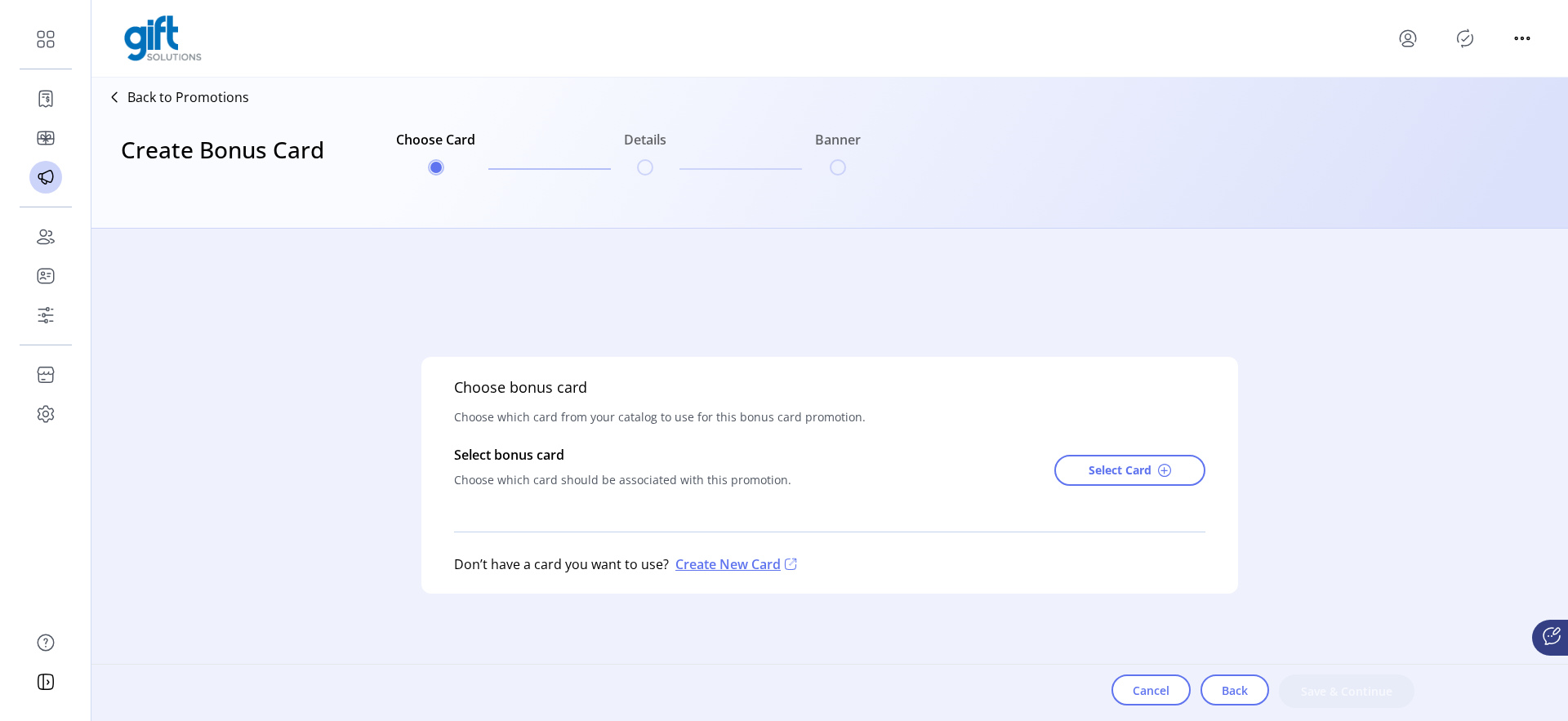
click at [213, 97] on p "Back to Promotions" at bounding box center [188, 97] width 121 height 20
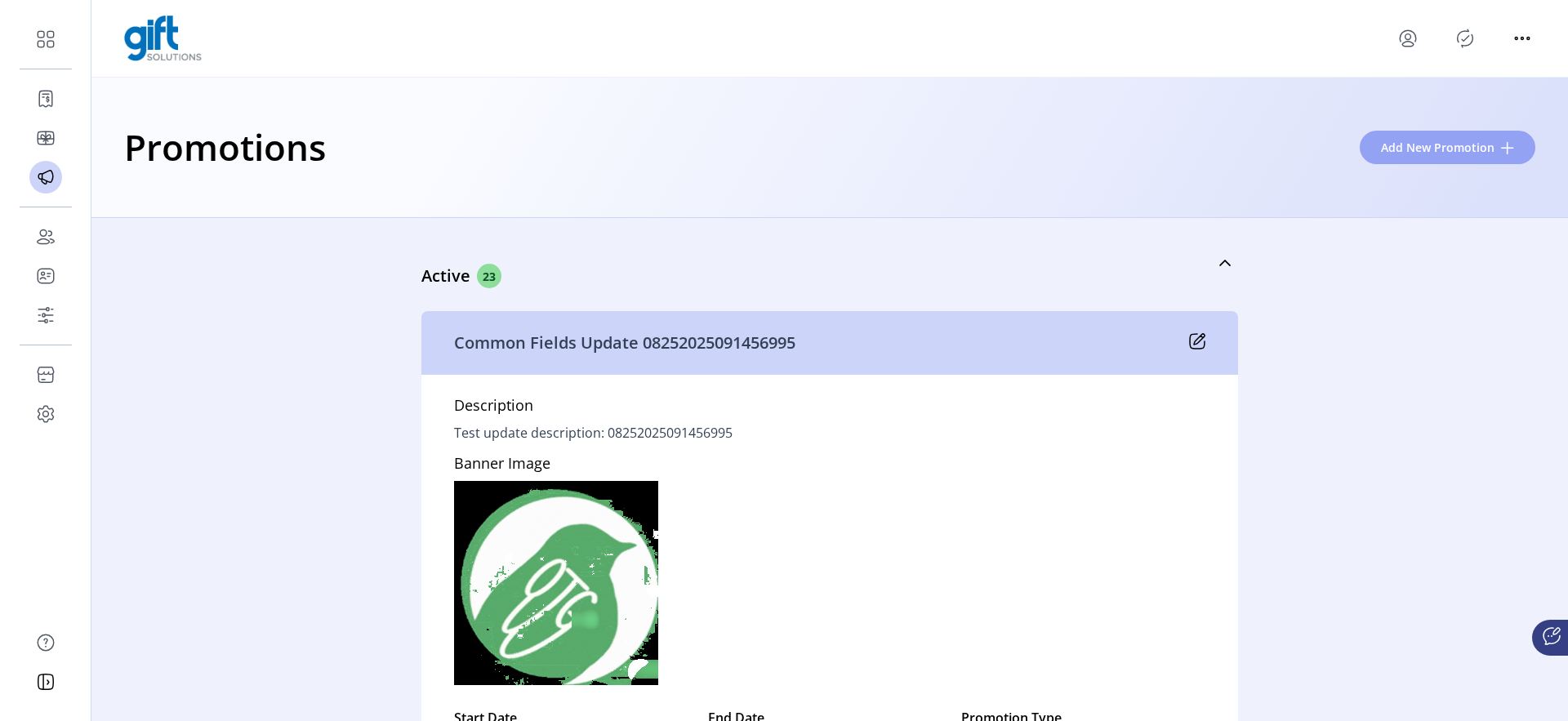
click at [1435, 146] on span "Add New Promotion" at bounding box center [1437, 147] width 114 height 17
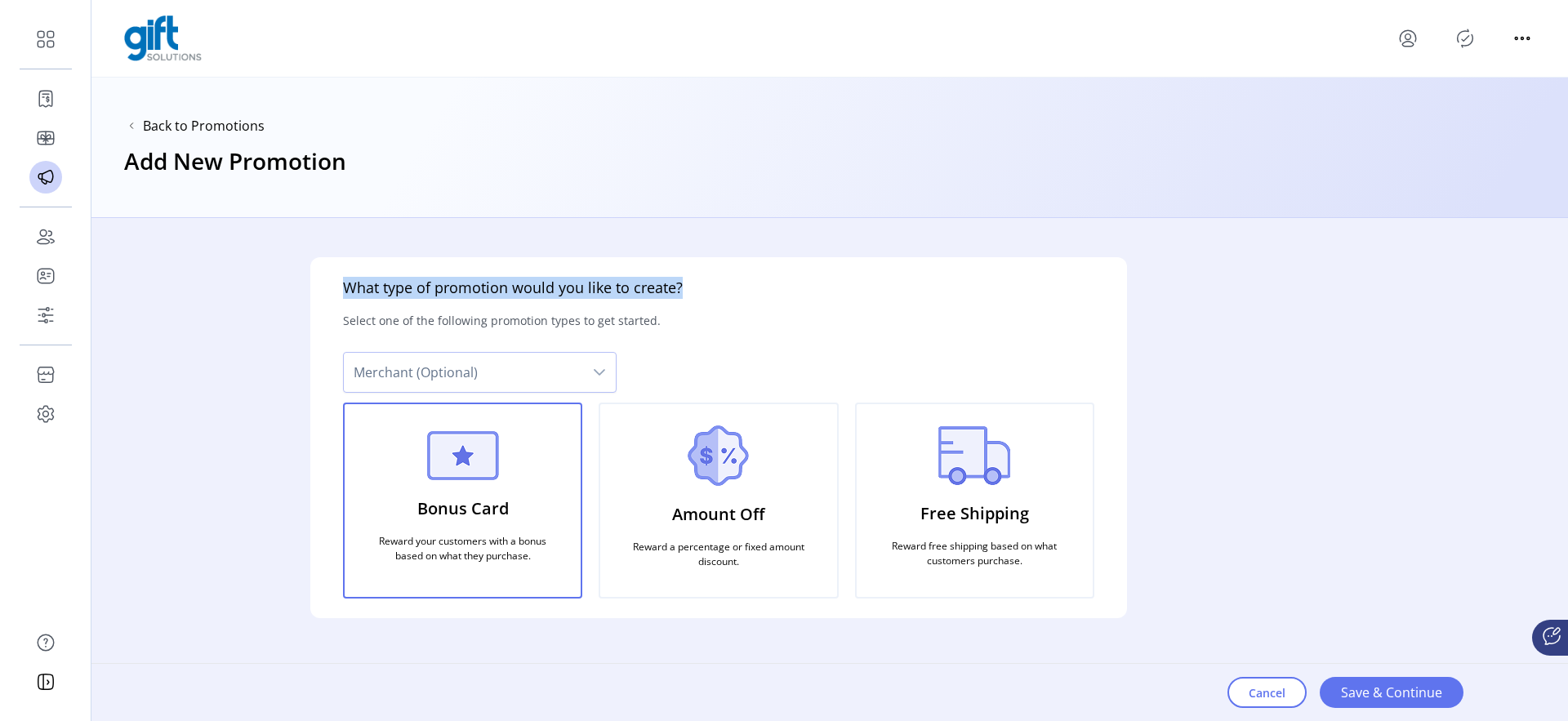
drag, startPoint x: 346, startPoint y: 284, endPoint x: 669, endPoint y: 302, distance: 323.5
click at [671, 302] on div "What type of promotion would you like to create? Select one of the following pr…" at bounding box center [718, 437] width 816 height 361
copy h5 "What type of promotion would you like to create?"
